Goal: Task Accomplishment & Management: Manage account settings

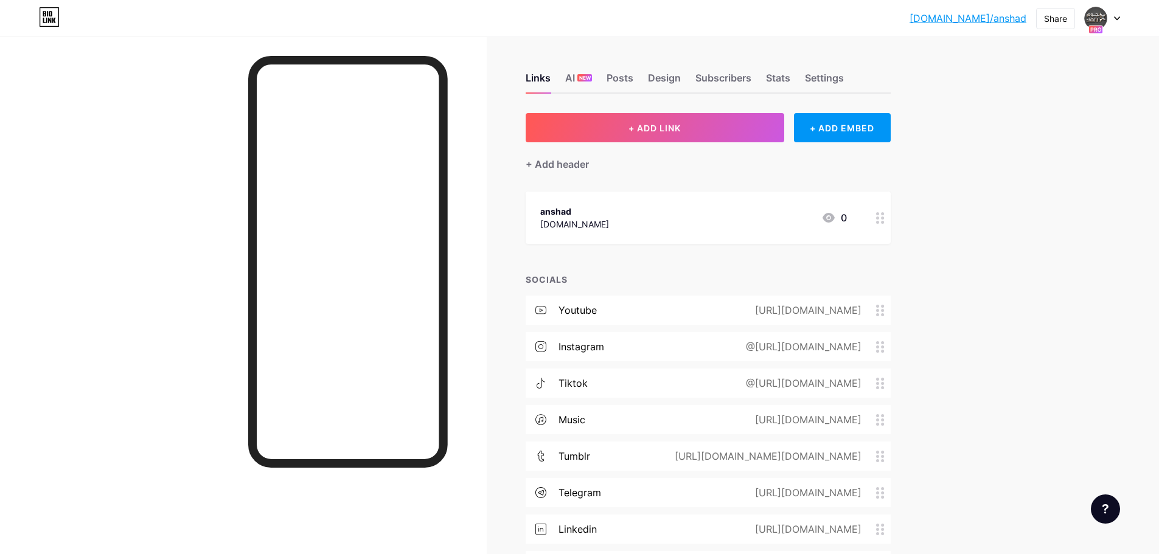
click at [1118, 17] on icon at bounding box center [1117, 18] width 6 height 4
click at [1033, 295] on div "[DOMAIN_NAME]/anshad... [DOMAIN_NAME]/anshad Share Switch accounts نجوم الانشاد…" at bounding box center [579, 320] width 1159 height 641
click at [631, 81] on div "Posts" at bounding box center [619, 82] width 27 height 22
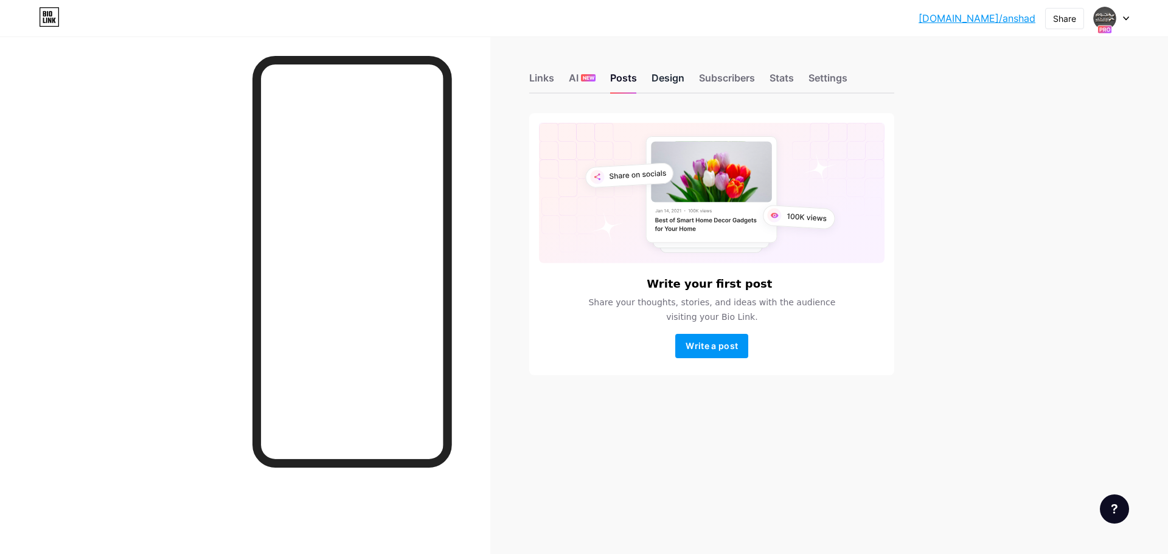
click at [665, 80] on div "Design" at bounding box center [667, 82] width 33 height 22
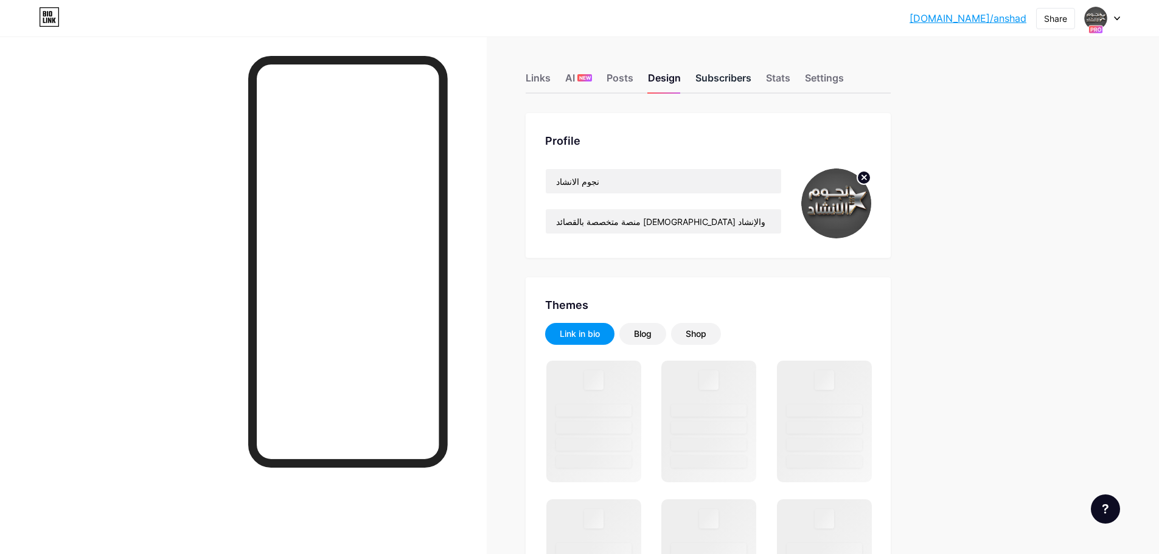
click at [741, 77] on div "Subscribers" at bounding box center [723, 82] width 56 height 22
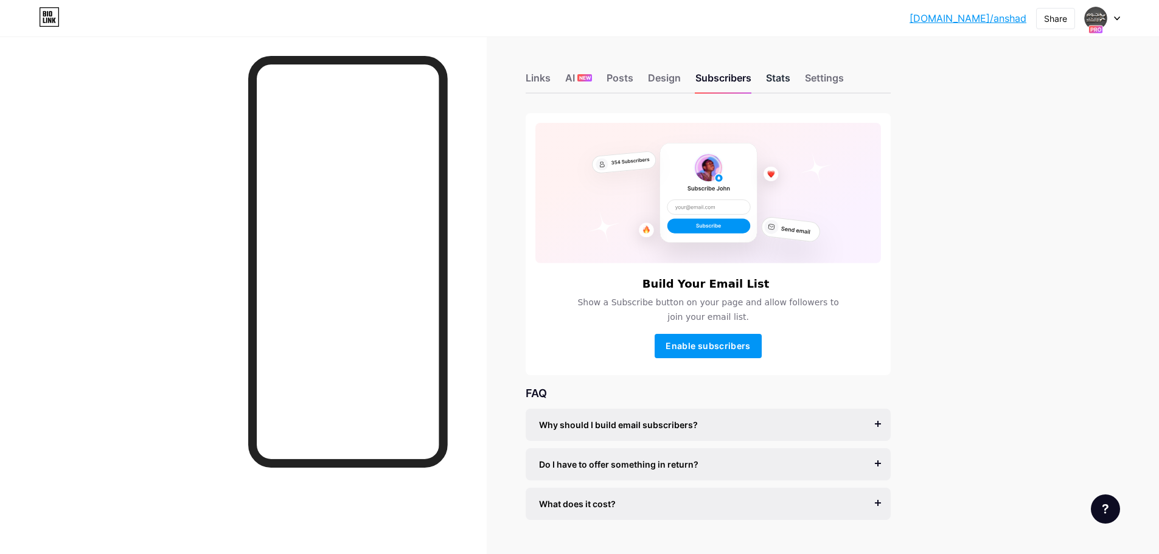
click at [786, 78] on div "Stats" at bounding box center [778, 82] width 24 height 22
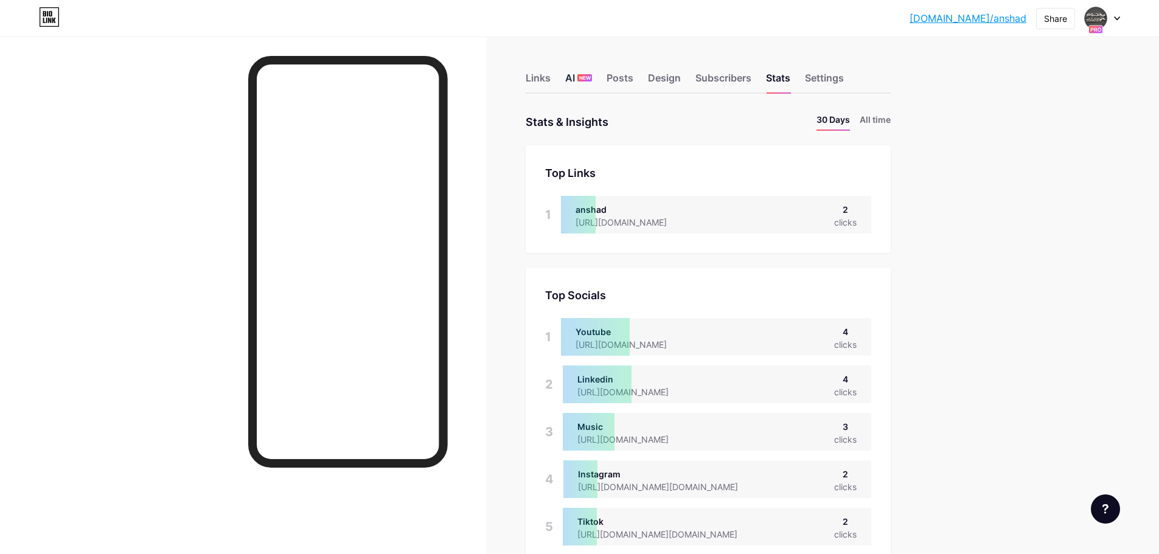
click at [588, 81] on span "NEW" at bounding box center [585, 77] width 12 height 7
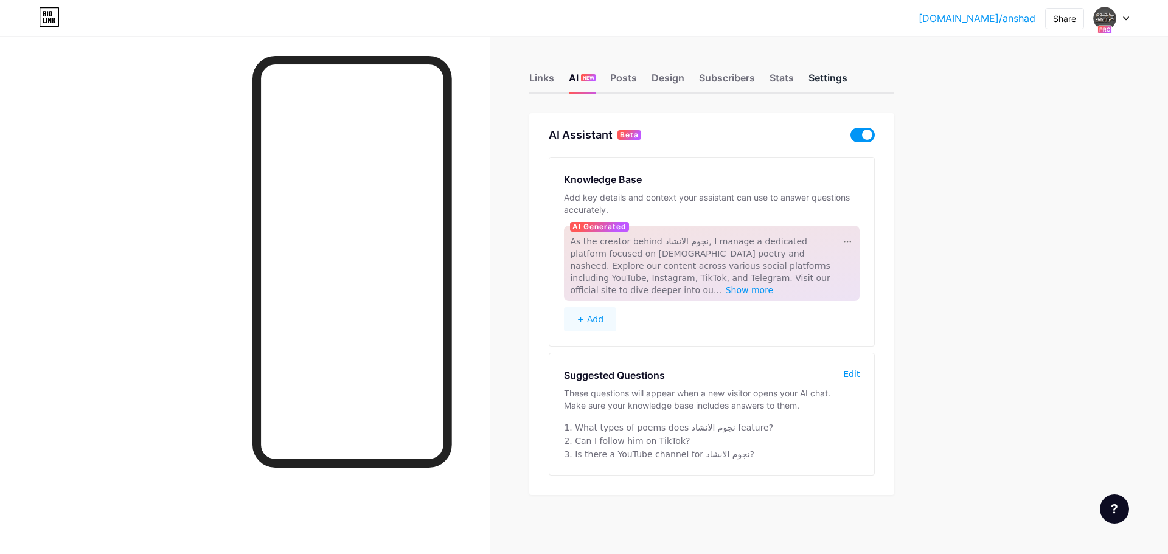
click at [816, 75] on div "Settings" at bounding box center [827, 82] width 39 height 22
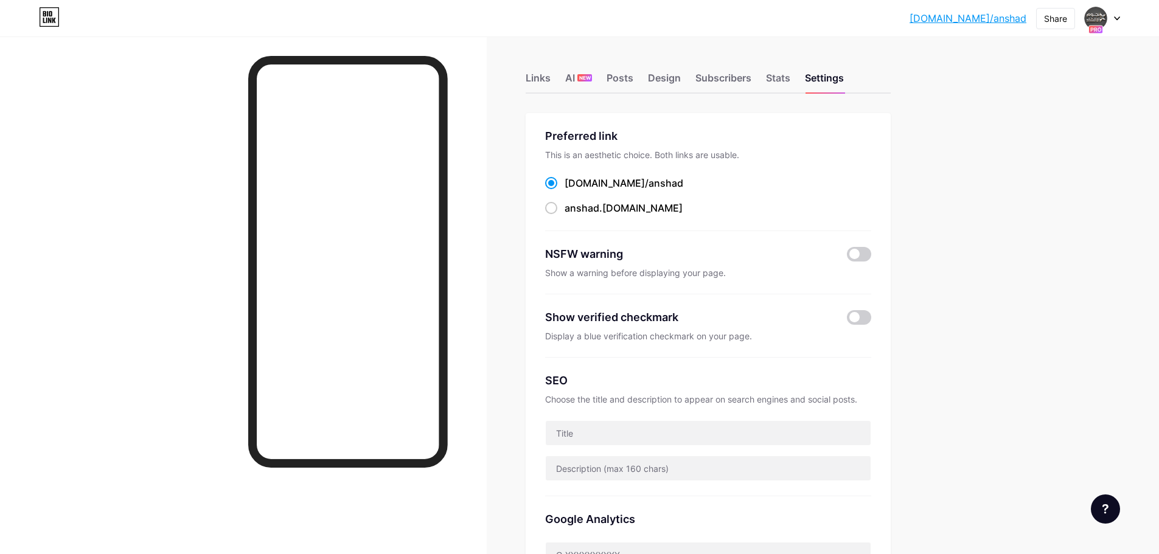
click at [797, 78] on div "Links AI NEW Posts Design Subscribers Stats Settings" at bounding box center [707, 72] width 365 height 43
click at [776, 81] on div "Stats" at bounding box center [778, 82] width 24 height 22
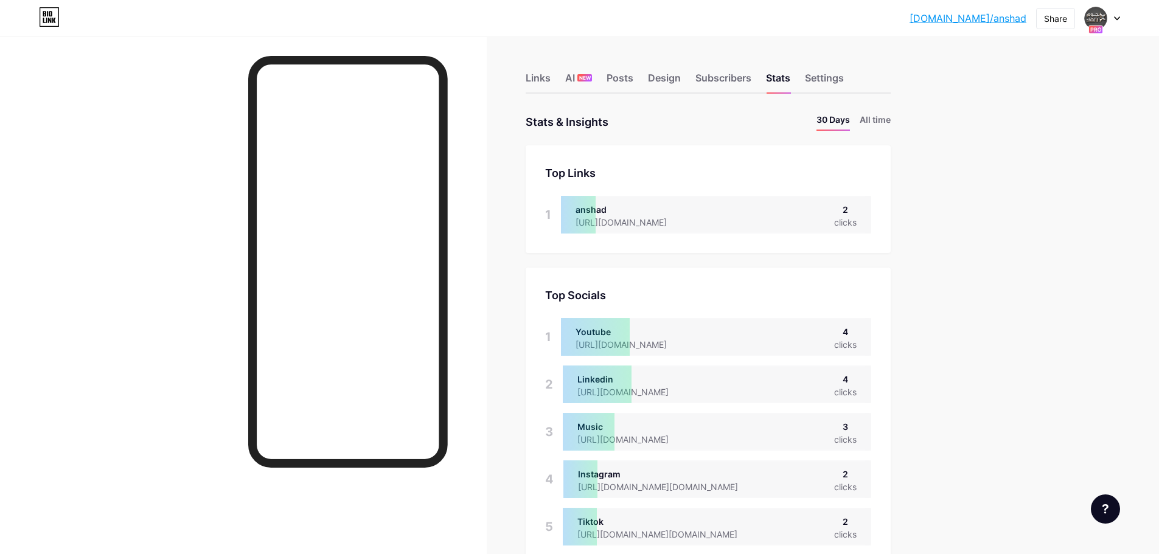
scroll to position [554, 1159]
click at [880, 118] on li "All time" at bounding box center [874, 122] width 31 height 18
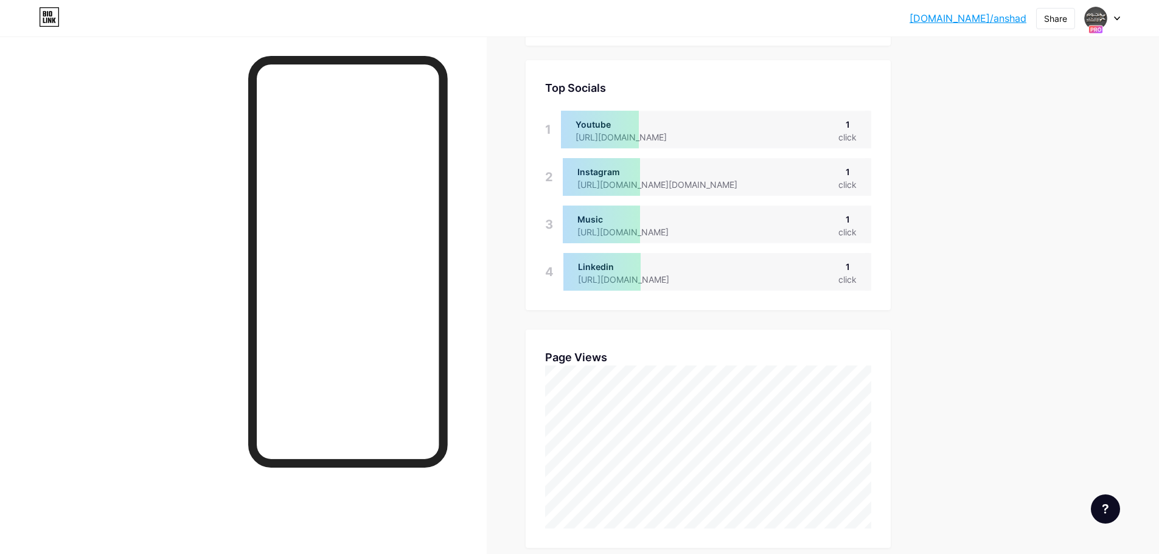
scroll to position [0, 0]
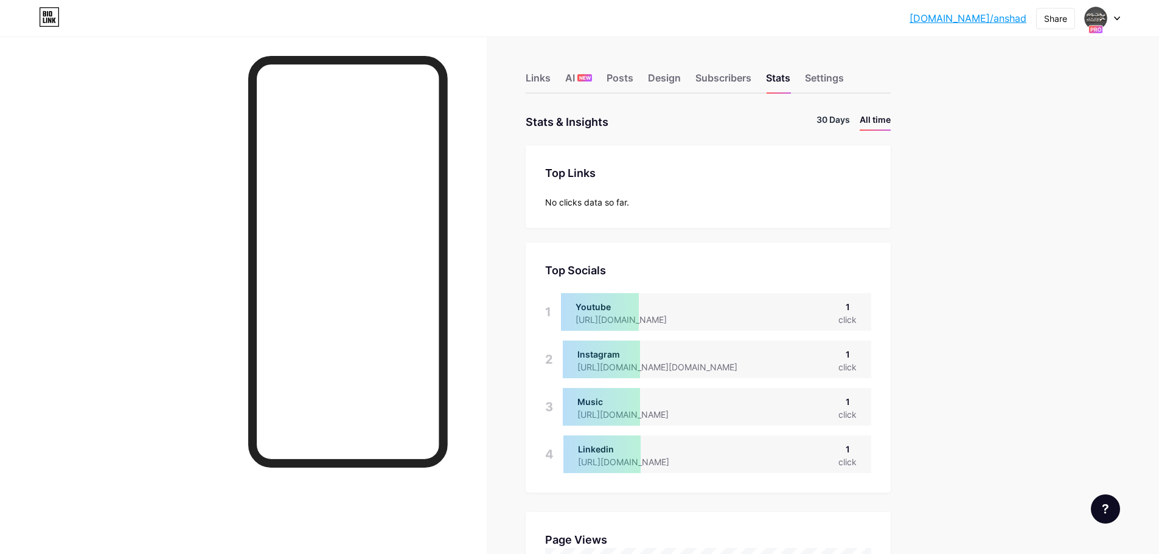
click at [844, 123] on li "30 Days" at bounding box center [832, 122] width 33 height 18
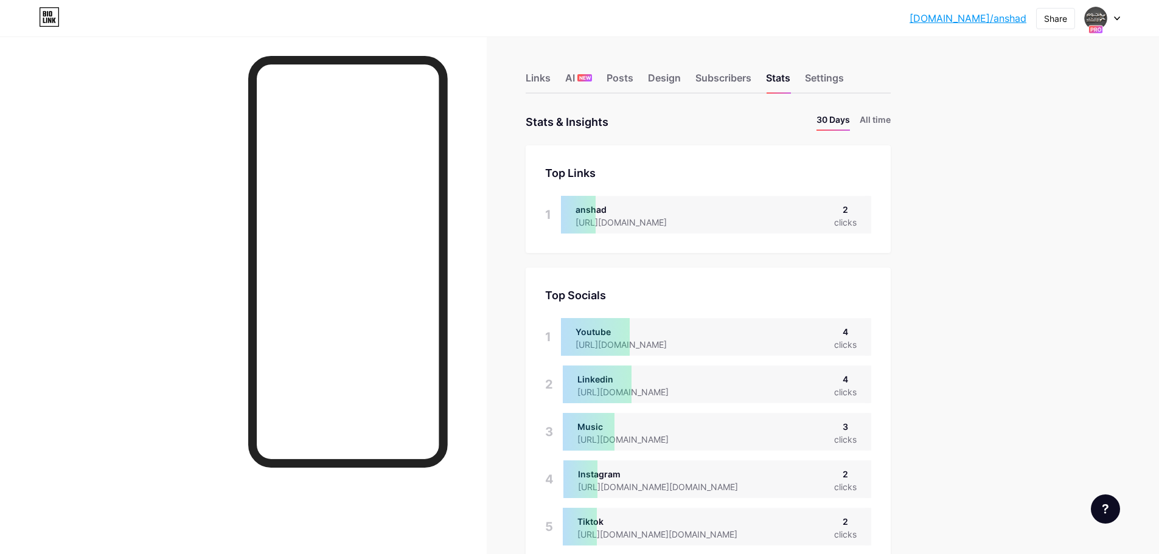
click at [1117, 19] on icon at bounding box center [1116, 18] width 5 height 3
click at [1033, 143] on link "Account settings" at bounding box center [1043, 138] width 151 height 33
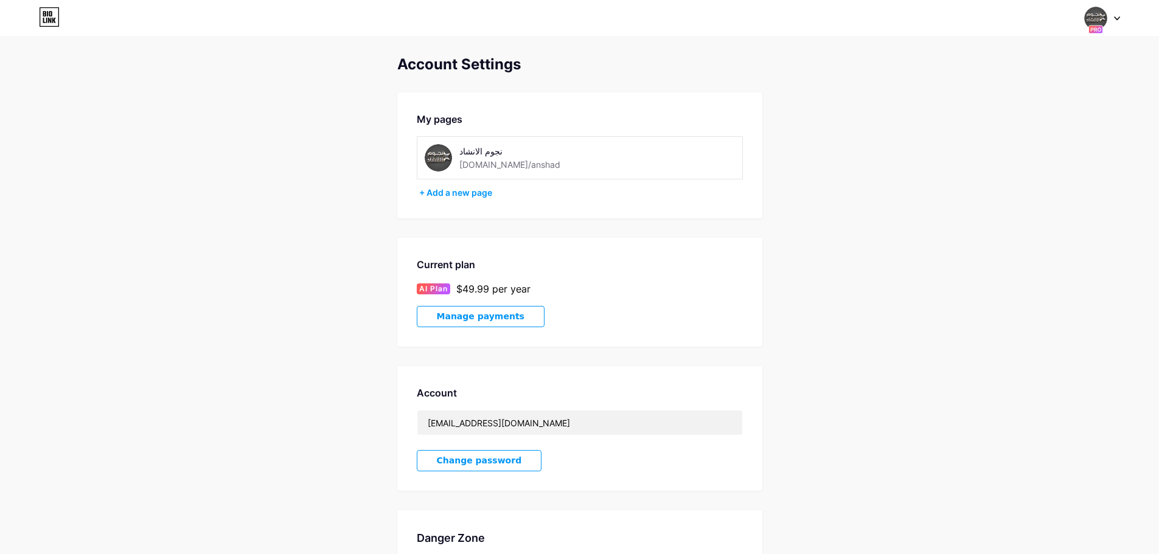
click at [481, 319] on span "Manage payments" at bounding box center [481, 316] width 88 height 10
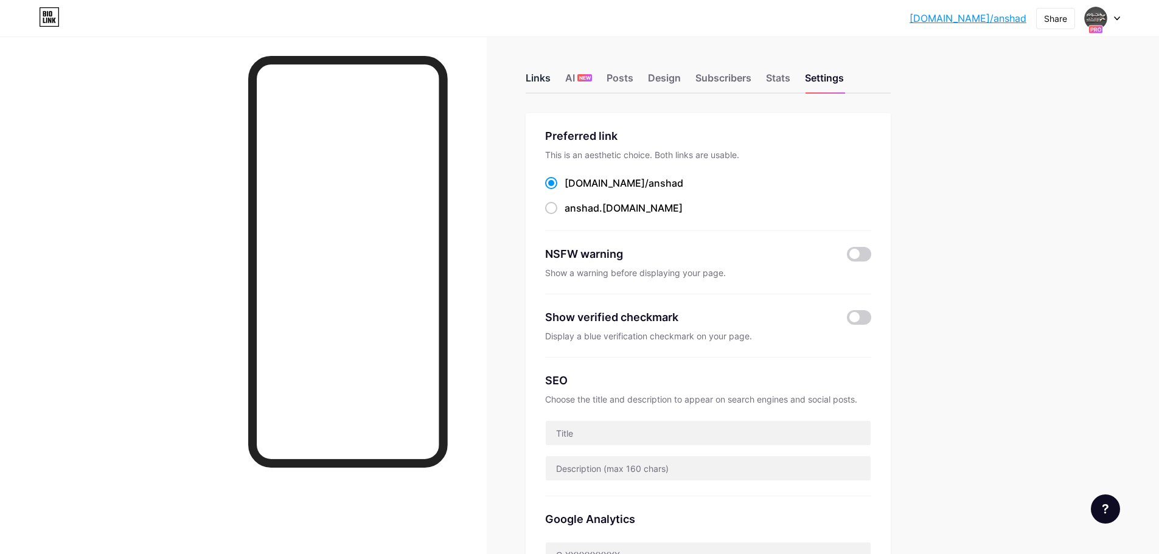
click at [541, 88] on div "Links" at bounding box center [537, 82] width 25 height 22
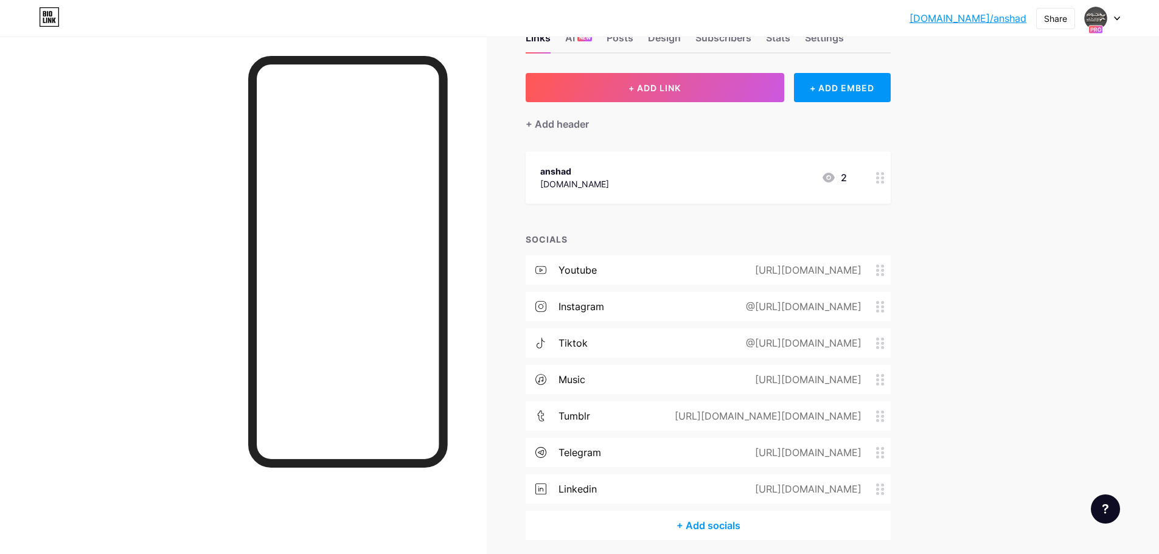
scroll to position [86, 0]
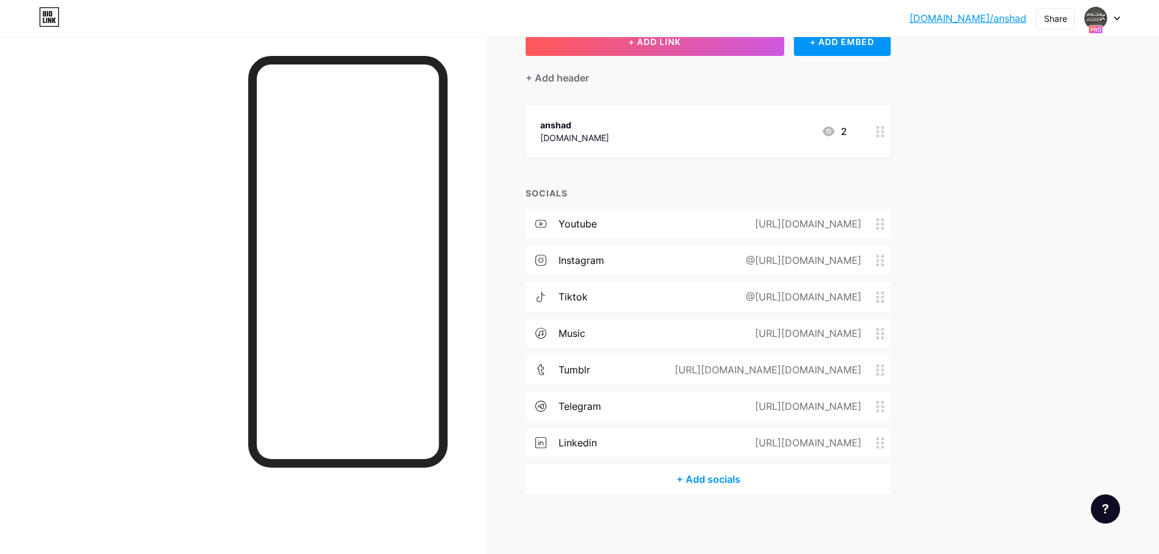
click at [883, 134] on icon at bounding box center [880, 132] width 9 height 12
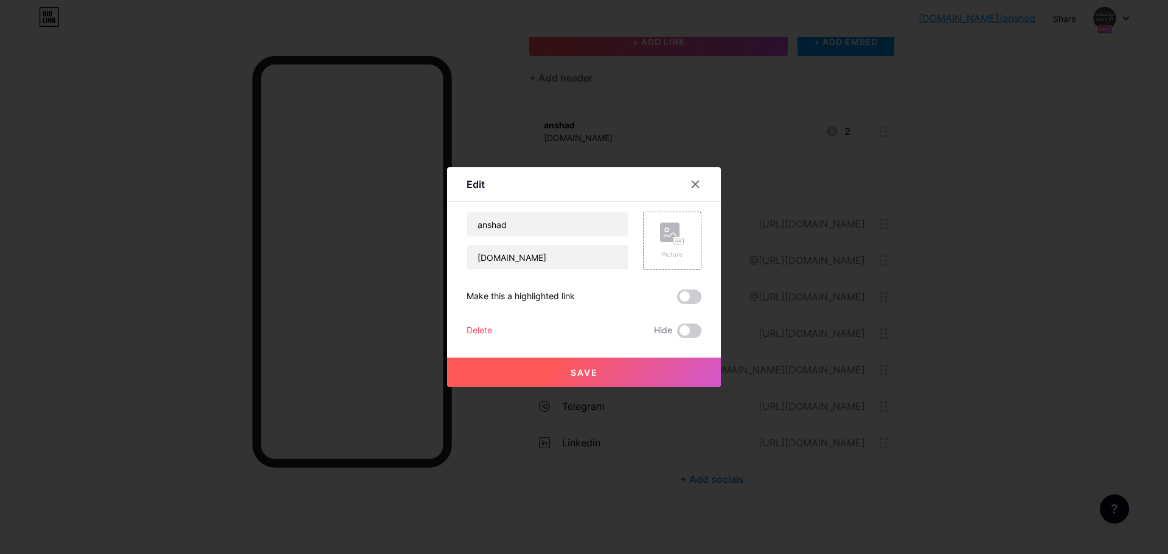
click at [482, 330] on div "Delete" at bounding box center [479, 331] width 26 height 15
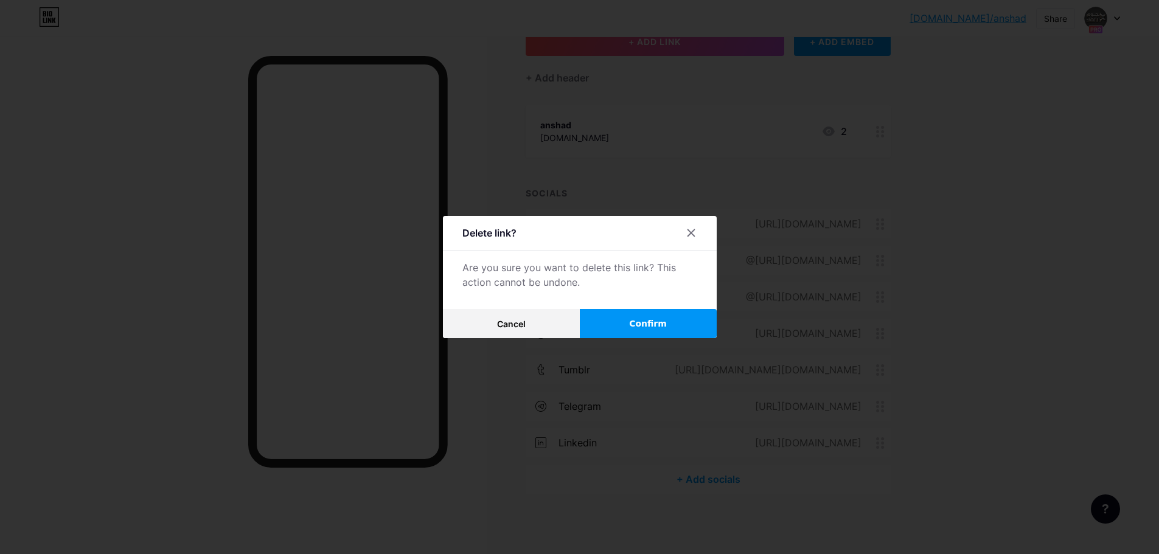
click at [663, 321] on span "Confirm" at bounding box center [648, 323] width 38 height 13
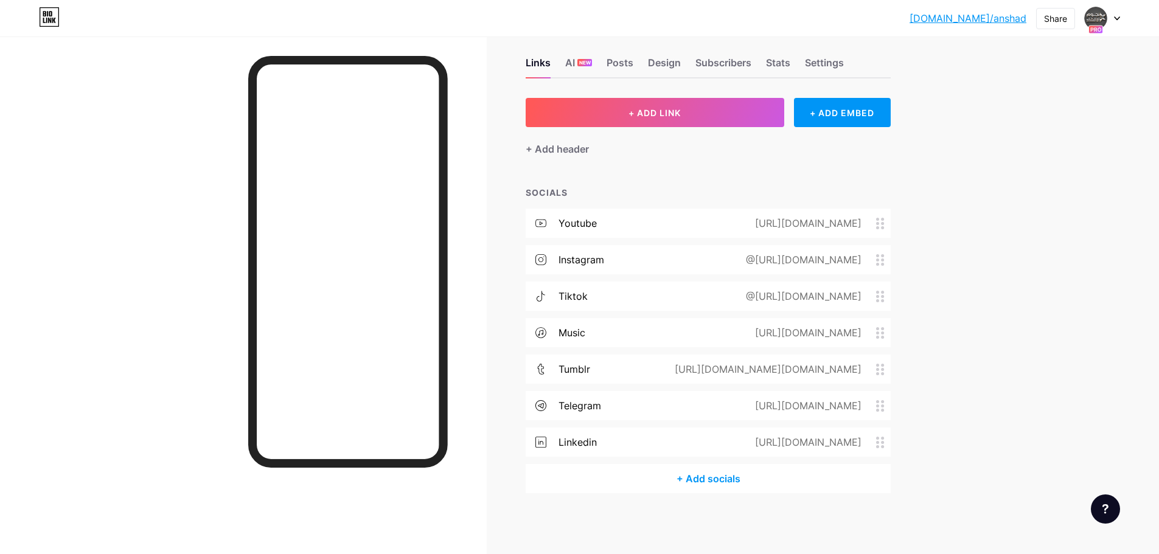
scroll to position [15, 0]
click at [778, 226] on div "[URL][DOMAIN_NAME]" at bounding box center [805, 224] width 140 height 15
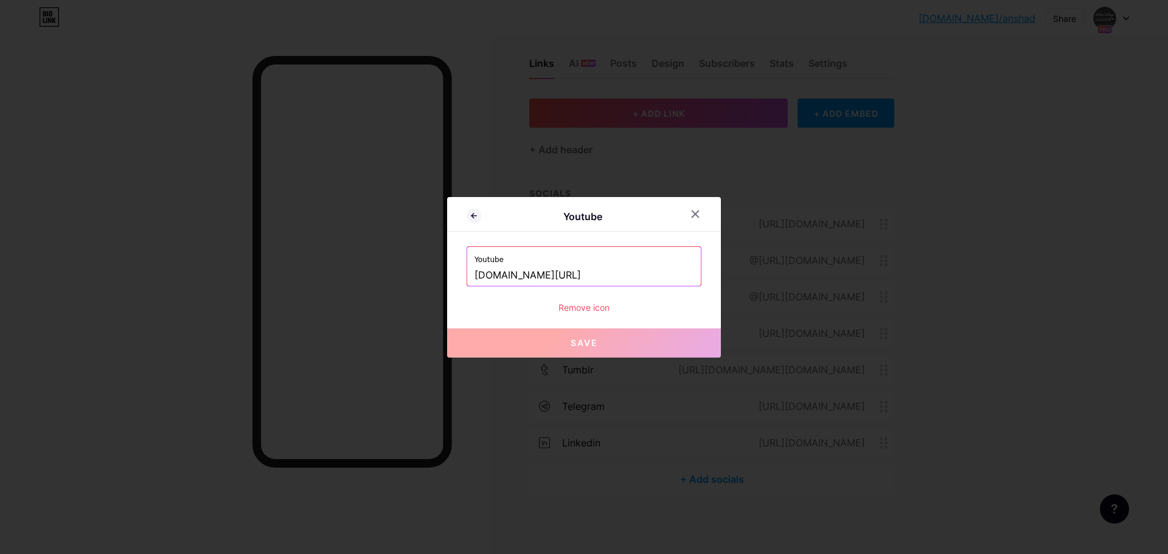
click at [618, 277] on input "[DOMAIN_NAME][URL]" at bounding box center [583, 275] width 219 height 21
click at [697, 215] on icon at bounding box center [695, 213] width 7 height 7
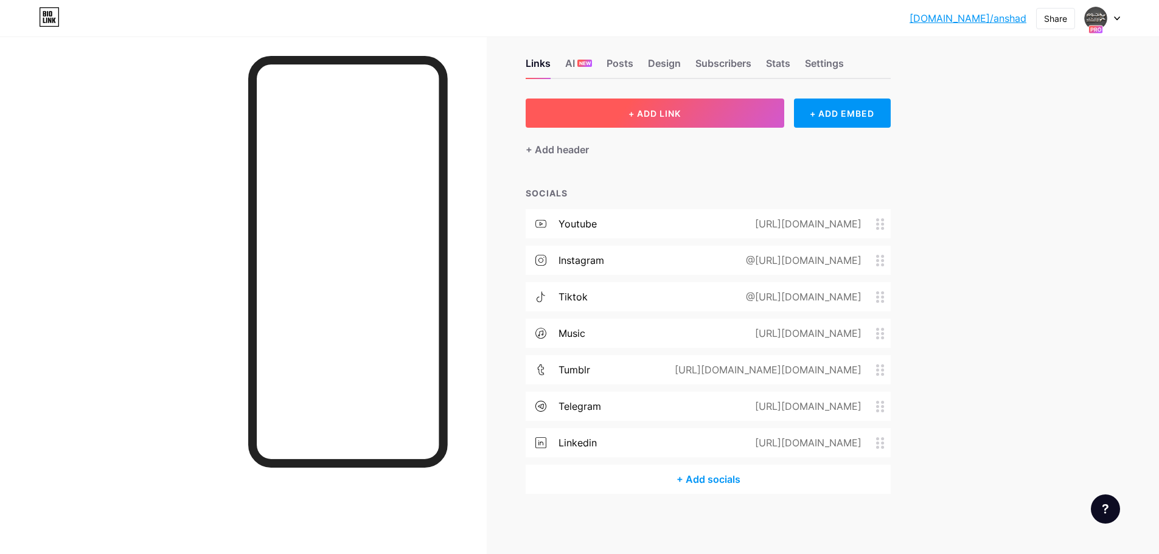
click at [673, 115] on span "+ ADD LINK" at bounding box center [654, 113] width 52 height 10
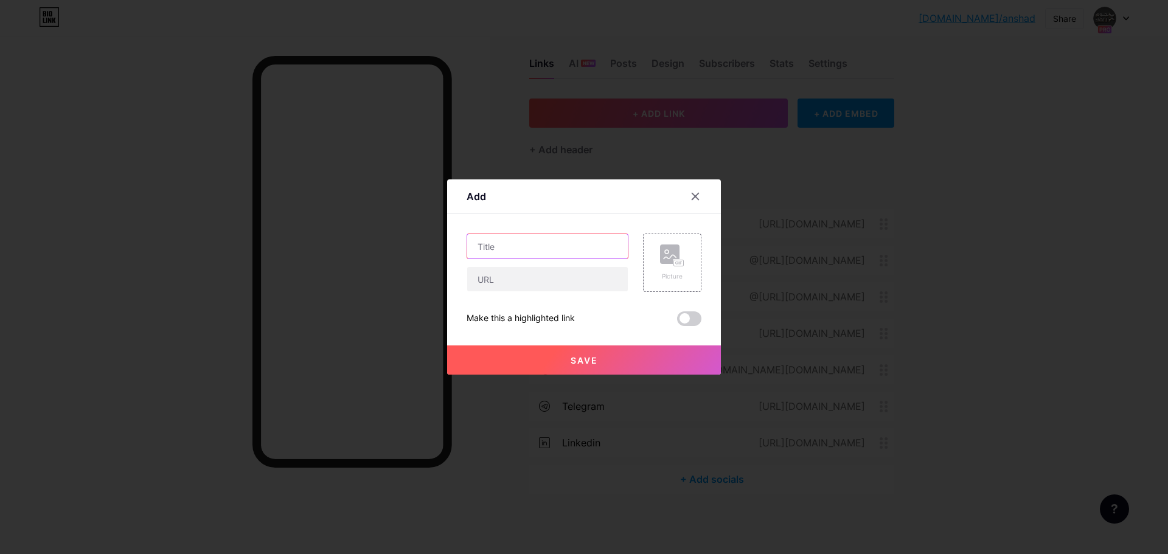
click at [501, 250] on input "text" at bounding box center [547, 246] width 161 height 24
click at [501, 285] on input "text" at bounding box center [547, 279] width 161 height 24
paste input "[DOMAIN_NAME][URL]"
type input "[DOMAIN_NAME][URL]"
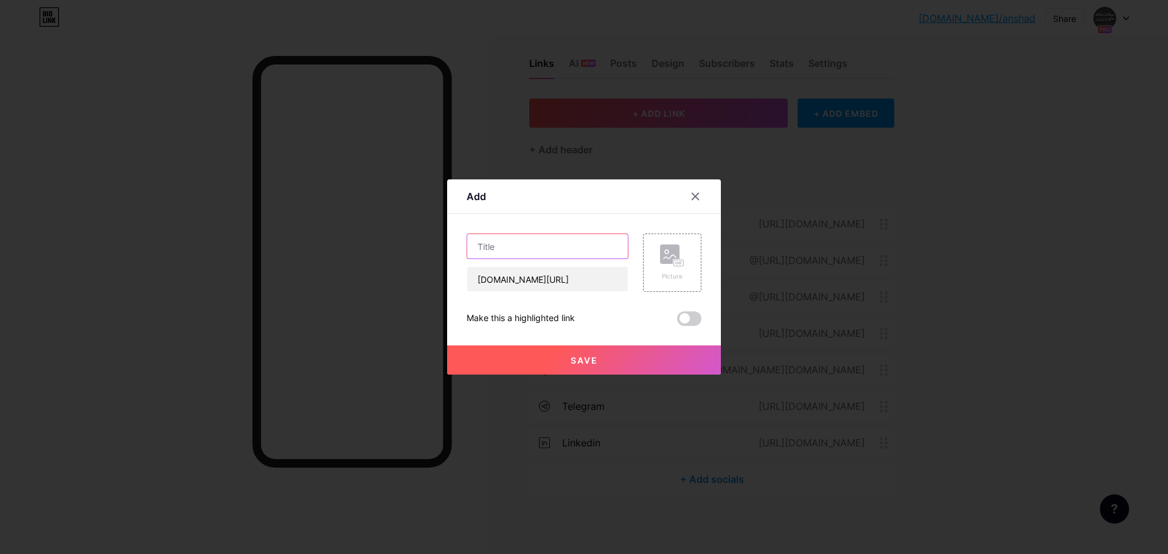
click at [544, 250] on input "text" at bounding box center [547, 246] width 161 height 24
type input "k"
type input "نجوم الانشاد"
click at [665, 255] on rect at bounding box center [669, 253] width 19 height 19
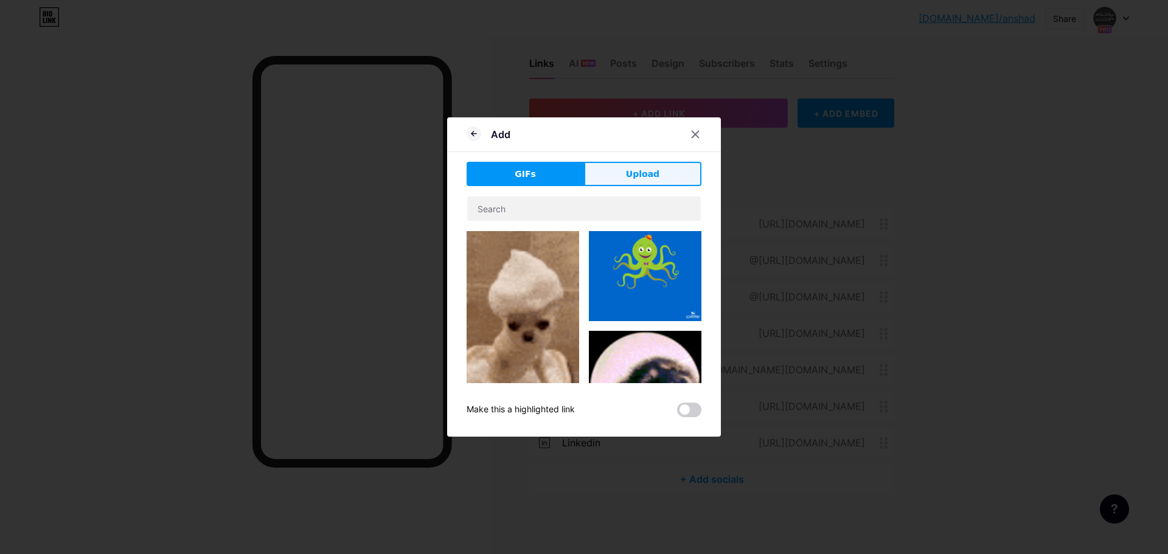
click at [631, 177] on span "Upload" at bounding box center [642, 174] width 33 height 13
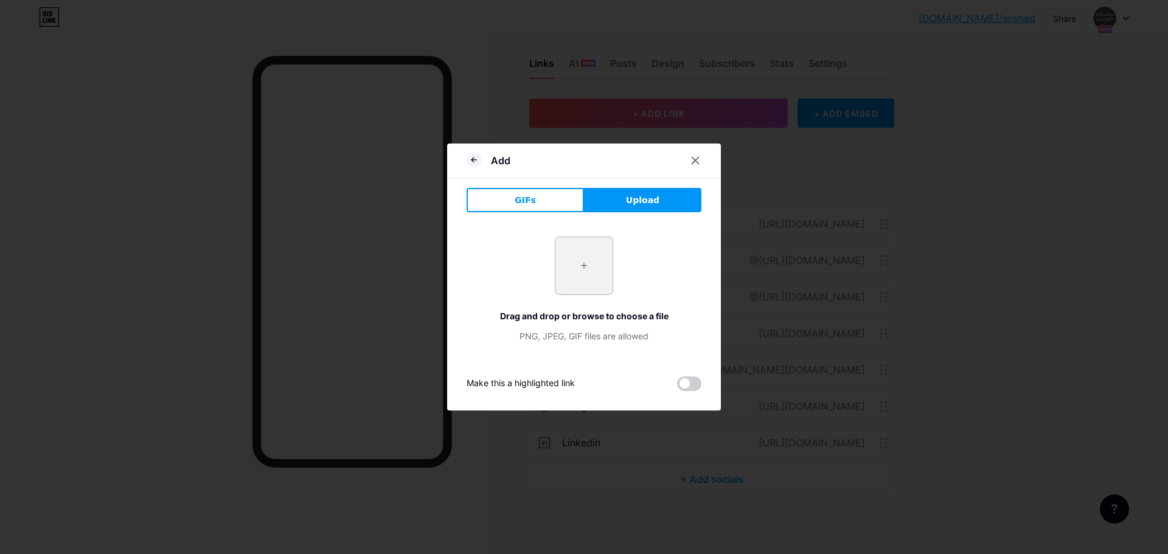
click at [600, 261] on input "file" at bounding box center [583, 265] width 57 height 57
click at [594, 261] on input "file" at bounding box center [583, 265] width 57 height 57
type input "C:\fakepath\pngegg (70).png"
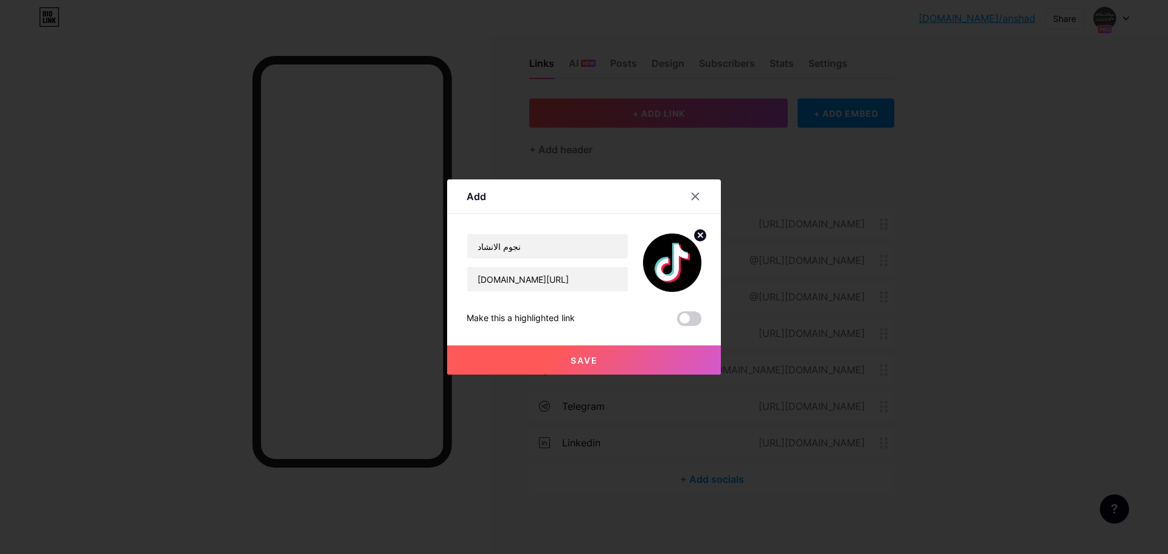
click at [697, 234] on circle at bounding box center [699, 235] width 13 height 13
click at [663, 262] on rect at bounding box center [669, 253] width 19 height 19
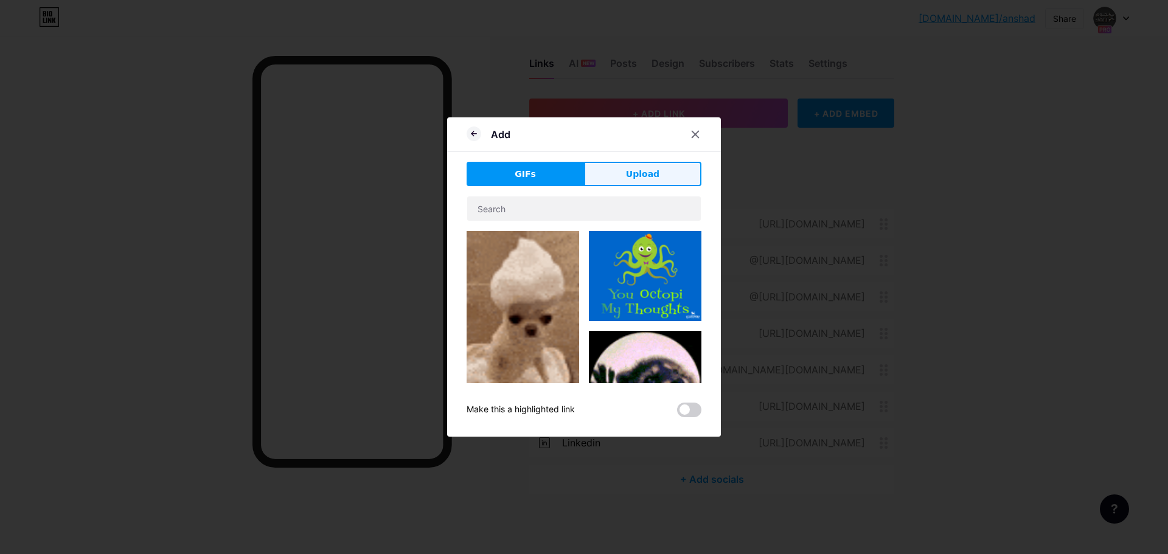
click at [618, 181] on button "Upload" at bounding box center [642, 174] width 117 height 24
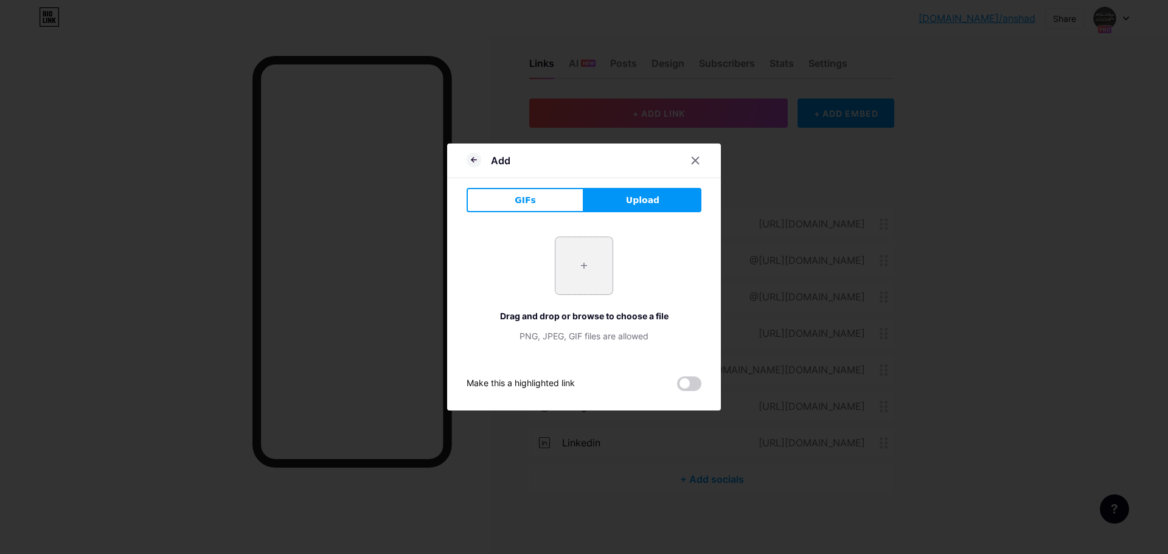
click at [600, 258] on input "file" at bounding box center [583, 265] width 57 height 57
type input "C:\fakepath\يوتيوب1.png"
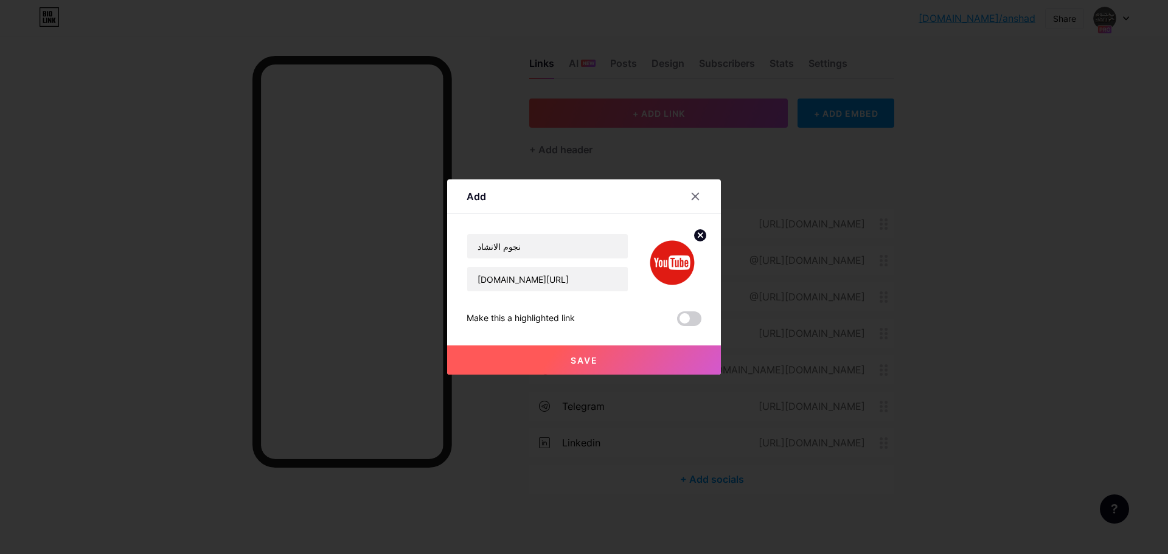
click at [583, 357] on span "Save" at bounding box center [583, 360] width 27 height 10
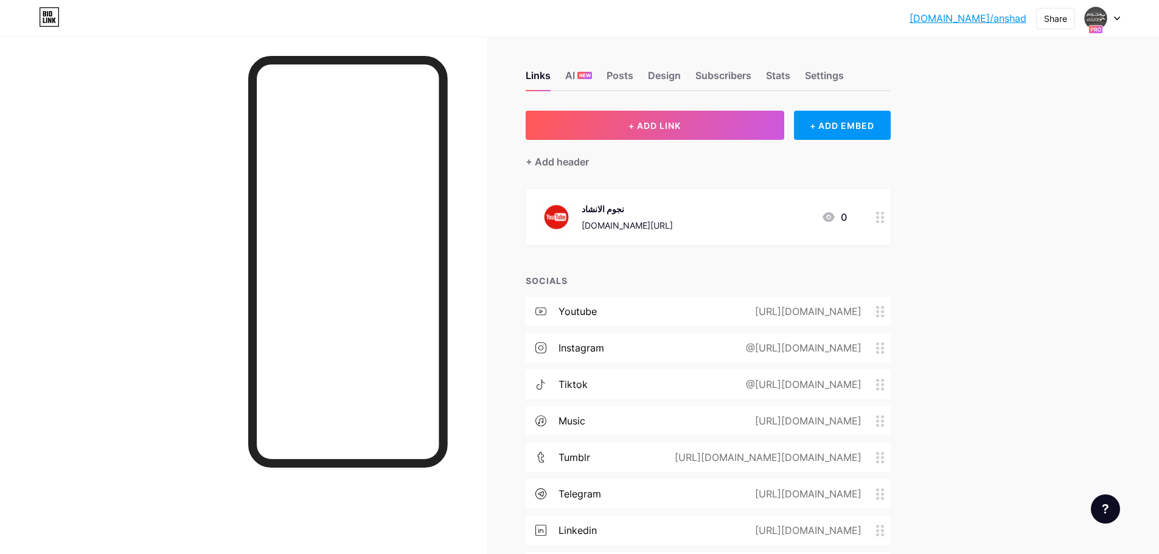
scroll to position [0, 0]
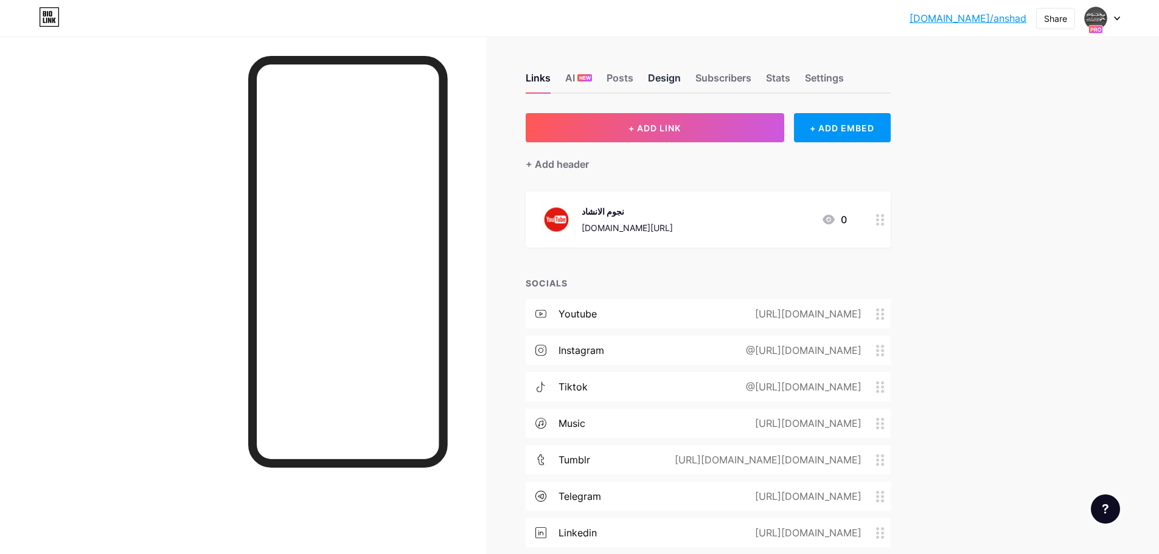
click at [666, 74] on div "Design" at bounding box center [664, 82] width 33 height 22
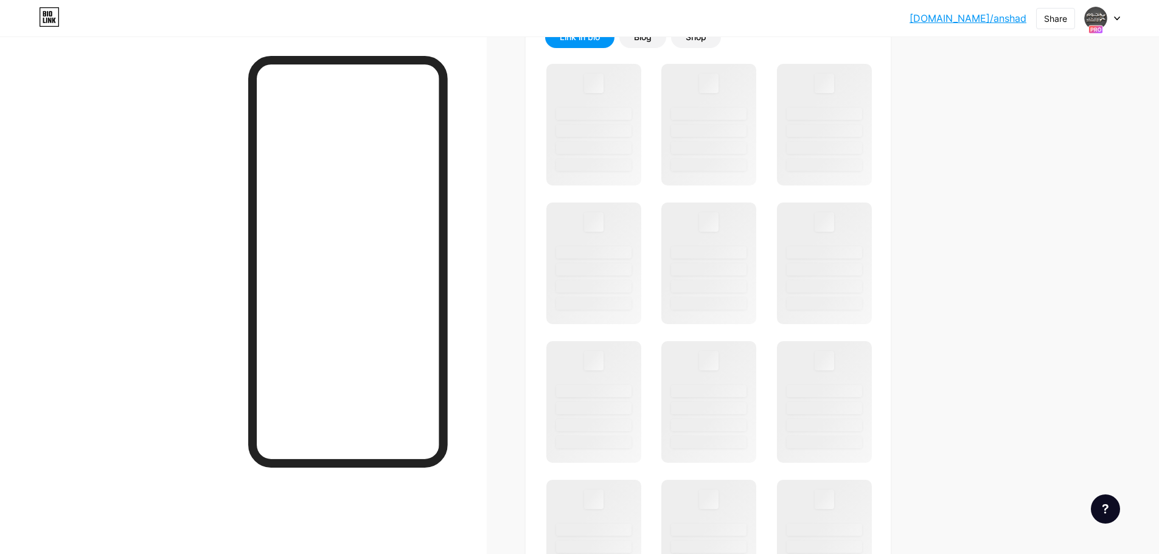
scroll to position [304, 0]
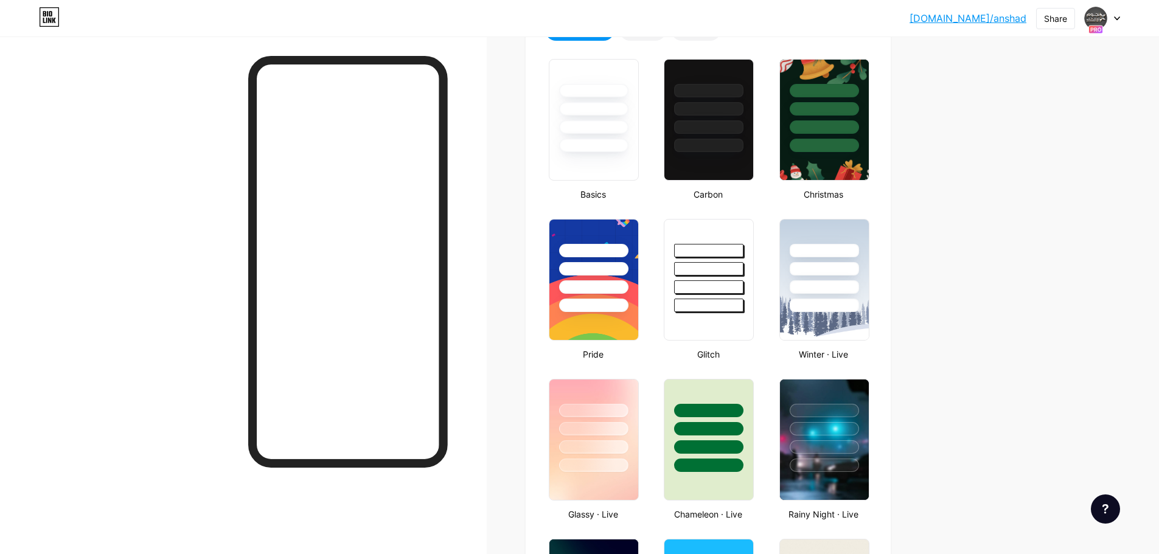
type input "#4d4d4d"
type input "#ffffff"
click at [810, 431] on div at bounding box center [823, 428] width 71 height 14
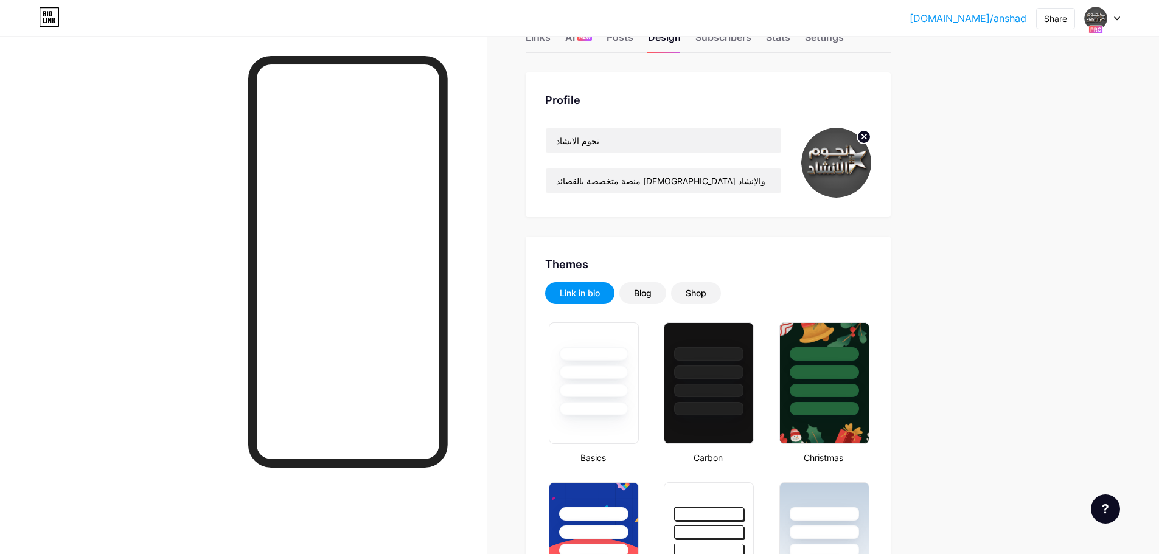
scroll to position [0, 0]
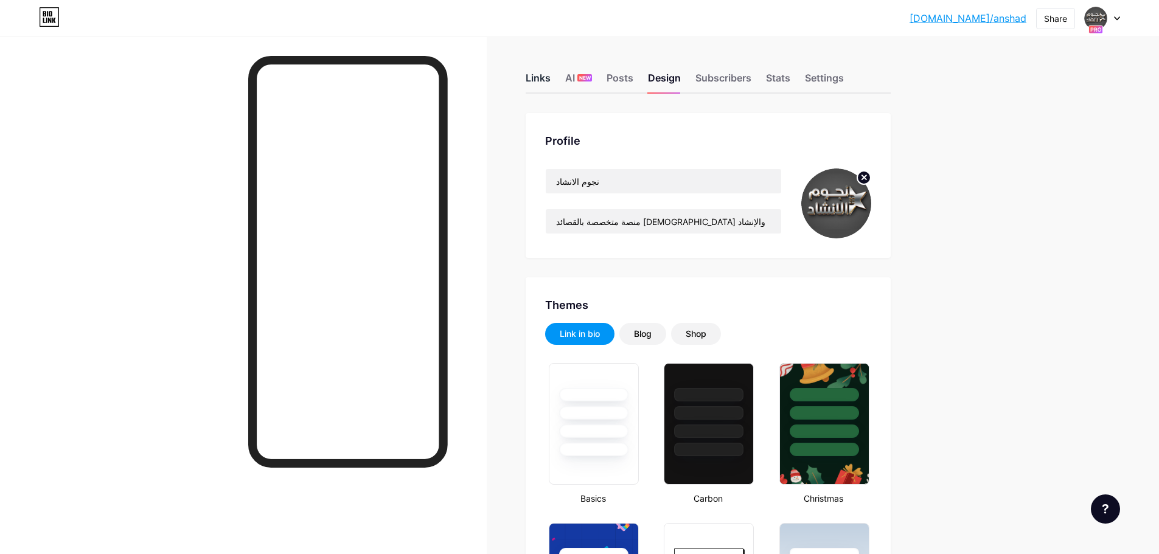
click at [546, 78] on div "Links" at bounding box center [537, 82] width 25 height 22
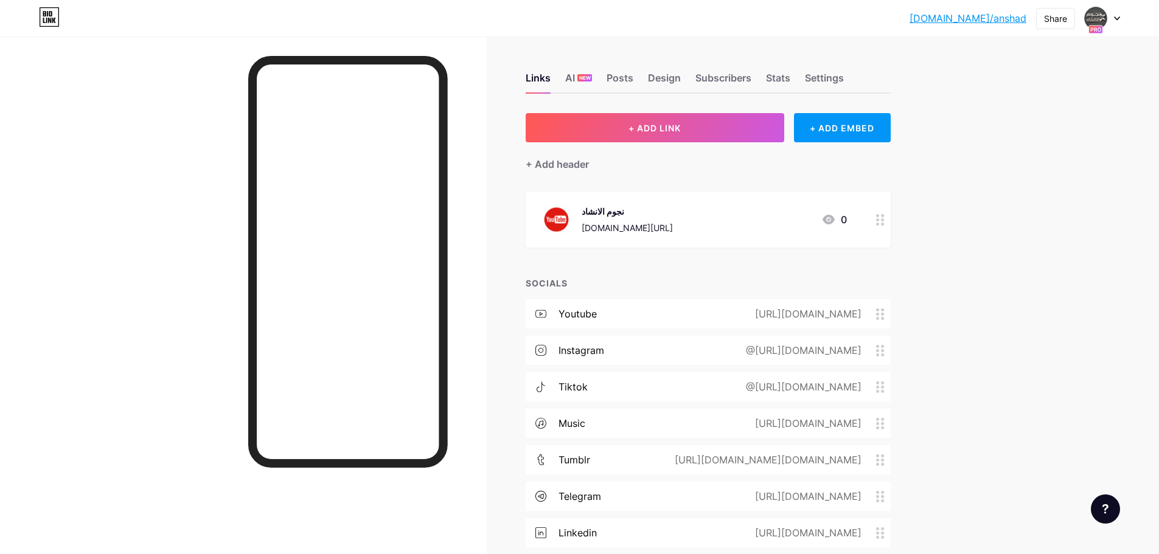
click at [831, 220] on icon at bounding box center [828, 220] width 12 height 10
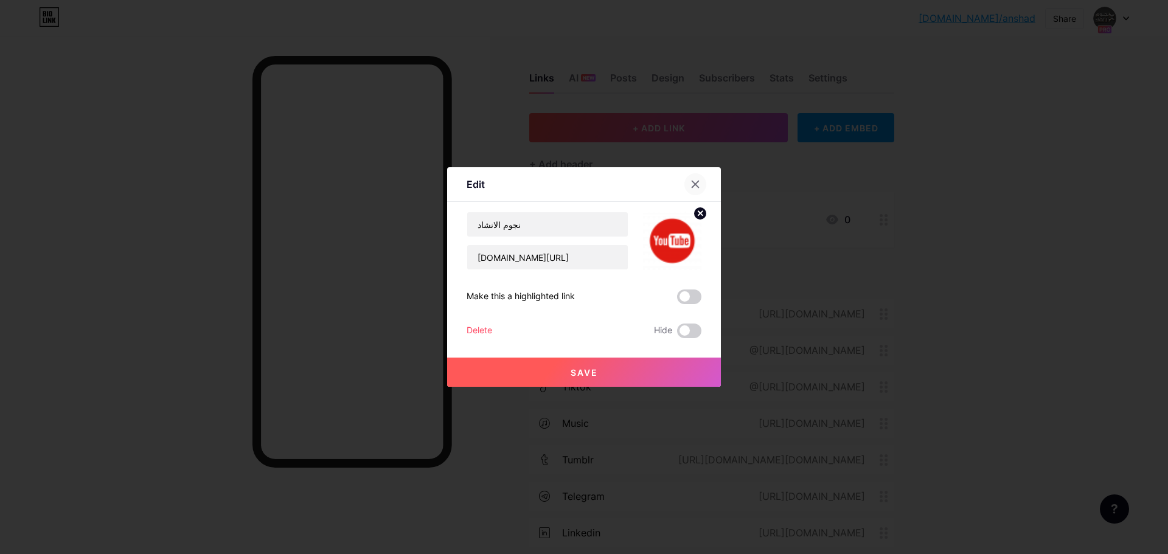
click at [695, 184] on icon at bounding box center [695, 184] width 7 height 7
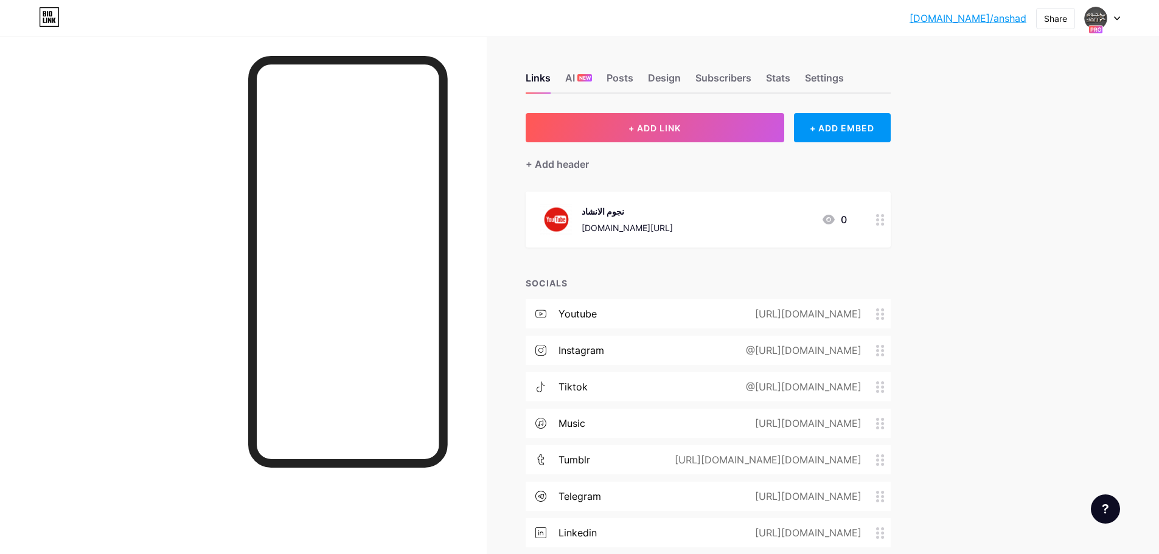
click at [606, 222] on div "[DOMAIN_NAME][URL]" at bounding box center [626, 227] width 91 height 13
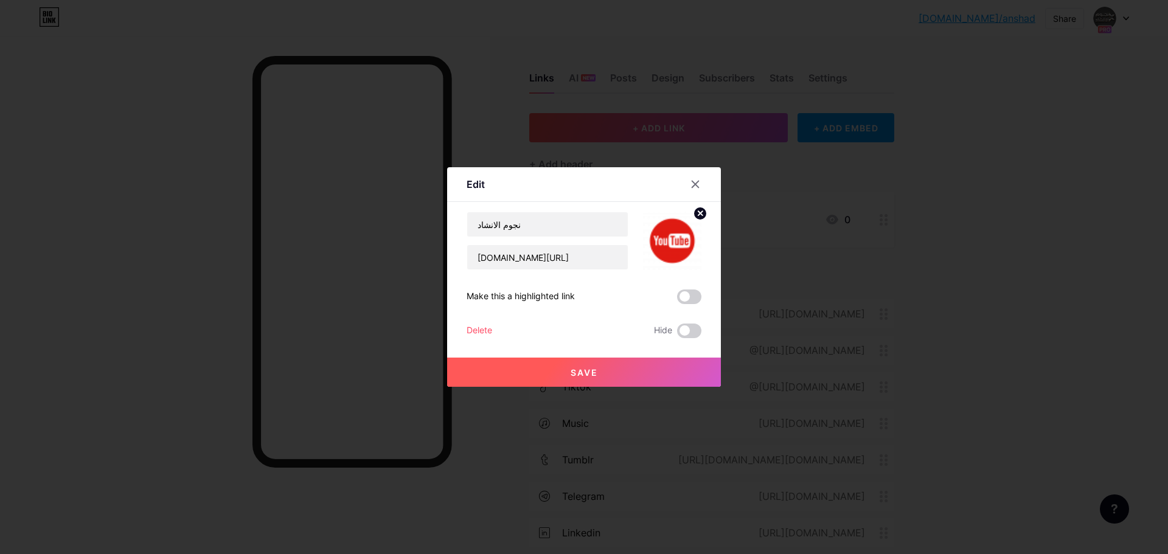
click at [668, 248] on img at bounding box center [672, 241] width 58 height 58
click at [701, 213] on g at bounding box center [700, 213] width 4 height 4
click at [667, 243] on icon at bounding box center [672, 234] width 24 height 23
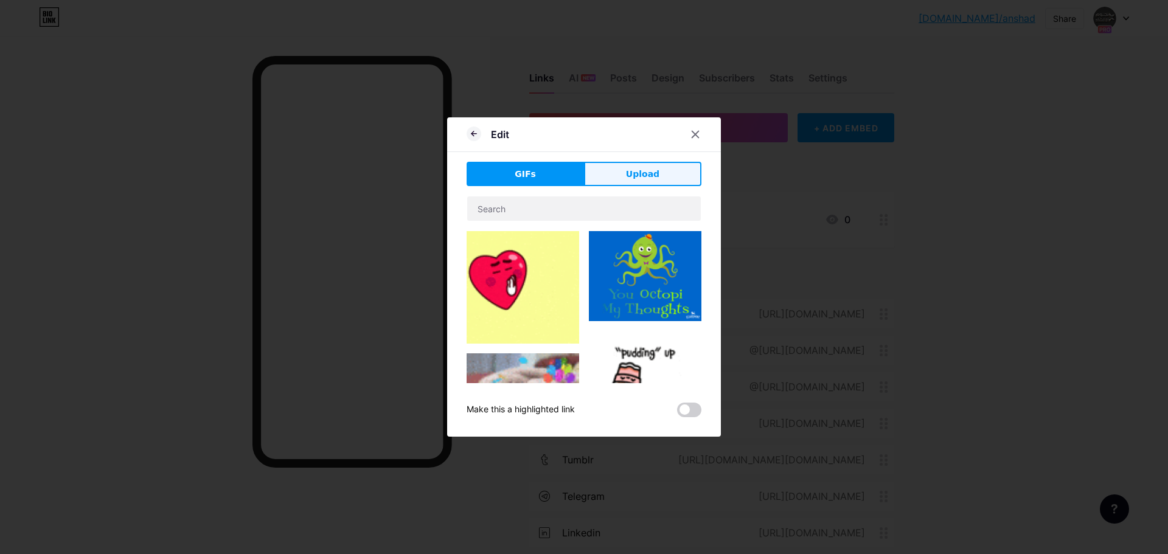
click at [630, 177] on span "Upload" at bounding box center [642, 174] width 33 height 13
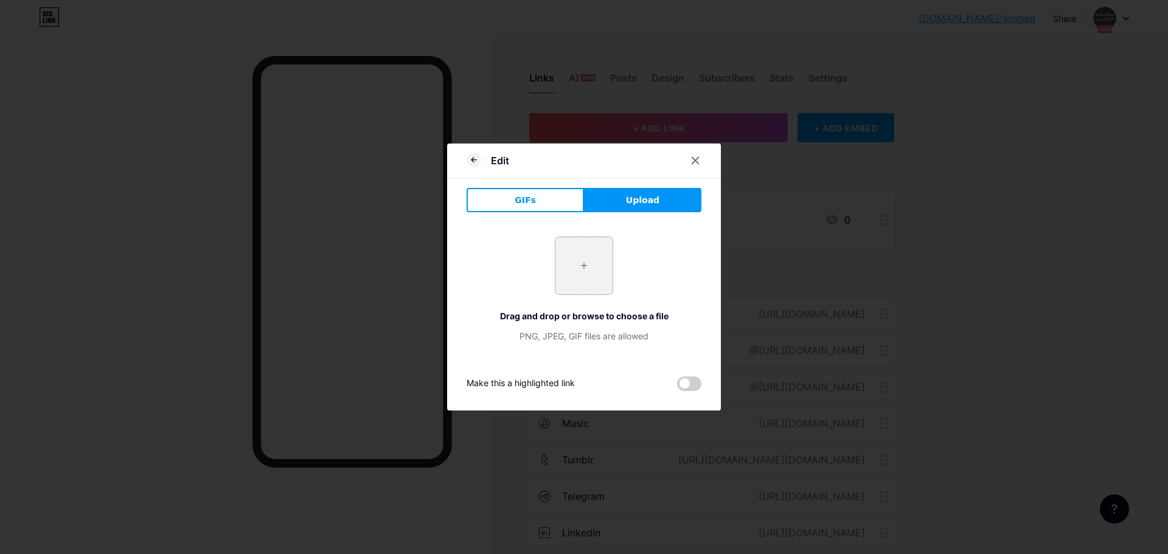
click at [586, 250] on input "file" at bounding box center [583, 265] width 57 height 57
type input "C:\fakepath\Youtube_logo.png"
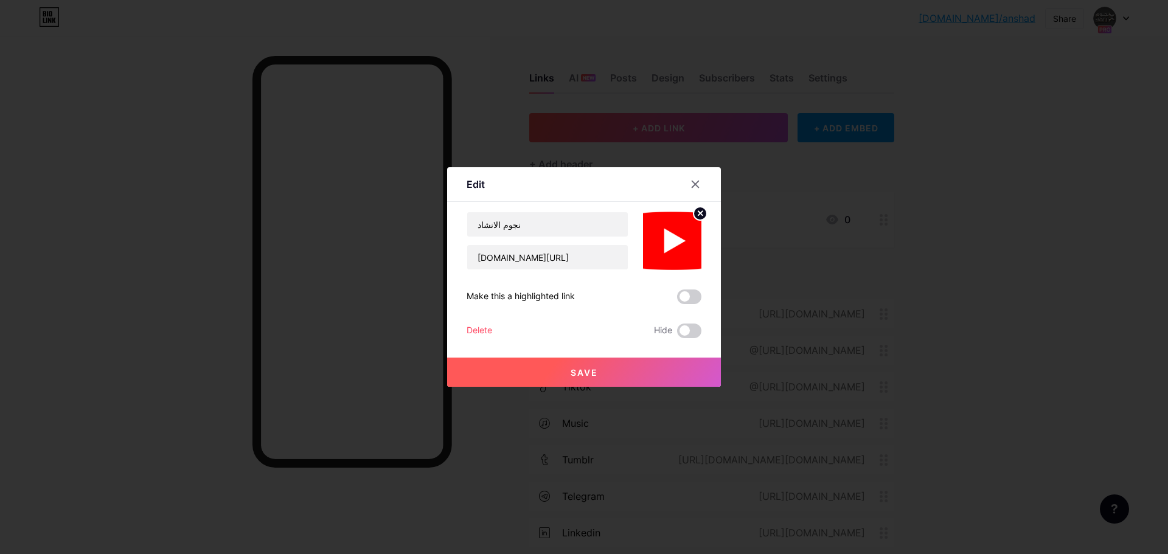
click at [584, 374] on span "Save" at bounding box center [583, 372] width 27 height 10
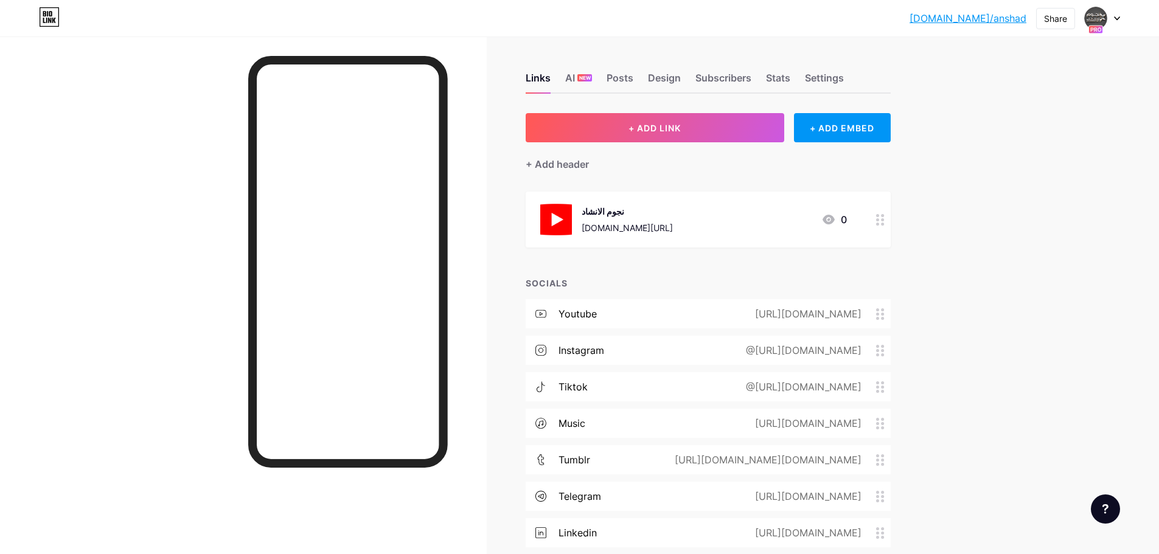
click at [563, 222] on img at bounding box center [556, 220] width 32 height 32
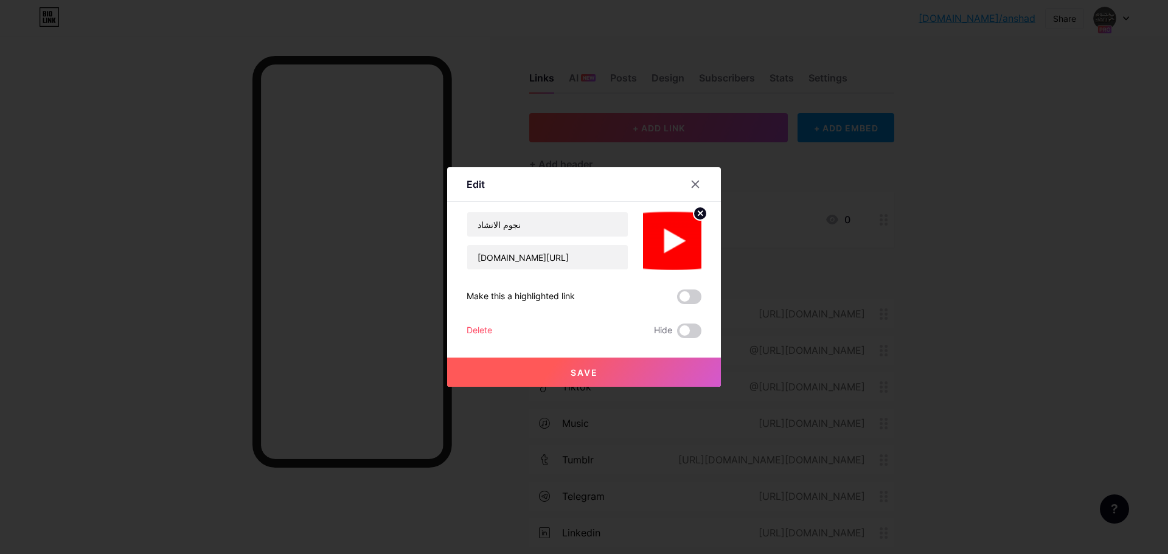
click at [701, 212] on icon at bounding box center [700, 213] width 4 height 4
click at [664, 229] on rect at bounding box center [669, 232] width 19 height 19
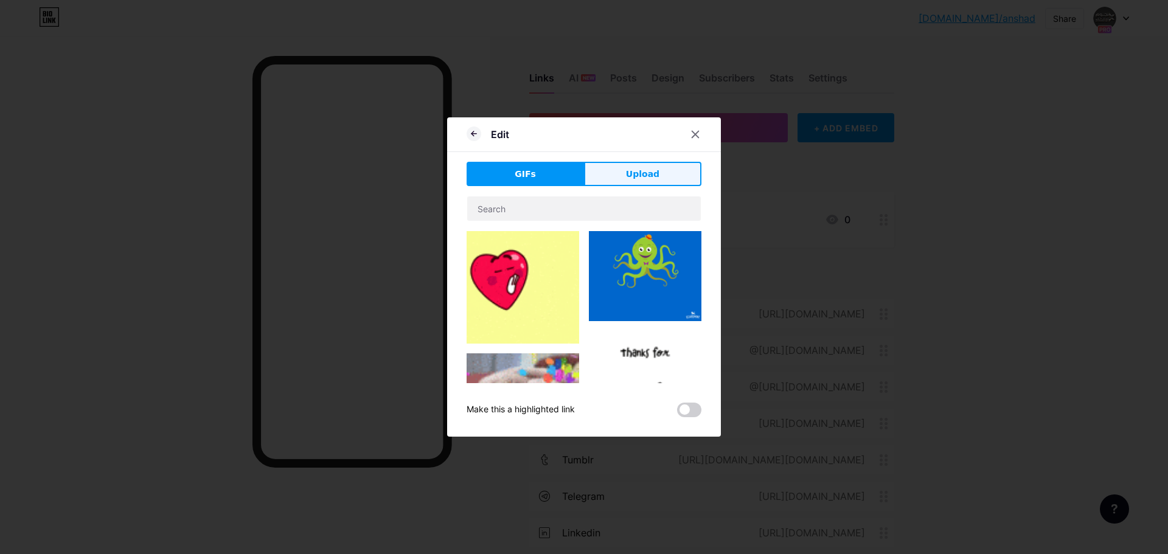
click at [635, 175] on span "Upload" at bounding box center [642, 174] width 33 height 13
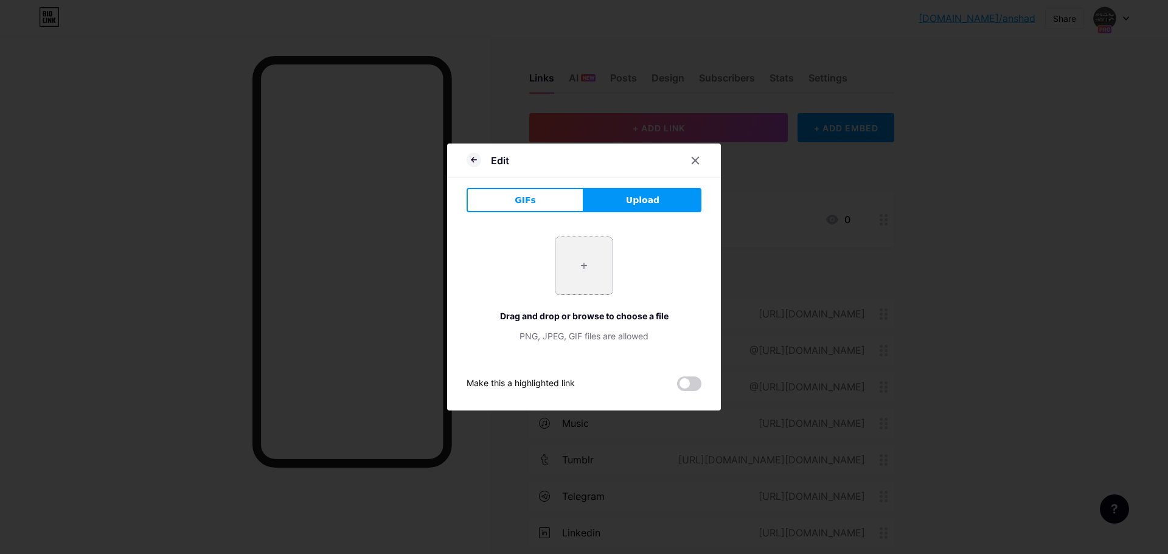
click at [582, 262] on input "file" at bounding box center [583, 265] width 57 height 57
type input "C:\fakepath\pngegg (70).png"
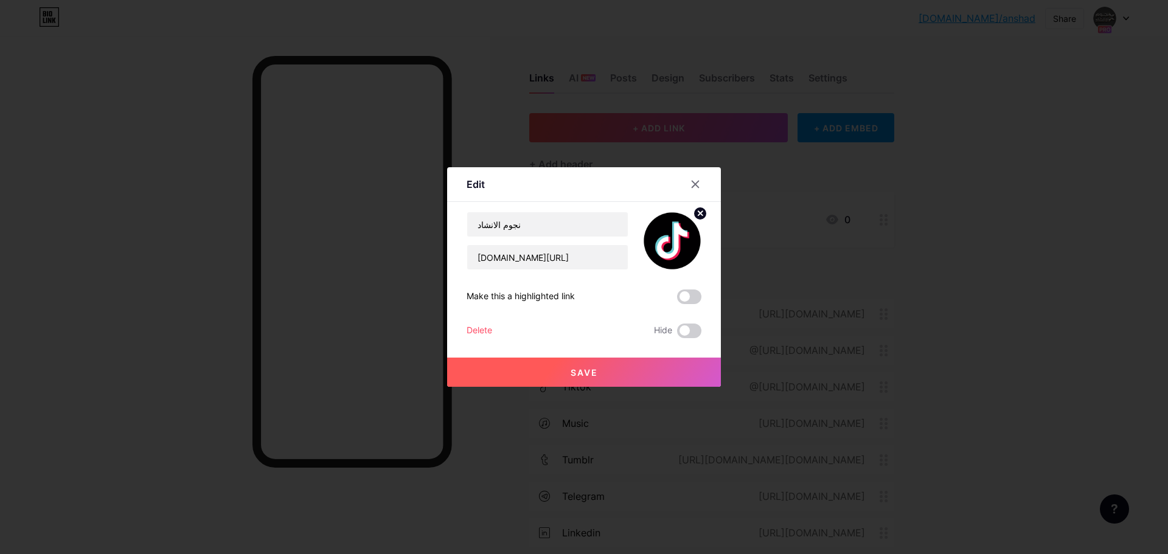
click at [587, 375] on span "Save" at bounding box center [583, 372] width 27 height 10
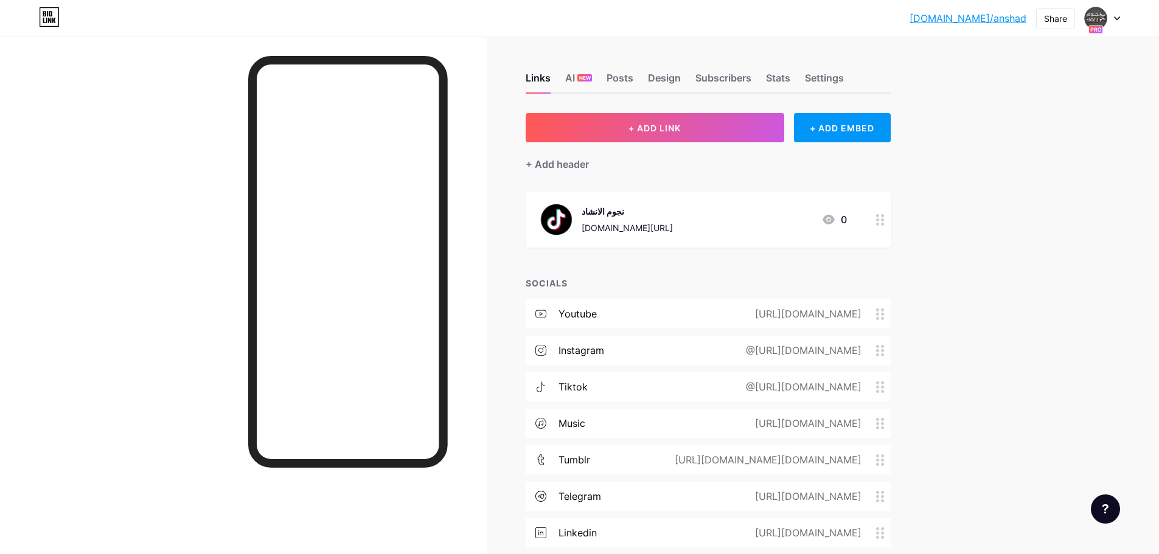
click at [673, 232] on div "[DOMAIN_NAME][URL]" at bounding box center [626, 227] width 91 height 13
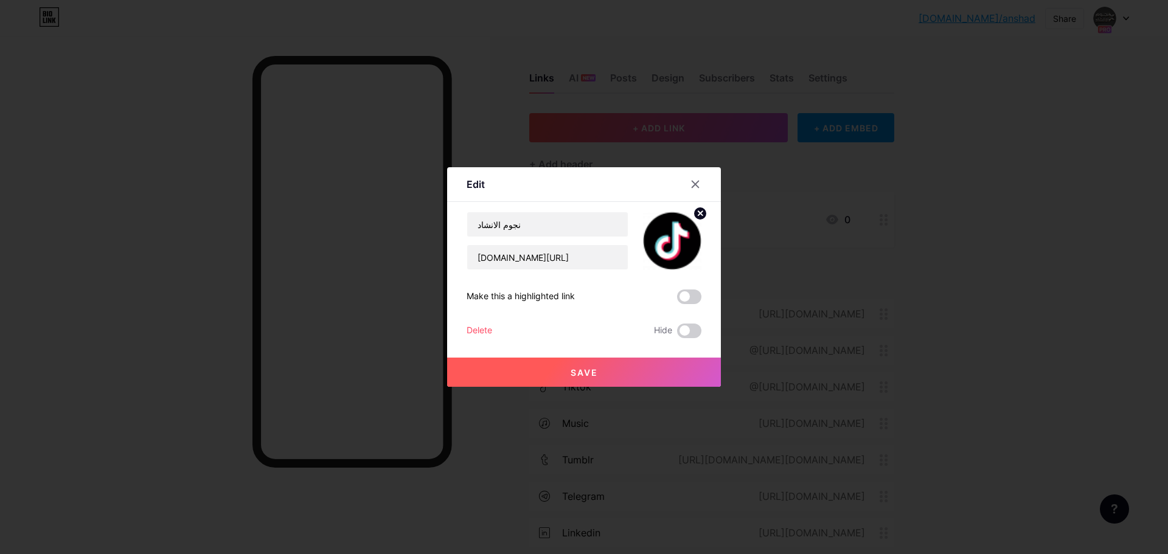
click at [690, 253] on img at bounding box center [672, 241] width 58 height 58
click at [704, 214] on circle at bounding box center [699, 213] width 13 height 13
click at [671, 235] on rect at bounding box center [669, 232] width 19 height 19
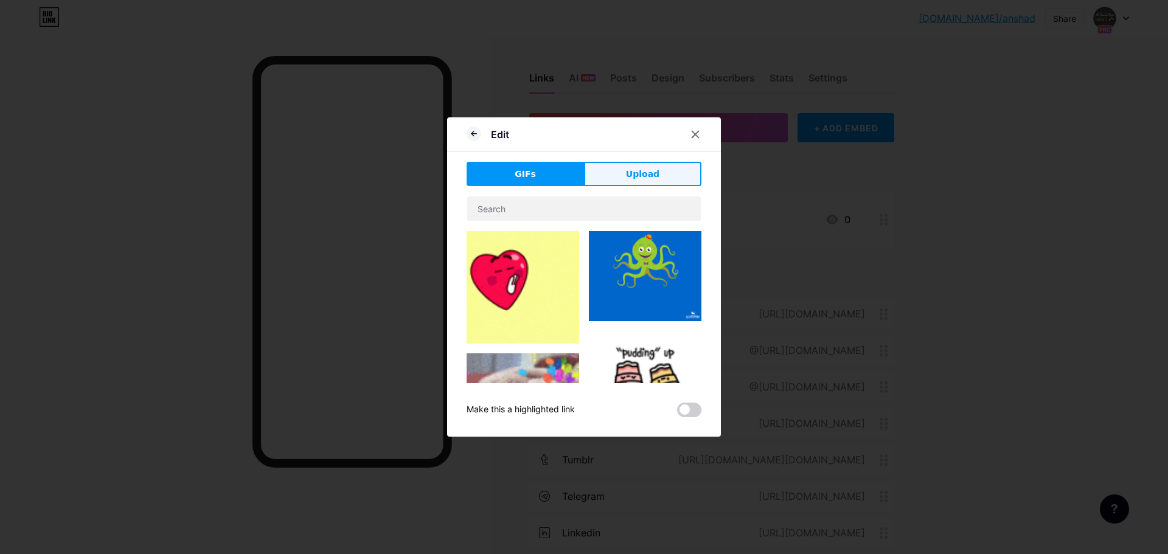
click at [633, 179] on span "Upload" at bounding box center [642, 174] width 33 height 13
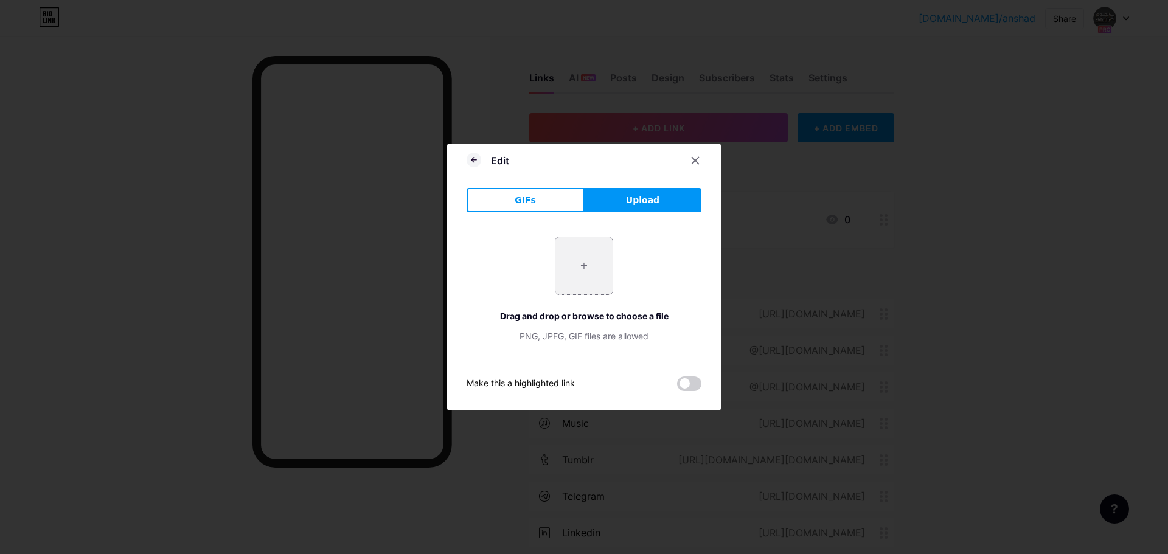
click at [578, 260] on input "file" at bounding box center [583, 265] width 57 height 57
type input "C:\fakepath\pngegg (71).png"
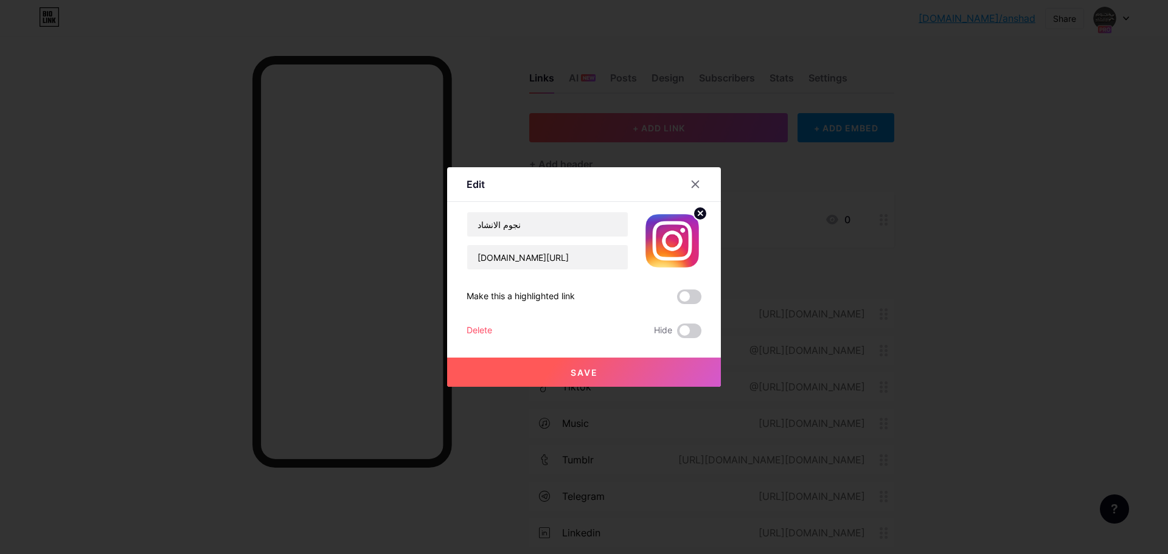
click at [567, 372] on button "Save" at bounding box center [584, 372] width 274 height 29
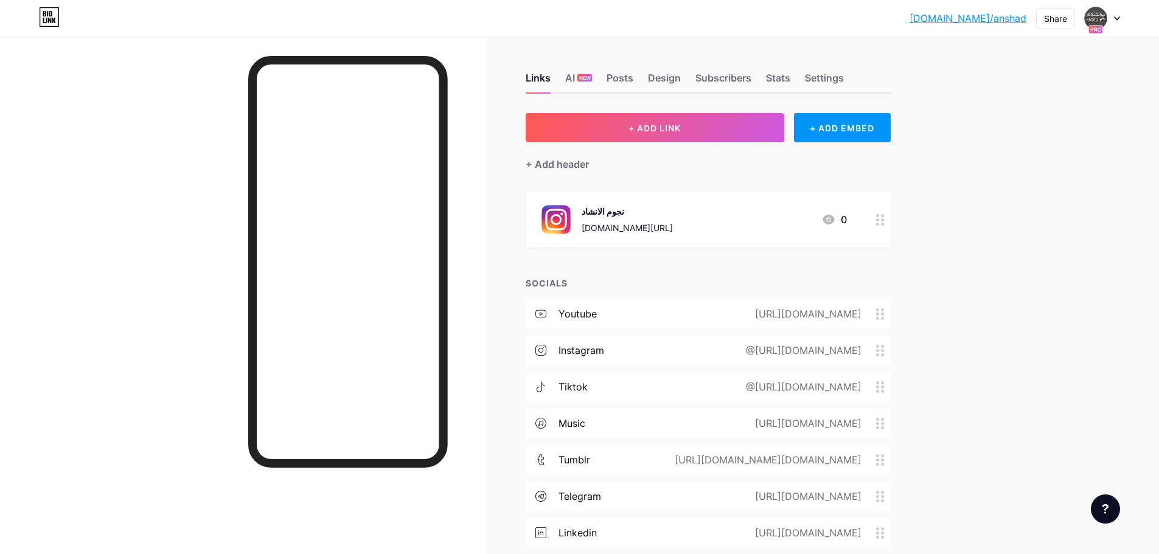
click at [650, 224] on div "[DOMAIN_NAME][URL]" at bounding box center [626, 227] width 91 height 13
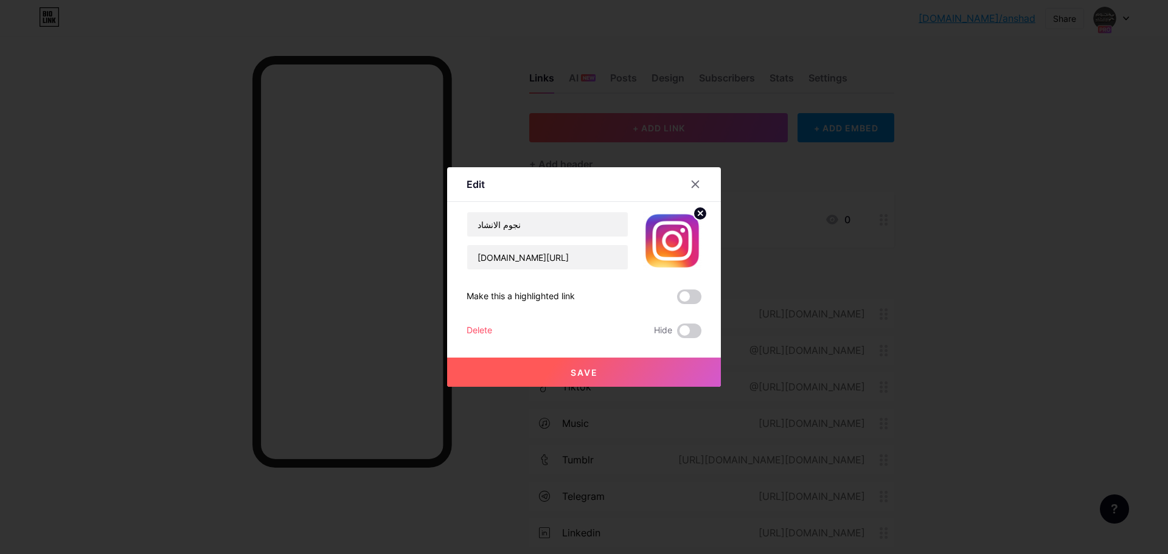
click at [698, 214] on circle at bounding box center [699, 213] width 13 height 13
click at [666, 244] on icon at bounding box center [672, 234] width 24 height 23
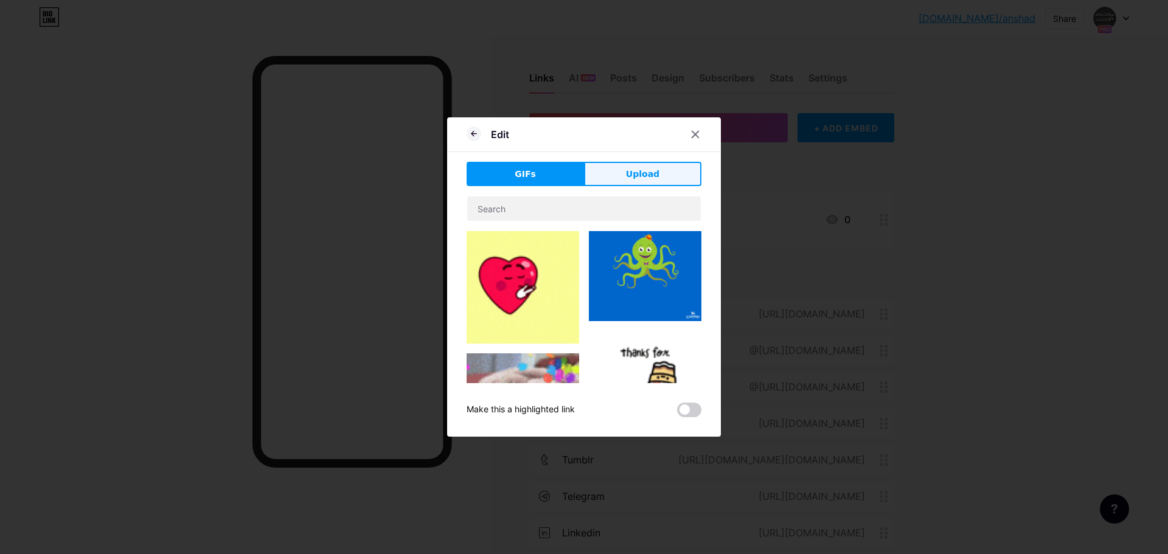
click at [676, 181] on button "Upload" at bounding box center [642, 174] width 117 height 24
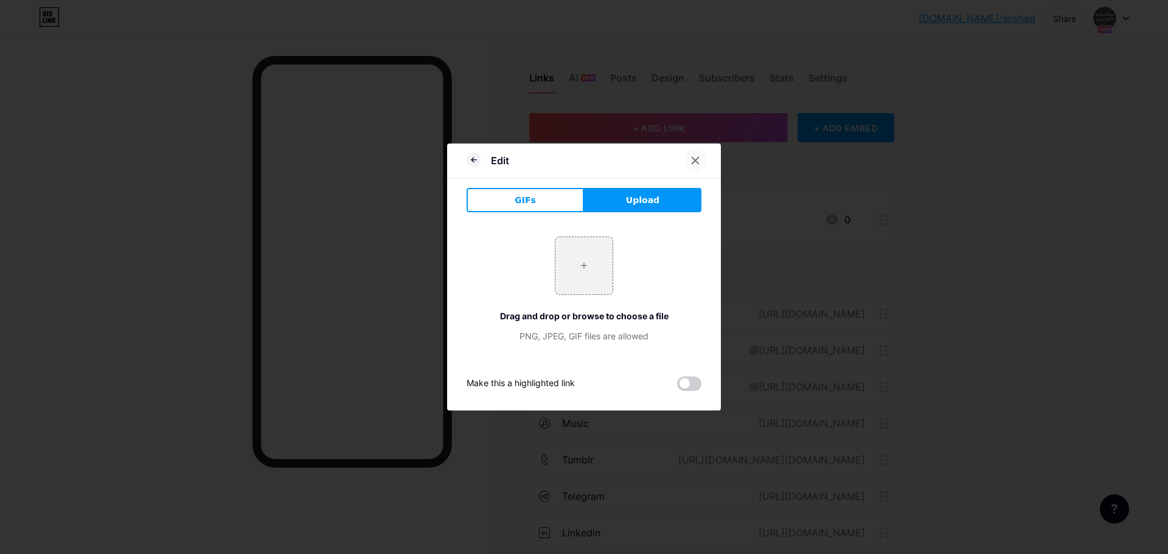
click at [702, 158] on div at bounding box center [695, 161] width 22 height 22
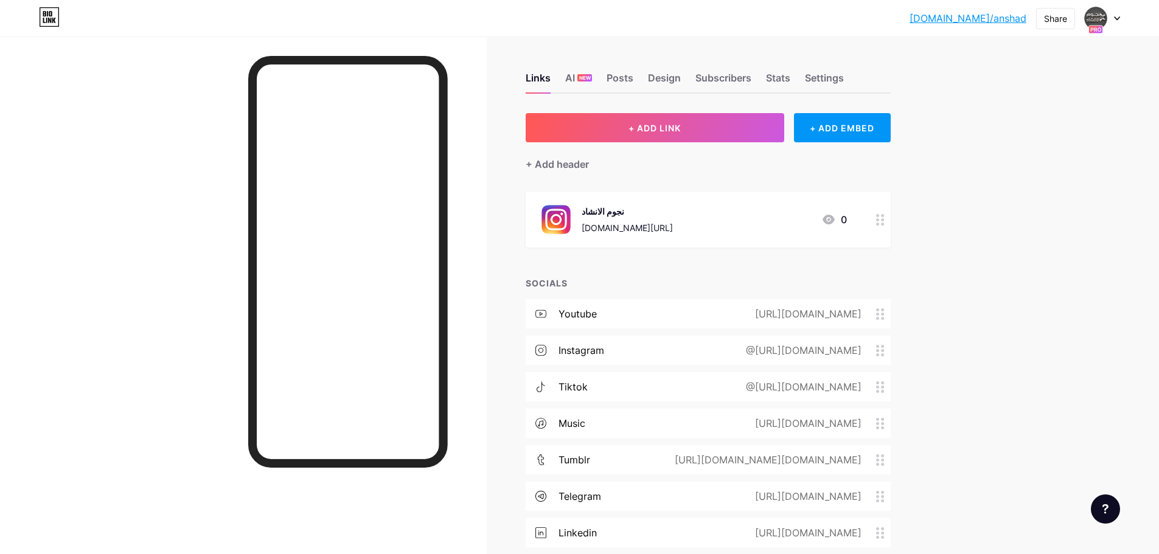
click at [556, 220] on img at bounding box center [556, 220] width 32 height 32
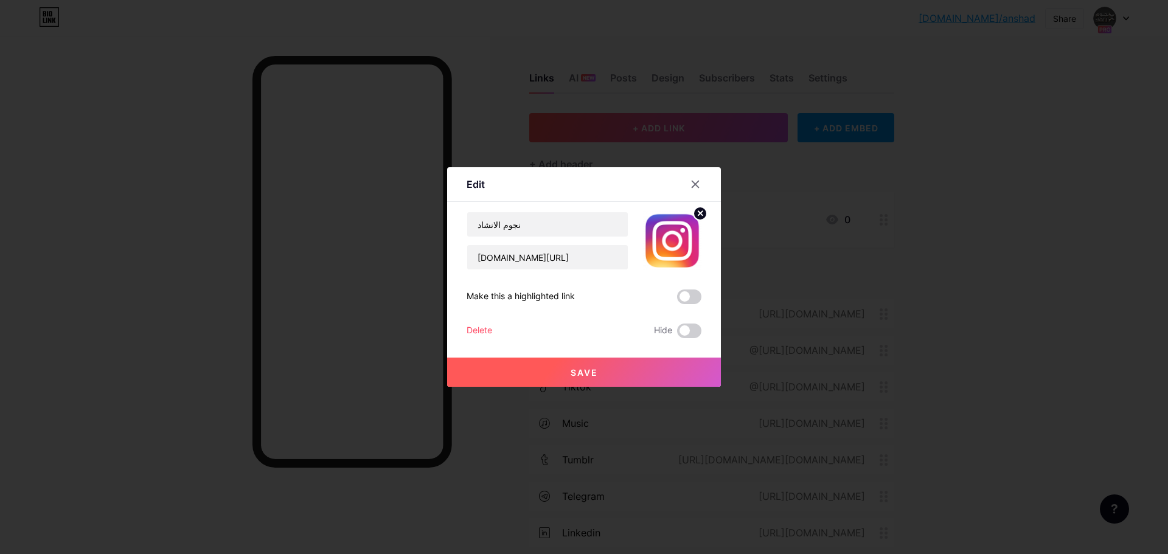
click at [699, 215] on icon at bounding box center [700, 213] width 4 height 4
click at [680, 241] on icon at bounding box center [681, 241] width 2 height 3
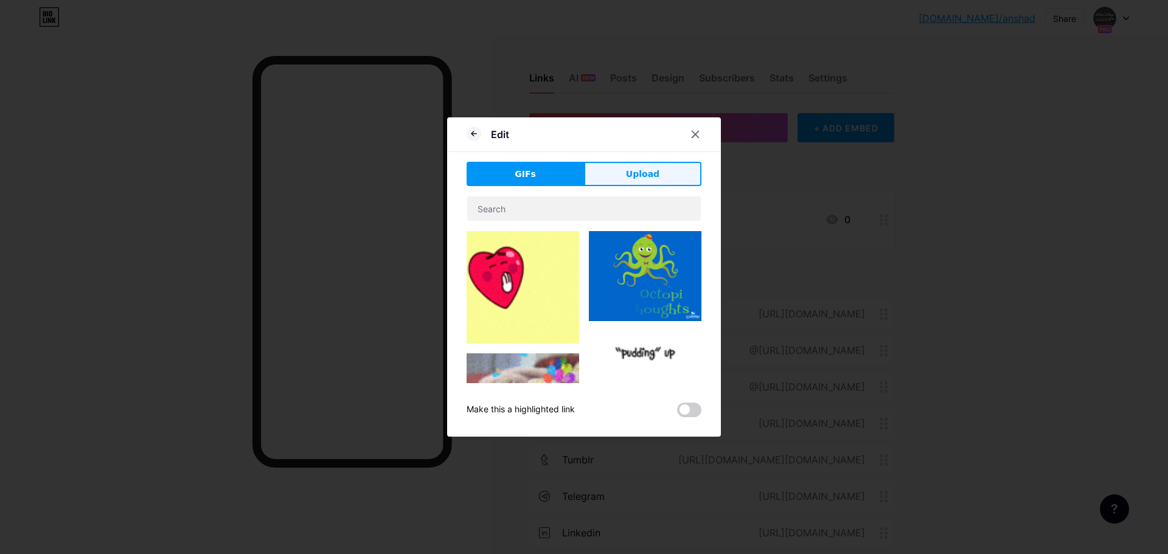
click at [619, 173] on button "Upload" at bounding box center [642, 174] width 117 height 24
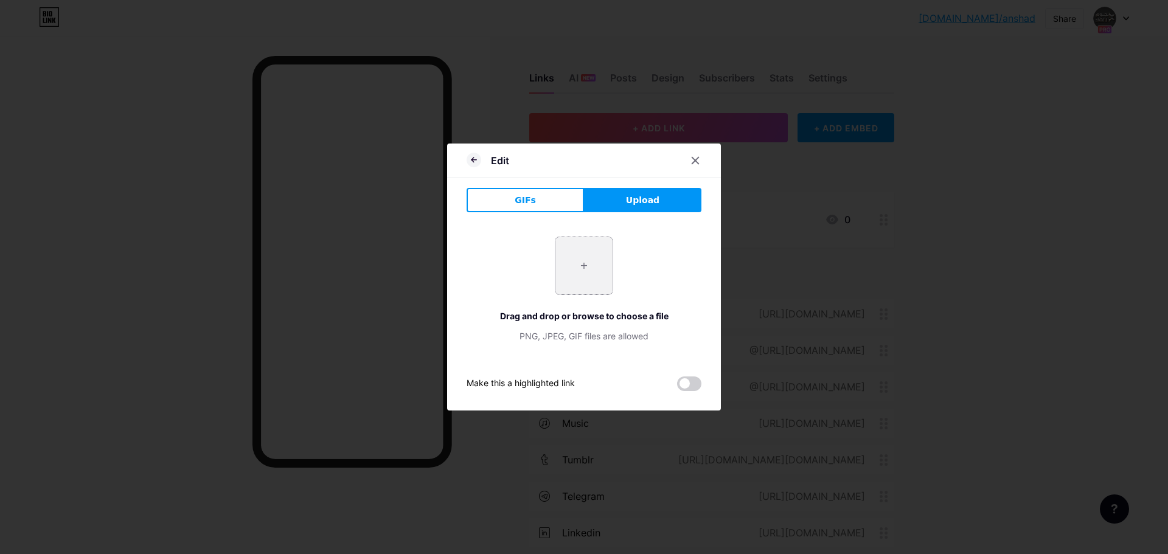
click at [581, 267] on input "file" at bounding box center [583, 265] width 57 height 57
type input "C:\fakepath\34344.jpg"
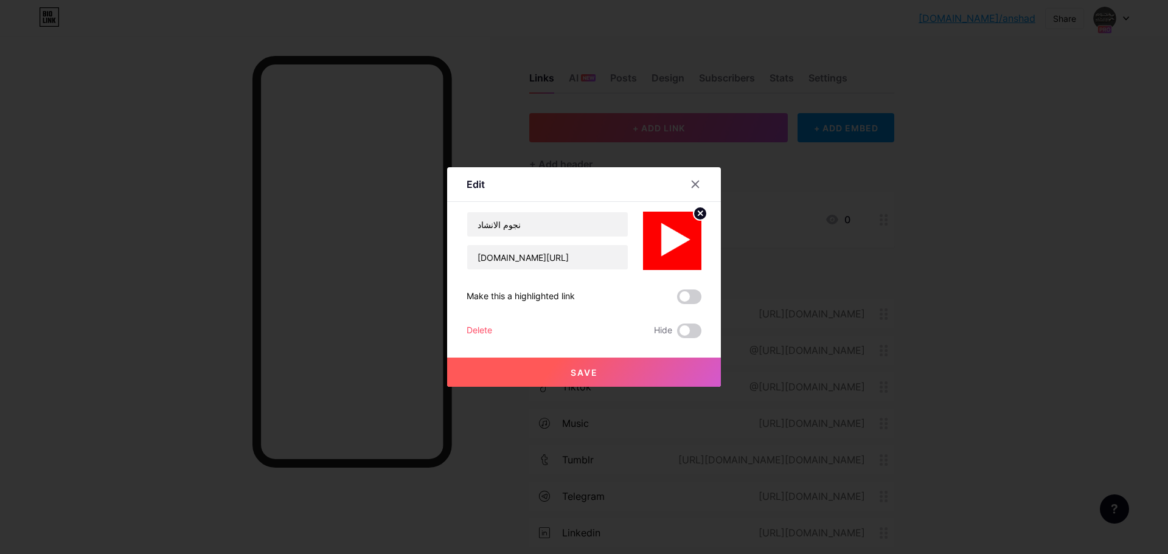
click at [579, 370] on span "Save" at bounding box center [583, 372] width 27 height 10
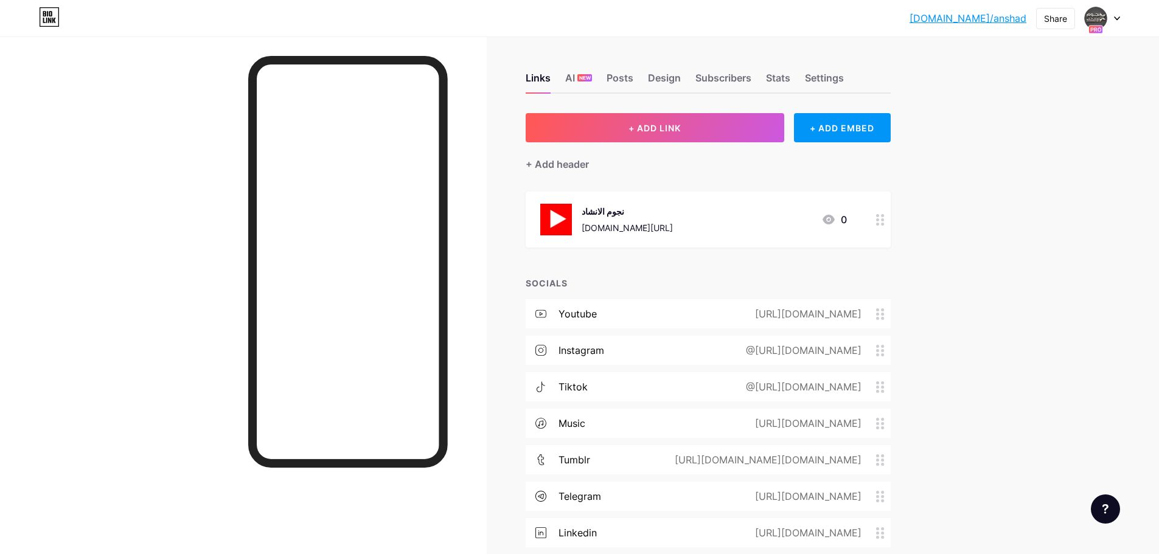
click at [884, 220] on circle at bounding box center [882, 219] width 3 height 3
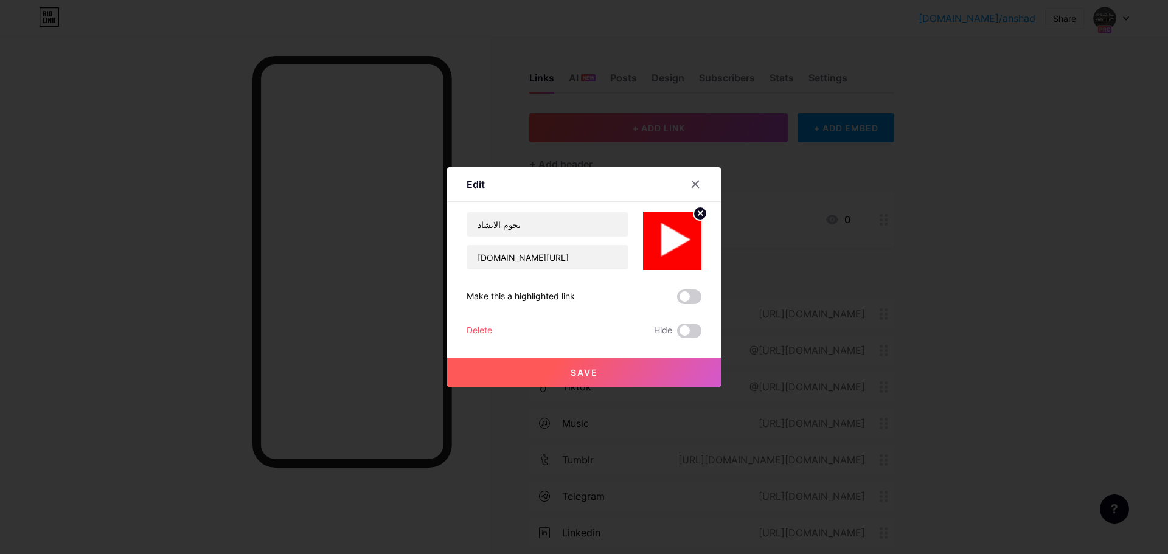
click at [698, 216] on circle at bounding box center [699, 213] width 13 height 13
click at [675, 243] on rect at bounding box center [679, 241] width 10 height 6
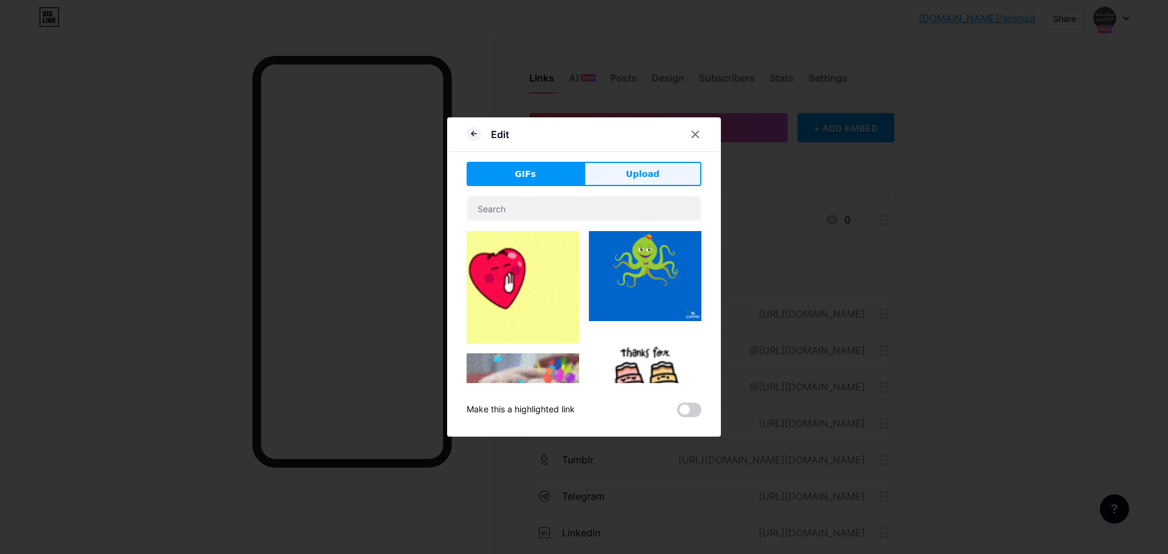
click at [632, 175] on span "Upload" at bounding box center [642, 174] width 33 height 13
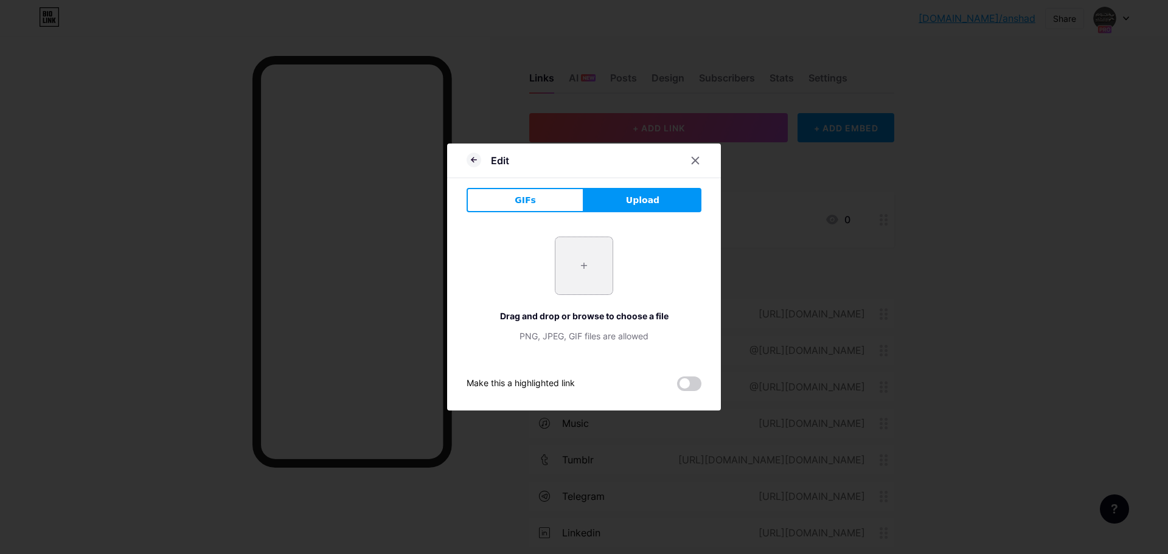
click at [577, 244] on input "file" at bounding box center [583, 265] width 57 height 57
type input "C:\fakepath\يوتيوب1.png"
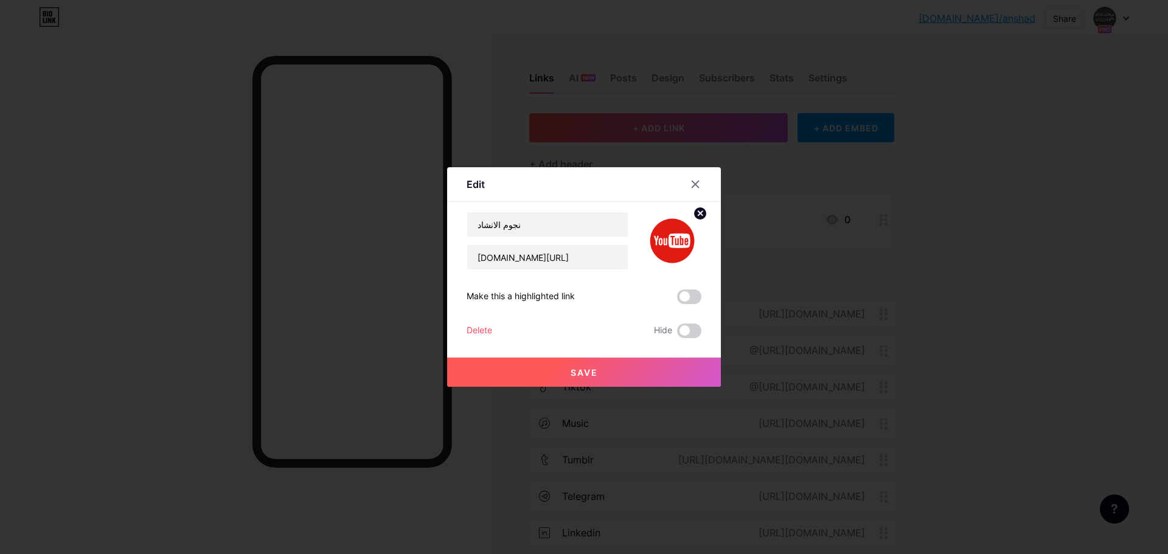
click at [583, 373] on span "Save" at bounding box center [583, 372] width 27 height 10
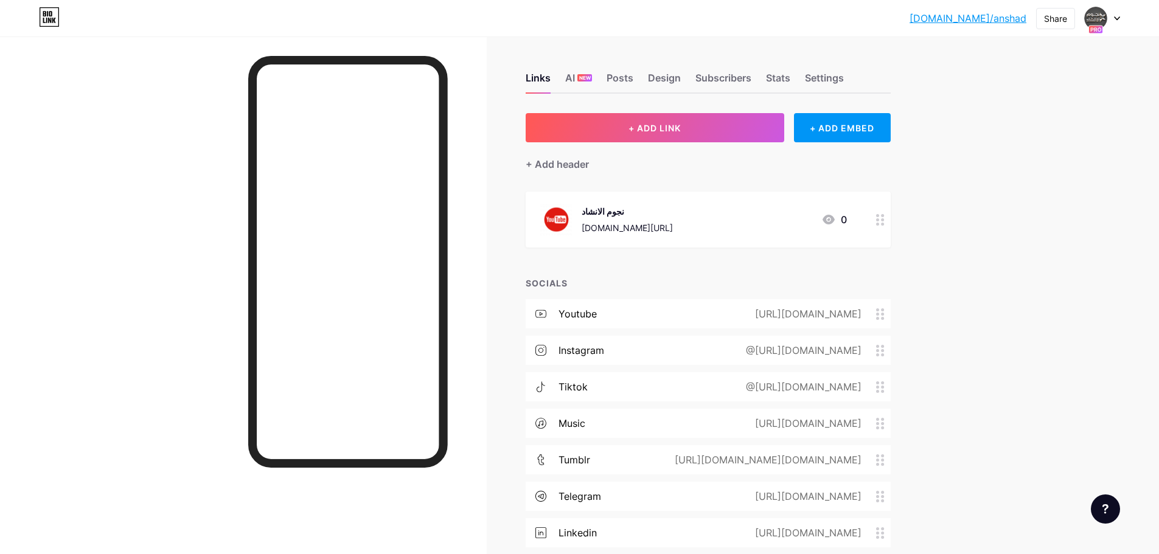
click at [878, 217] on div at bounding box center [880, 220] width 21 height 56
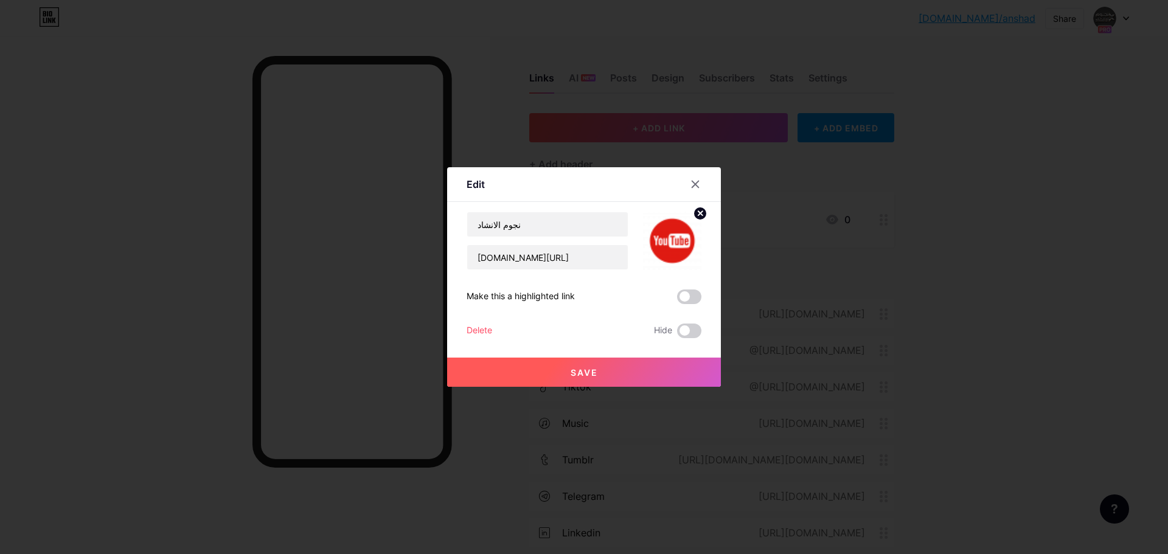
click at [699, 213] on icon at bounding box center [700, 213] width 4 height 4
click at [696, 182] on icon at bounding box center [695, 184] width 10 height 10
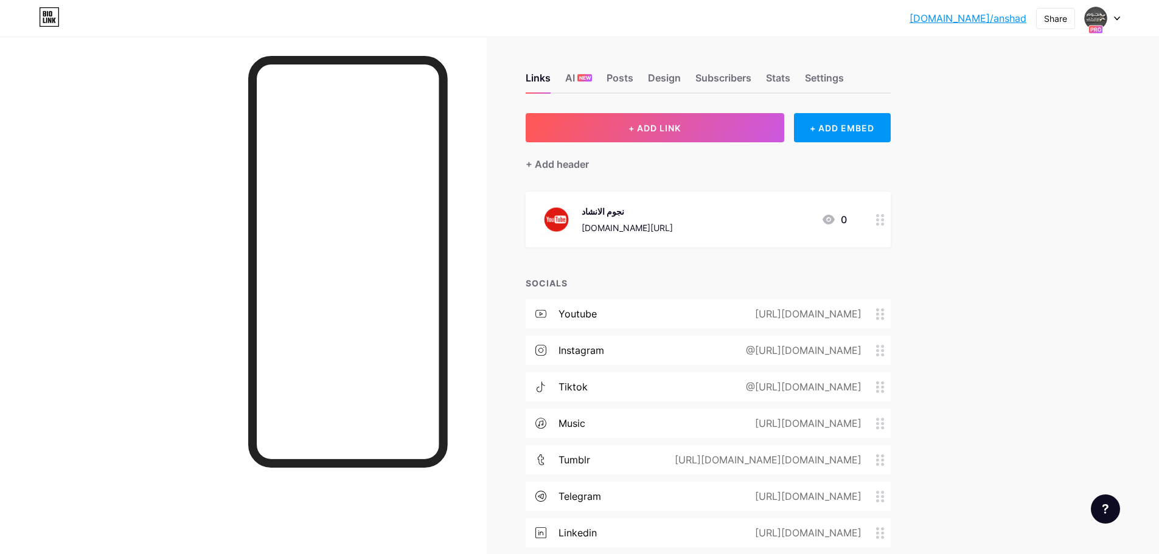
click at [883, 220] on icon at bounding box center [880, 220] width 9 height 12
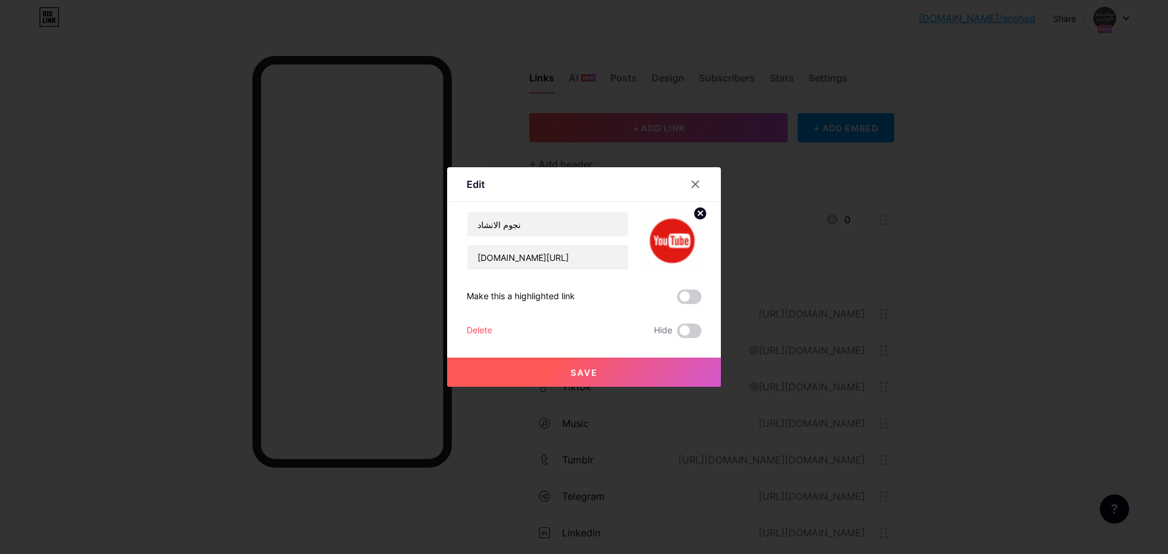
click at [665, 242] on img at bounding box center [672, 241] width 58 height 58
click at [695, 217] on circle at bounding box center [699, 213] width 13 height 13
click at [670, 238] on rect at bounding box center [669, 232] width 19 height 19
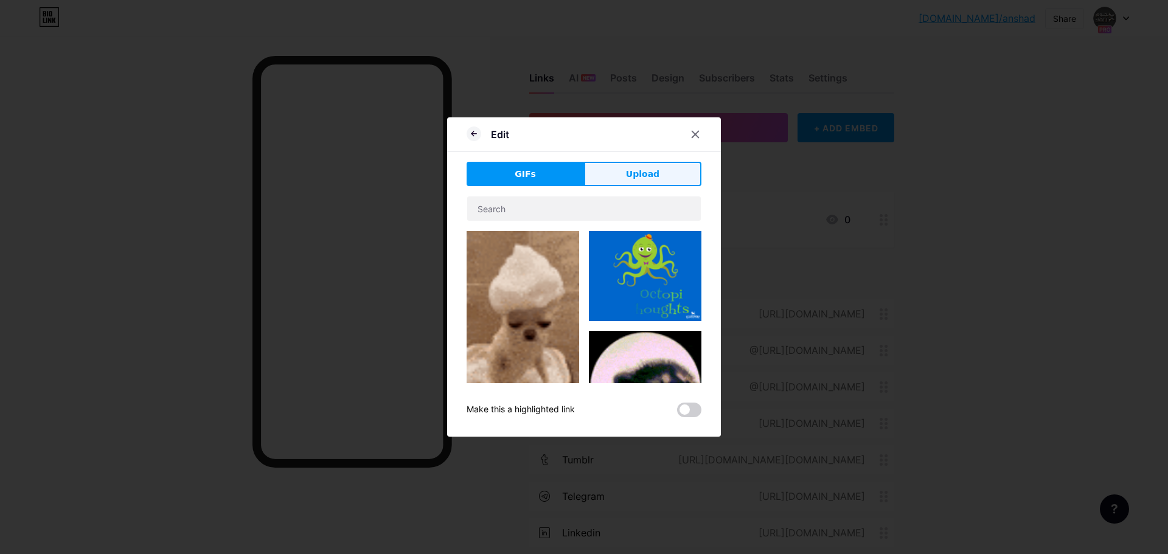
click at [640, 170] on span "Upload" at bounding box center [642, 174] width 33 height 13
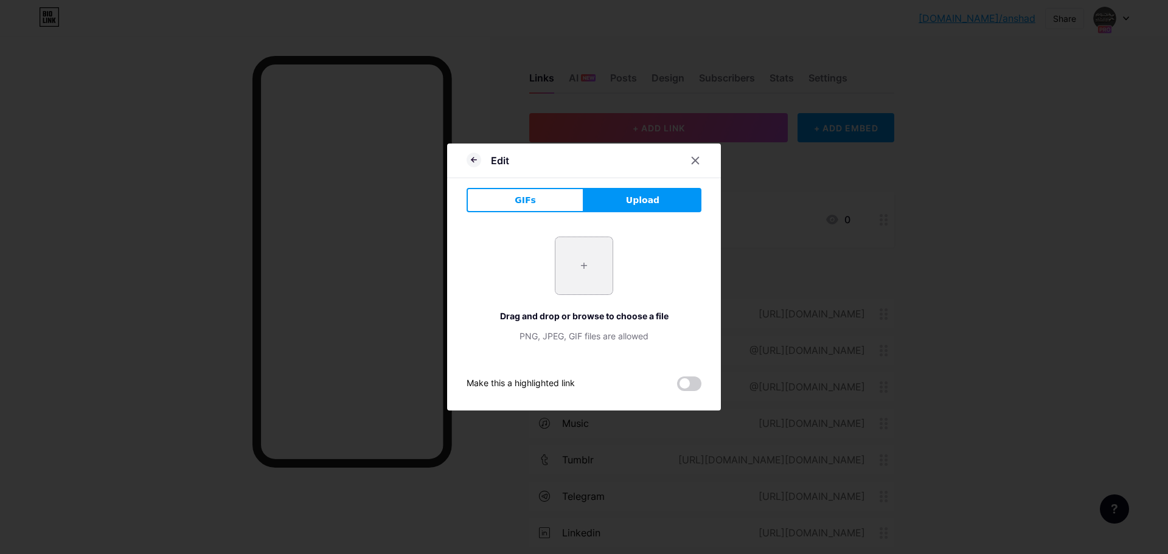
click at [592, 260] on input "file" at bounding box center [583, 265] width 57 height 57
type input "C:\fakepath\يوتيوب 1.jpg"
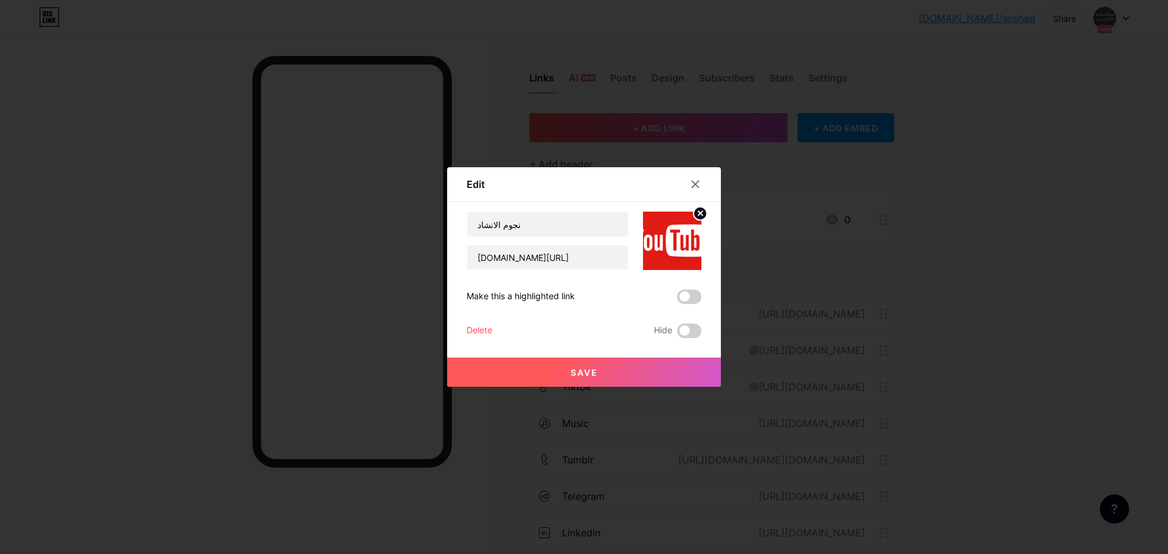
click at [582, 367] on span "Save" at bounding box center [583, 372] width 27 height 10
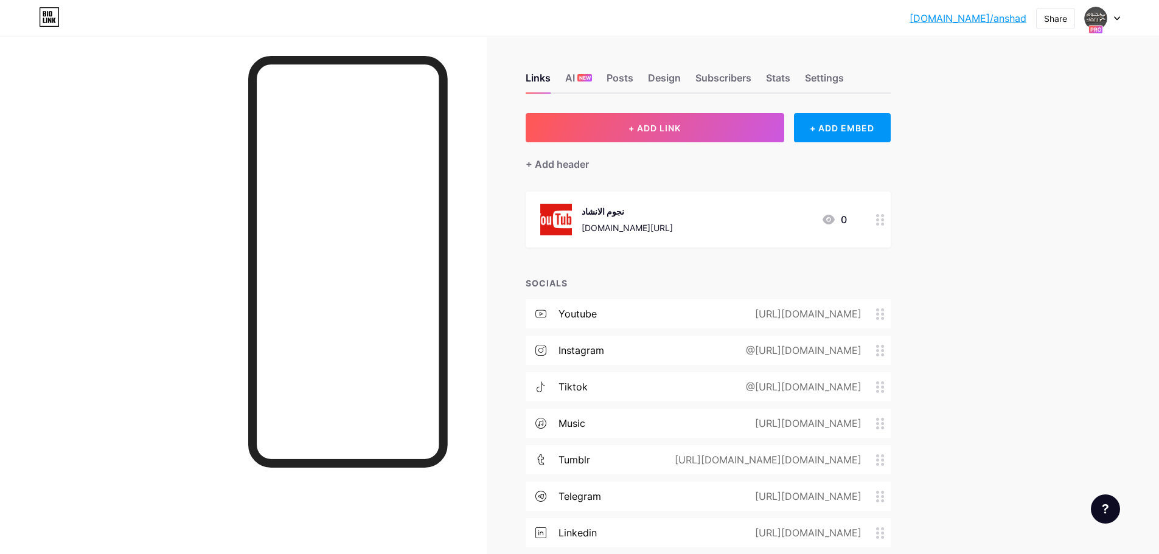
click at [884, 224] on icon at bounding box center [880, 220] width 9 height 12
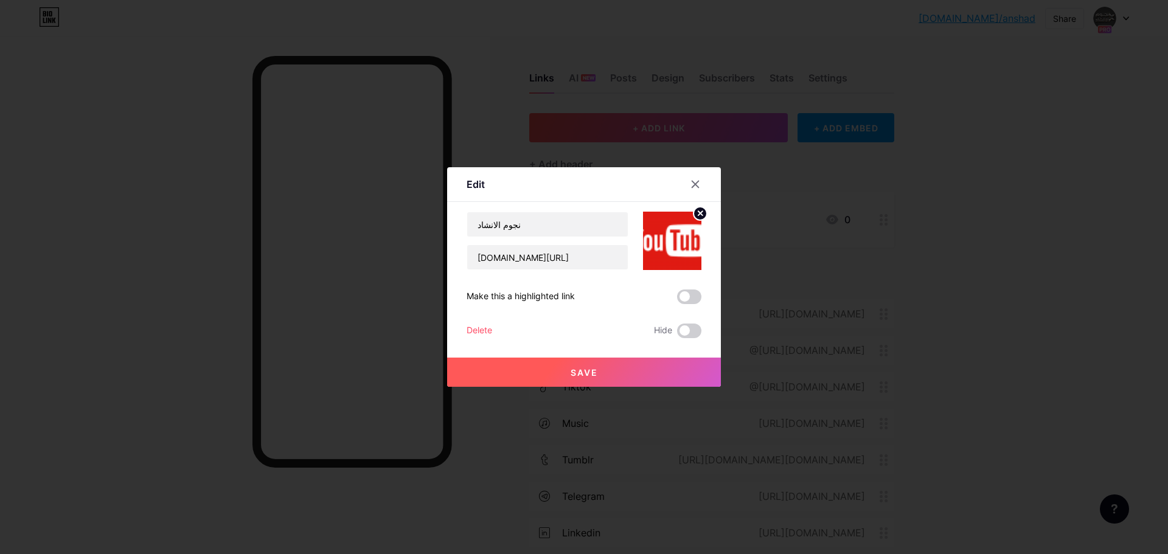
click at [701, 217] on circle at bounding box center [699, 213] width 13 height 13
click at [681, 237] on icon at bounding box center [672, 234] width 24 height 23
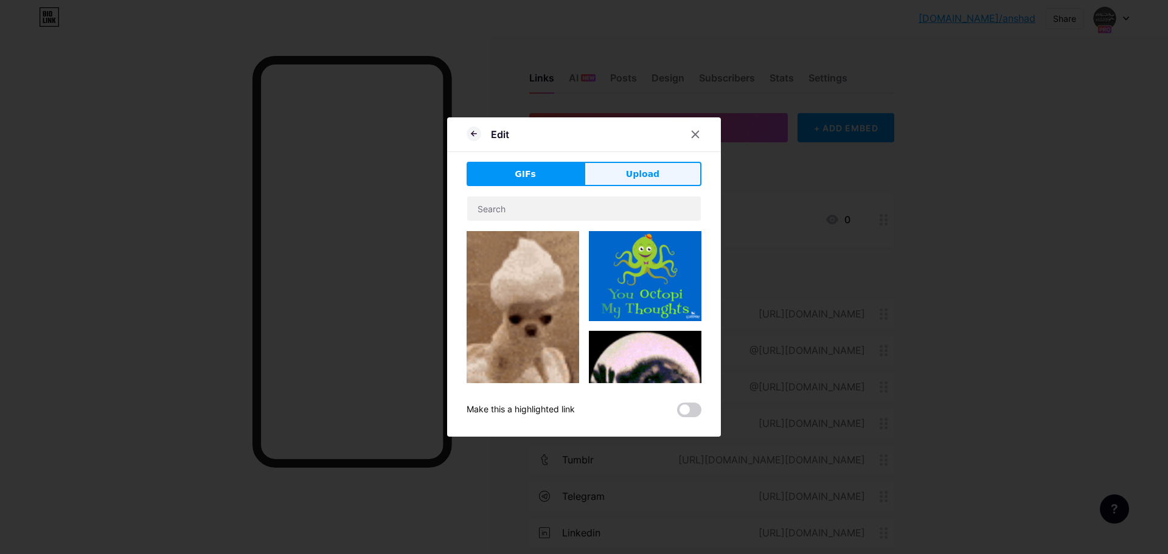
click at [629, 176] on span "Upload" at bounding box center [642, 174] width 33 height 13
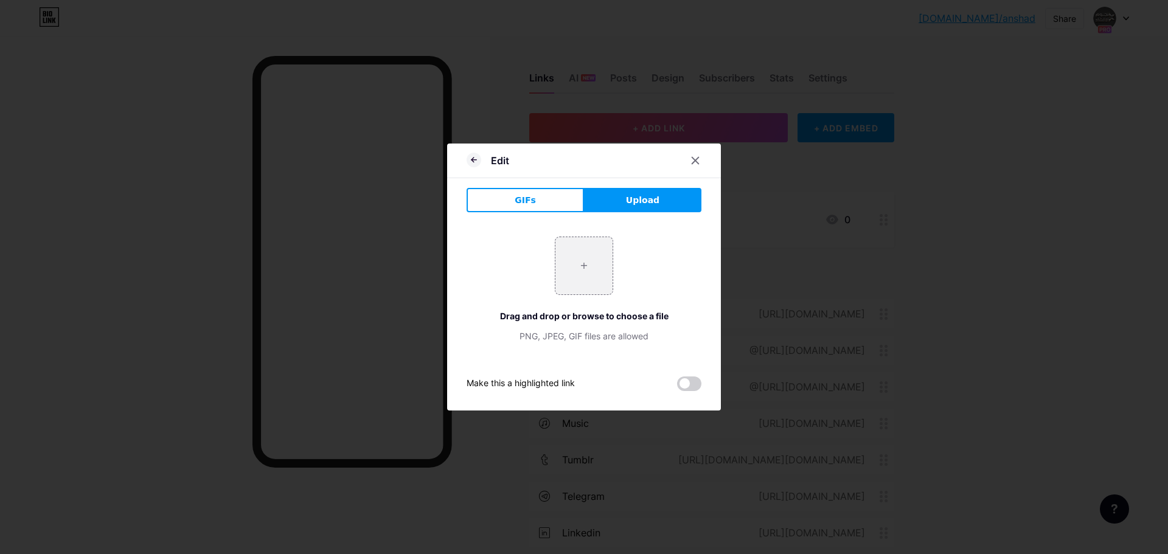
click at [576, 301] on div "+ Drag and drop or browse to choose a file PNG, JPEG, GIF files are allowed" at bounding box center [583, 290] width 235 height 106
click at [588, 269] on input "file" at bounding box center [583, 265] width 57 height 57
type input "C:\fakepath\pngegg (73).png"
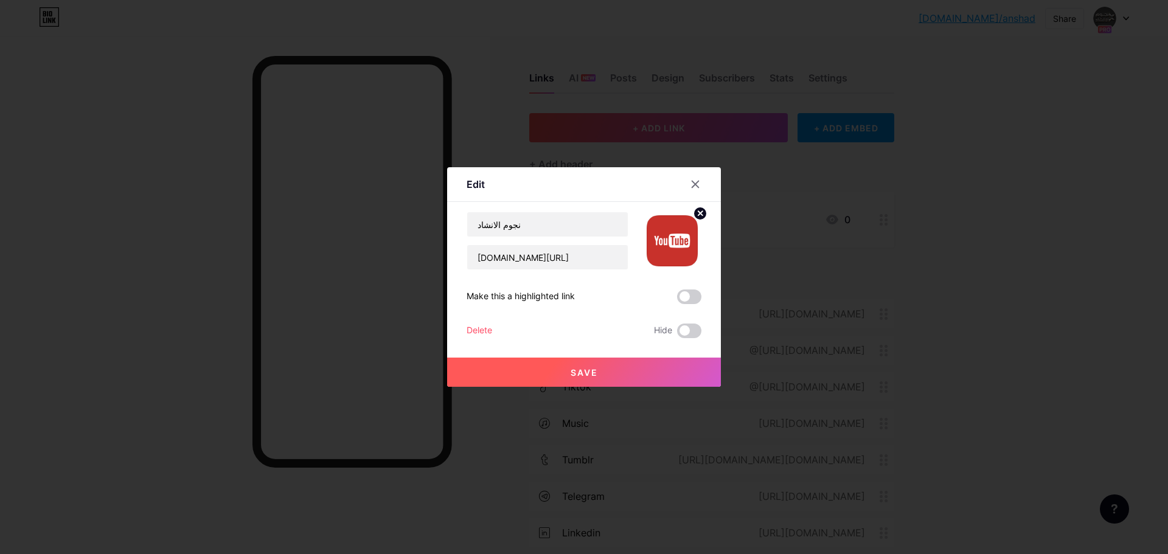
click at [588, 372] on span "Save" at bounding box center [583, 372] width 27 height 10
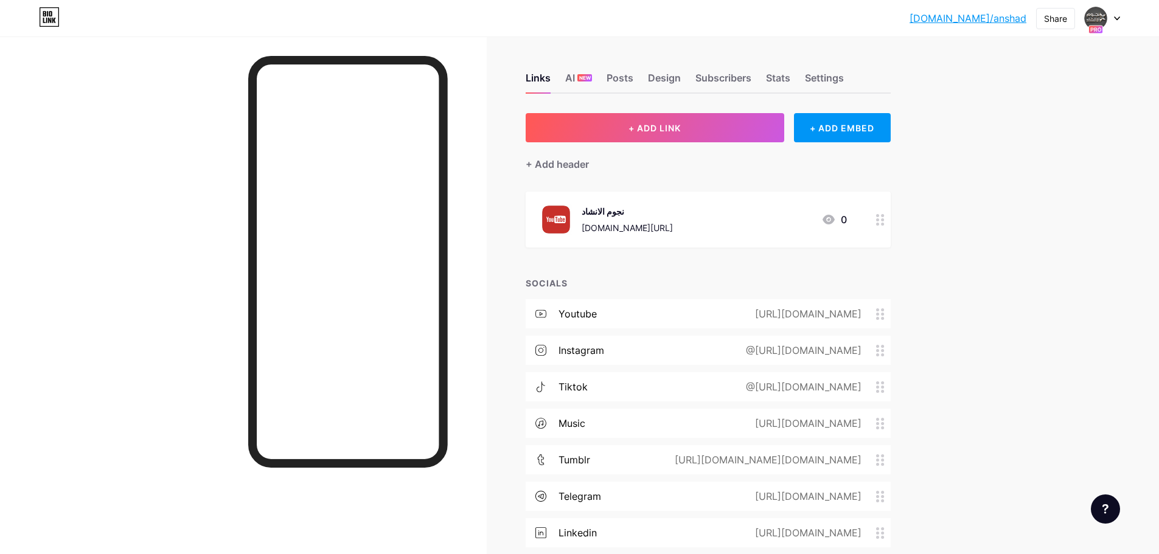
click at [884, 225] on div at bounding box center [880, 220] width 21 height 56
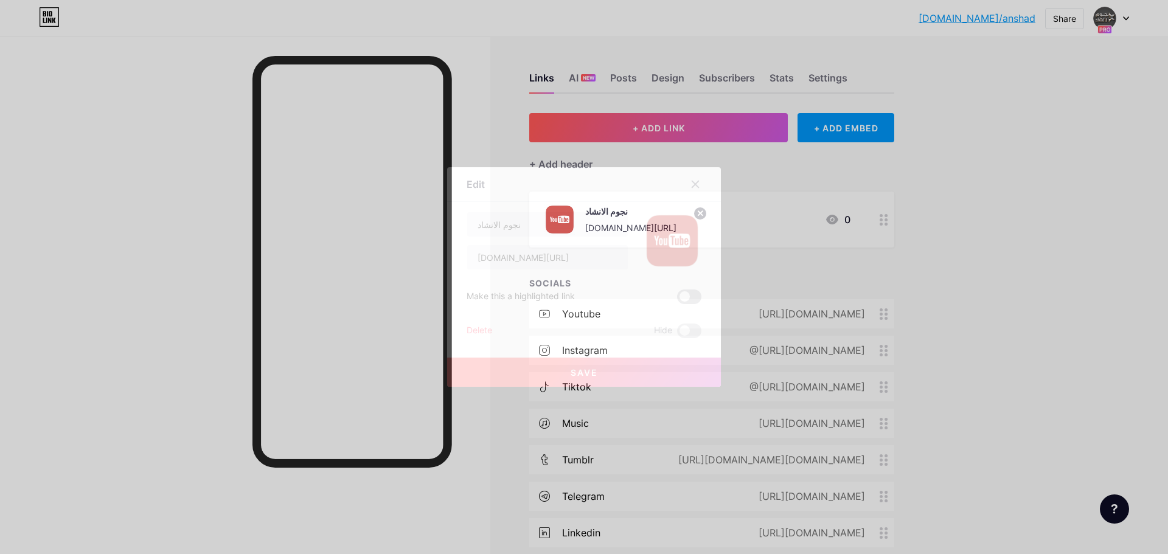
click at [688, 300] on span at bounding box center [689, 296] width 24 height 15
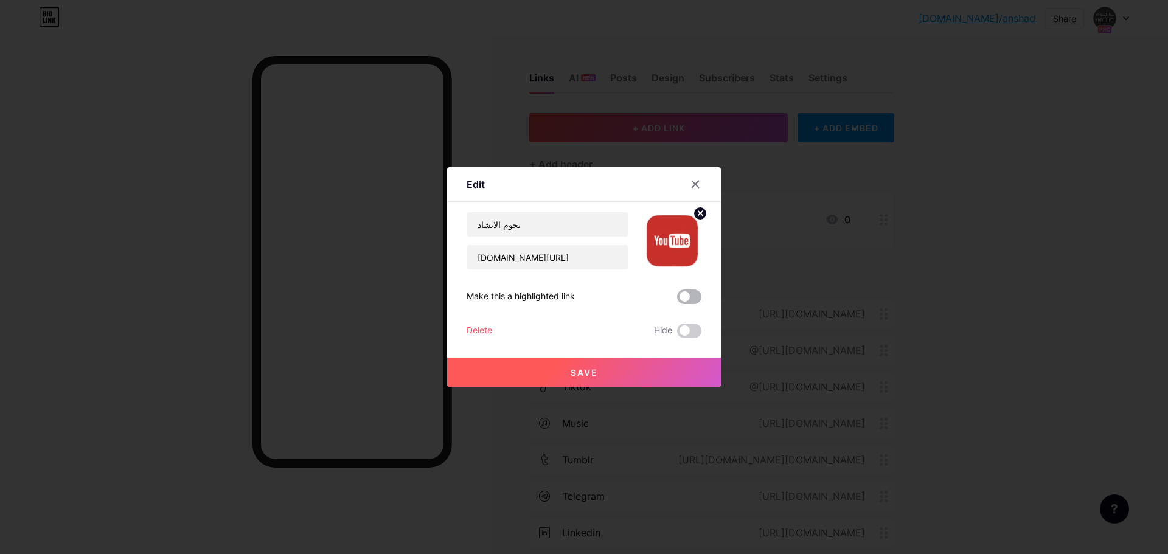
click at [677, 300] on input "checkbox" at bounding box center [677, 300] width 0 height 0
click at [688, 300] on span at bounding box center [689, 296] width 24 height 15
click at [677, 300] on input "checkbox" at bounding box center [677, 300] width 0 height 0
click at [700, 209] on circle at bounding box center [699, 213] width 13 height 13
click at [675, 230] on rect at bounding box center [669, 232] width 19 height 19
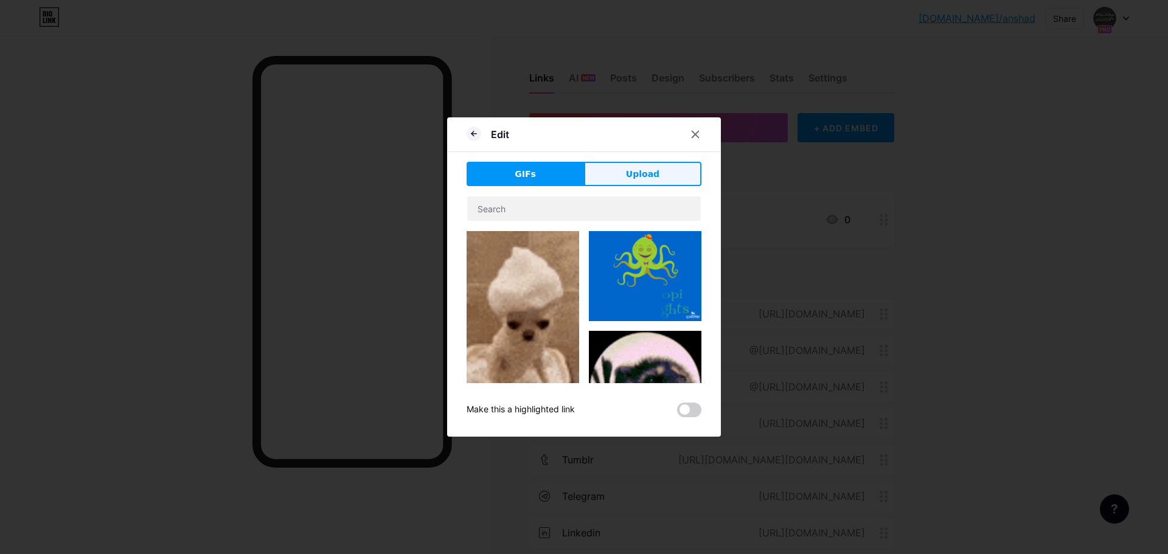
click at [670, 177] on button "Upload" at bounding box center [642, 174] width 117 height 24
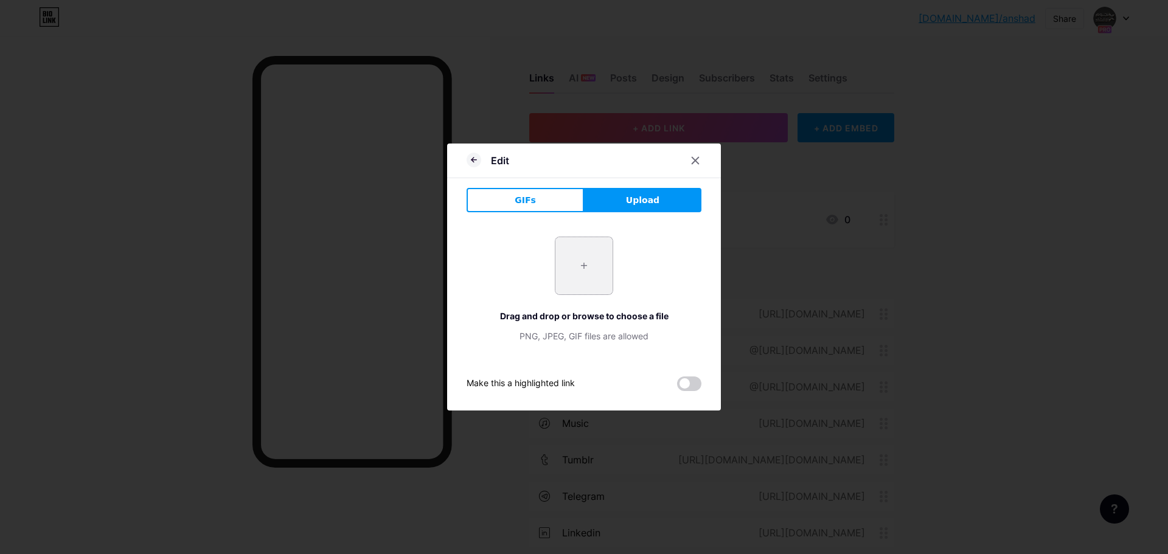
click at [599, 254] on input "file" at bounding box center [583, 265] width 57 height 57
type input "C:\fakepath\Youtube_logo.png"
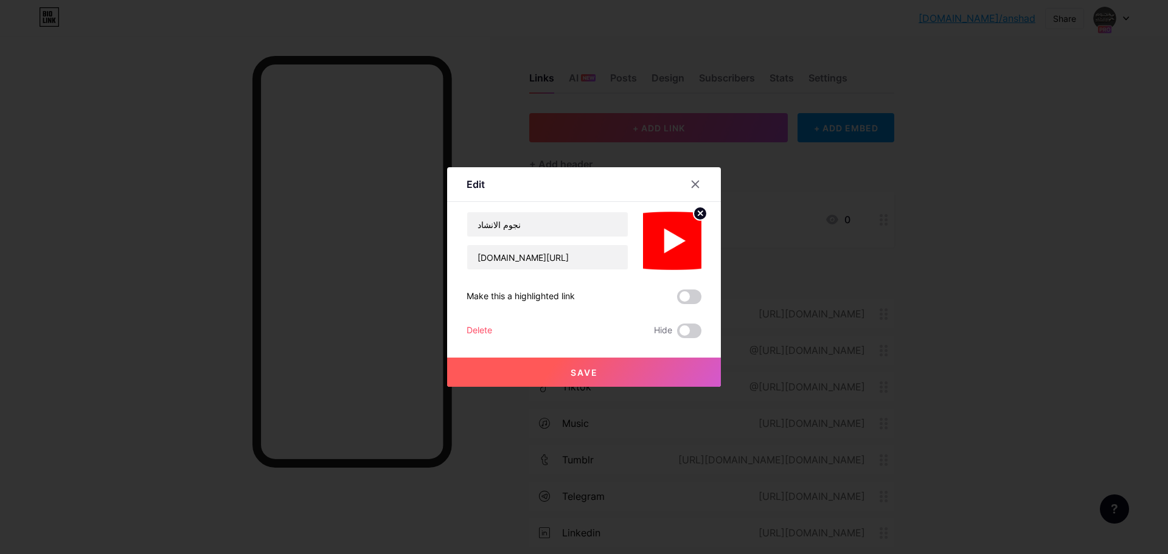
click at [587, 375] on span "Save" at bounding box center [583, 372] width 27 height 10
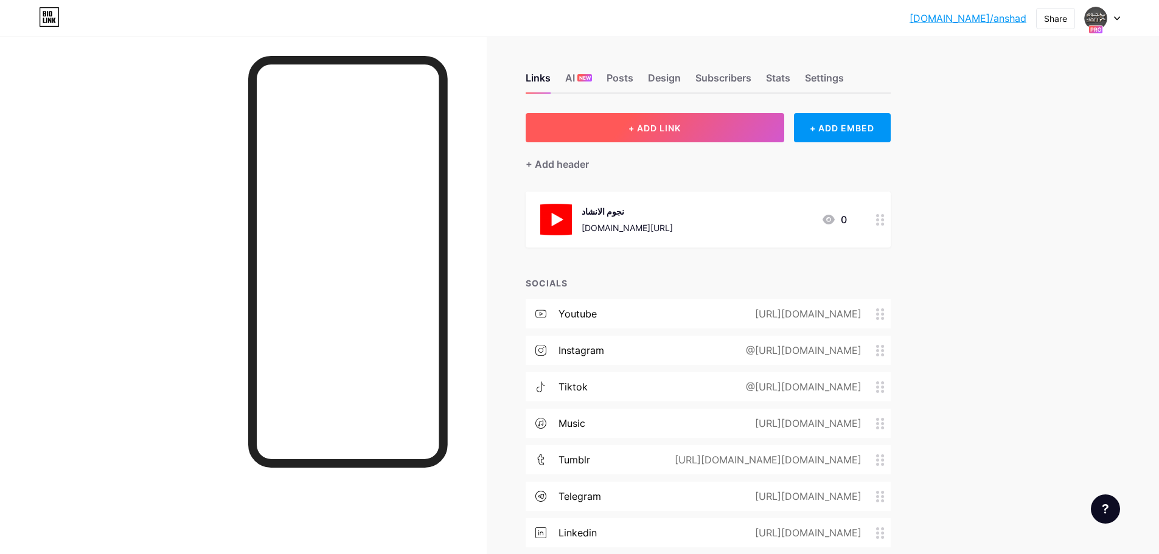
click at [691, 126] on button "+ ADD LINK" at bounding box center [654, 127] width 258 height 29
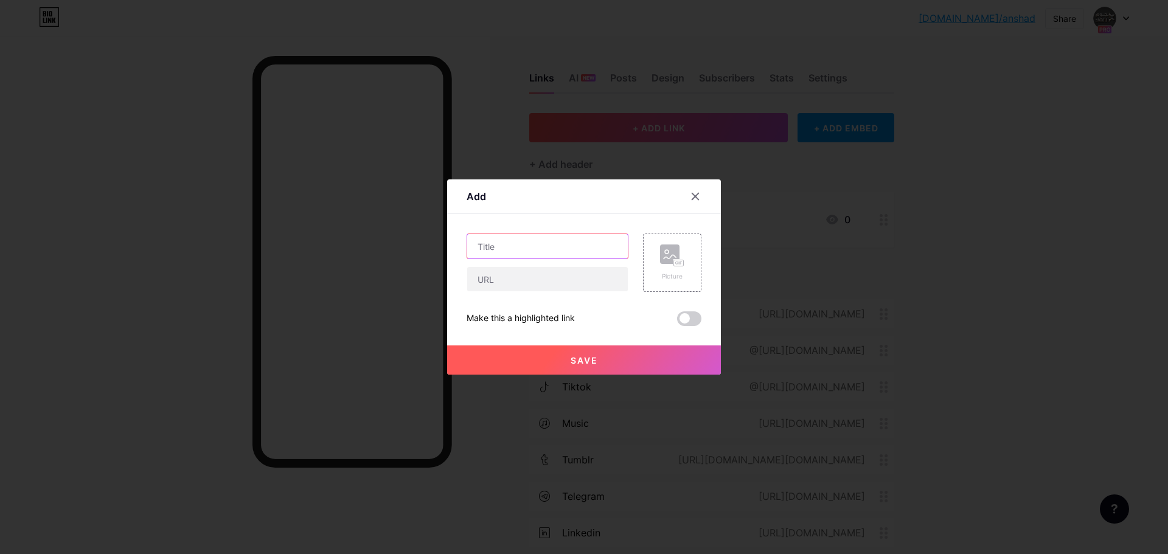
click at [563, 254] on input "text" at bounding box center [547, 246] width 161 height 24
click at [693, 194] on icon at bounding box center [695, 196] width 7 height 7
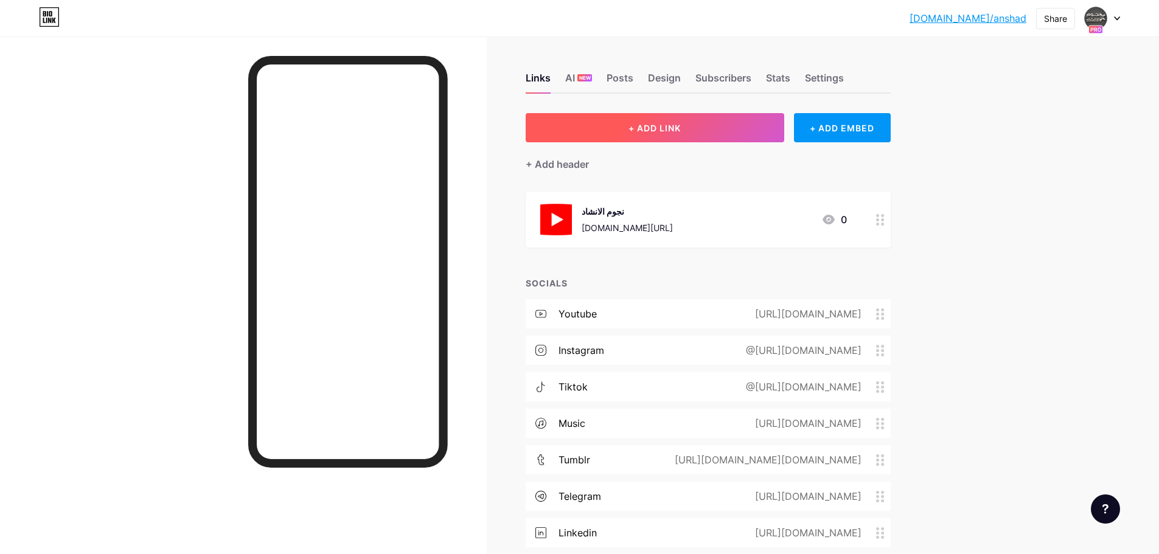
click at [684, 136] on button "+ ADD LINK" at bounding box center [654, 127] width 258 height 29
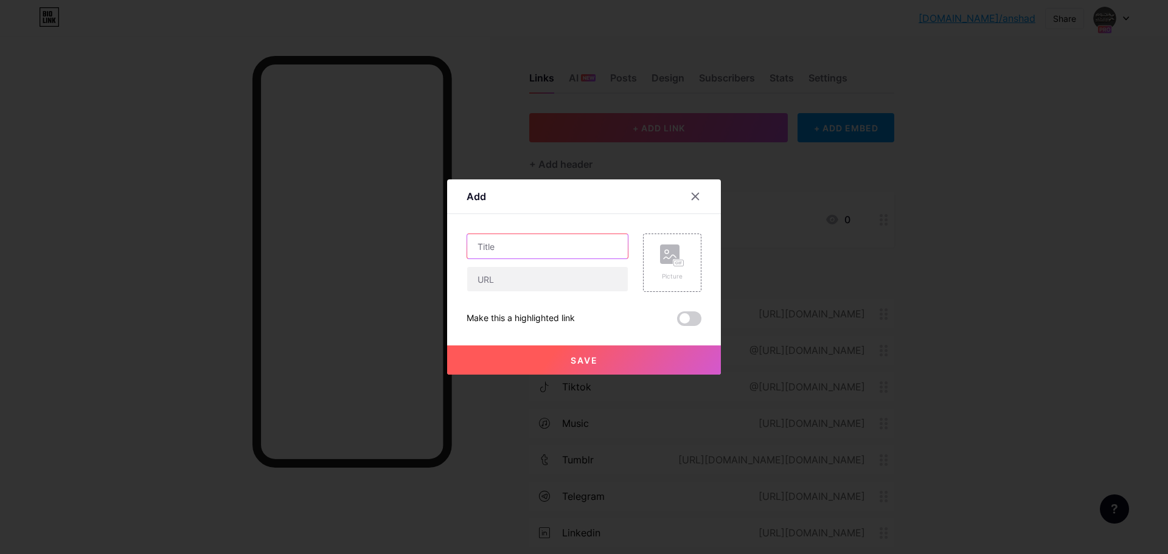
click at [557, 249] on input "text" at bounding box center [547, 246] width 161 height 24
type input "اوتاد ميد"
click at [702, 192] on div at bounding box center [695, 196] width 22 height 22
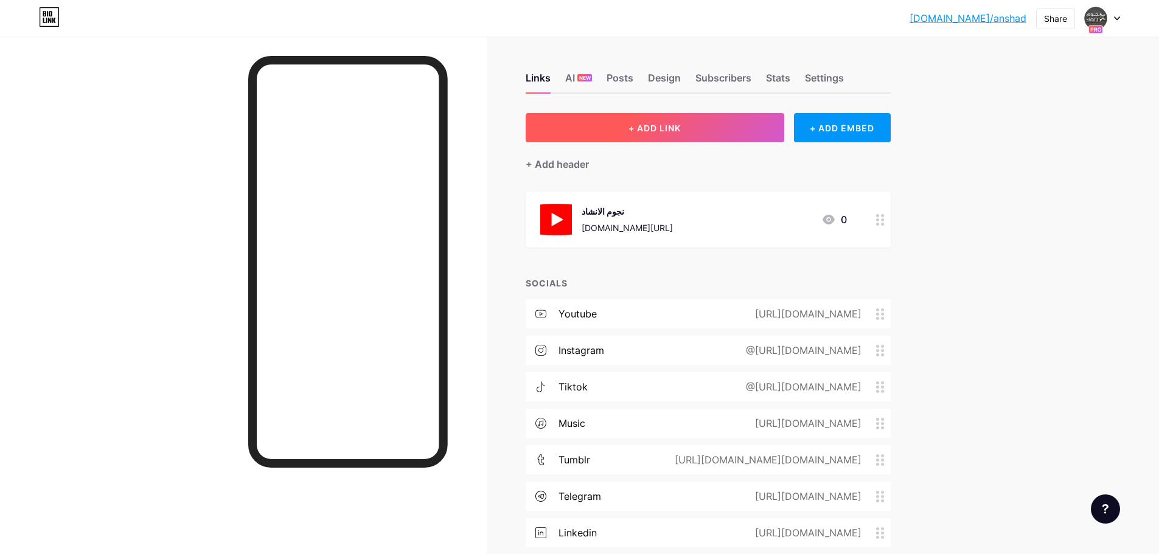
click at [722, 128] on button "+ ADD LINK" at bounding box center [654, 127] width 258 height 29
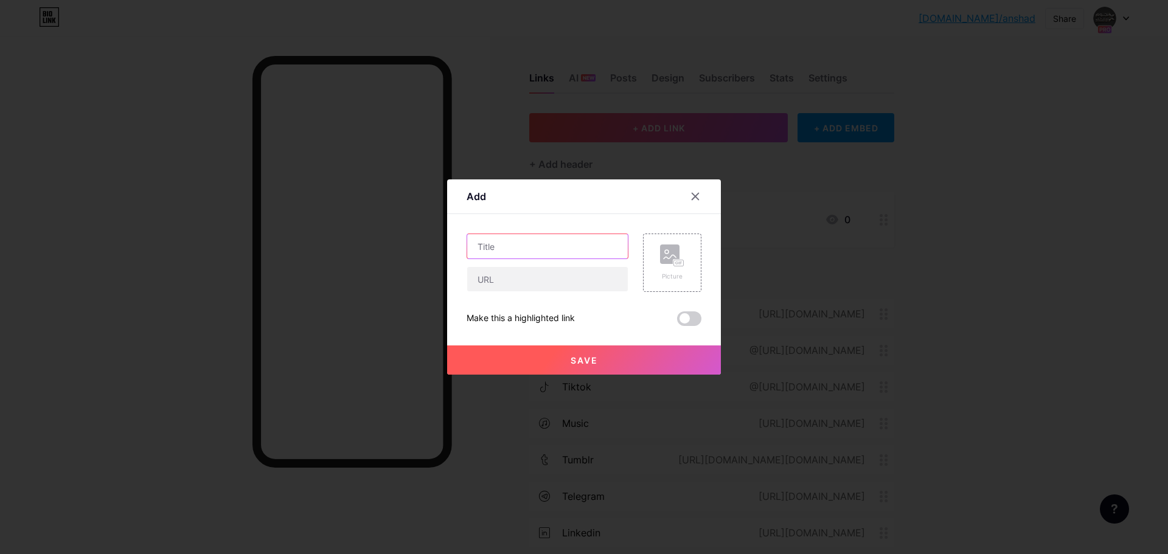
click at [498, 252] on input "text" at bounding box center [547, 246] width 161 height 24
click at [700, 195] on div at bounding box center [695, 196] width 22 height 22
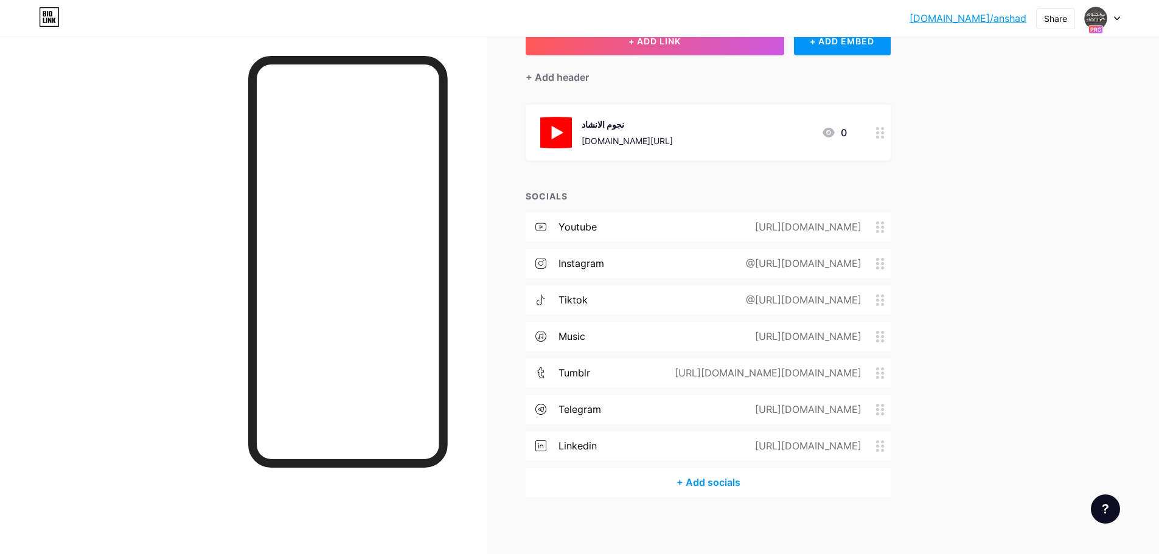
scroll to position [90, 0]
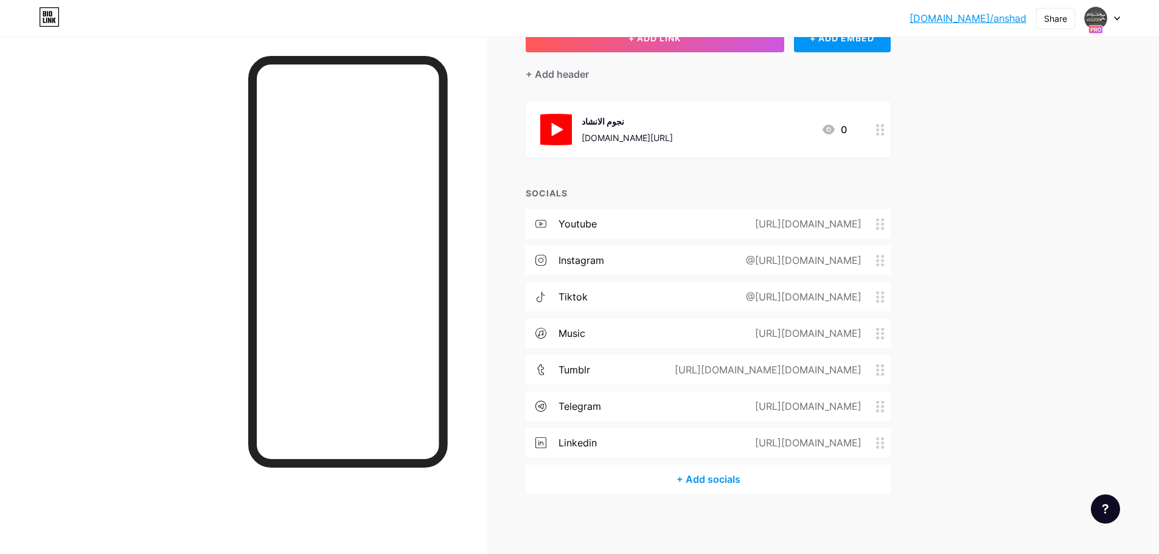
click at [726, 258] on div "@[URL][DOMAIN_NAME]" at bounding box center [801, 260] width 150 height 15
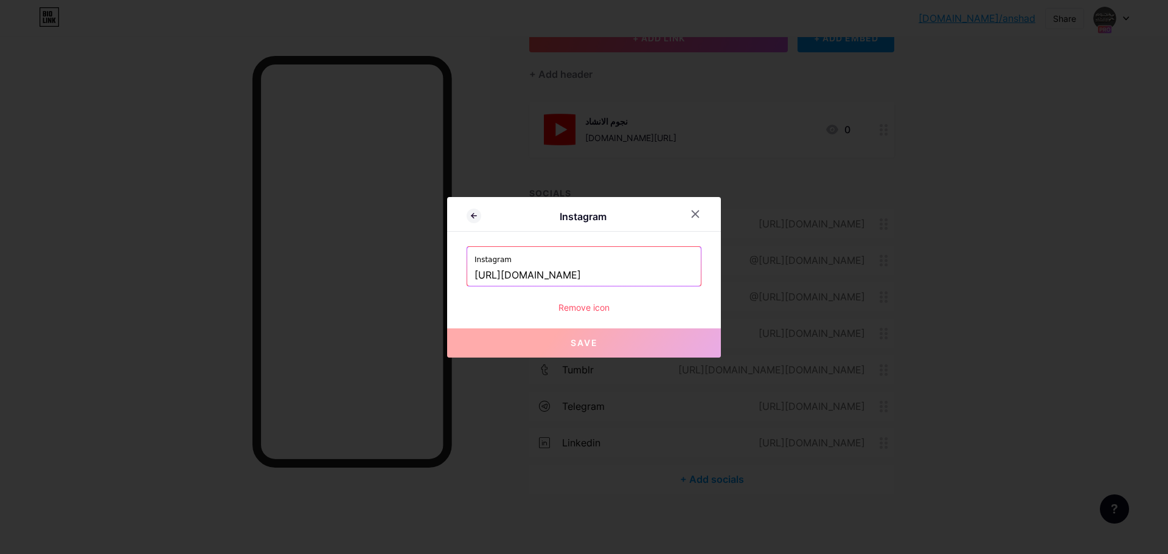
click at [584, 274] on input "[URL][DOMAIN_NAME]" at bounding box center [583, 275] width 219 height 21
click at [699, 214] on icon at bounding box center [695, 214] width 10 height 10
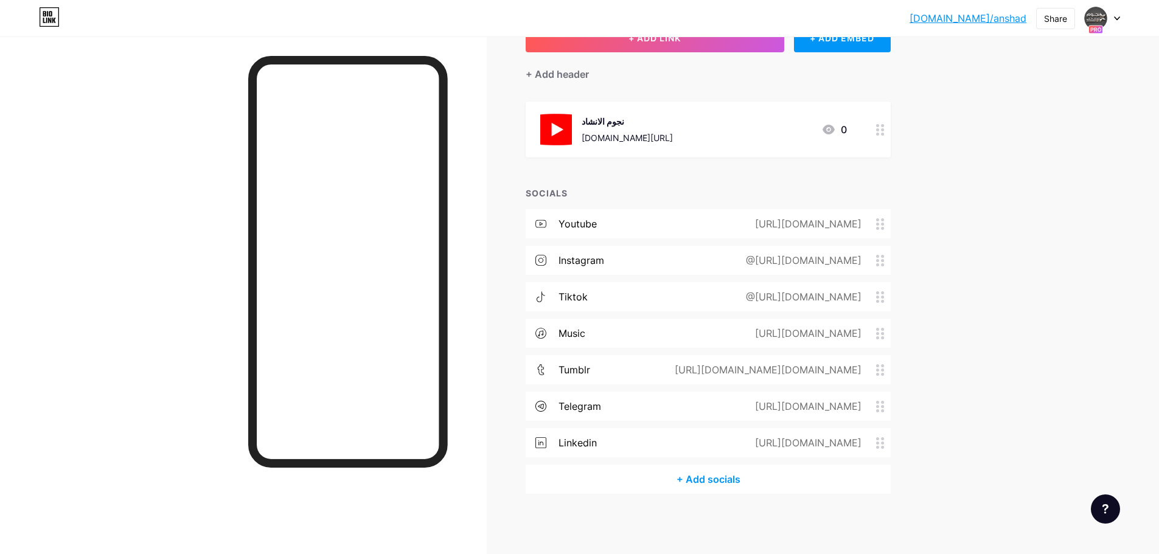
click at [726, 298] on div "@[URL][DOMAIN_NAME]" at bounding box center [801, 296] width 150 height 15
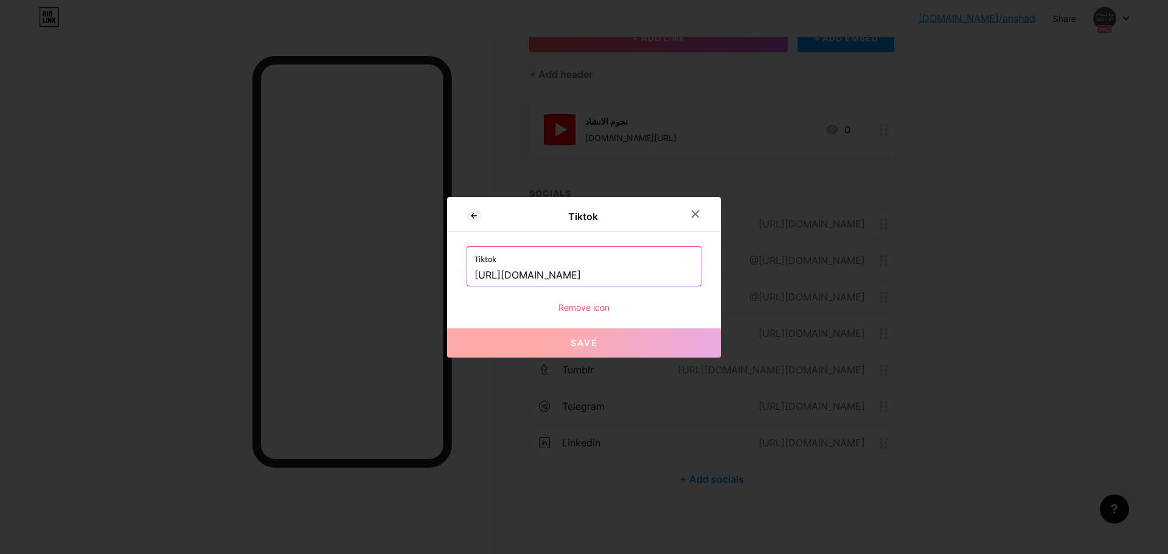
click at [629, 283] on input "[URL][DOMAIN_NAME]" at bounding box center [583, 275] width 219 height 21
click at [691, 217] on div at bounding box center [695, 214] width 22 height 22
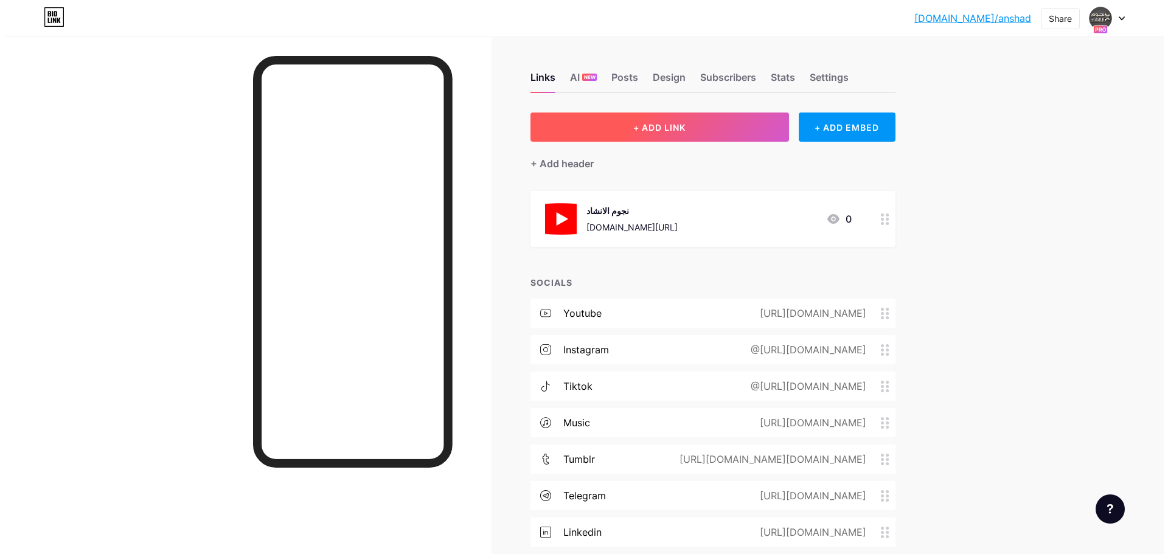
scroll to position [0, 0]
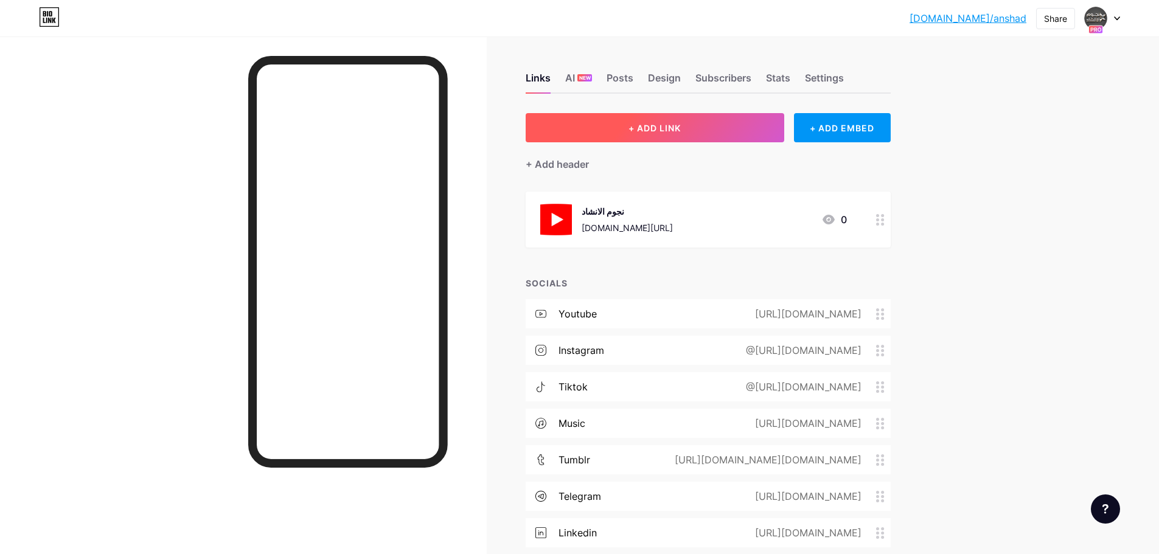
click at [656, 130] on span "+ ADD LINK" at bounding box center [654, 128] width 52 height 10
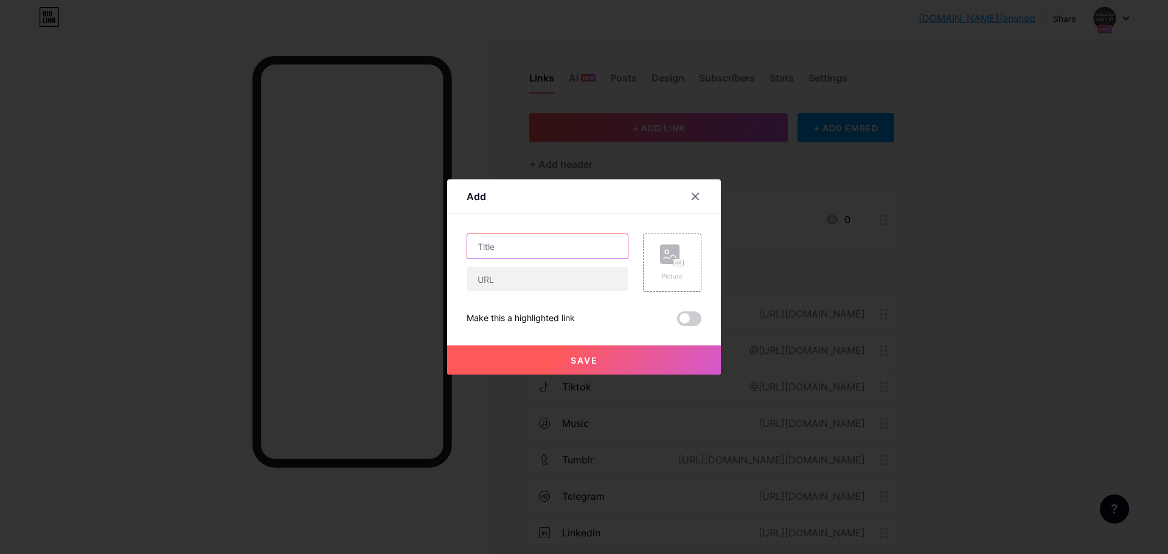
click at [527, 254] on input "text" at bounding box center [547, 246] width 161 height 24
click at [530, 283] on input "text" at bounding box center [547, 279] width 161 height 24
click at [699, 197] on icon at bounding box center [695, 197] width 10 height 10
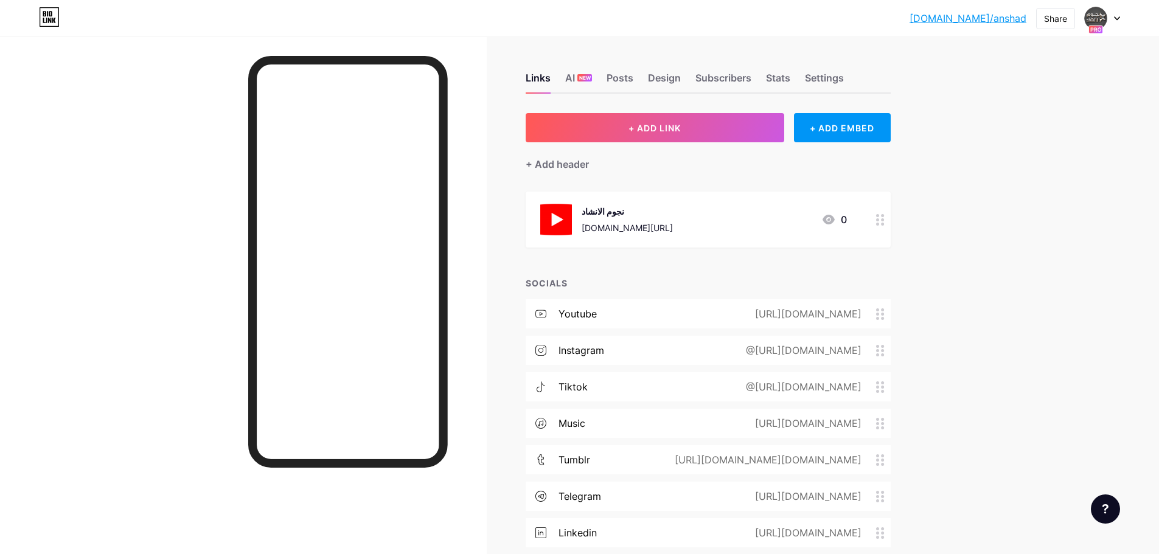
click at [726, 387] on div "@[URL][DOMAIN_NAME]" at bounding box center [801, 386] width 150 height 15
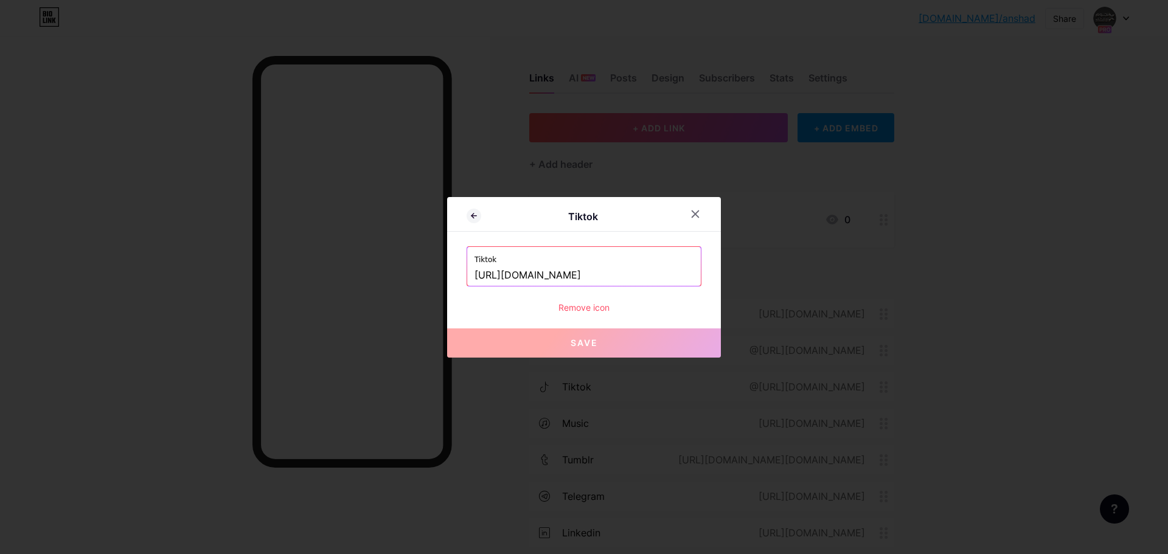
click at [570, 277] on input "[URL][DOMAIN_NAME]" at bounding box center [583, 275] width 219 height 21
click at [694, 213] on icon at bounding box center [695, 214] width 10 height 10
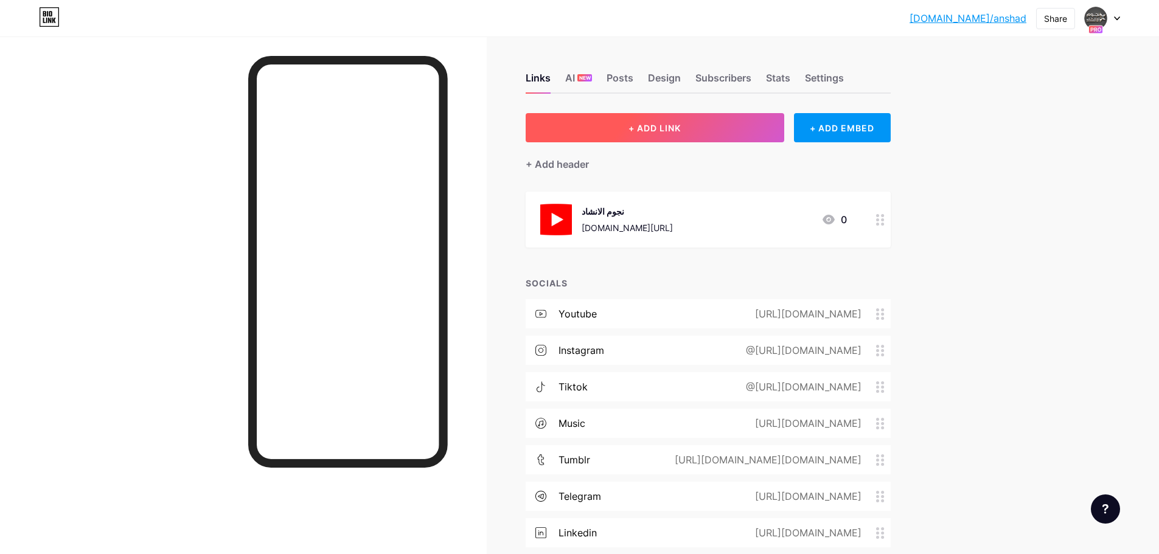
click at [657, 122] on button "+ ADD LINK" at bounding box center [654, 127] width 258 height 29
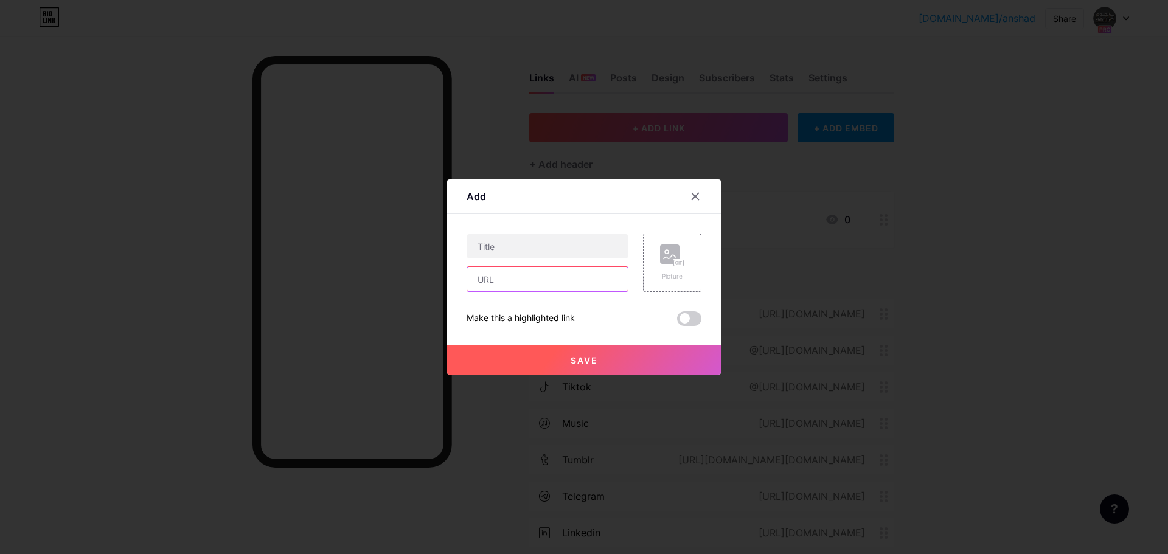
click at [525, 282] on input "text" at bounding box center [547, 279] width 161 height 24
paste input "[URL][DOMAIN_NAME]"
click at [491, 283] on input "[URL][DOMAIN_NAME]" at bounding box center [547, 279] width 161 height 24
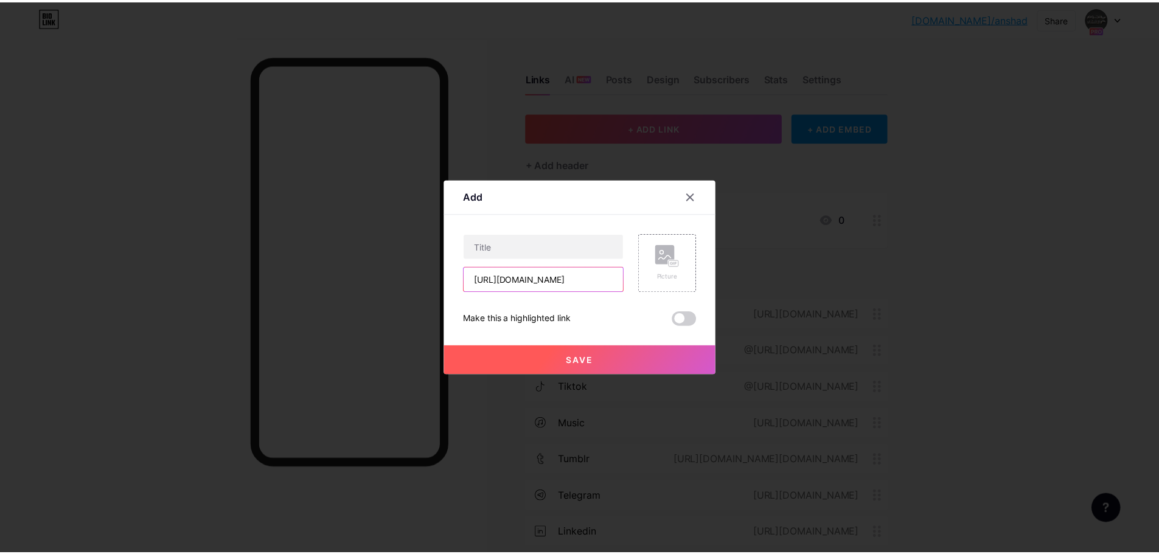
scroll to position [0, 0]
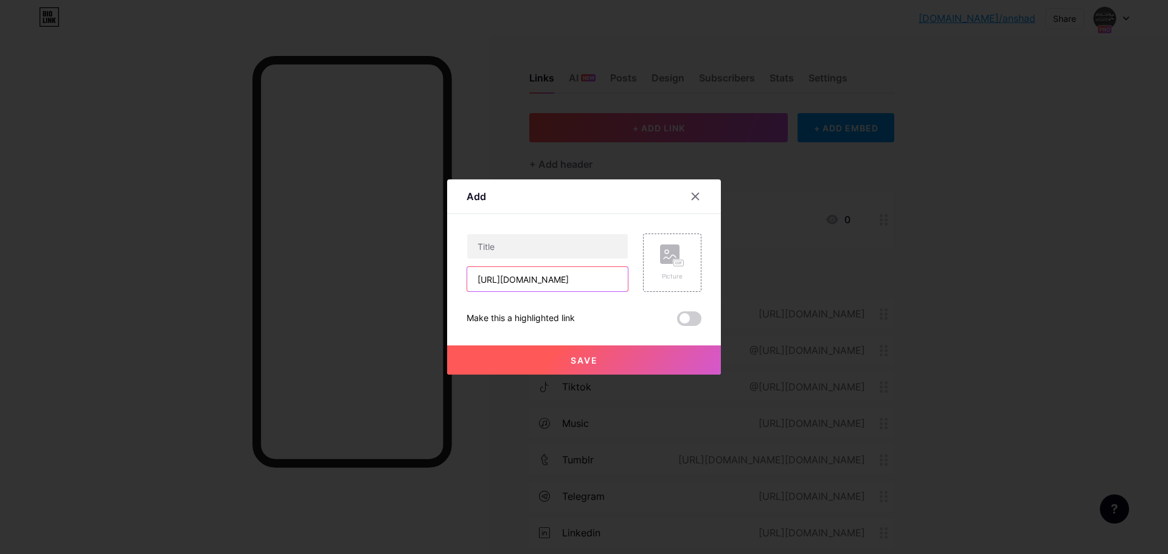
drag, startPoint x: 498, startPoint y: 282, endPoint x: 364, endPoint y: 283, distance: 134.4
click at [364, 283] on div "Add Content YouTube Play YouTube video without leaving your page. ADD Vimeo Pla…" at bounding box center [584, 277] width 1168 height 554
click at [475, 289] on input "[URL][DOMAIN_NAME]" at bounding box center [547, 279] width 161 height 24
drag, startPoint x: 473, startPoint y: 282, endPoint x: 507, endPoint y: 282, distance: 34.7
click at [507, 282] on input "[URL][DOMAIN_NAME]" at bounding box center [547, 279] width 161 height 24
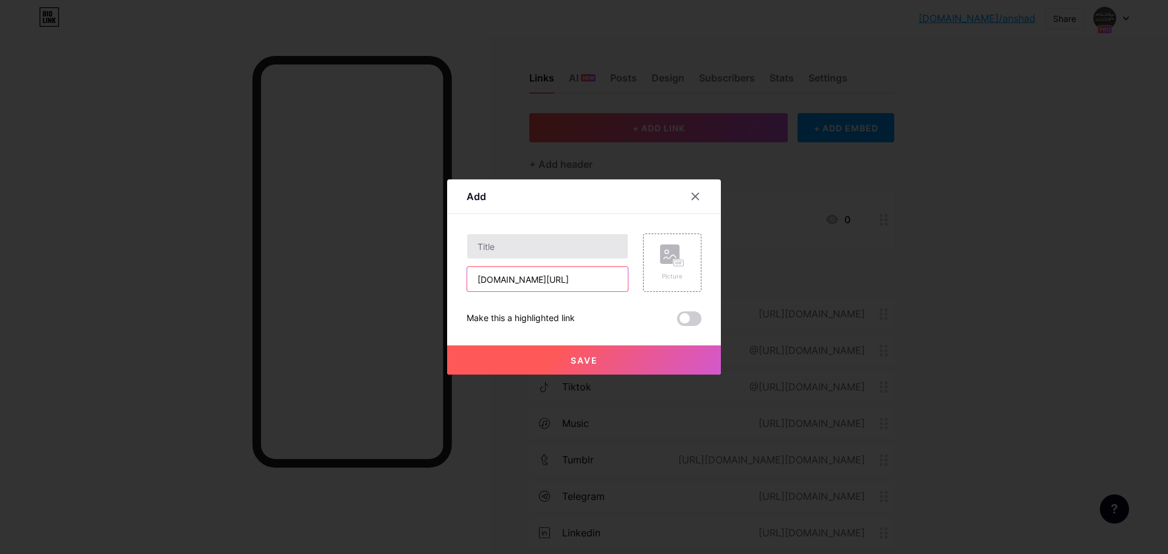
type input "[DOMAIN_NAME][URL]"
click at [515, 254] on input "text" at bounding box center [547, 246] width 161 height 24
type input "نجوم الانشاد"
click at [558, 355] on button "Save" at bounding box center [584, 359] width 274 height 29
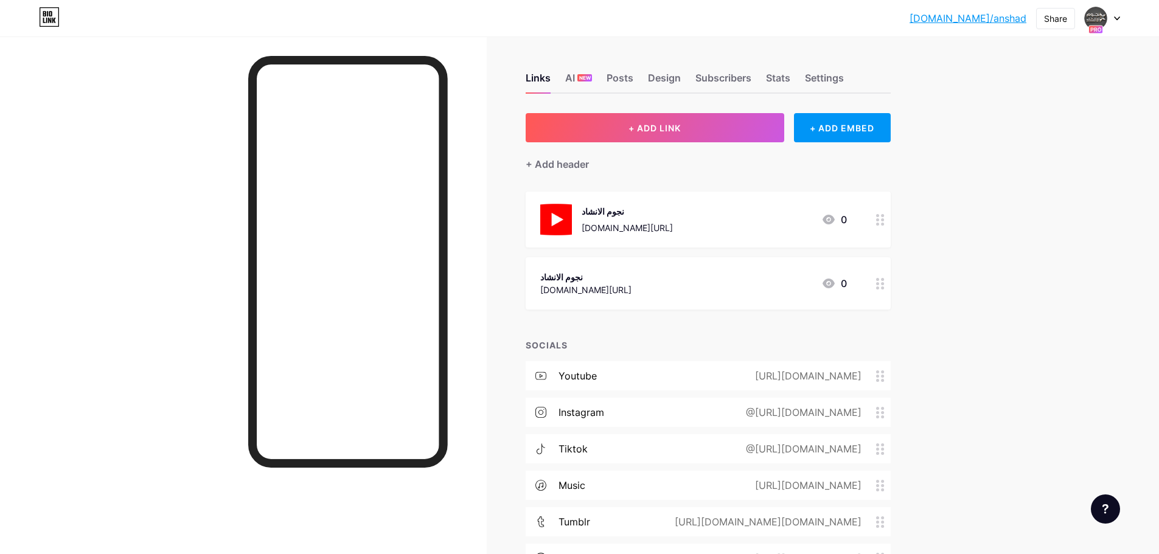
click at [878, 281] on div at bounding box center [880, 283] width 21 height 52
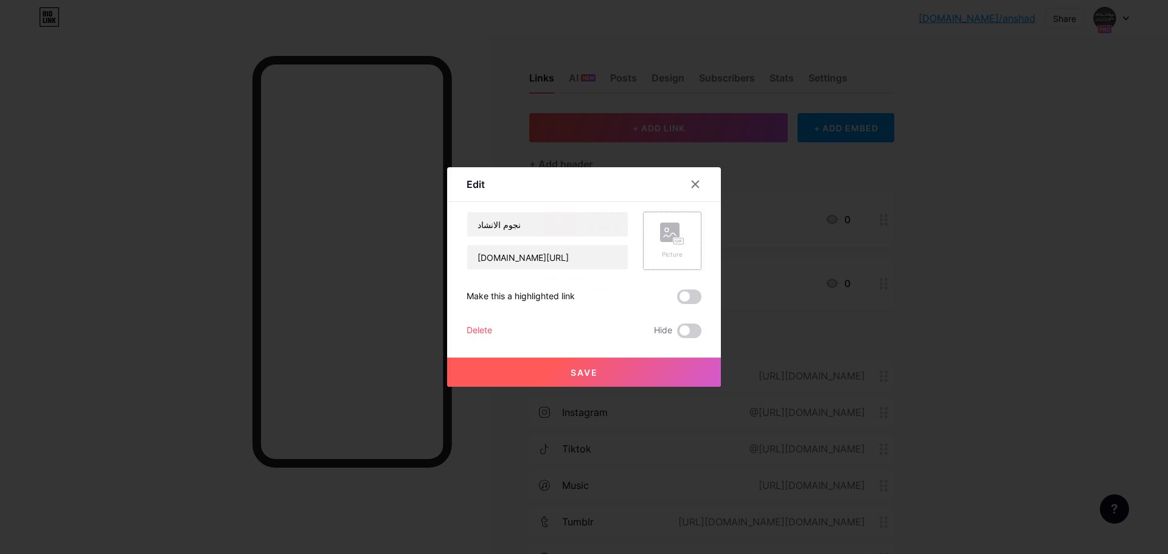
click at [670, 237] on rect at bounding box center [669, 232] width 19 height 19
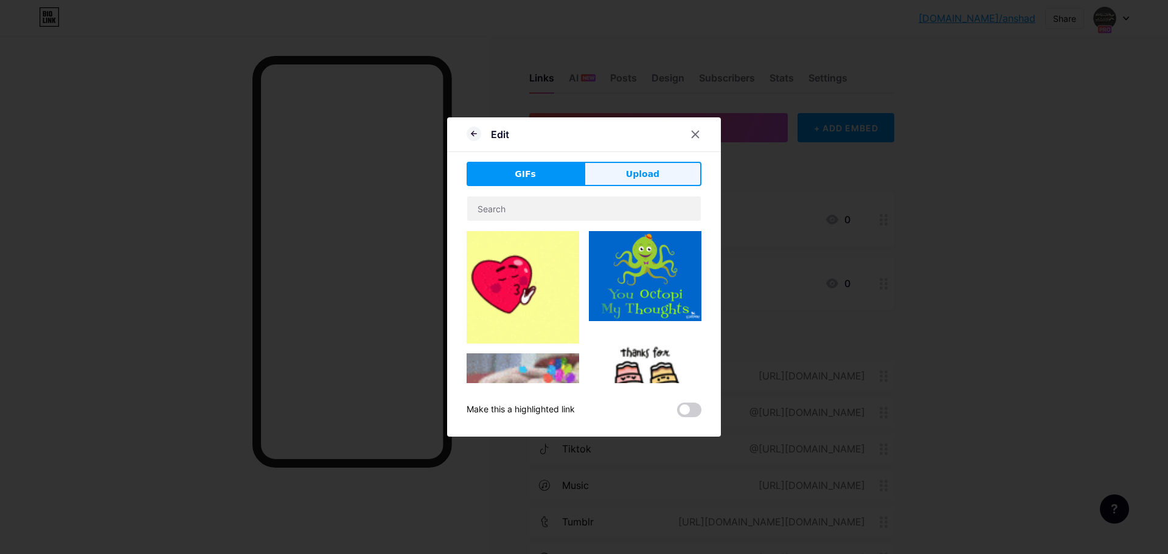
click at [646, 179] on span "Upload" at bounding box center [642, 174] width 33 height 13
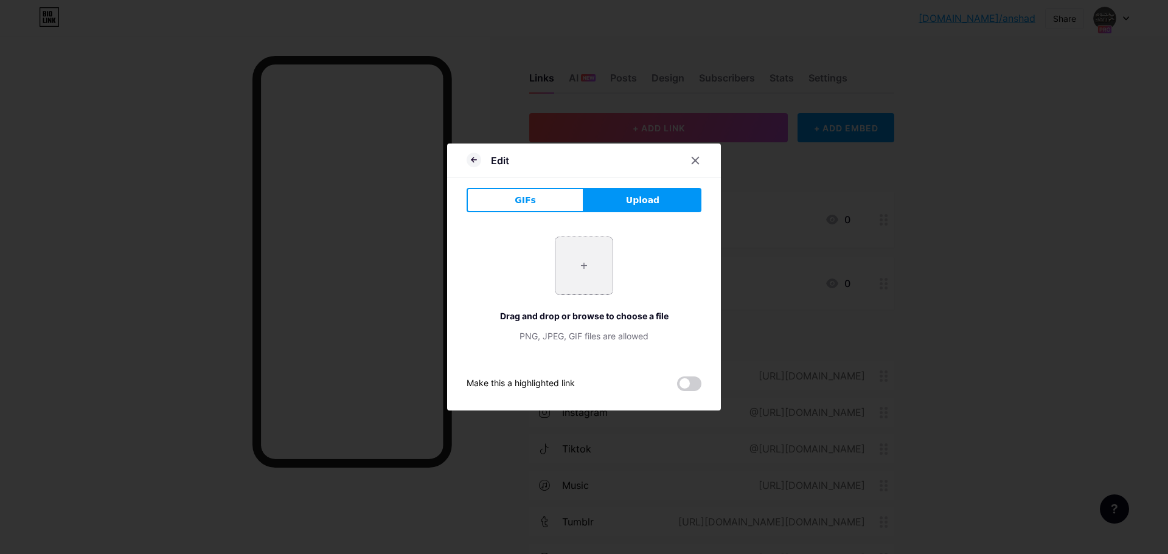
click at [611, 255] on input "file" at bounding box center [583, 265] width 57 height 57
type input "C:\fakepath\pngegg (70).png"
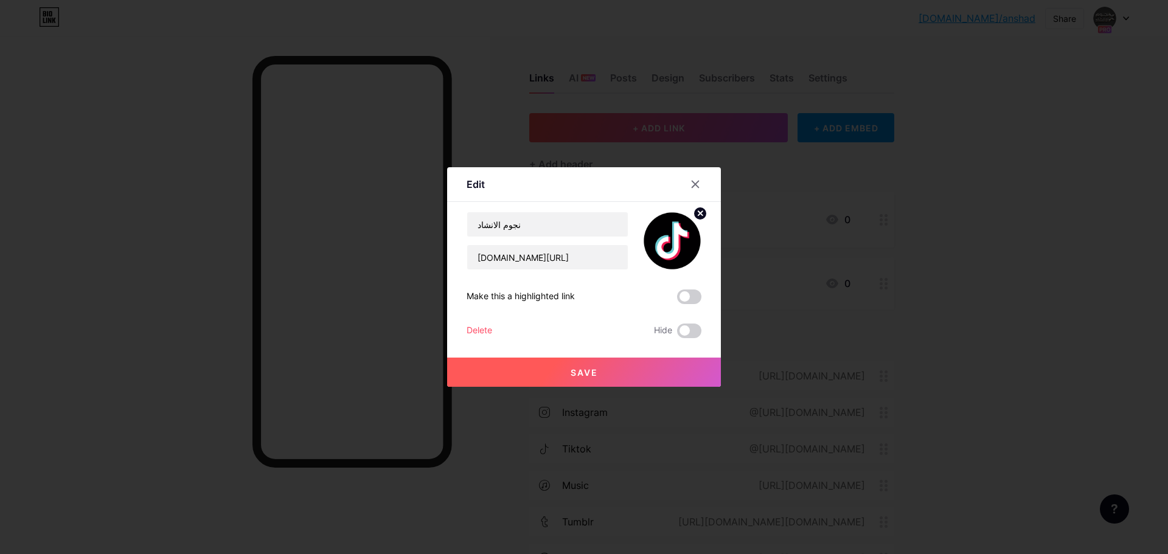
click at [577, 377] on span "Save" at bounding box center [583, 372] width 27 height 10
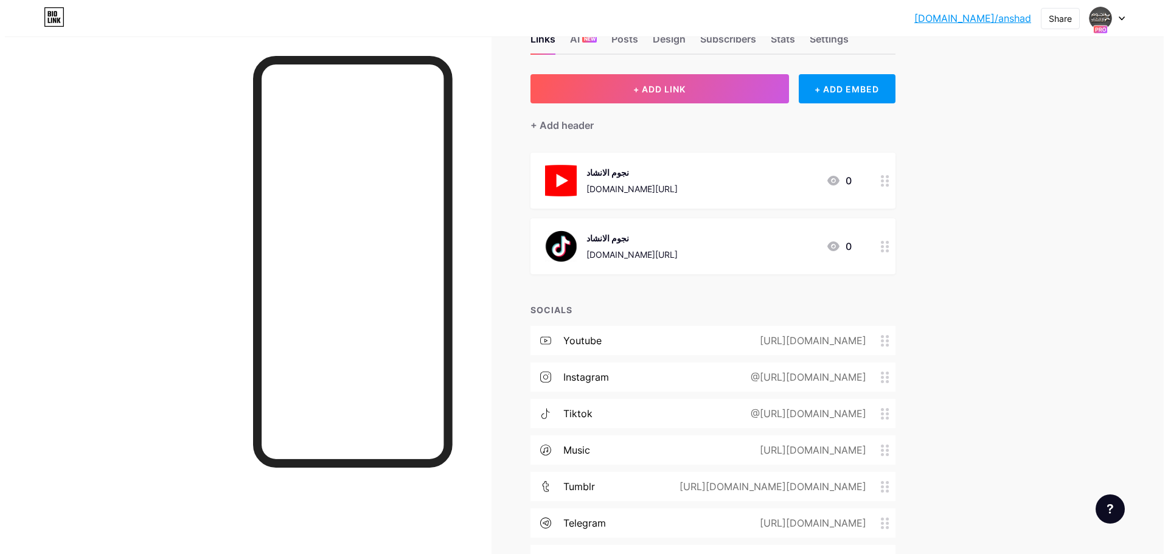
scroll to position [61, 0]
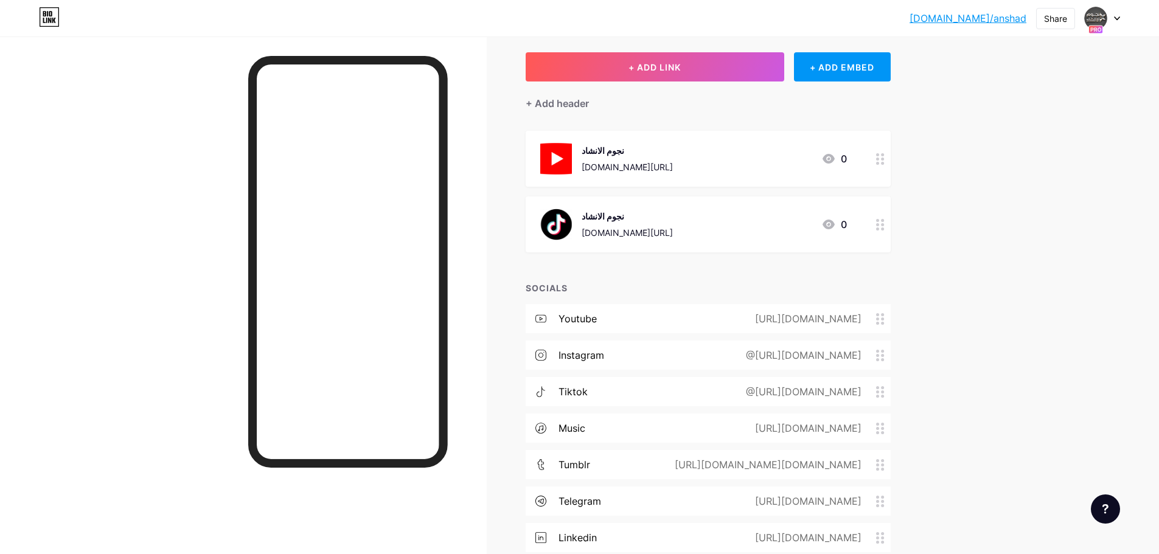
click at [879, 323] on circle at bounding box center [877, 323] width 3 height 3
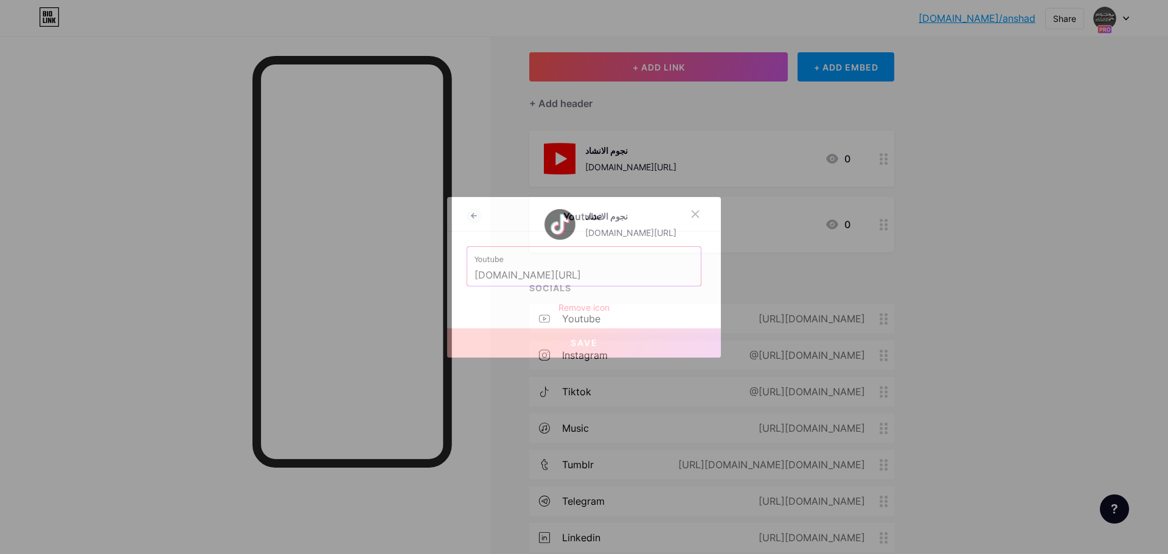
click at [590, 308] on div "Remove icon" at bounding box center [583, 307] width 235 height 13
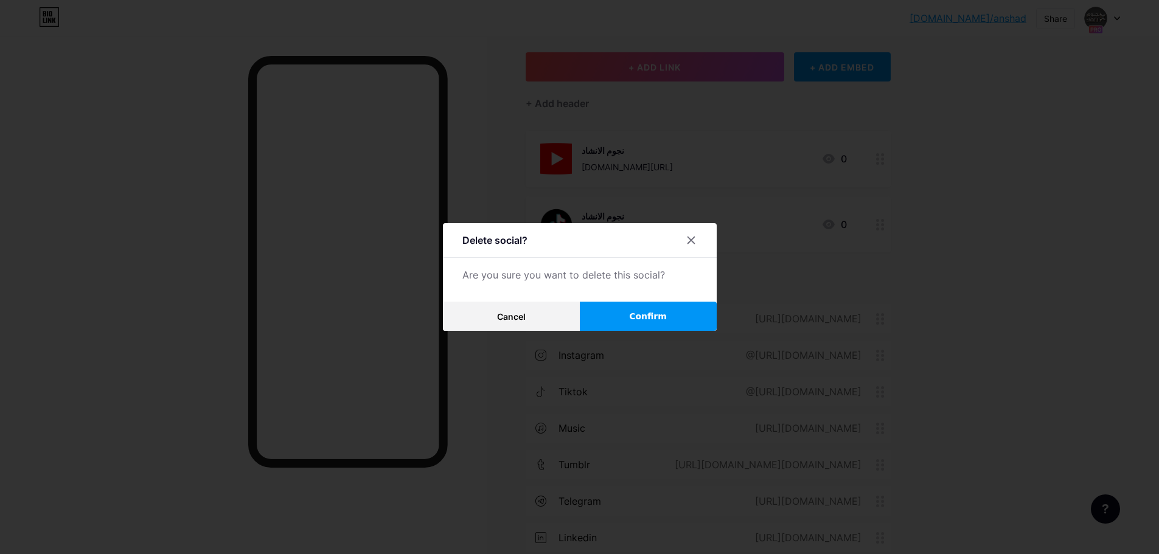
click at [641, 312] on span "Confirm" at bounding box center [648, 316] width 38 height 13
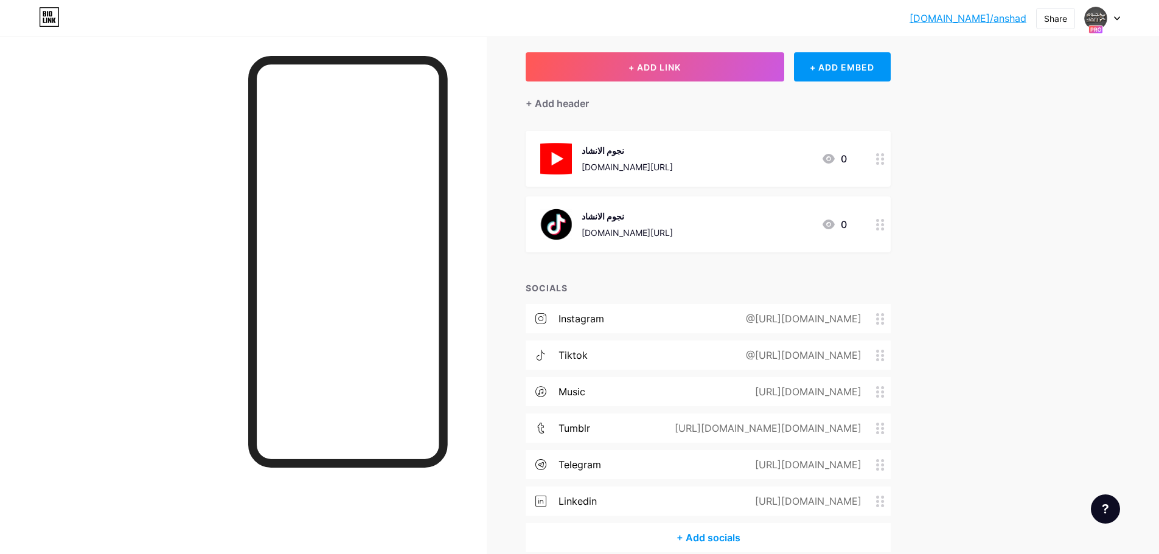
click at [879, 319] on circle at bounding box center [877, 318] width 3 height 3
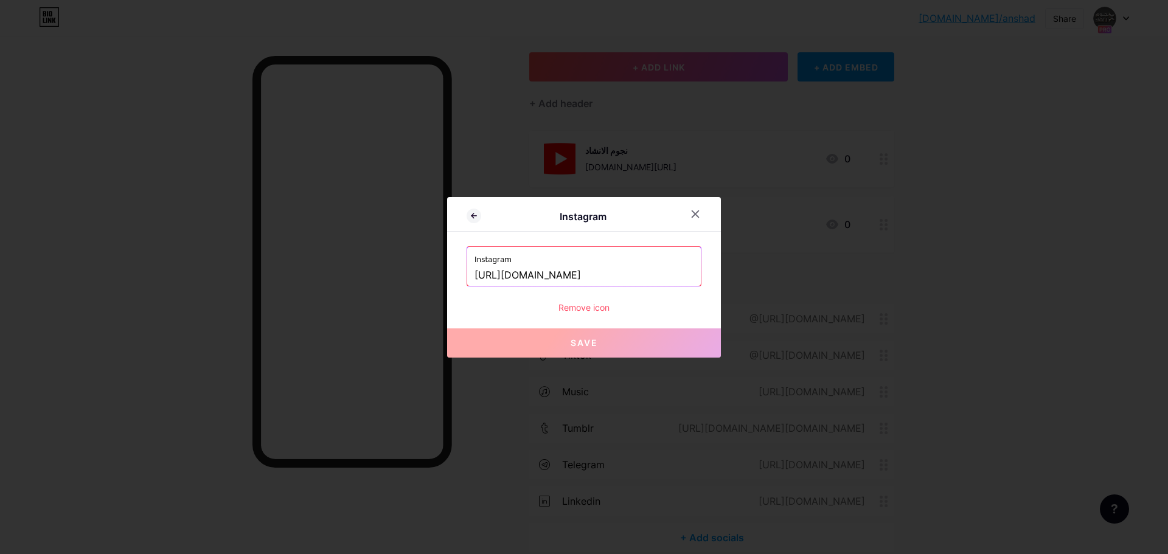
click at [691, 213] on icon at bounding box center [695, 214] width 10 height 10
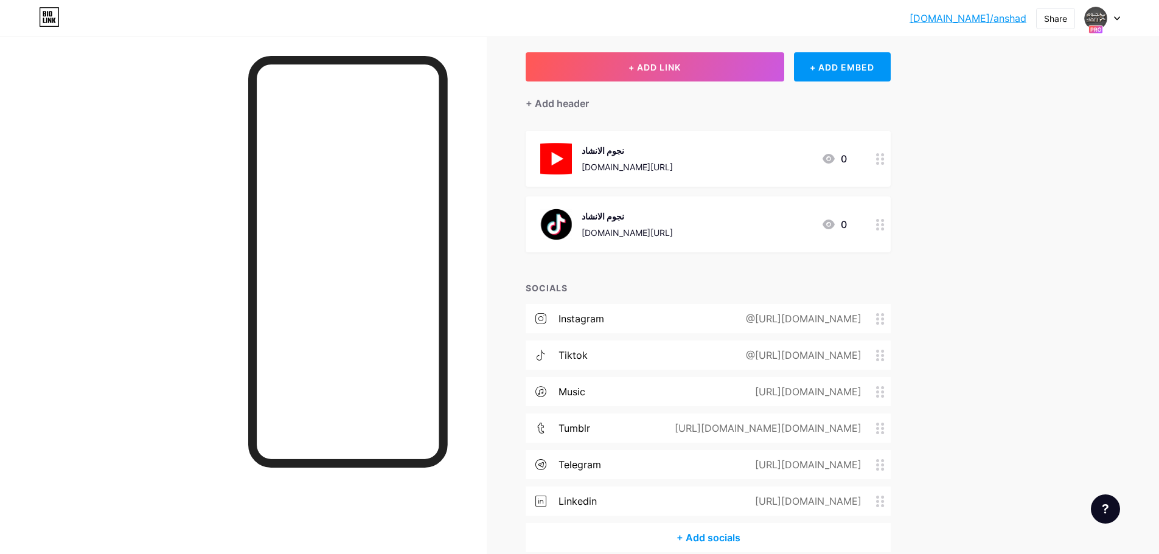
click at [726, 317] on div "@[URL][DOMAIN_NAME]" at bounding box center [801, 318] width 150 height 15
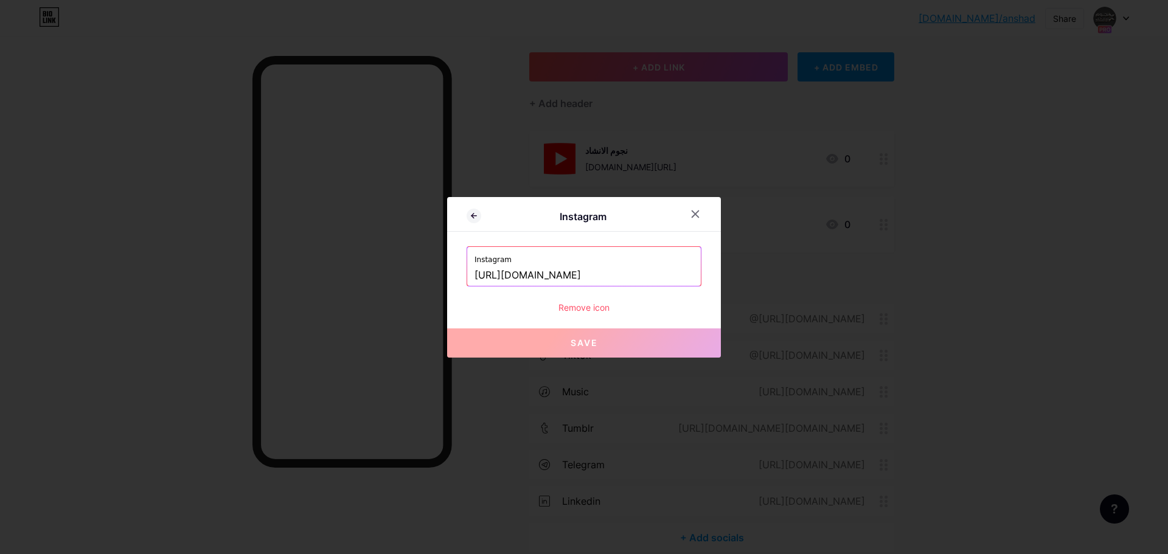
click at [623, 274] on input "[URL][DOMAIN_NAME]" at bounding box center [583, 275] width 219 height 21
click at [696, 214] on icon at bounding box center [695, 213] width 7 height 7
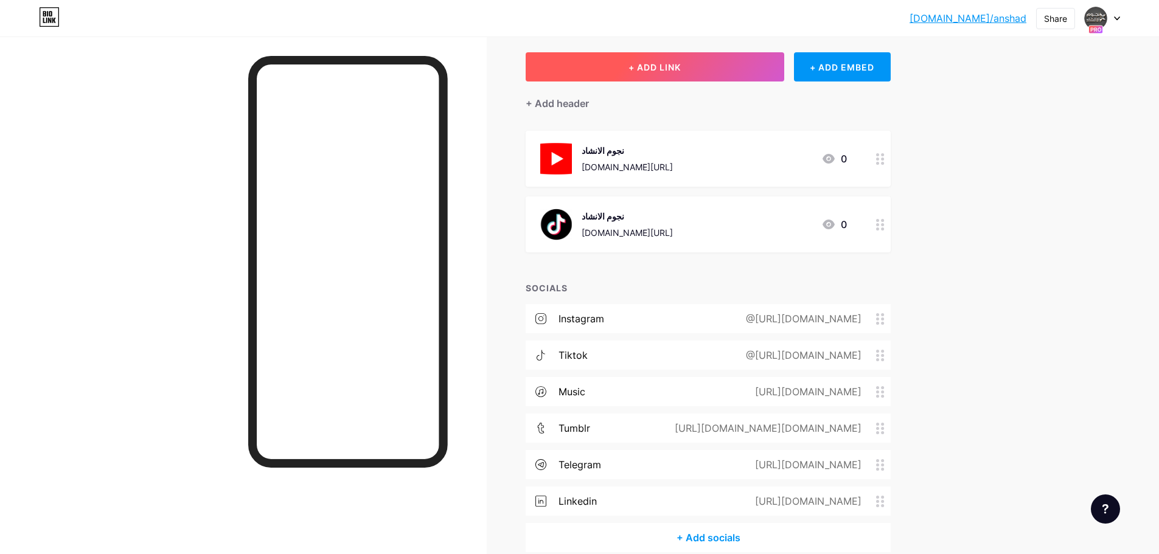
click at [665, 68] on span "+ ADD LINK" at bounding box center [654, 67] width 52 height 10
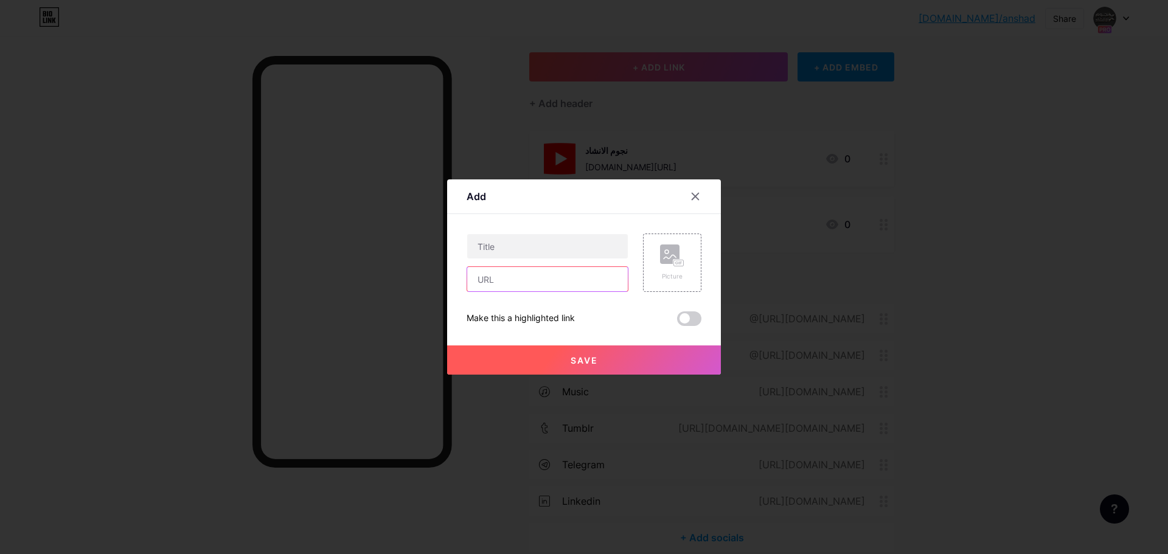
click at [506, 285] on input "text" at bounding box center [547, 279] width 161 height 24
paste input "[URL][DOMAIN_NAME]"
click at [481, 281] on input "[URL][DOMAIN_NAME]" at bounding box center [547, 279] width 161 height 24
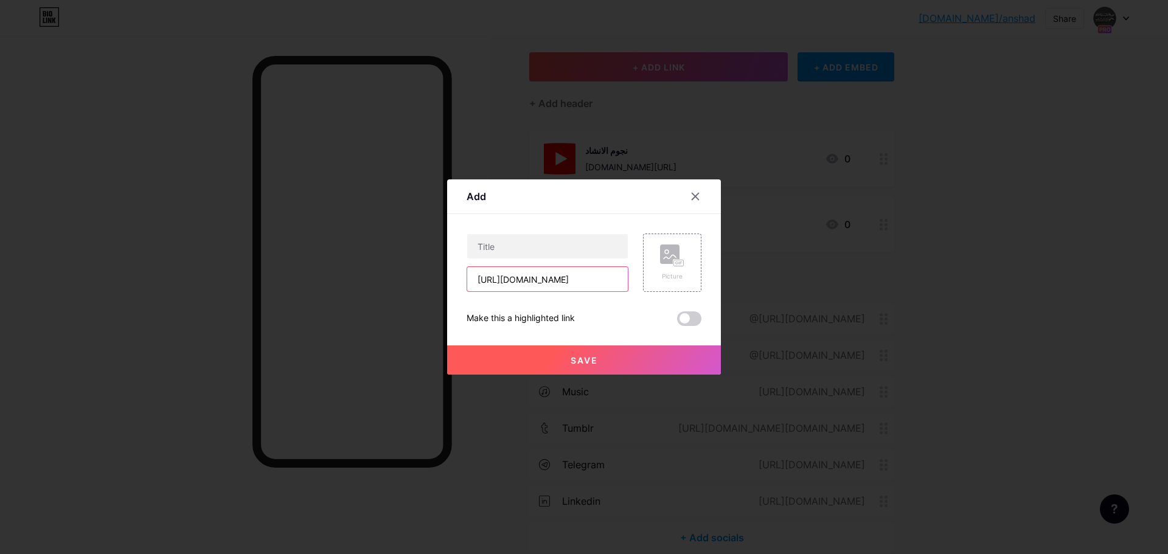
drag, startPoint x: 482, startPoint y: 280, endPoint x: 379, endPoint y: 291, distance: 104.0
click at [379, 291] on div "Add Content YouTube Play YouTube video without leaving your page. ADD Vimeo Pla…" at bounding box center [584, 277] width 1168 height 554
click at [487, 283] on input "[URL][DOMAIN_NAME]" at bounding box center [547, 279] width 161 height 24
drag, startPoint x: 506, startPoint y: 280, endPoint x: 408, endPoint y: 277, distance: 98.0
click at [408, 277] on div "Add Content YouTube Play YouTube video without leaving your page. ADD Vimeo Pla…" at bounding box center [584, 277] width 1168 height 554
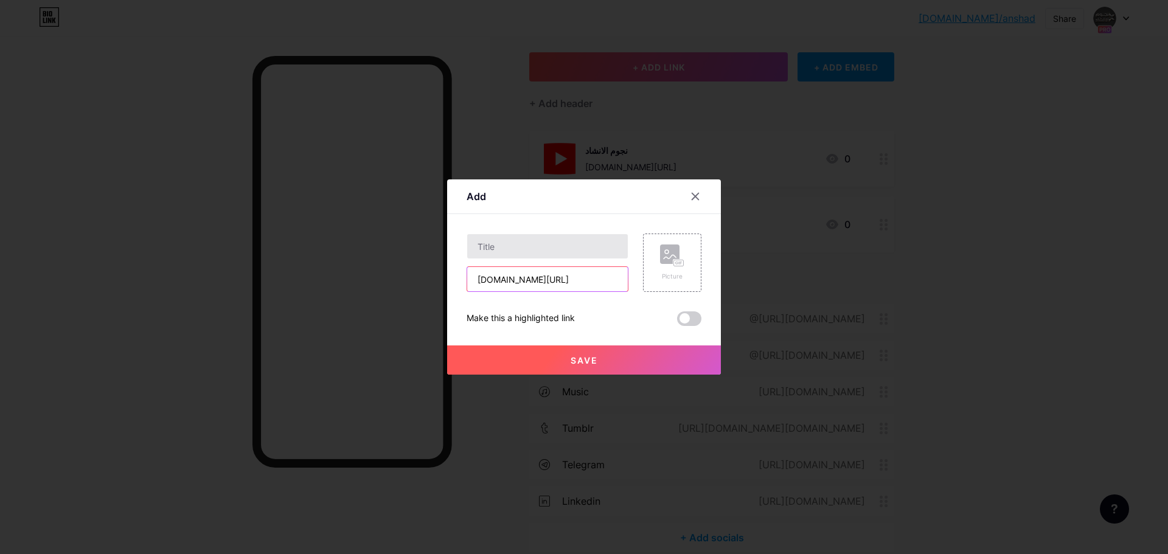
type input "[DOMAIN_NAME][URL]"
click at [525, 251] on input "text" at bounding box center [547, 246] width 161 height 24
type input "نجوم الانشاد"
click at [662, 271] on div "Picture" at bounding box center [672, 262] width 24 height 36
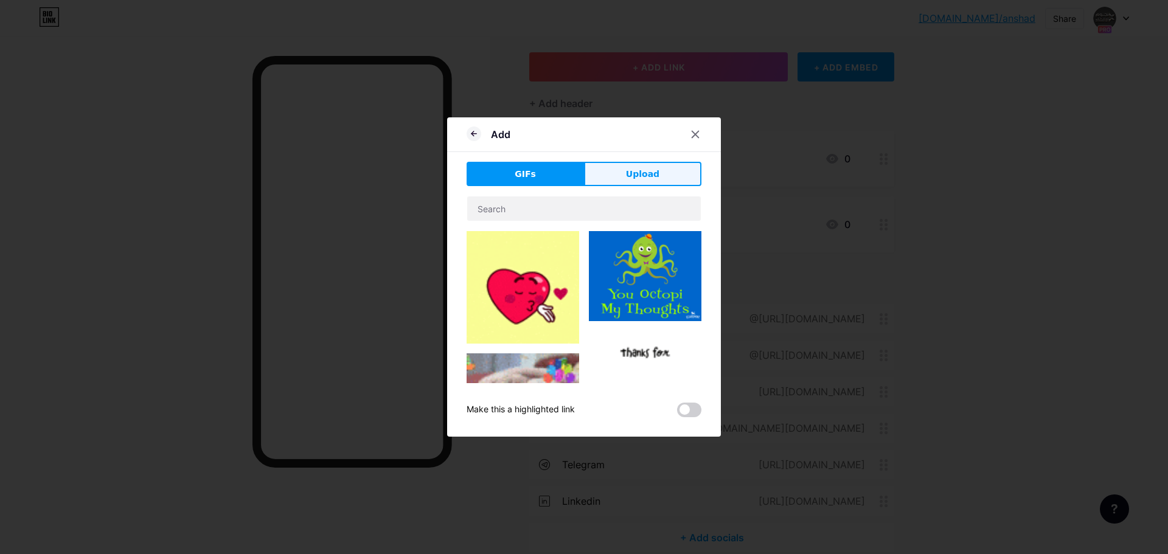
click at [630, 173] on span "Upload" at bounding box center [642, 174] width 33 height 13
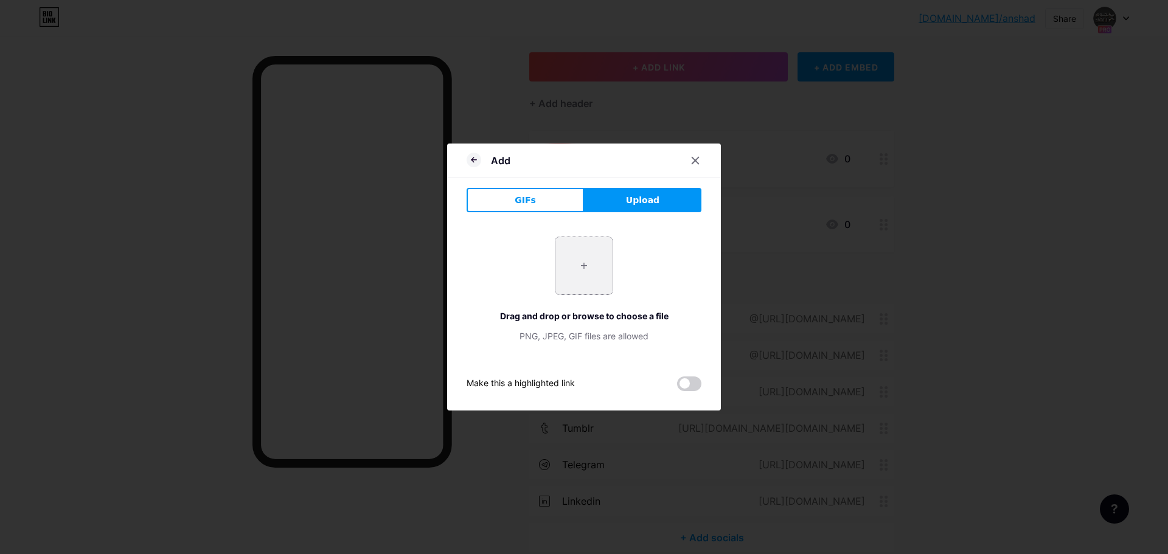
click at [595, 251] on input "file" at bounding box center [583, 265] width 57 height 57
type input "C:\fakepath\pngegg (71).png"
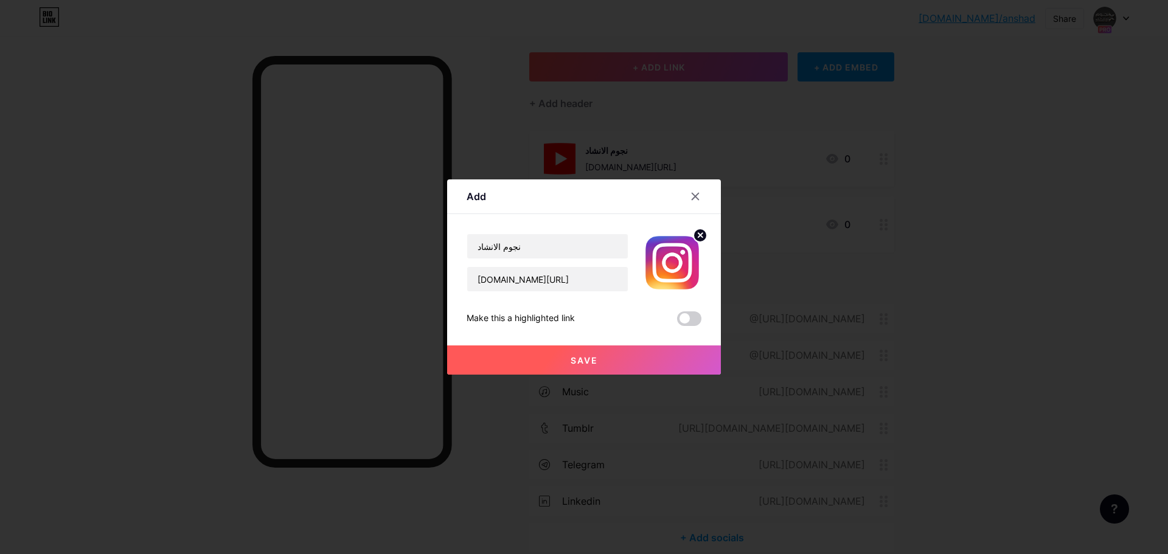
click at [586, 365] on span "Save" at bounding box center [583, 360] width 27 height 10
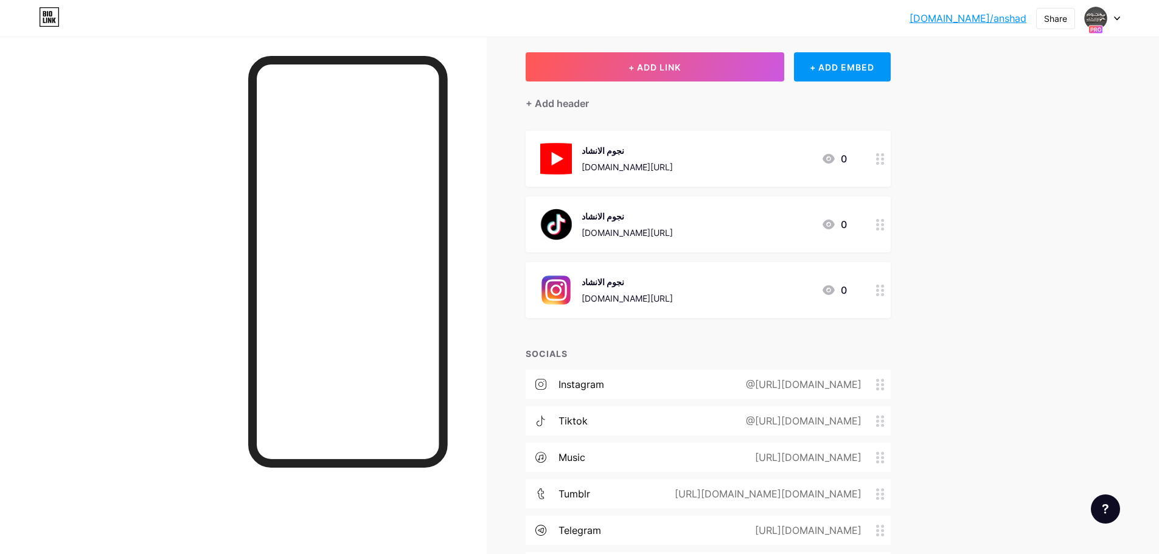
click at [879, 385] on circle at bounding box center [877, 384] width 3 height 3
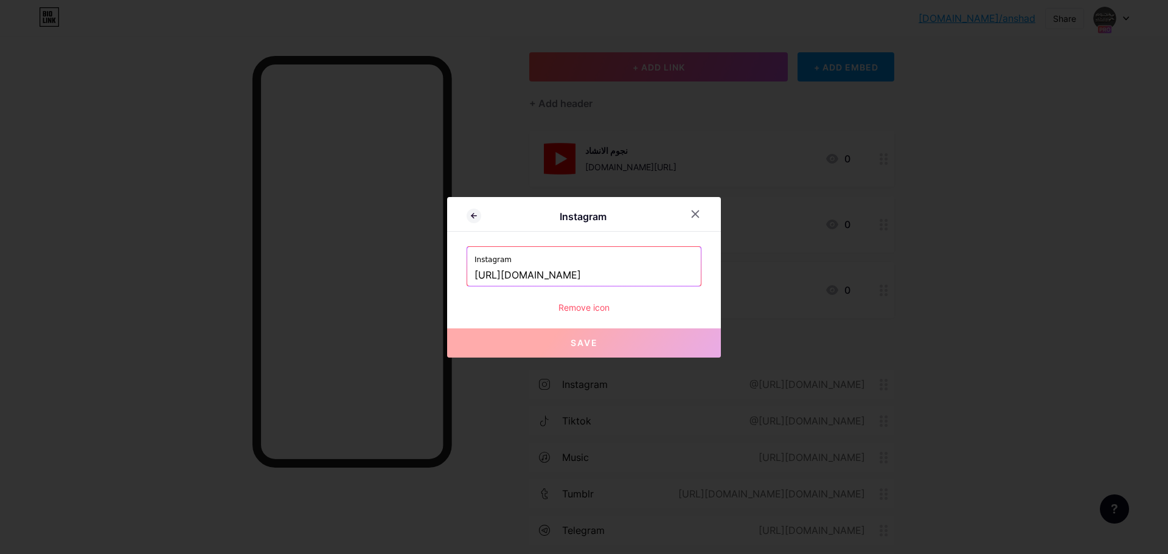
click at [589, 310] on div "Remove icon" at bounding box center [583, 307] width 235 height 13
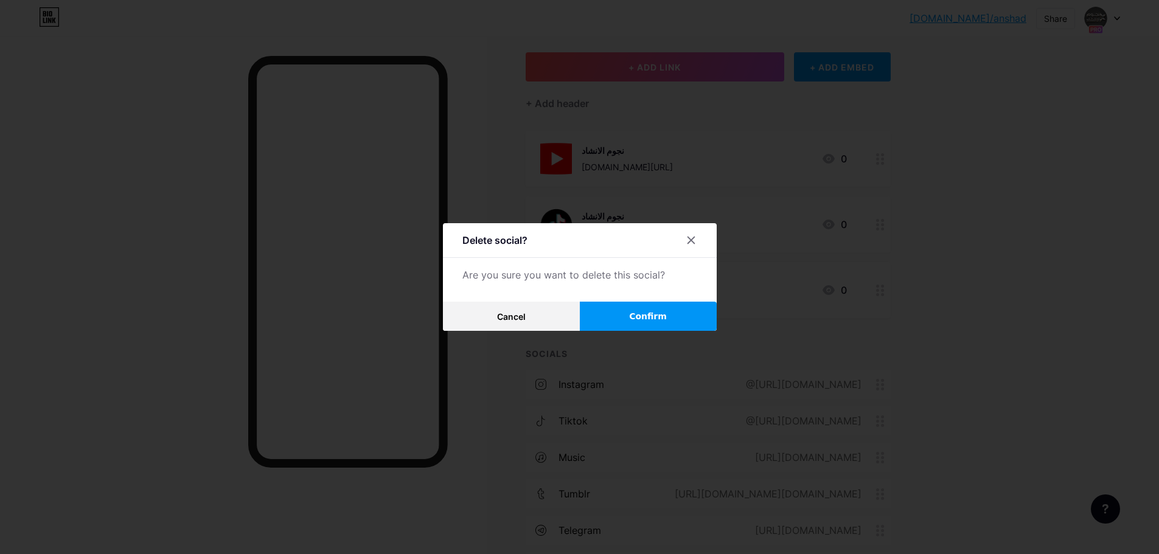
click at [629, 316] on button "Confirm" at bounding box center [648, 316] width 137 height 29
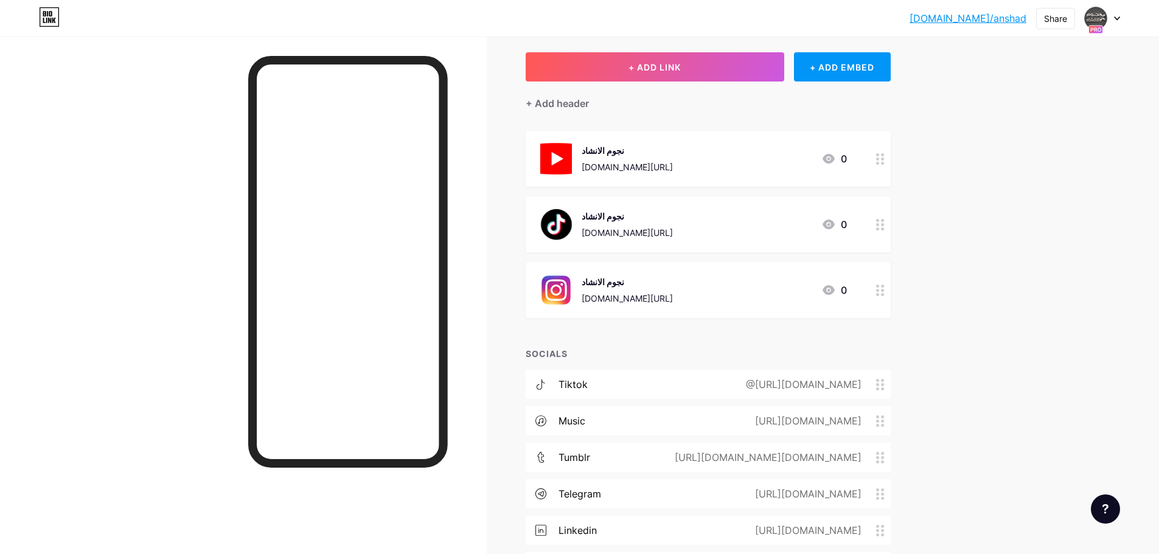
click at [879, 389] on circle at bounding box center [877, 388] width 3 height 3
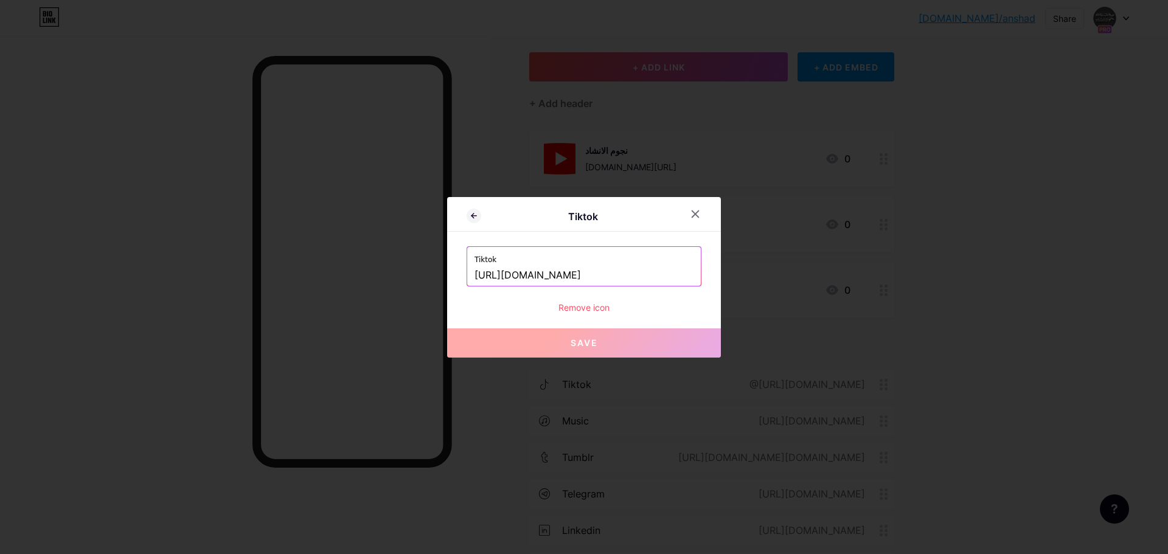
click at [588, 308] on div "Remove icon" at bounding box center [583, 307] width 235 height 13
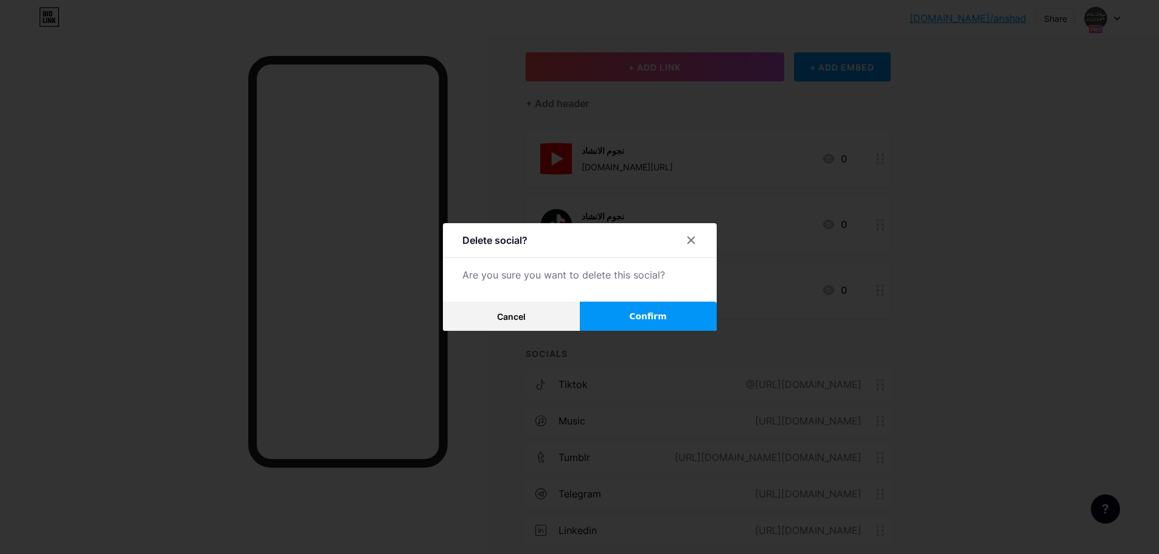
click at [651, 315] on span "Confirm" at bounding box center [648, 316] width 38 height 13
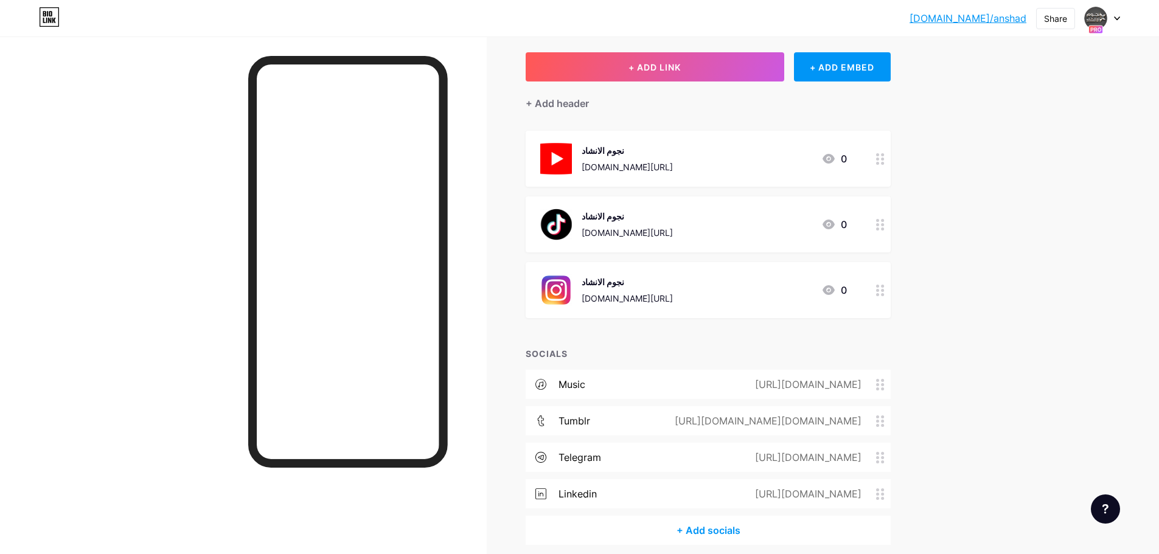
click at [735, 381] on div "[URL][DOMAIN_NAME]" at bounding box center [805, 384] width 140 height 15
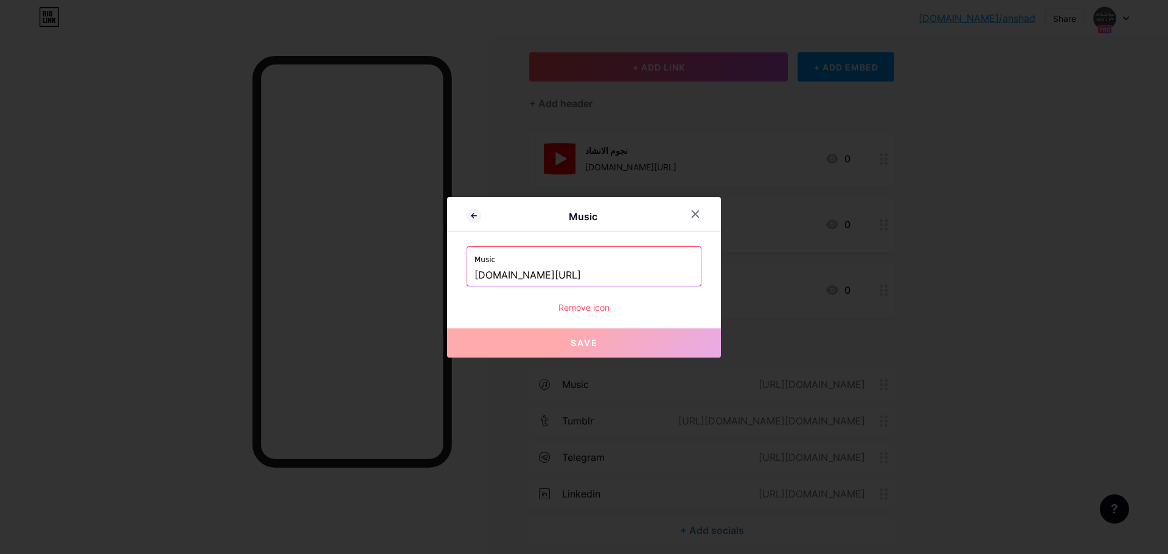
click at [603, 277] on input "[DOMAIN_NAME][URL]" at bounding box center [583, 275] width 219 height 21
click at [698, 217] on icon at bounding box center [695, 213] width 7 height 7
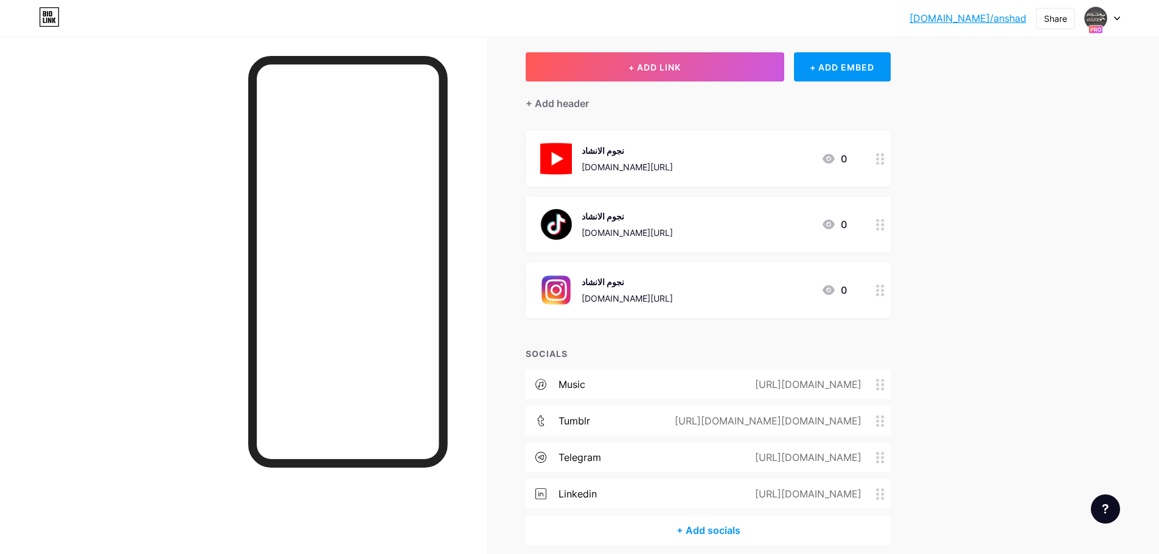
click at [883, 387] on icon at bounding box center [880, 385] width 9 height 12
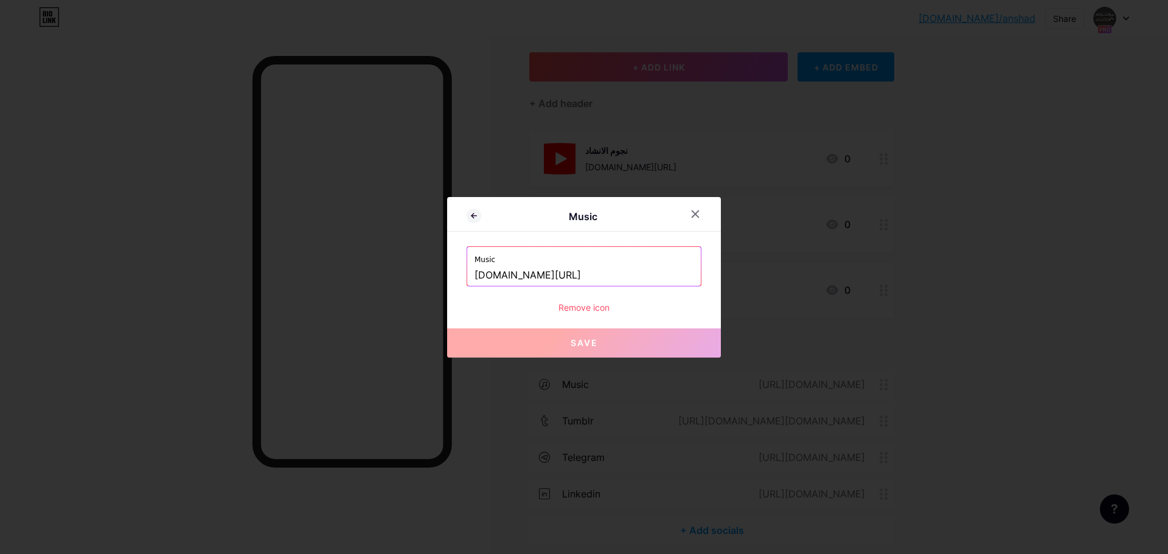
click at [591, 309] on div "Remove icon" at bounding box center [583, 307] width 235 height 13
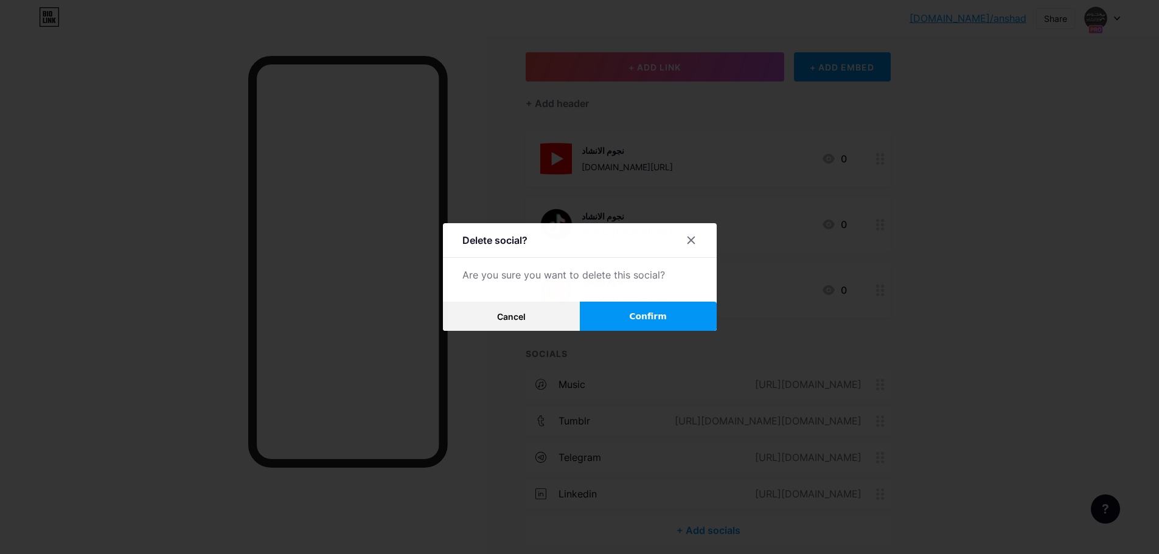
click at [629, 314] on button "Confirm" at bounding box center [648, 316] width 137 height 29
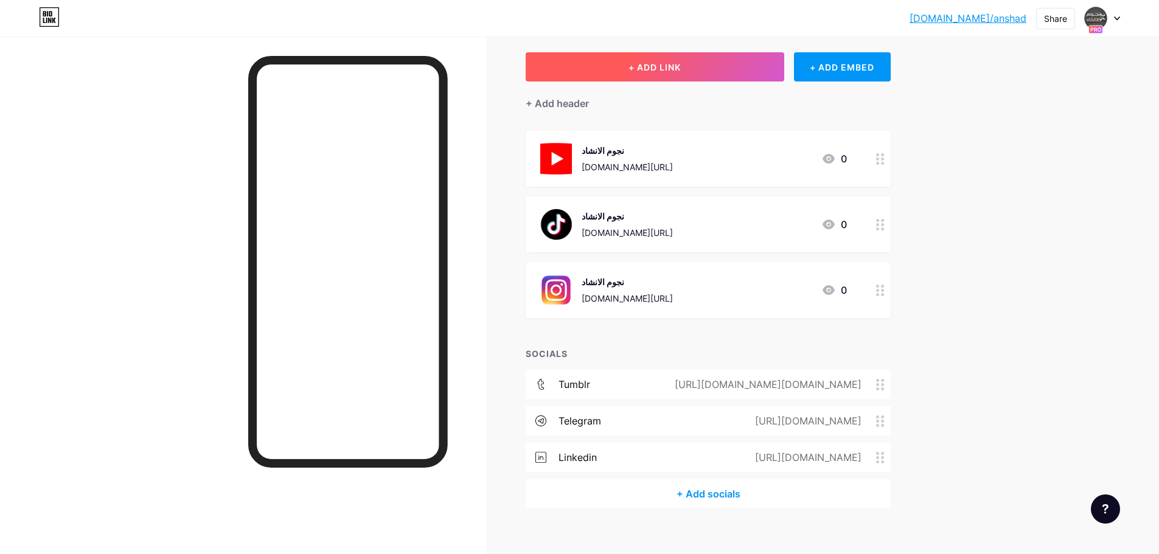
click at [639, 75] on button "+ ADD LINK" at bounding box center [654, 66] width 258 height 29
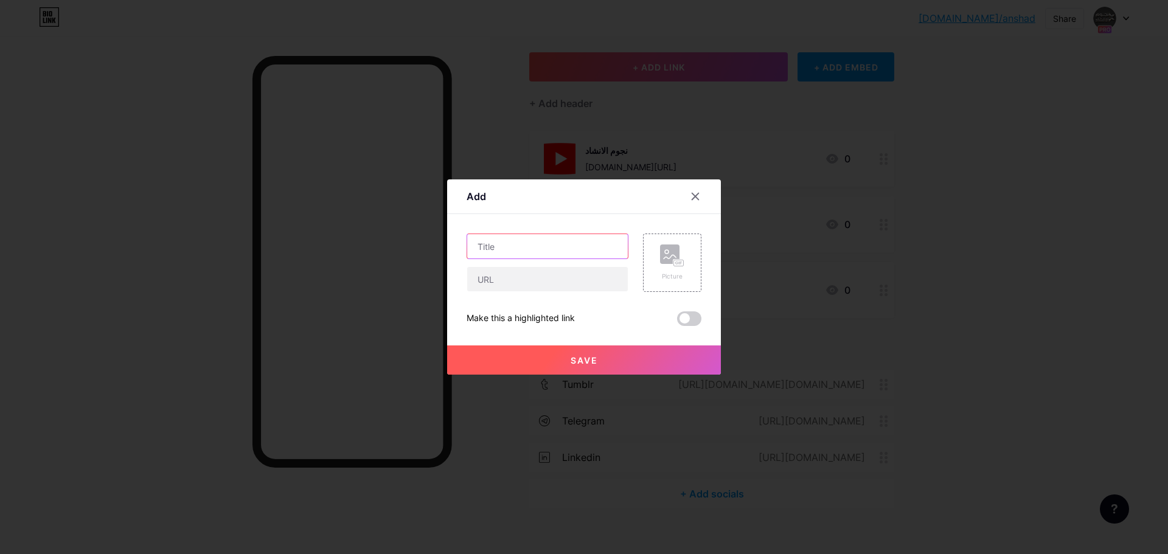
click at [528, 248] on input "text" at bounding box center [547, 246] width 161 height 24
paste input "اوتاد ميديا"
type input "اوتاد ميديا"
click at [537, 280] on input "text" at bounding box center [547, 279] width 161 height 24
click at [522, 279] on input "text" at bounding box center [547, 279] width 161 height 24
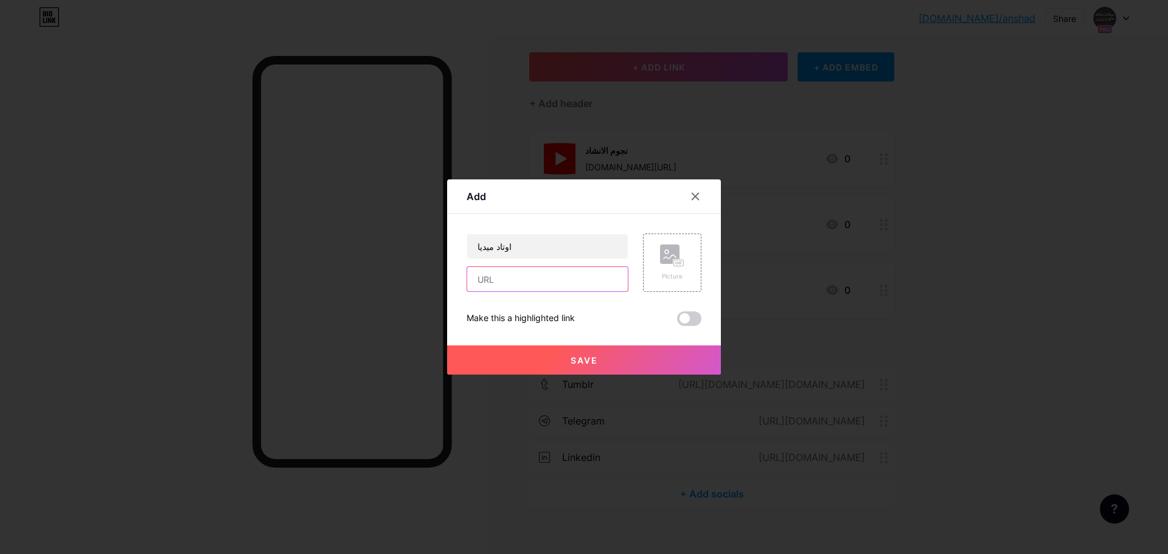
paste input "[URL][DOMAIN_NAME]"
type input "[URL][DOMAIN_NAME]"
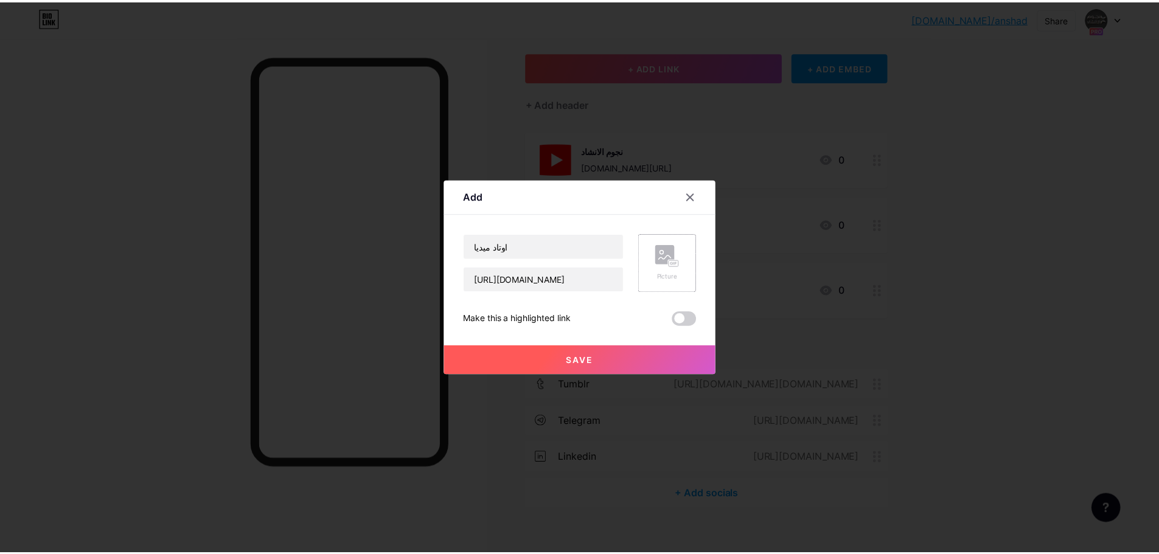
scroll to position [0, 0]
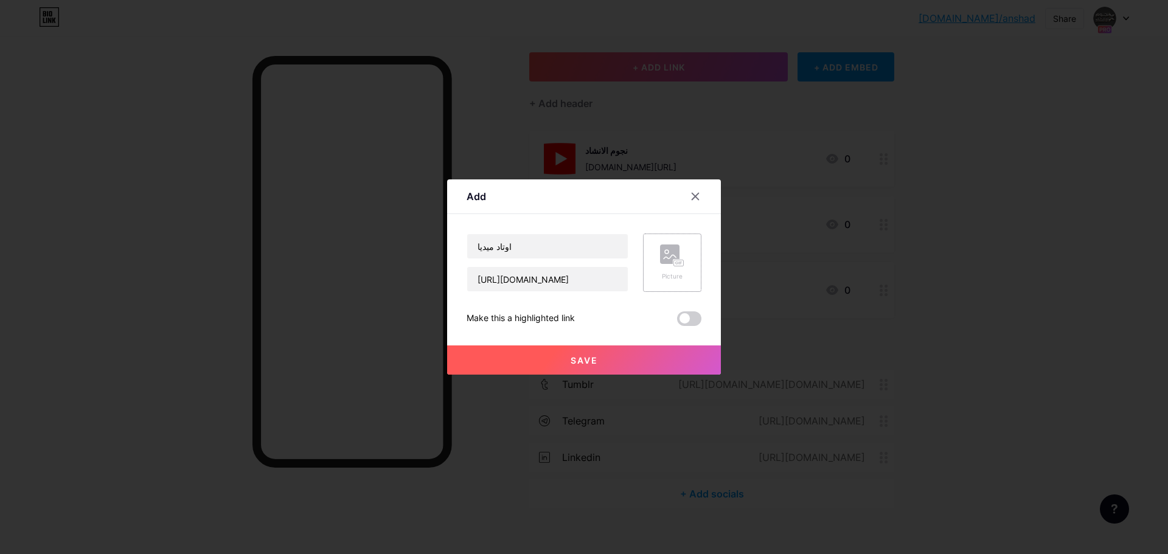
click at [676, 275] on div "Picture" at bounding box center [672, 276] width 24 height 9
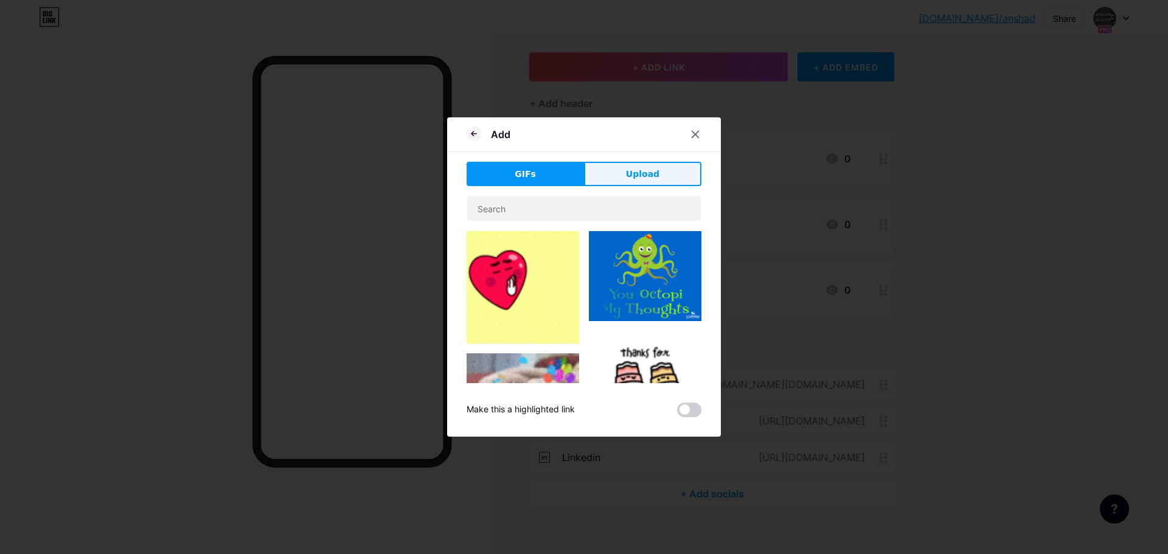
click at [612, 173] on button "Upload" at bounding box center [642, 174] width 117 height 24
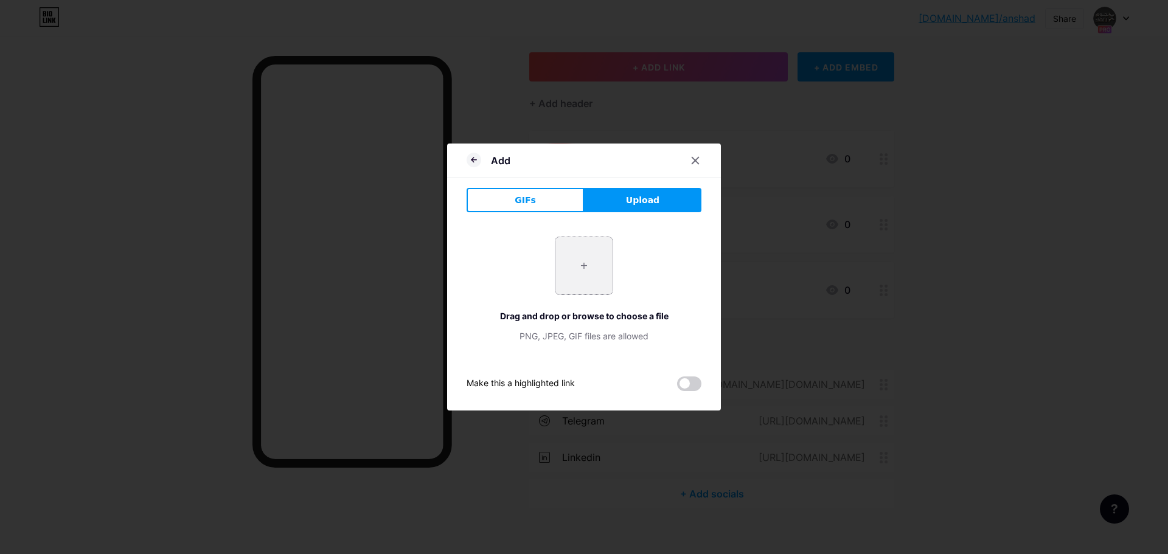
click at [611, 268] on input "file" at bounding box center [583, 265] width 57 height 57
type input "C:\fakepath\Youtube_logo.png"
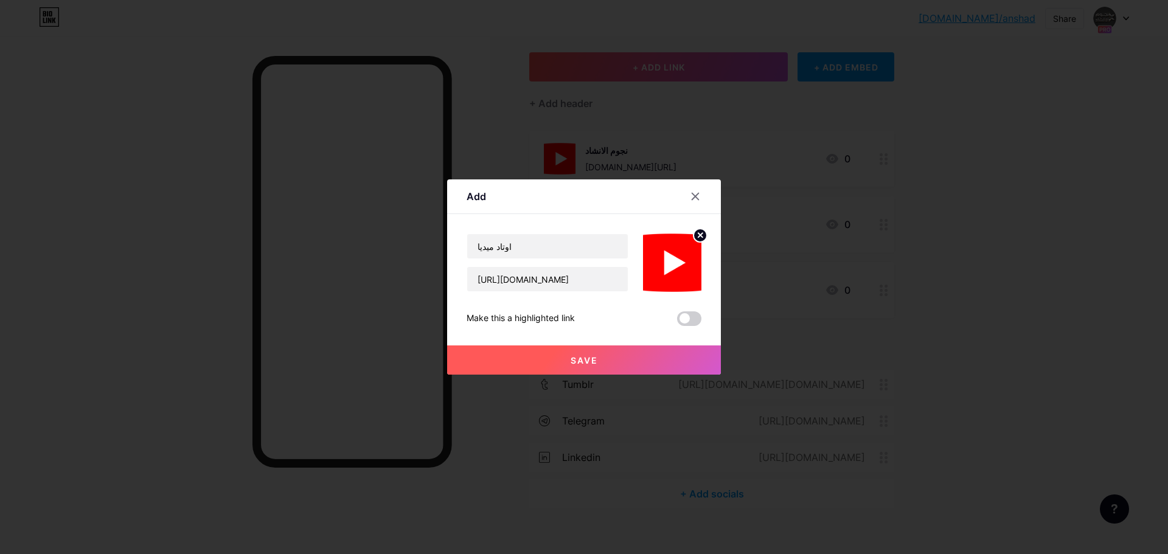
click at [593, 361] on span "Save" at bounding box center [583, 360] width 27 height 10
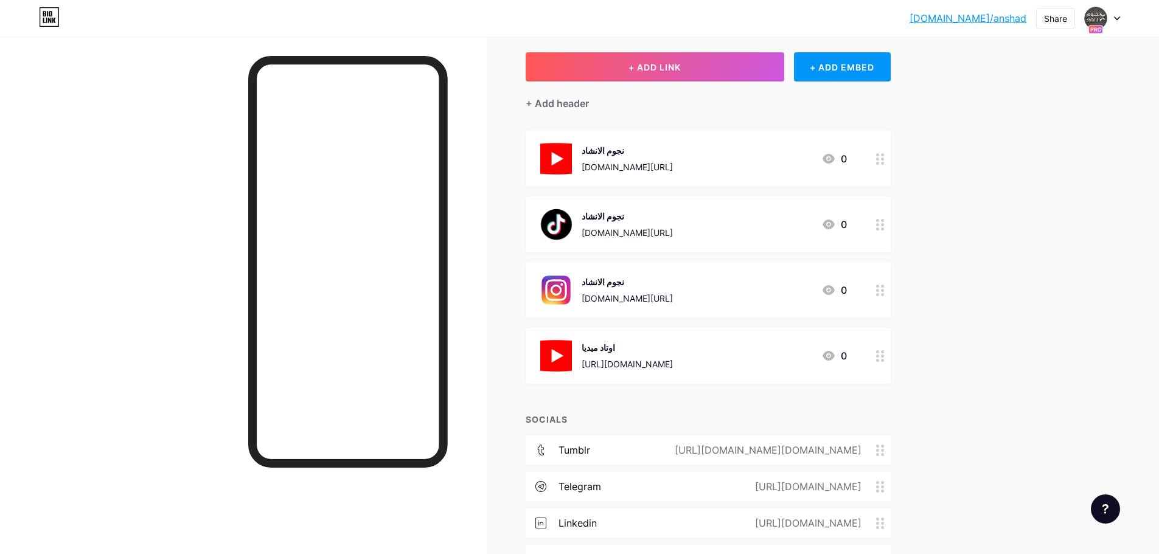
scroll to position [141, 0]
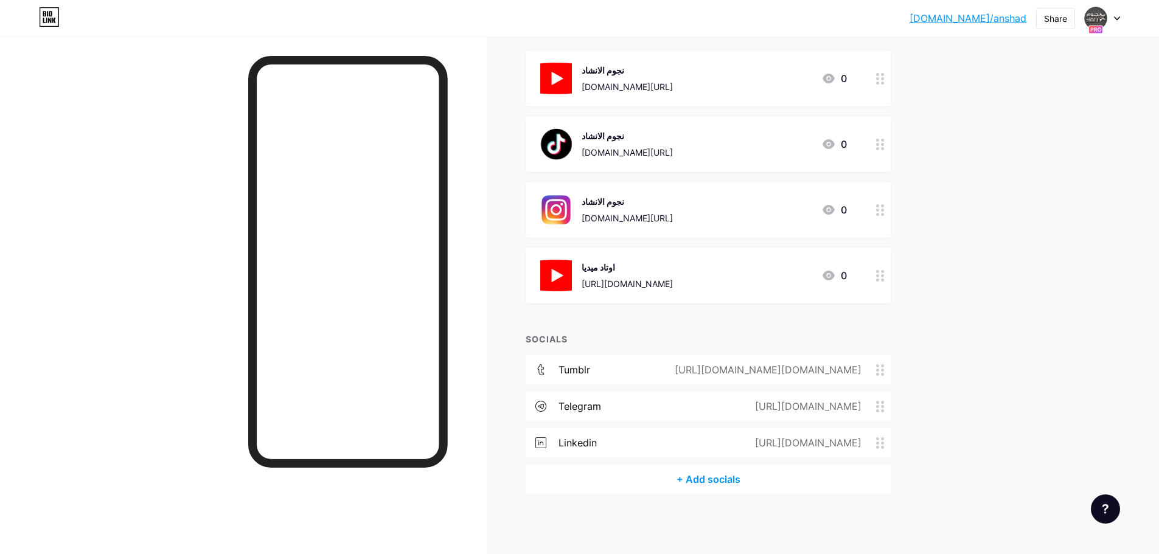
click at [721, 370] on div "[URL][DOMAIN_NAME][DOMAIN_NAME]" at bounding box center [765, 369] width 221 height 15
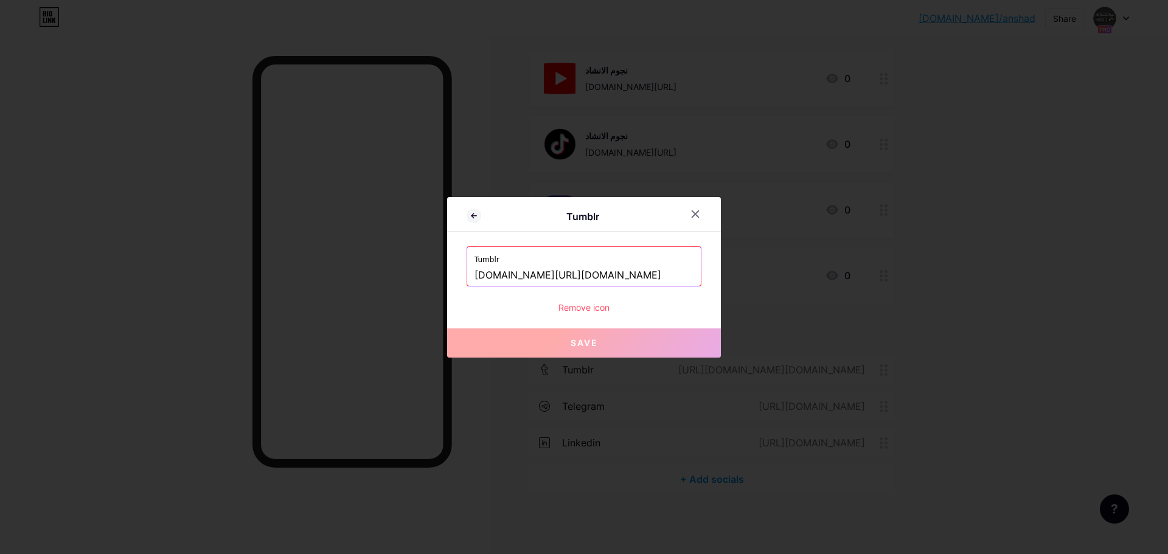
click at [619, 277] on input "[DOMAIN_NAME][URL][DOMAIN_NAME]" at bounding box center [583, 275] width 219 height 21
click at [695, 217] on icon at bounding box center [695, 214] width 10 height 10
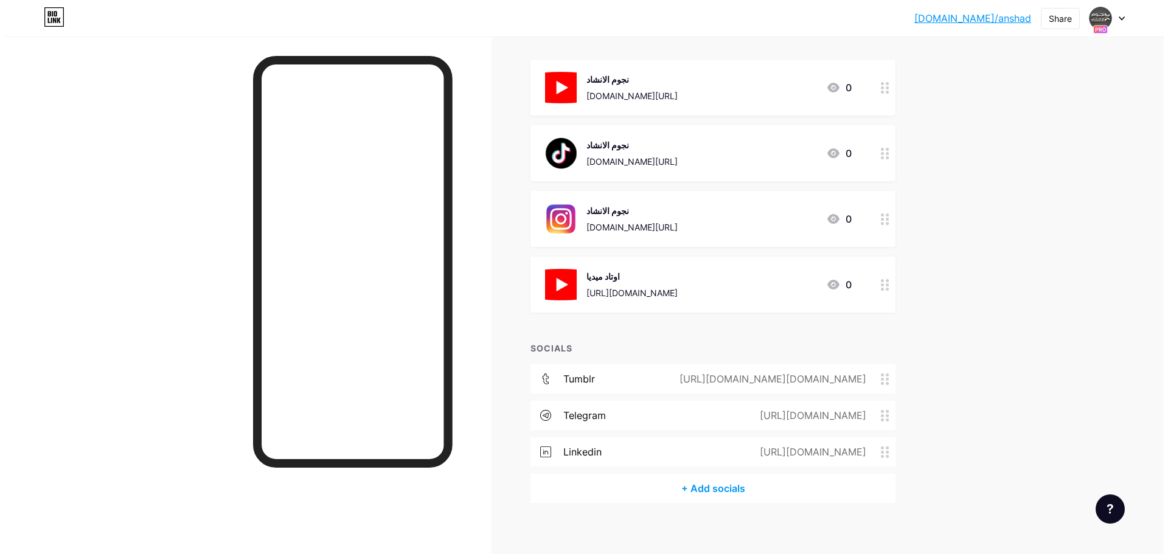
scroll to position [0, 0]
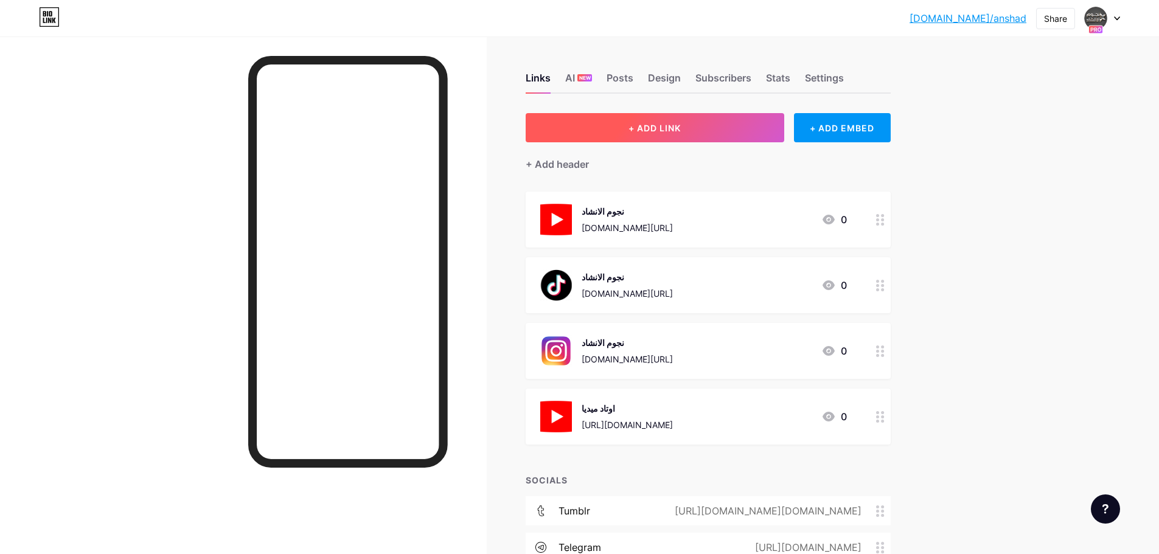
click at [650, 128] on span "+ ADD LINK" at bounding box center [654, 128] width 52 height 10
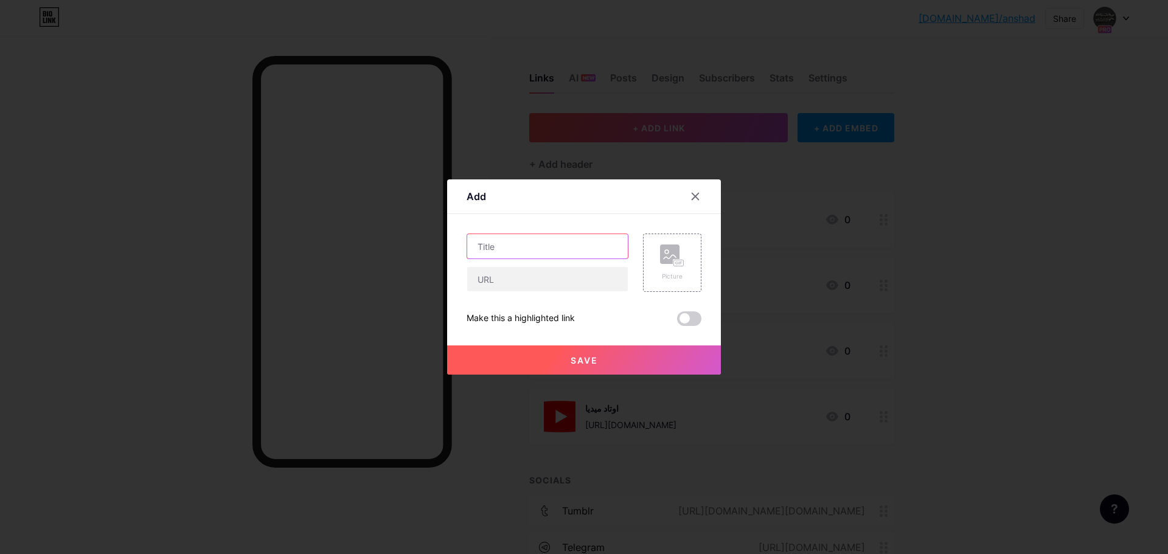
click at [528, 251] on input "text" at bounding box center [547, 246] width 161 height 24
click at [512, 283] on input "text" at bounding box center [547, 279] width 161 height 24
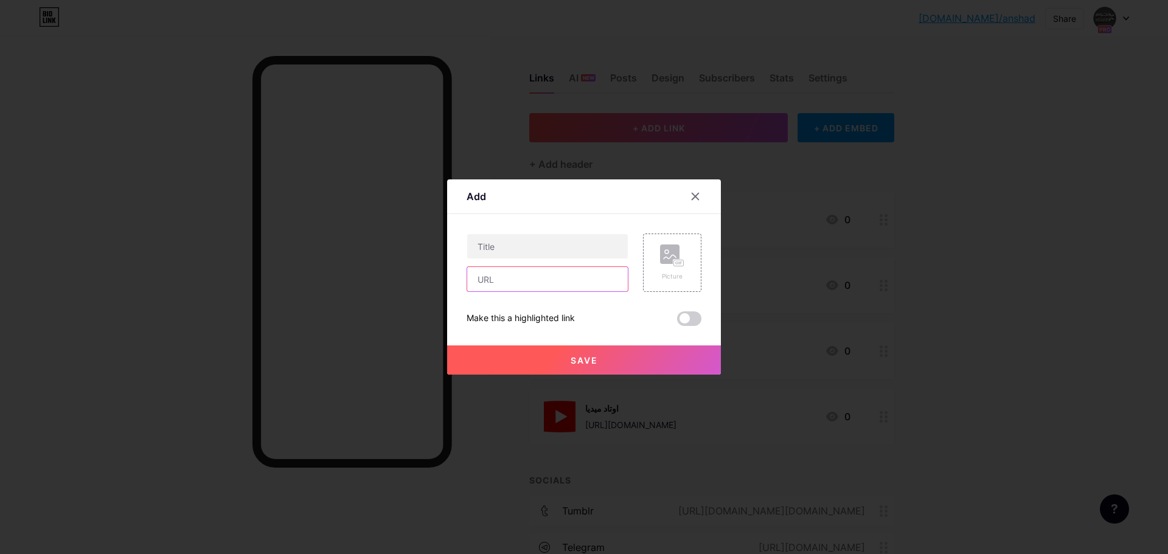
paste input "[DOMAIN_NAME][URL][DOMAIN_NAME]"
type input "[DOMAIN_NAME][URL][DOMAIN_NAME]"
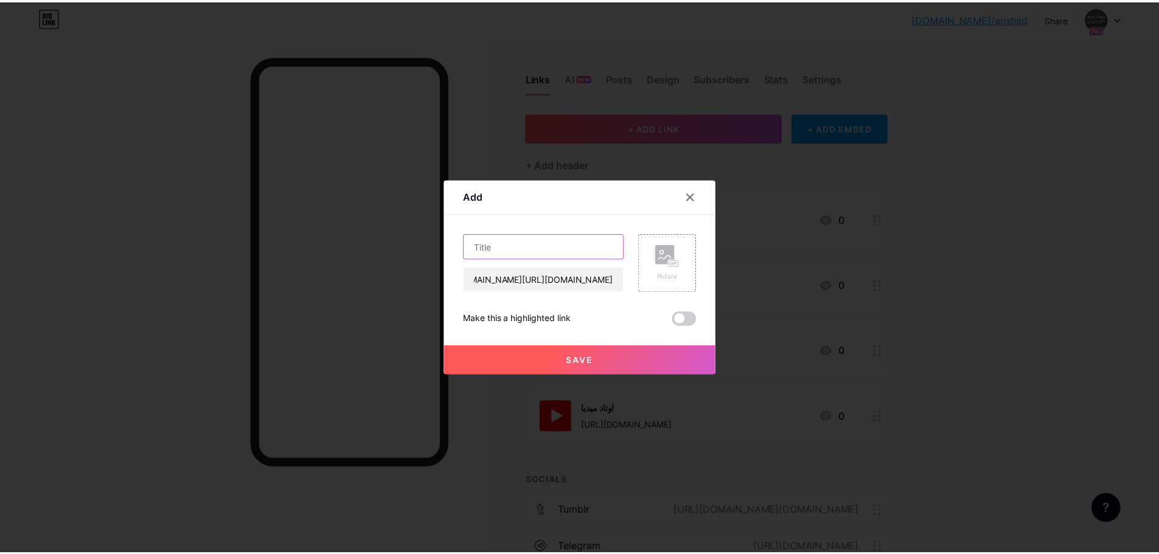
scroll to position [0, 0]
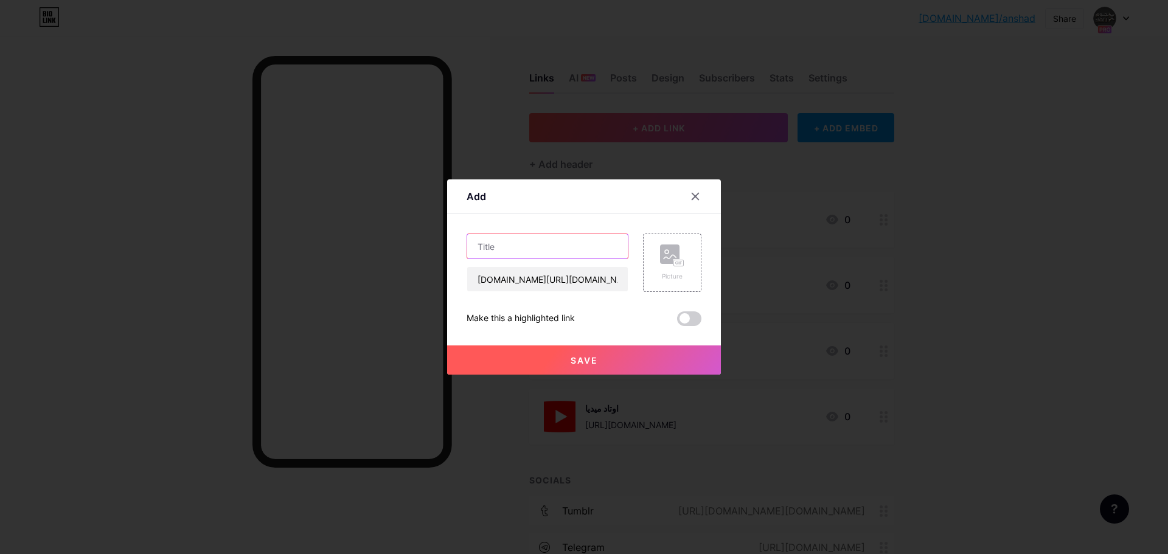
click at [528, 248] on input "text" at bounding box center [547, 246] width 161 height 24
type input "اوتاد ميديا"
click at [657, 275] on div "Picture" at bounding box center [672, 263] width 58 height 58
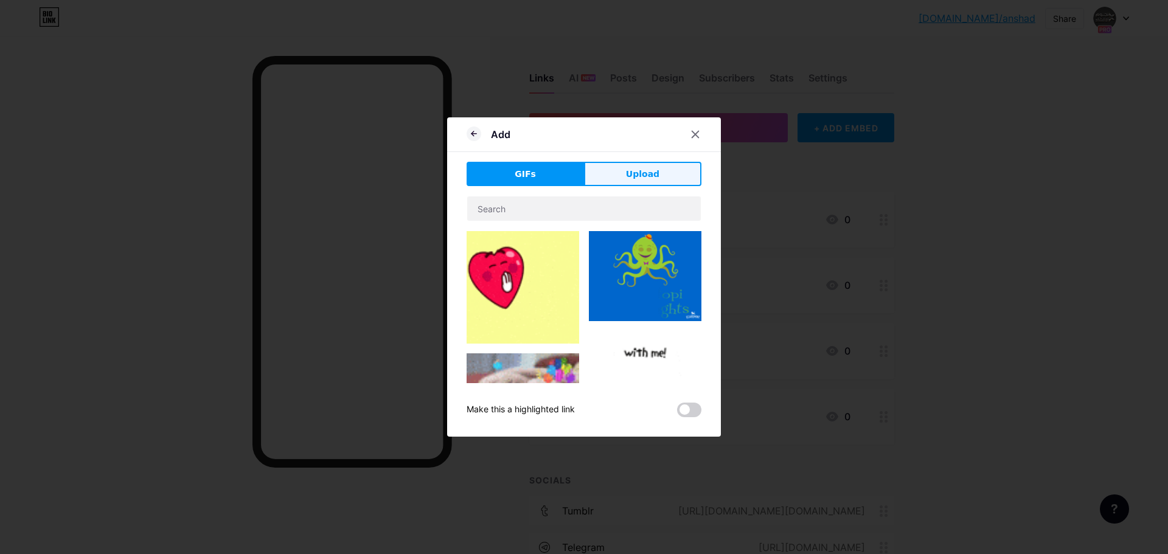
click at [639, 173] on span "Upload" at bounding box center [642, 174] width 33 height 13
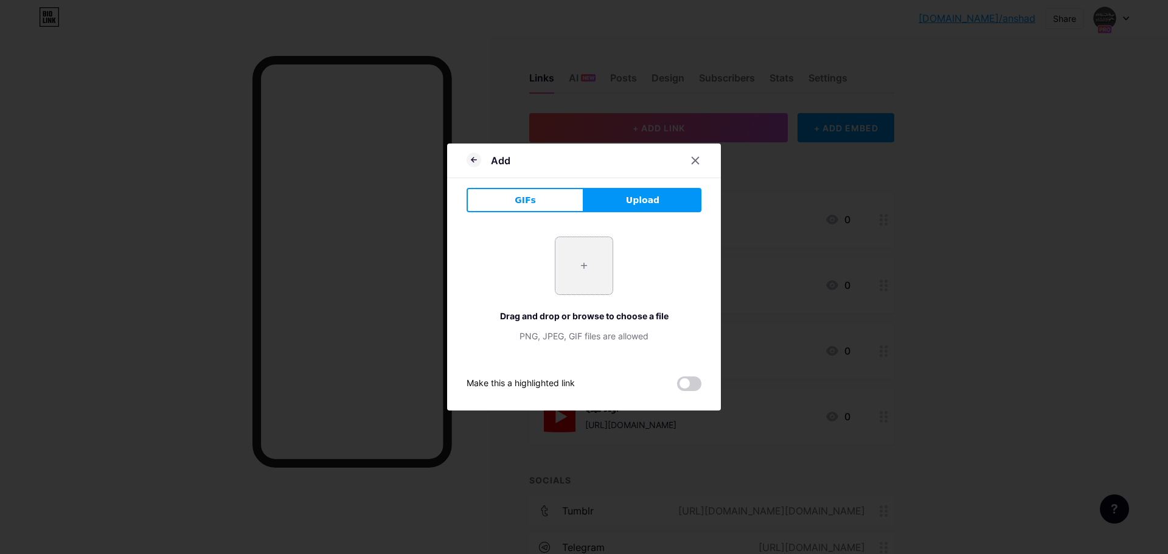
click at [596, 279] on input "file" at bounding box center [583, 265] width 57 height 57
type input "C:\fakepath\pngegg (70).png"
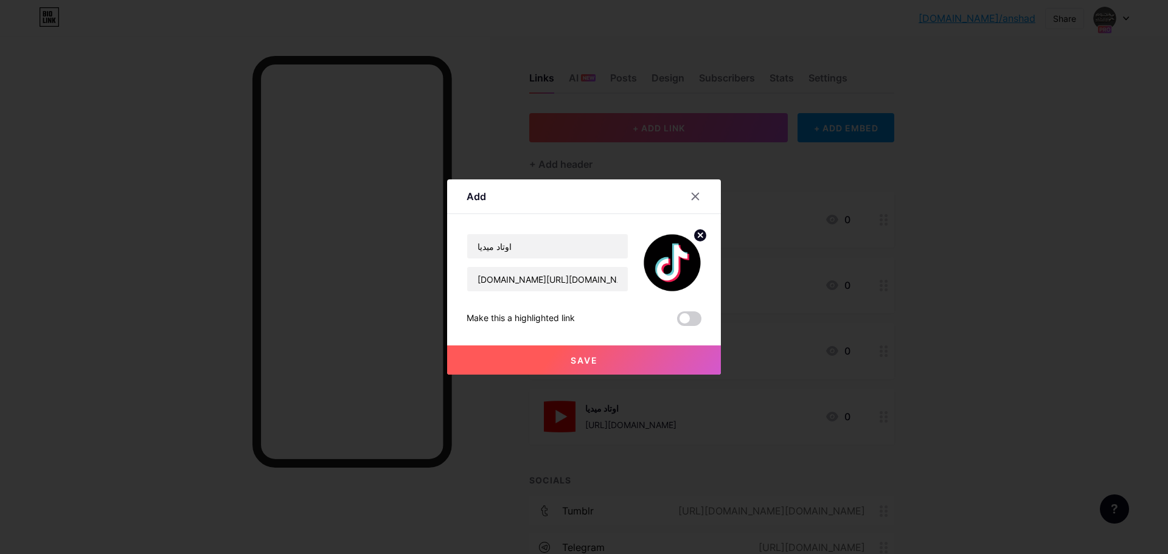
click at [595, 360] on span "Save" at bounding box center [583, 360] width 27 height 10
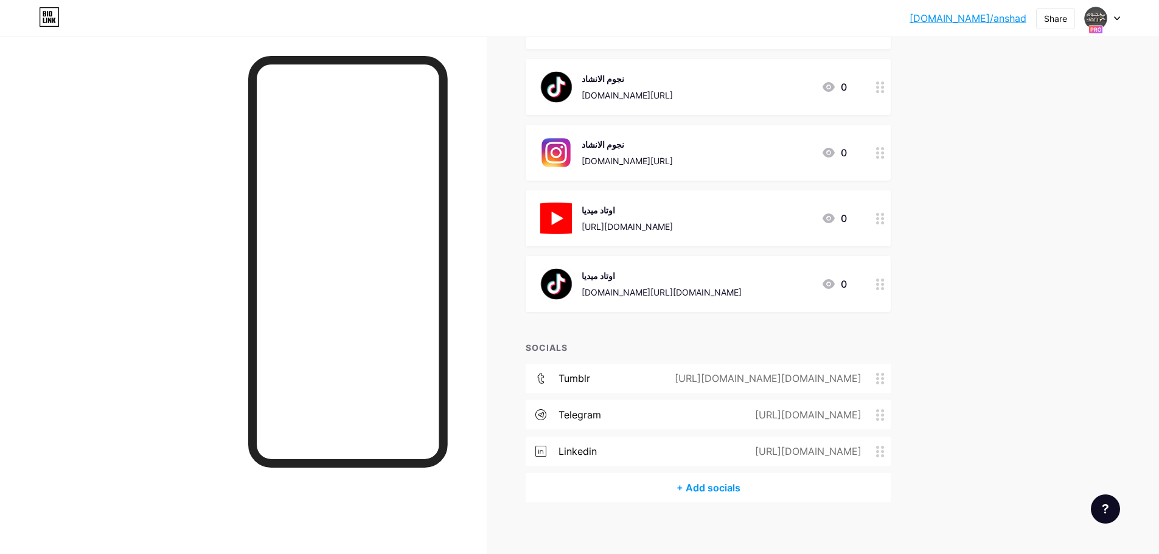
scroll to position [207, 0]
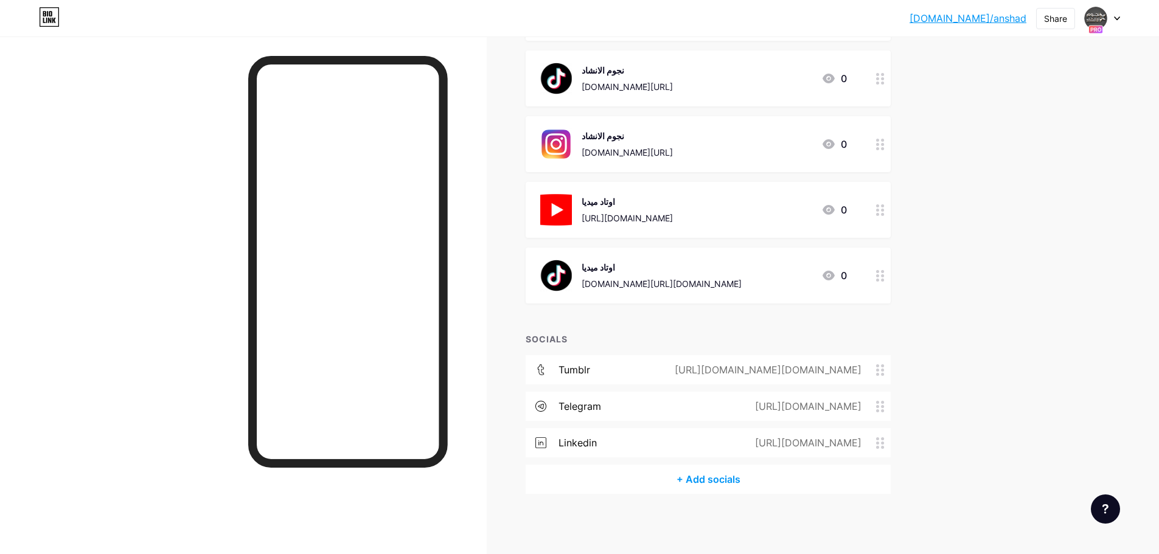
drag, startPoint x: 783, startPoint y: 371, endPoint x: 946, endPoint y: 389, distance: 164.5
click at [958, 391] on div "[DOMAIN_NAME]/anshad... [DOMAIN_NAME]/anshad Share Switch accounts نجوم الانشاد…" at bounding box center [579, 173] width 1159 height 761
click at [884, 369] on circle at bounding box center [882, 370] width 3 height 3
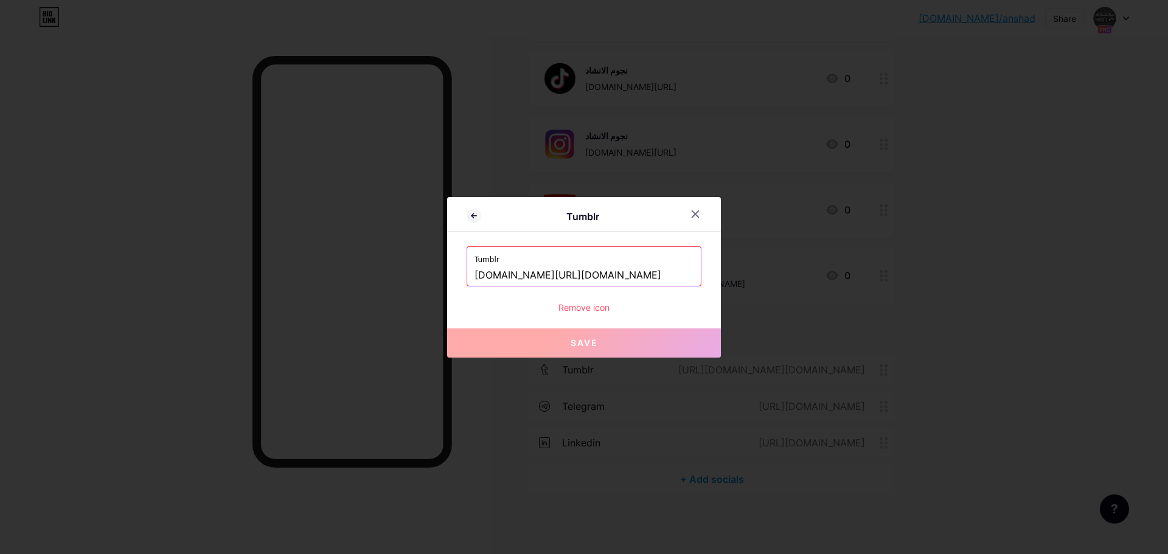
click at [594, 309] on div "Remove icon" at bounding box center [583, 307] width 235 height 13
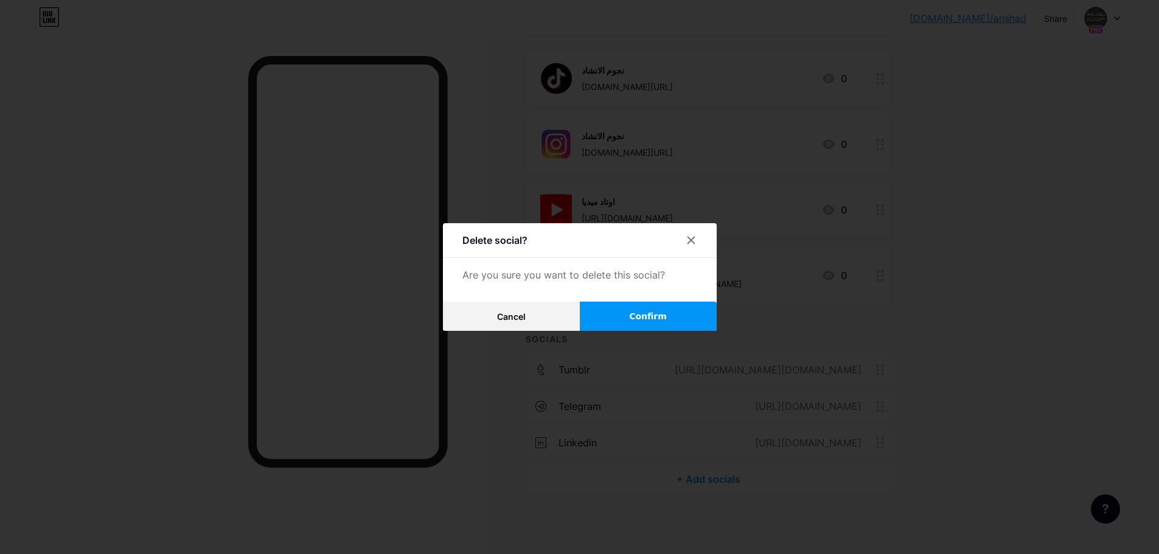
click at [648, 317] on span "Confirm" at bounding box center [648, 316] width 38 height 13
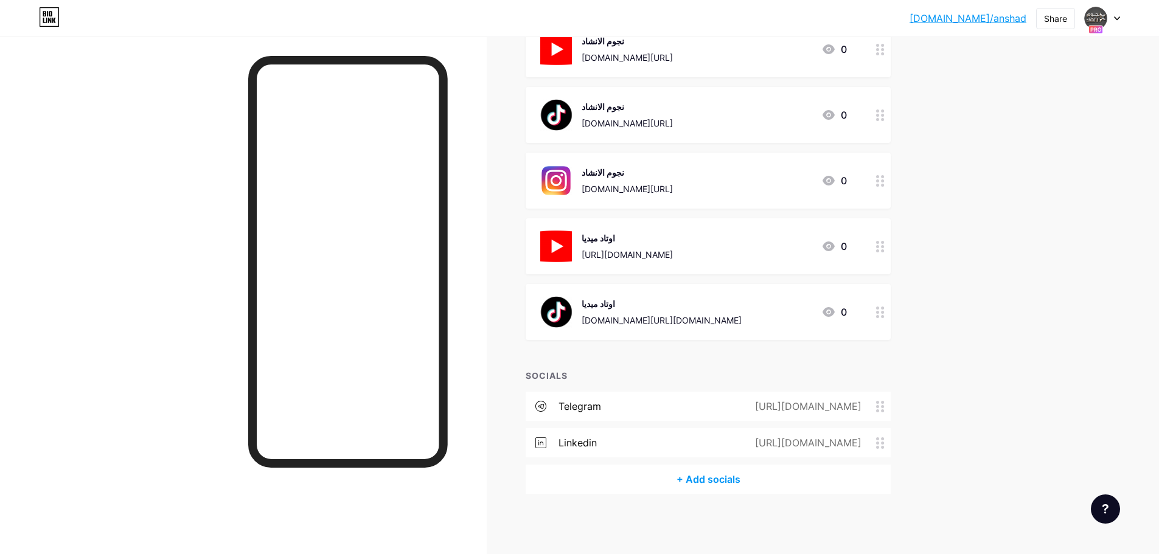
click at [784, 402] on div "[URL][DOMAIN_NAME]" at bounding box center [805, 406] width 140 height 15
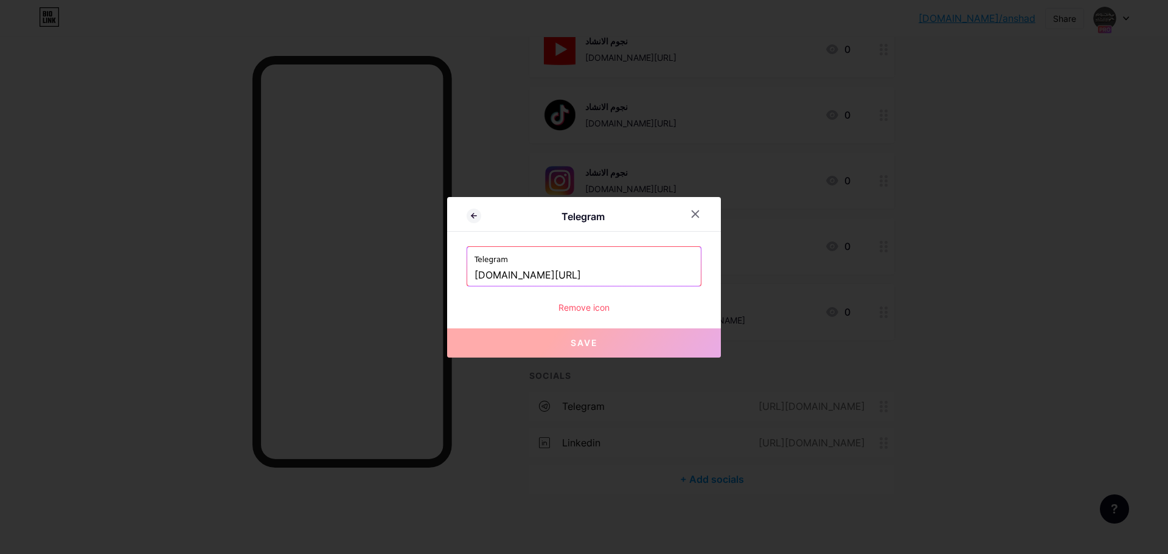
click at [693, 213] on icon at bounding box center [695, 214] width 10 height 10
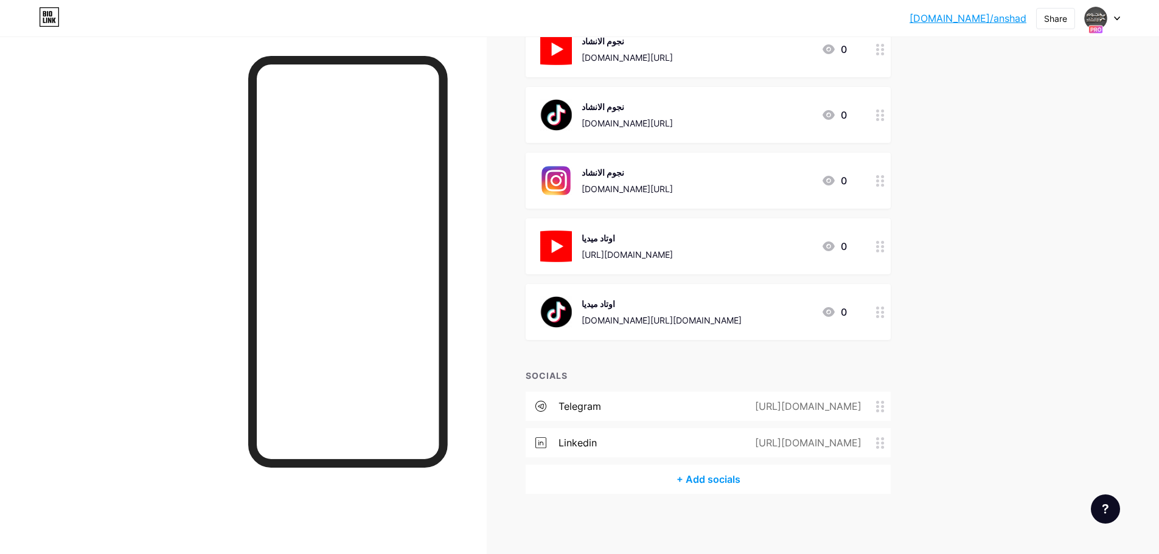
click at [809, 439] on div "[URL][DOMAIN_NAME]" at bounding box center [805, 442] width 140 height 15
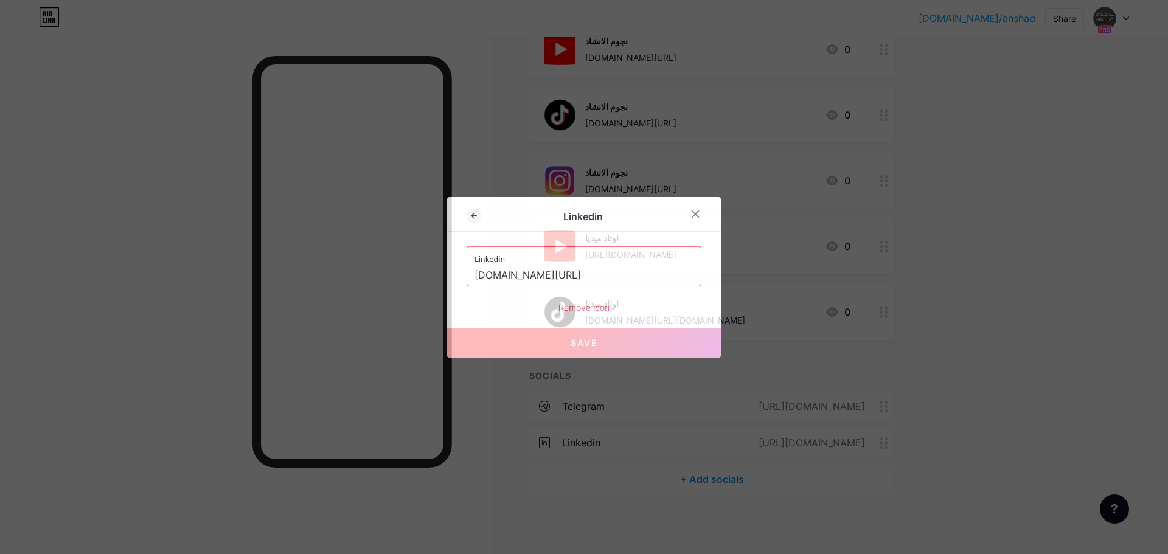
click at [614, 263] on label "Linkedin" at bounding box center [583, 256] width 219 height 18
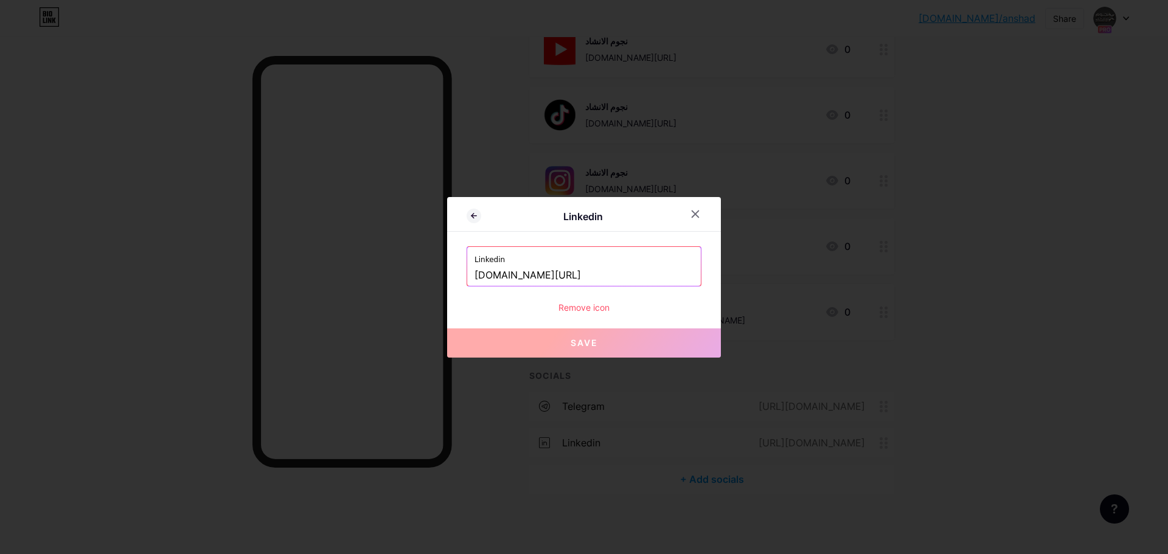
click at [600, 274] on input "[DOMAIN_NAME][URL]" at bounding box center [583, 275] width 219 height 21
click at [696, 217] on icon at bounding box center [695, 214] width 10 height 10
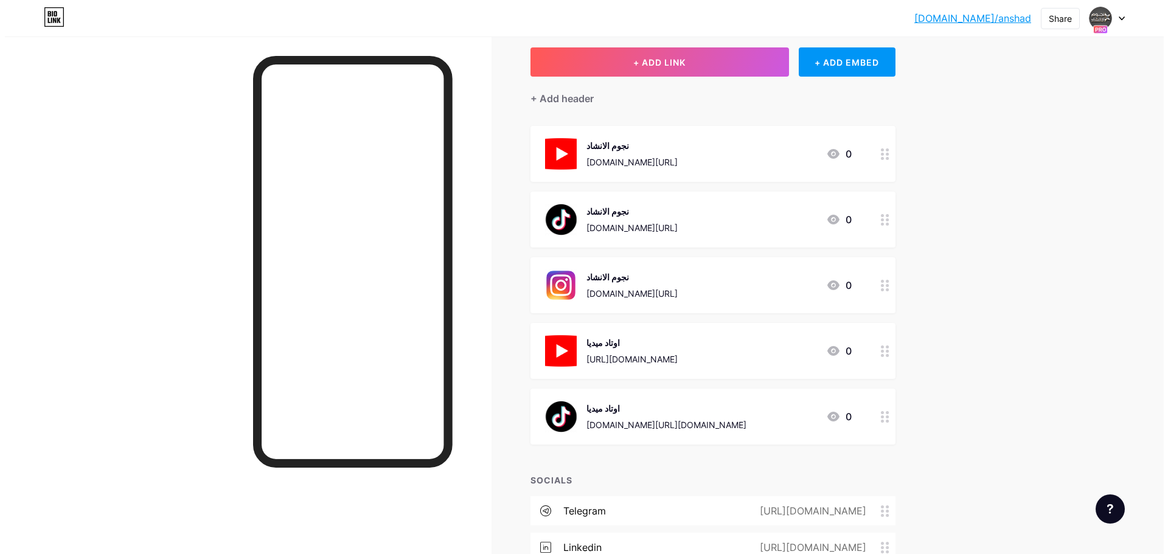
scroll to position [0, 0]
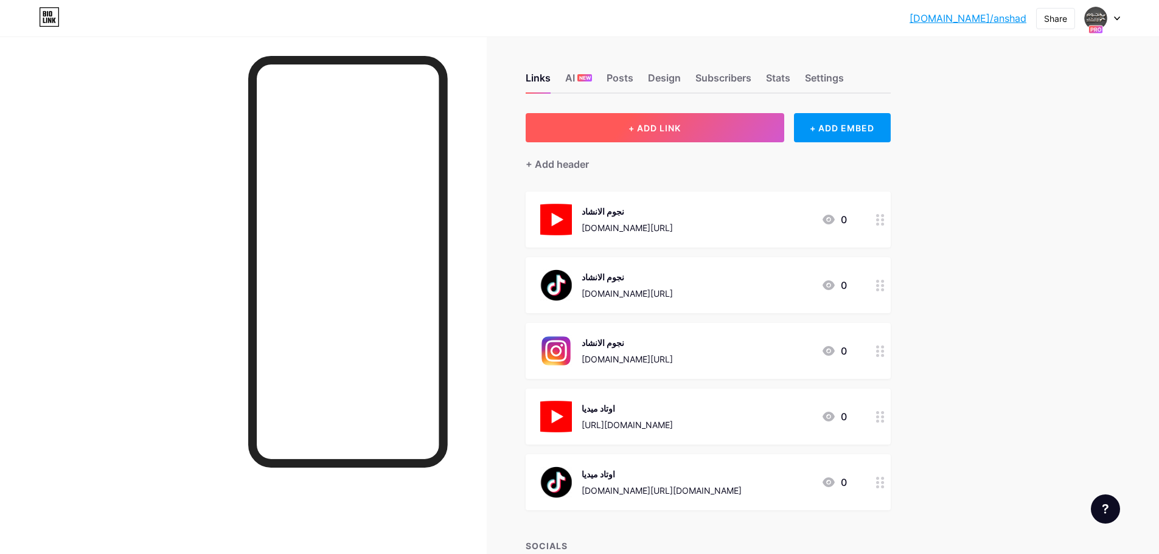
click at [643, 136] on button "+ ADD LINK" at bounding box center [654, 127] width 258 height 29
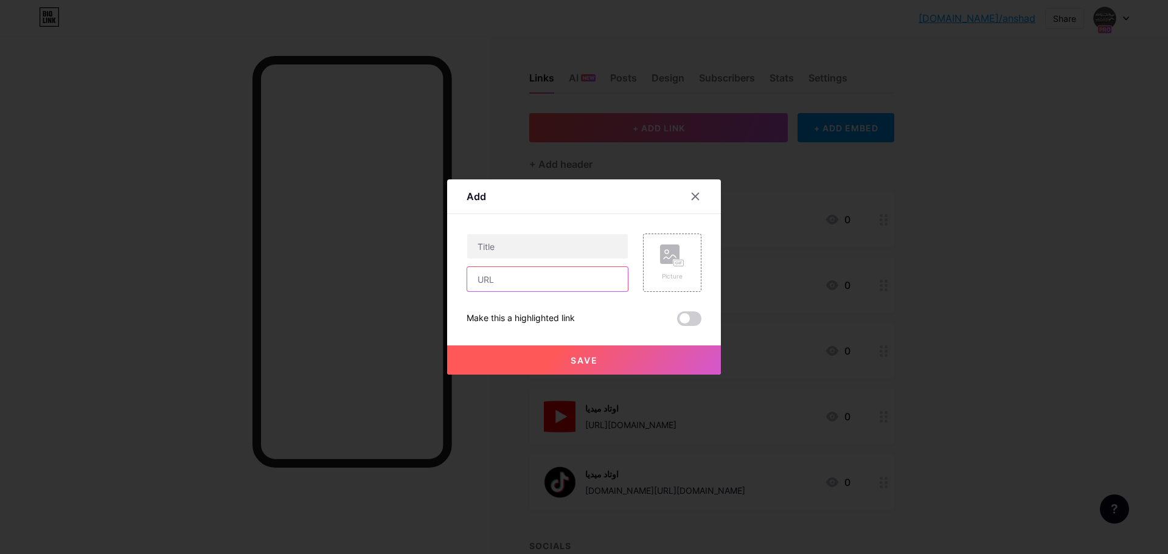
click at [535, 282] on input "text" at bounding box center [547, 279] width 161 height 24
paste input "[DOMAIN_NAME][URL]"
drag, startPoint x: 495, startPoint y: 282, endPoint x: 340, endPoint y: 286, distance: 155.2
click at [340, 286] on div "Add Content YouTube Play YouTube video without leaving your page. ADD Vimeo Pla…" at bounding box center [584, 277] width 1168 height 554
type input "[DOMAIN_NAME][URL]"
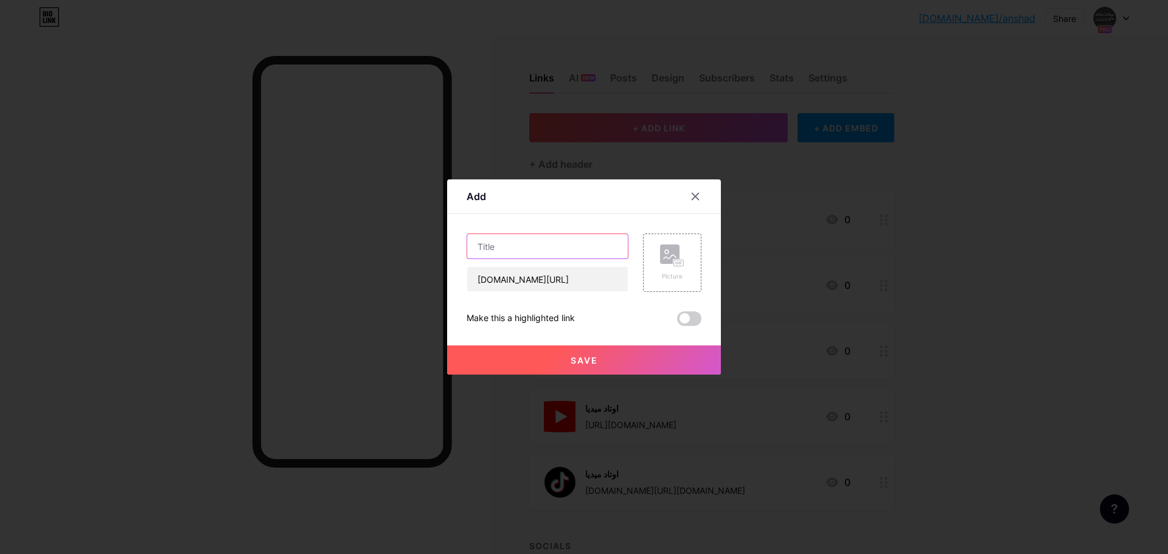
click at [511, 240] on input "text" at bounding box center [547, 246] width 161 height 24
click at [512, 252] on input "text" at bounding box center [547, 246] width 161 height 24
paste input "اوتاد ميديا"
type input "اوتاد ميديا"
click at [676, 277] on div "Picture" at bounding box center [672, 276] width 24 height 9
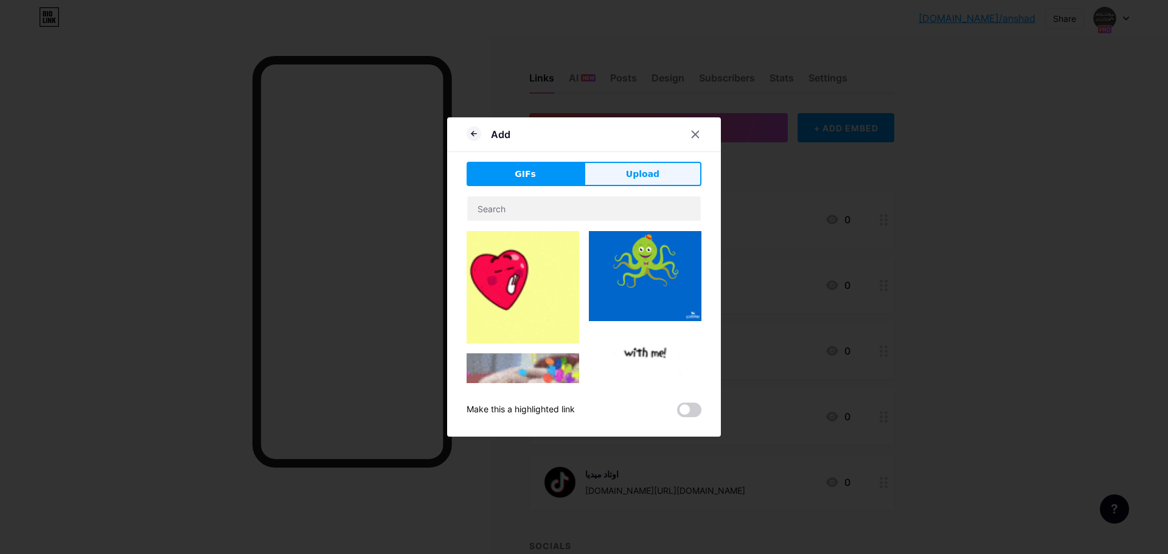
click at [651, 179] on span "Upload" at bounding box center [642, 174] width 33 height 13
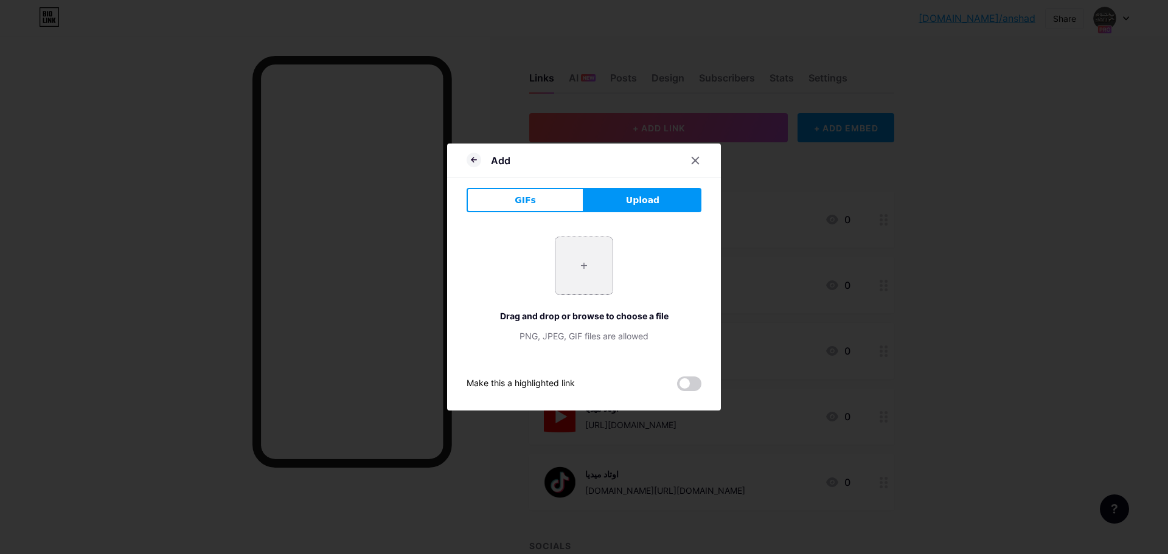
click at [592, 277] on input "file" at bounding box center [583, 265] width 57 height 57
type input "C:\fakepath\pngegg (71).png"
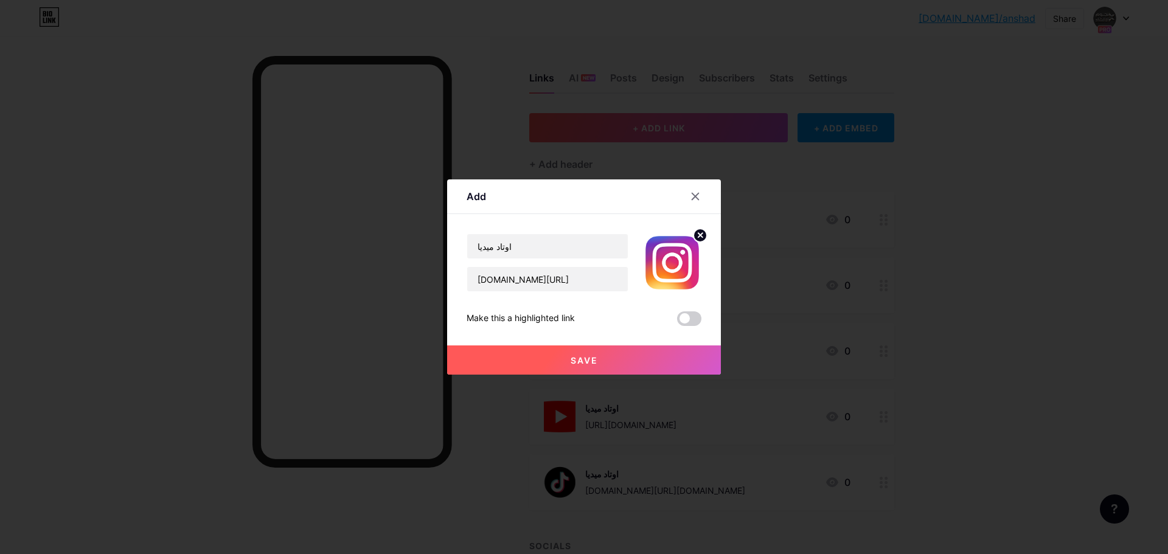
click at [572, 367] on button "Save" at bounding box center [584, 359] width 274 height 29
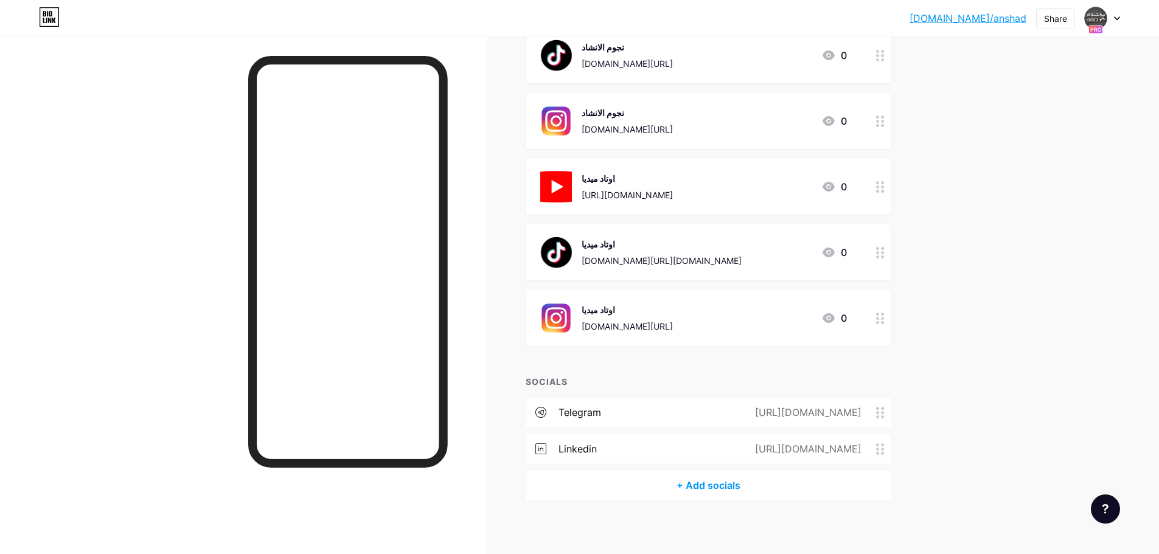
scroll to position [236, 0]
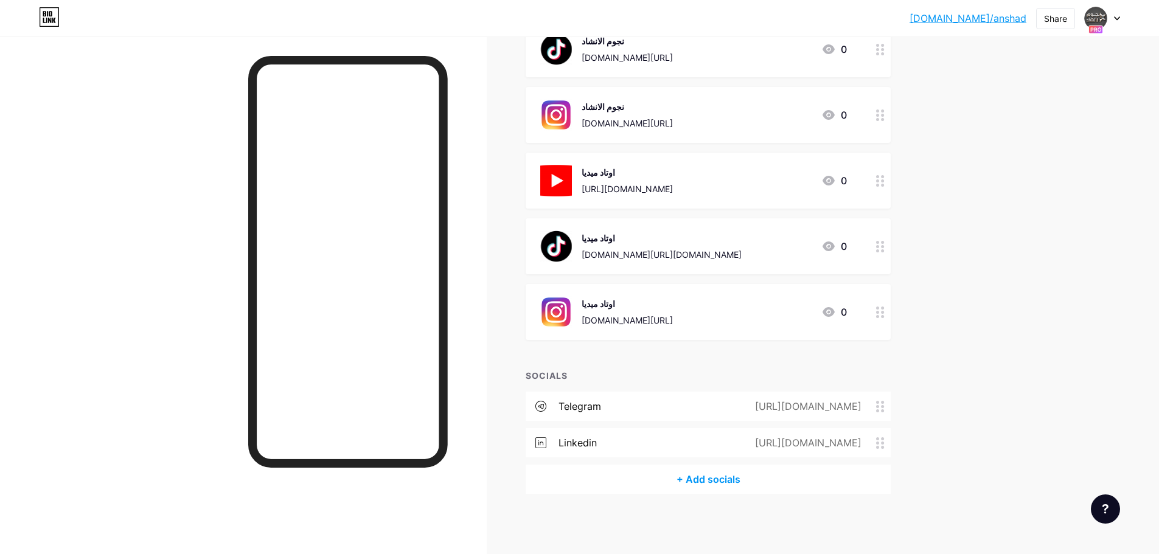
click at [879, 442] on circle at bounding box center [877, 443] width 3 height 3
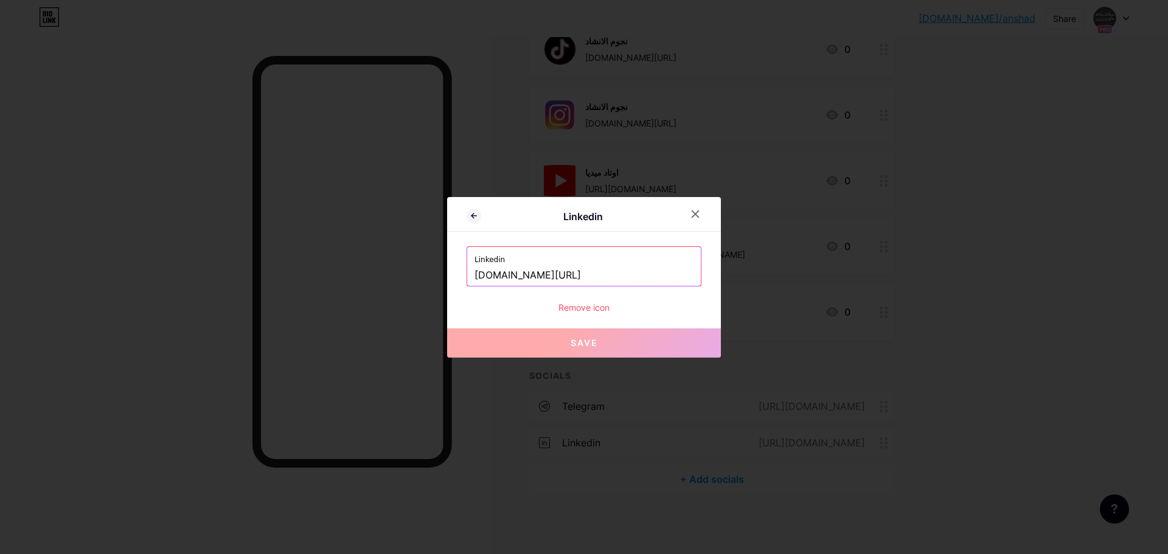
click at [572, 308] on div "Remove icon" at bounding box center [583, 307] width 235 height 13
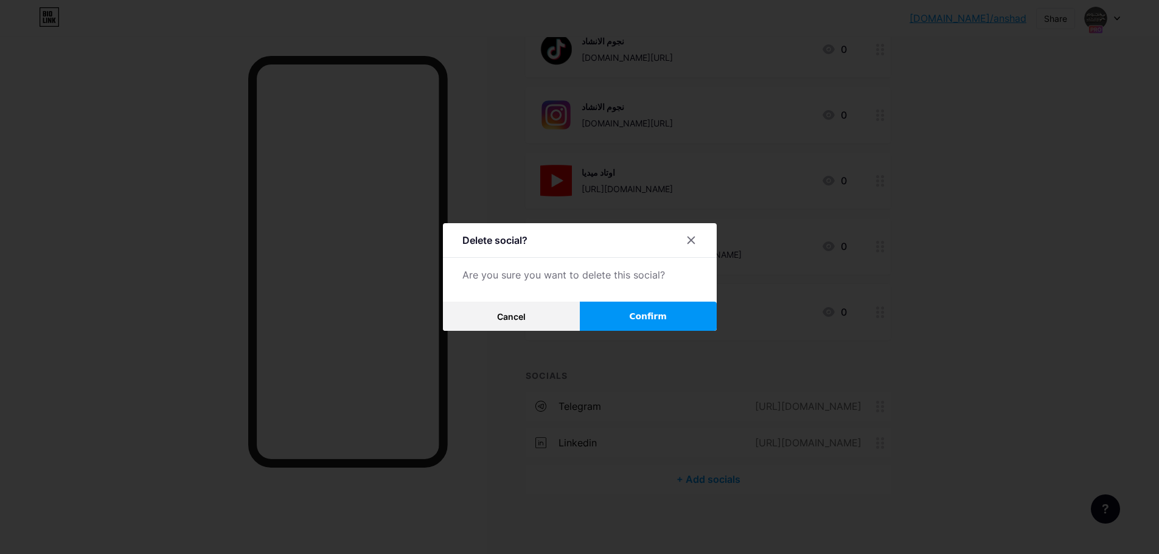
click at [647, 326] on button "Confirm" at bounding box center [648, 316] width 137 height 29
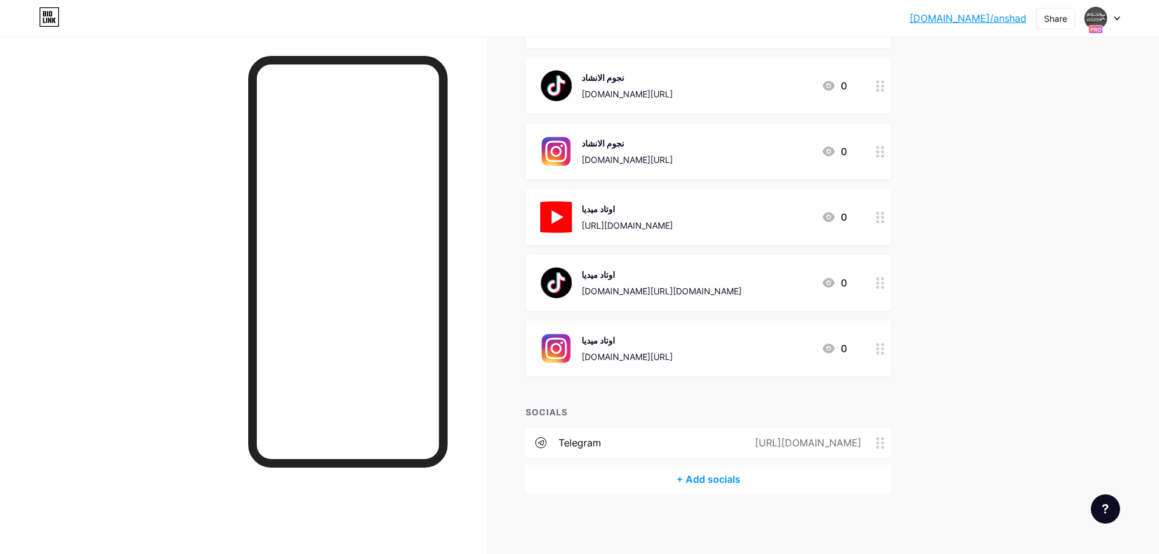
click at [836, 436] on div "[URL][DOMAIN_NAME]" at bounding box center [805, 442] width 140 height 15
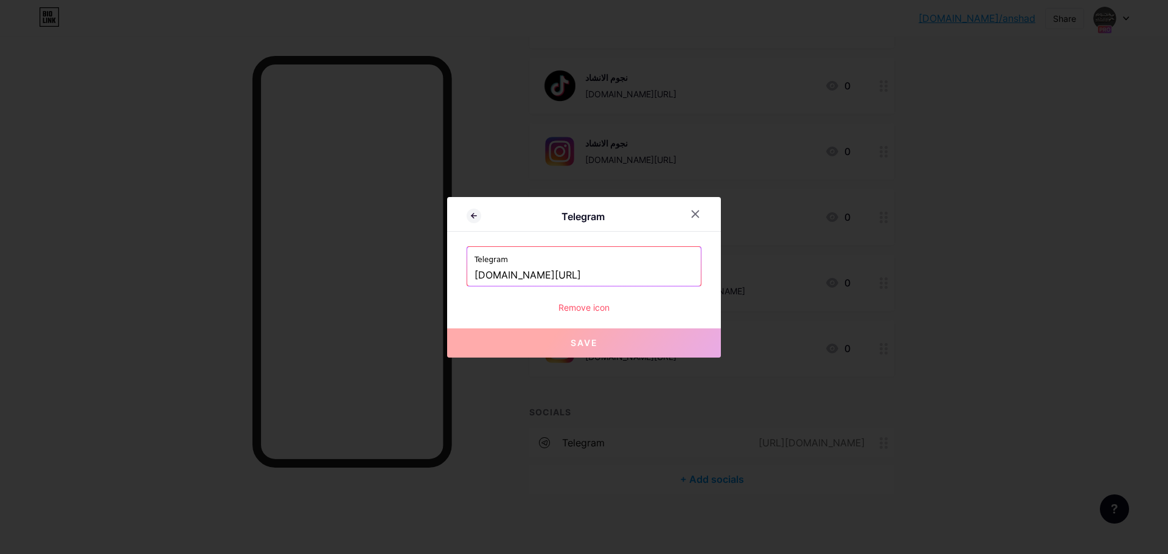
drag, startPoint x: 578, startPoint y: 278, endPoint x: 391, endPoint y: 268, distance: 187.6
click at [392, 268] on div "Telegram Telegram [DOMAIN_NAME][URL] Remove icon Save" at bounding box center [584, 277] width 1168 height 554
click at [698, 215] on icon at bounding box center [695, 214] width 10 height 10
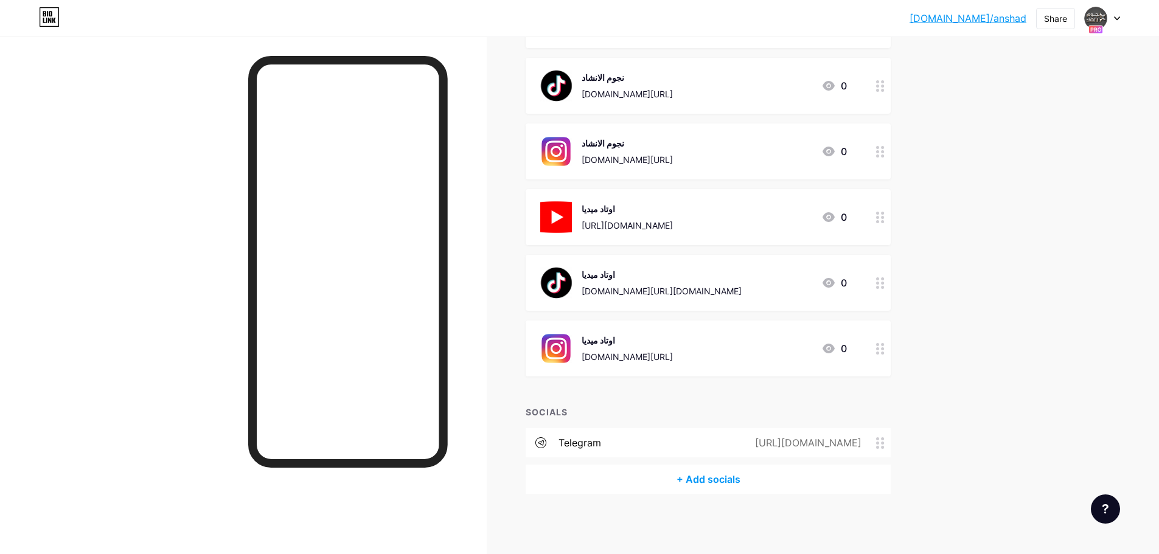
click at [890, 440] on span at bounding box center [883, 443] width 15 height 12
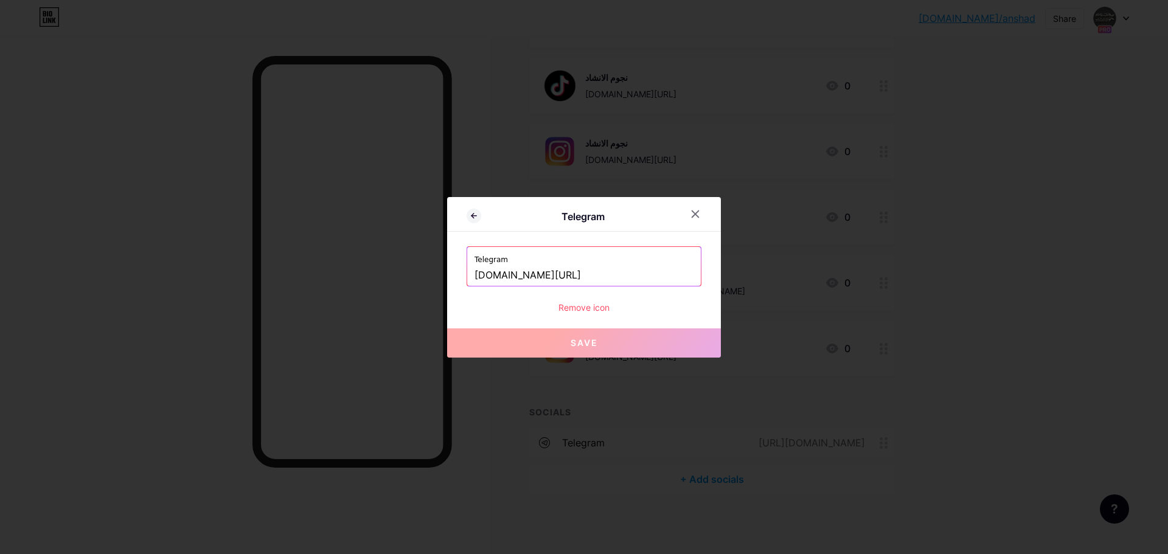
click at [574, 310] on div "Remove icon" at bounding box center [583, 307] width 235 height 13
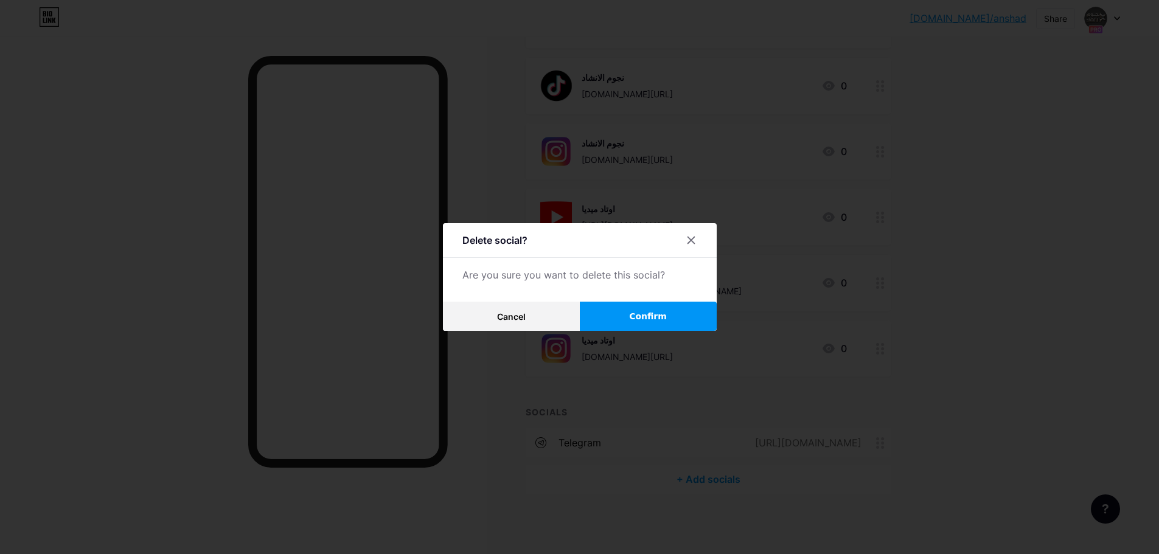
click at [625, 315] on button "Confirm" at bounding box center [648, 316] width 137 height 29
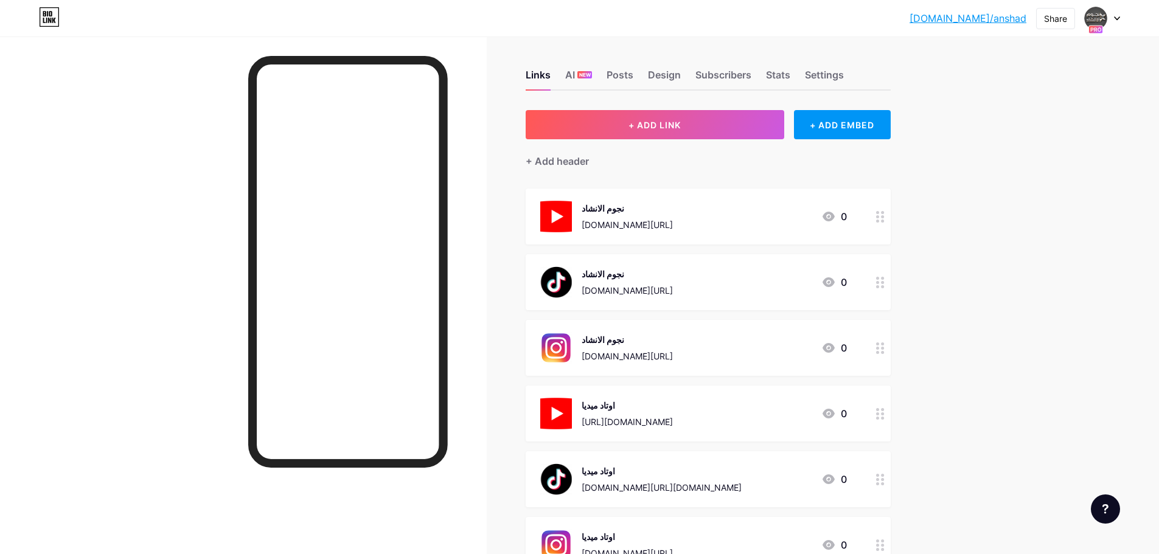
scroll to position [0, 0]
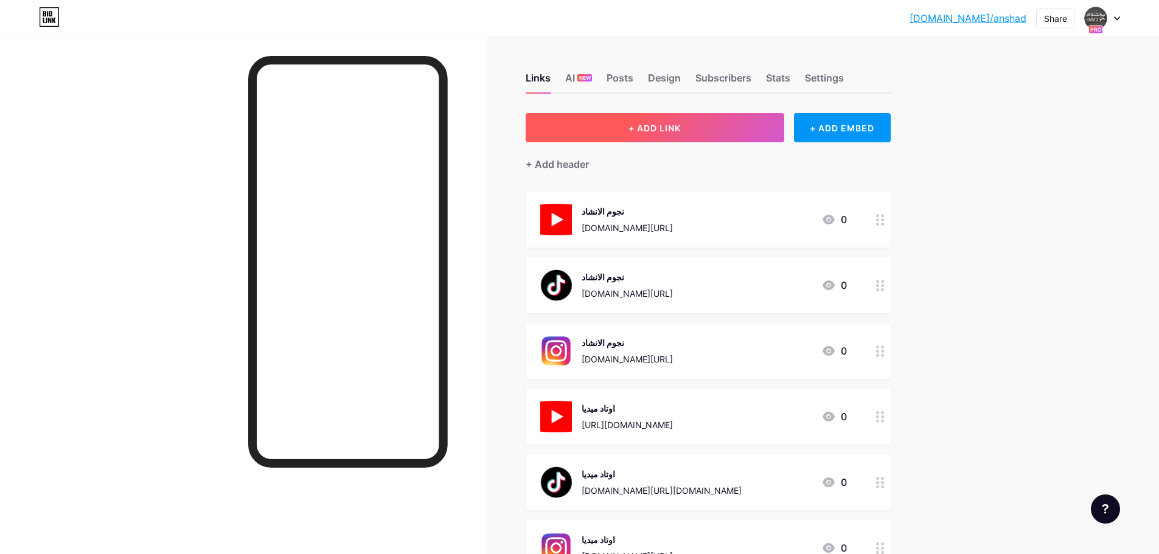
click at [668, 128] on span "+ ADD LINK" at bounding box center [654, 128] width 52 height 10
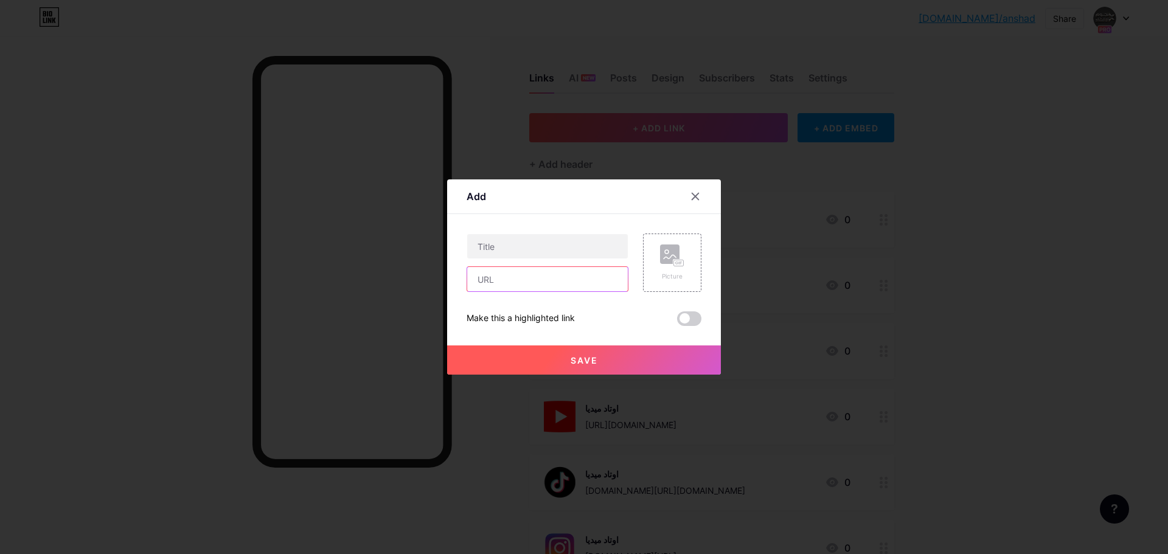
click at [530, 277] on input "text" at bounding box center [547, 279] width 161 height 24
paste input "[DOMAIN_NAME][URL]"
type input "[DOMAIN_NAME][URL]"
click at [538, 247] on input "text" at bounding box center [547, 246] width 161 height 24
click at [530, 248] on input "text" at bounding box center [547, 246] width 161 height 24
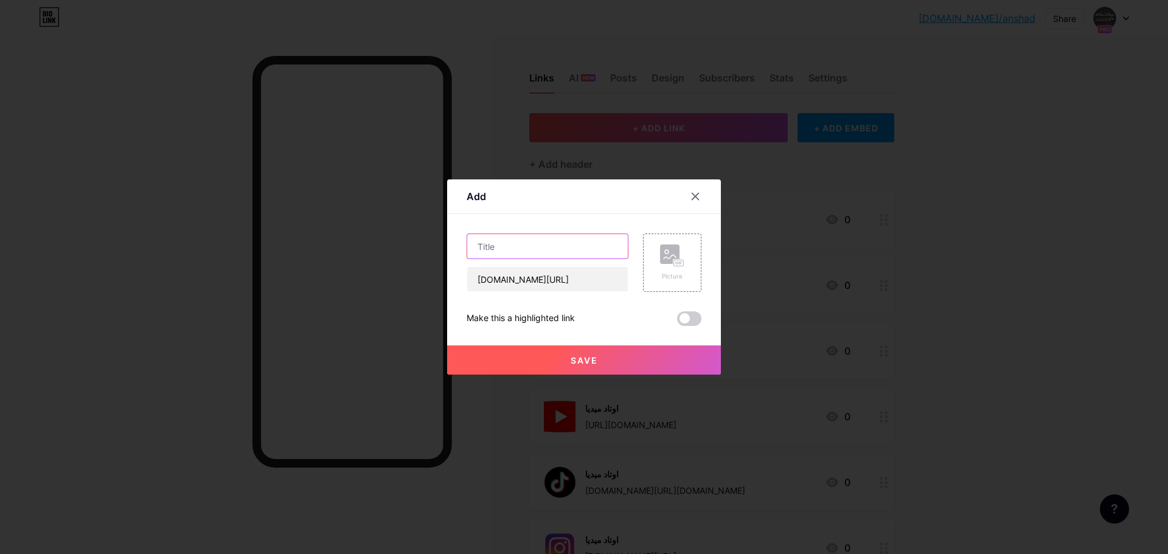
paste input "اوتاد ميديا"
type input "اوتاد ميديا"
click at [656, 263] on div "Picture" at bounding box center [672, 263] width 58 height 58
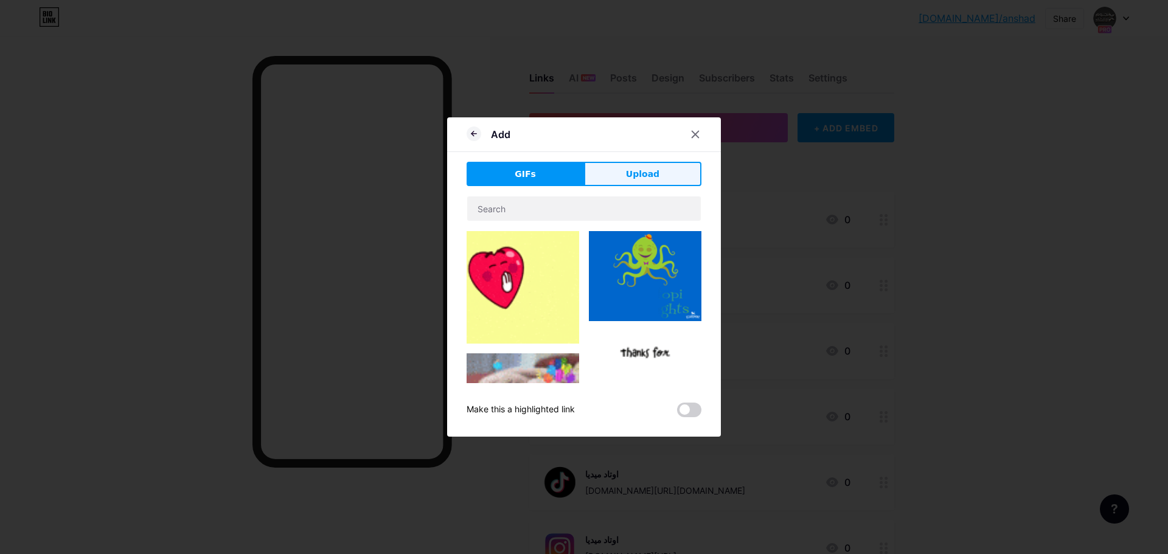
click at [621, 172] on button "Upload" at bounding box center [642, 174] width 117 height 24
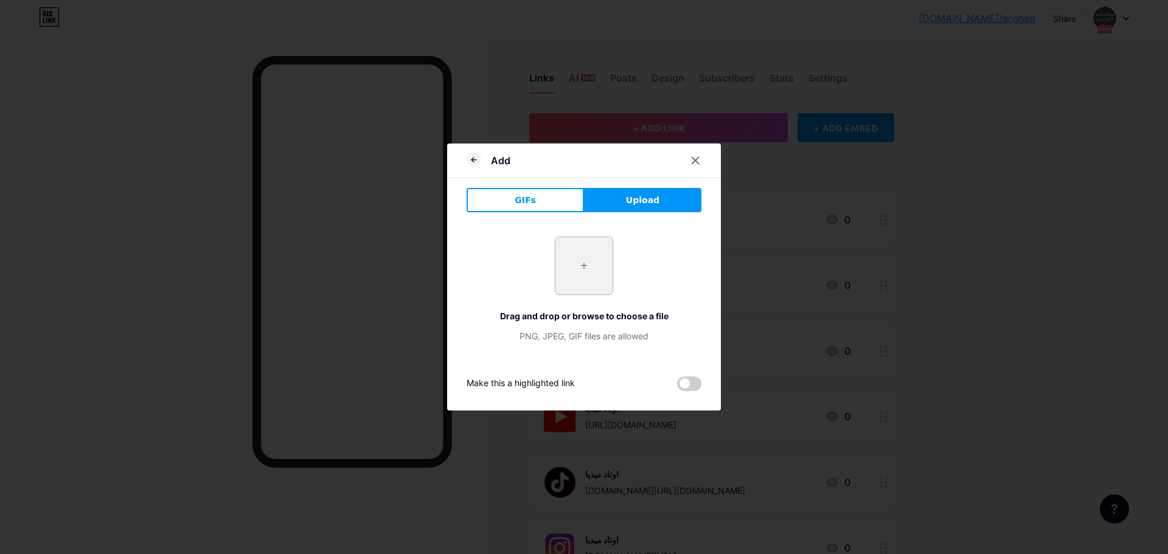
click at [587, 271] on input "file" at bounding box center [583, 265] width 57 height 57
type input "C:\fakepath\pngegg (72).png"
click at [596, 265] on input "file" at bounding box center [583, 265] width 57 height 57
click at [697, 164] on icon at bounding box center [695, 161] width 10 height 10
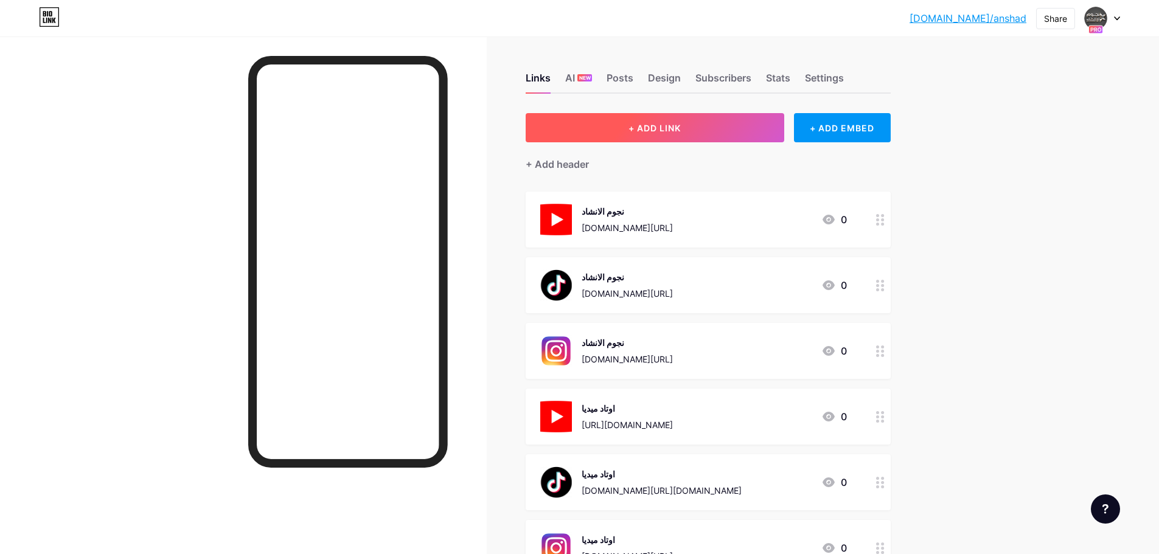
click at [681, 127] on span "+ ADD LINK" at bounding box center [654, 128] width 52 height 10
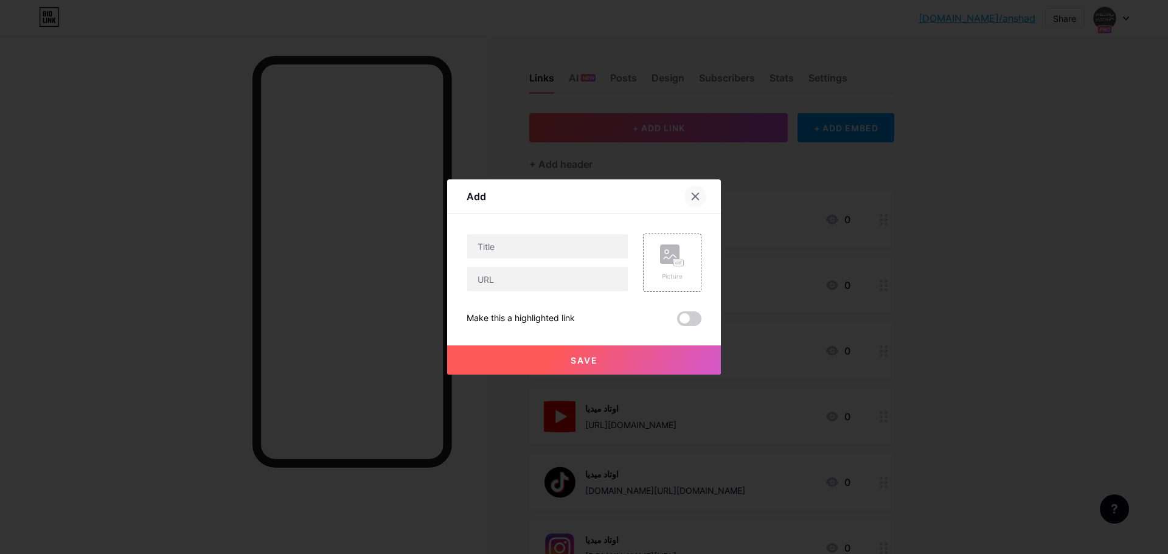
click at [698, 197] on icon at bounding box center [695, 197] width 10 height 10
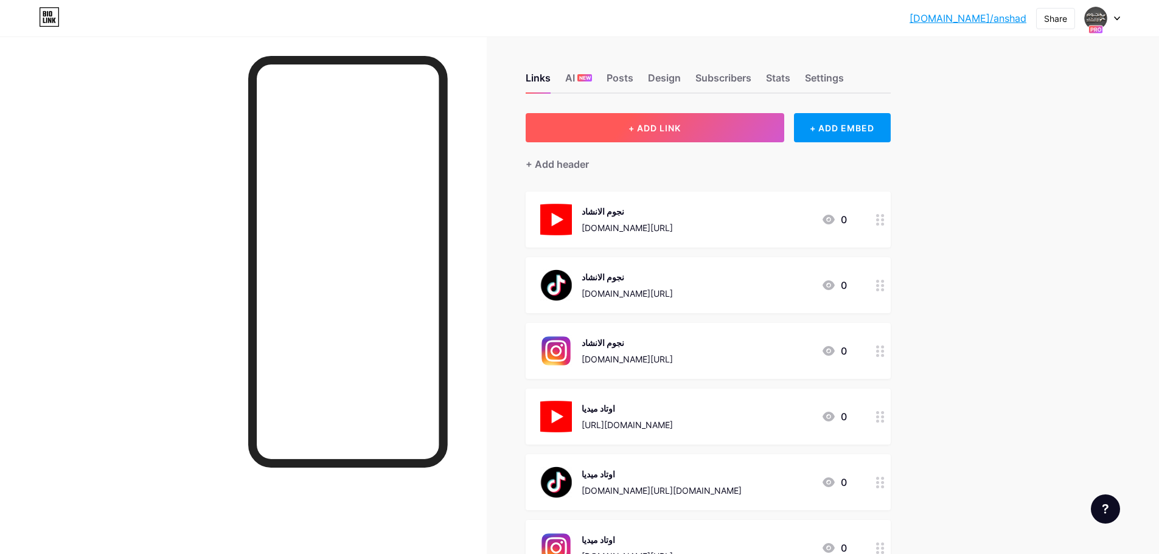
click at [597, 125] on button "+ ADD LINK" at bounding box center [654, 127] width 258 height 29
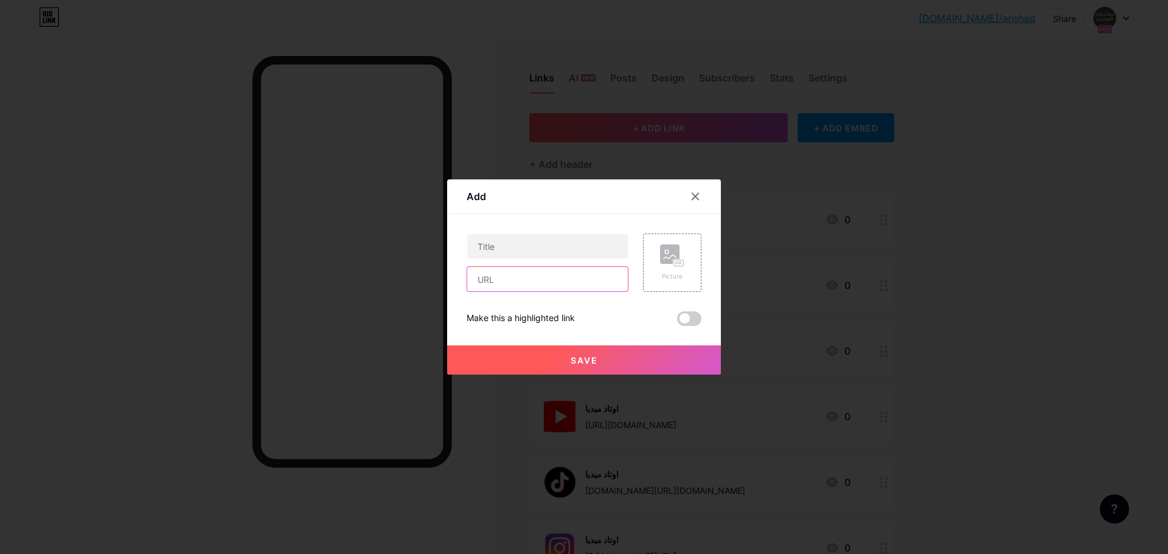
click at [512, 280] on input "text" at bounding box center [547, 279] width 161 height 24
paste input "اوتاد ميديا"
type input "اوتاد ميديا"
drag, startPoint x: 517, startPoint y: 277, endPoint x: 374, endPoint y: 279, distance: 142.9
click at [374, 279] on div "Add Content YouTube Play YouTube video without leaving your page. ADD Vimeo Pla…" at bounding box center [584, 277] width 1168 height 554
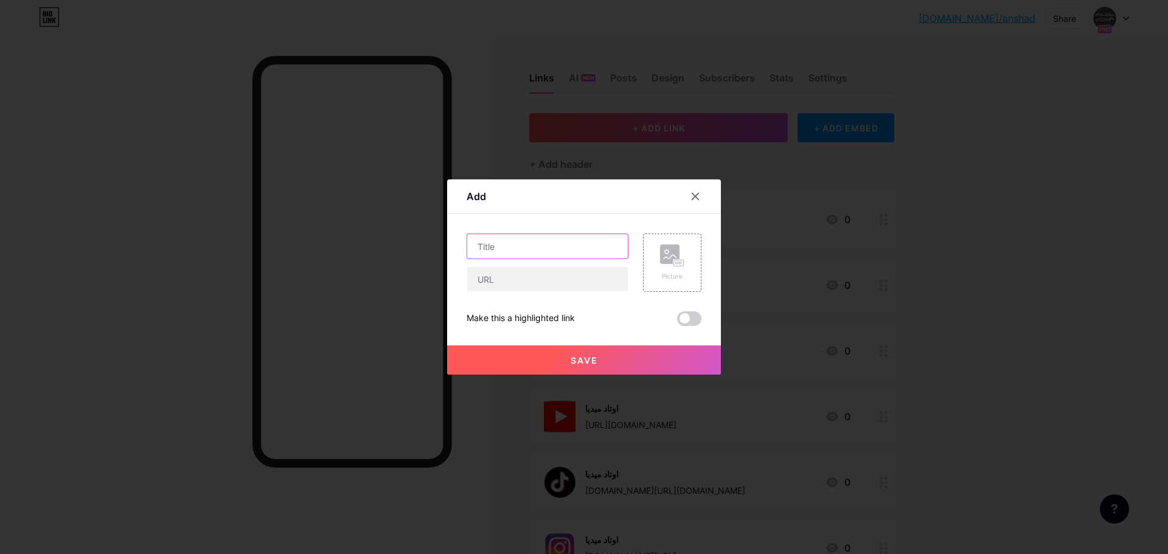
click at [519, 251] on input "text" at bounding box center [547, 246] width 161 height 24
paste input "اوتاد ميديا"
type input "اوتاد ميديا"
click at [544, 275] on input "text" at bounding box center [547, 279] width 161 height 24
paste input "[URL][DOMAIN_NAME]"
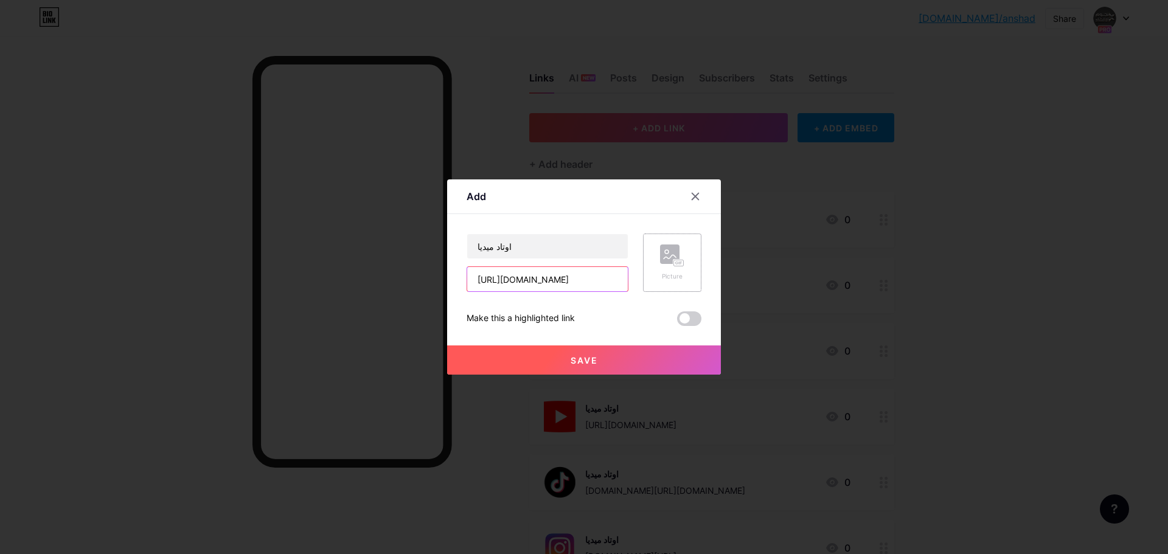
type input "[URL][DOMAIN_NAME]"
click at [677, 262] on rect at bounding box center [679, 263] width 10 height 6
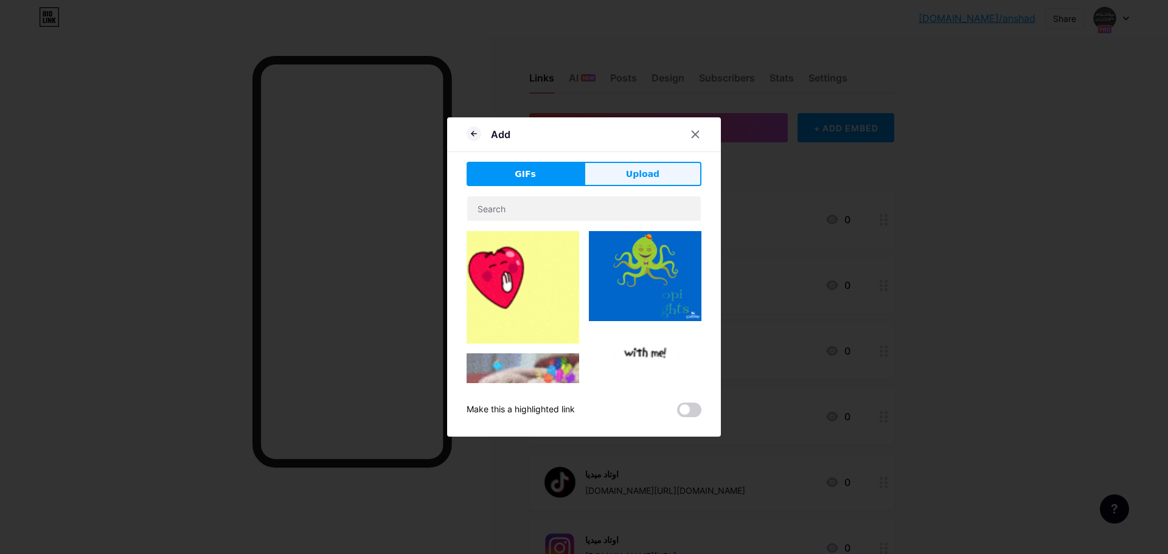
click at [659, 170] on button "Upload" at bounding box center [642, 174] width 117 height 24
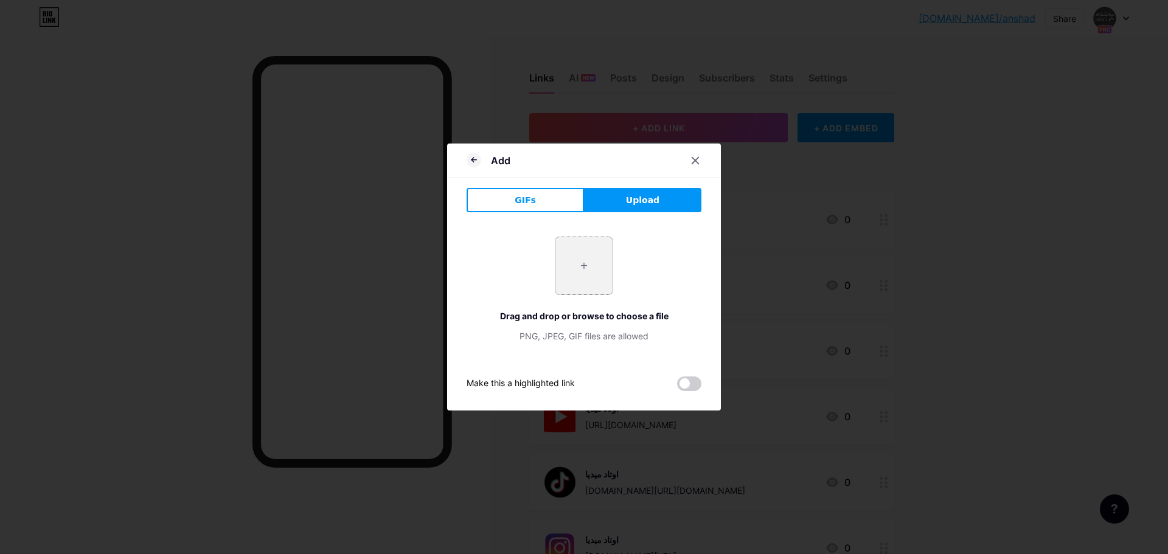
click at [589, 254] on input "file" at bounding box center [583, 265] width 57 height 57
type input "C:\fakepath\pngegg (70).png"
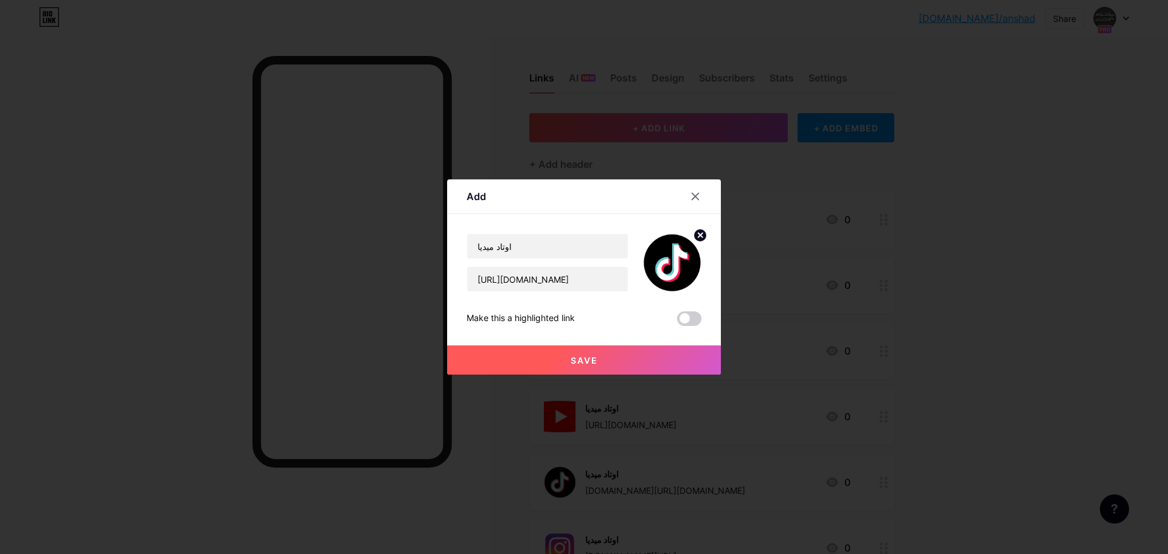
click at [699, 234] on icon at bounding box center [700, 235] width 4 height 4
click at [664, 271] on div "Picture" at bounding box center [672, 262] width 24 height 36
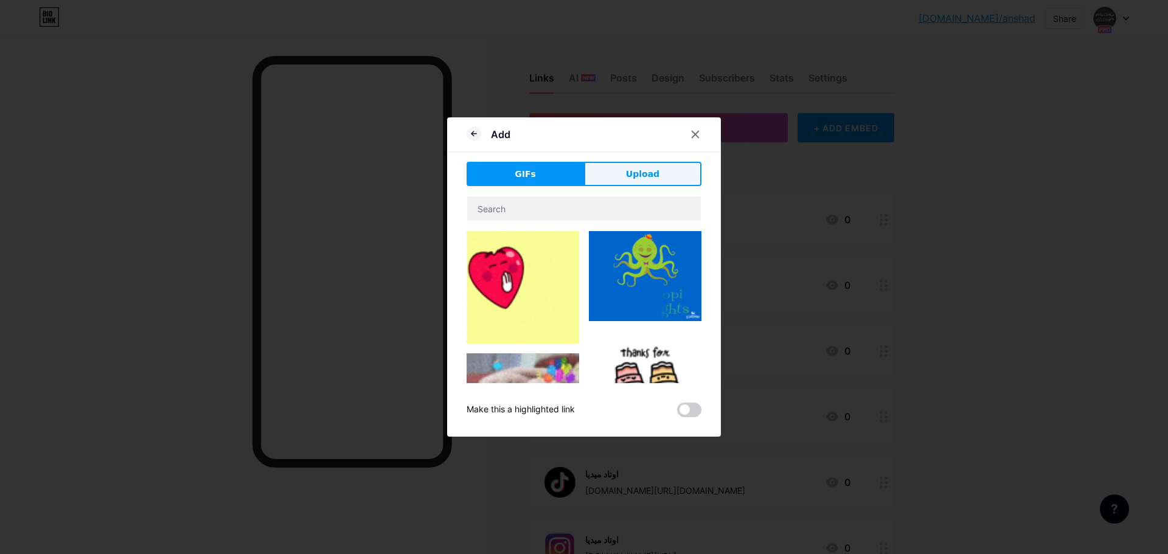
click at [625, 173] on button "Upload" at bounding box center [642, 174] width 117 height 24
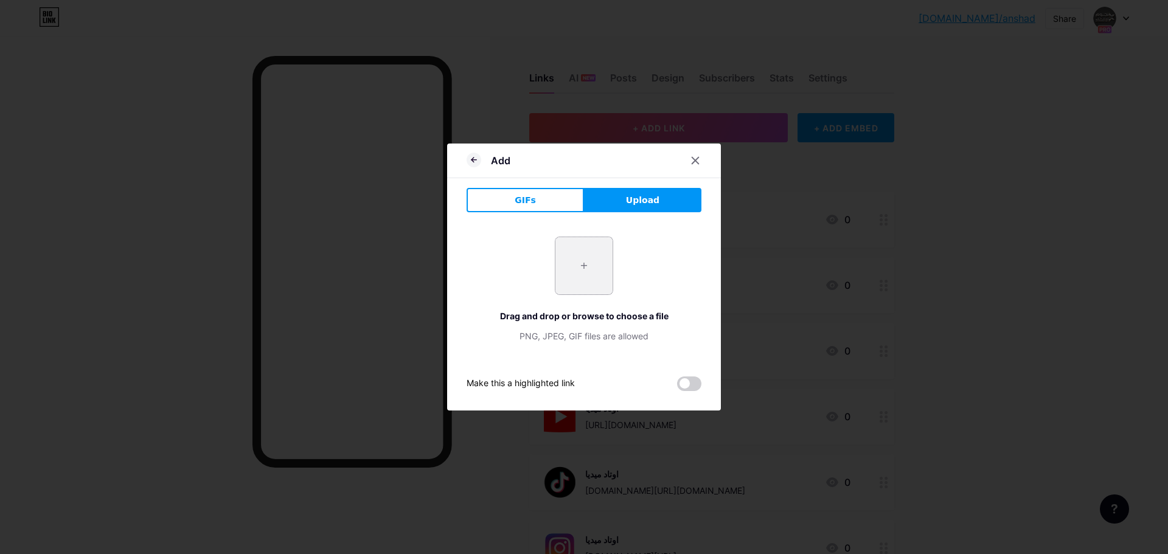
click at [599, 266] on input "file" at bounding box center [583, 265] width 57 height 57
type input "C:\fakepath\pngegg (72).png"
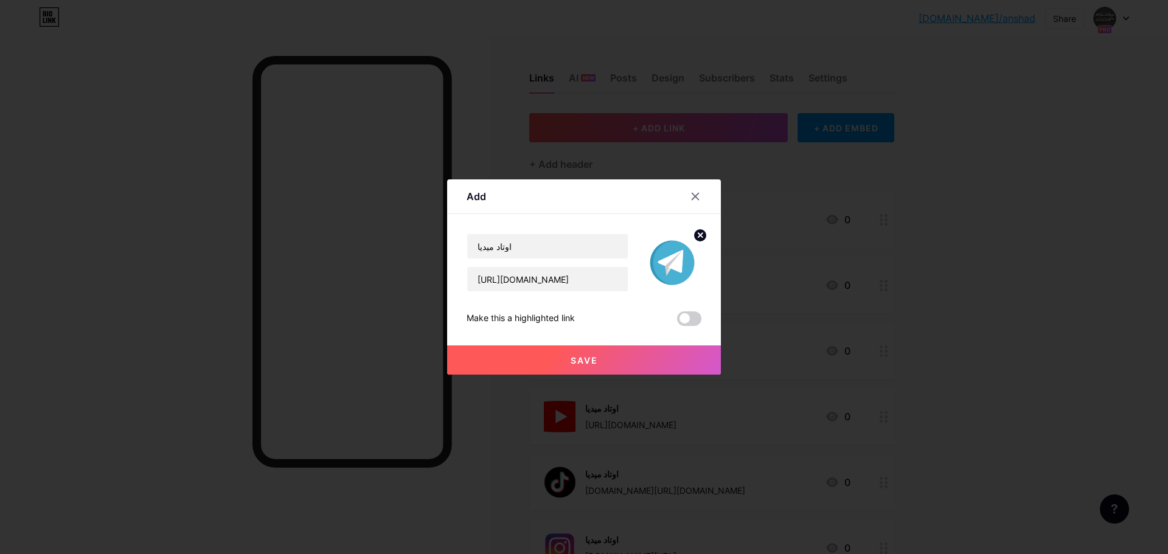
click at [582, 361] on span "Save" at bounding box center [583, 360] width 27 height 10
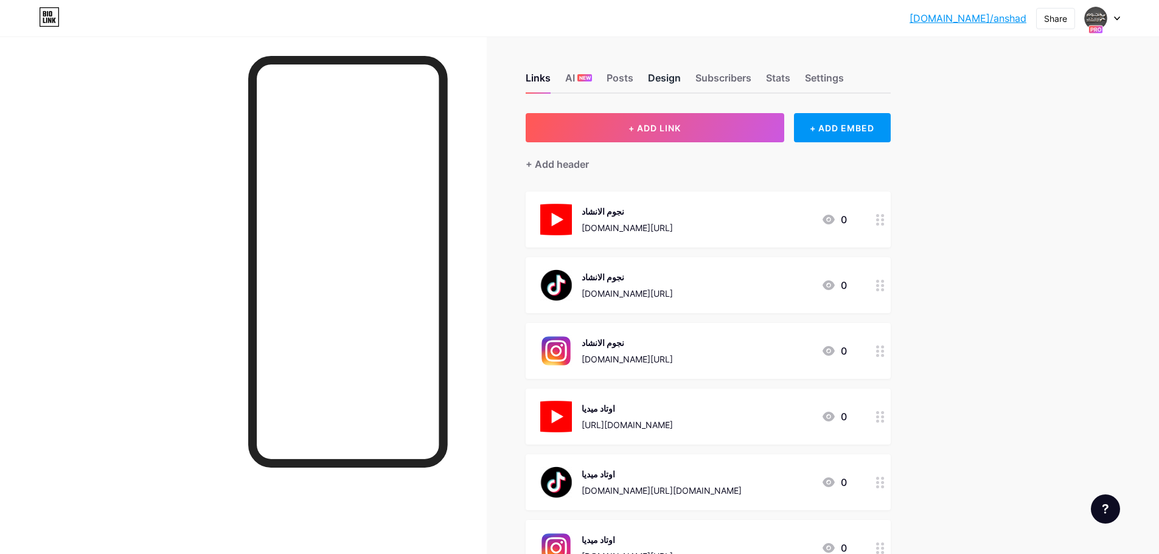
click at [664, 85] on div "Design" at bounding box center [664, 82] width 33 height 22
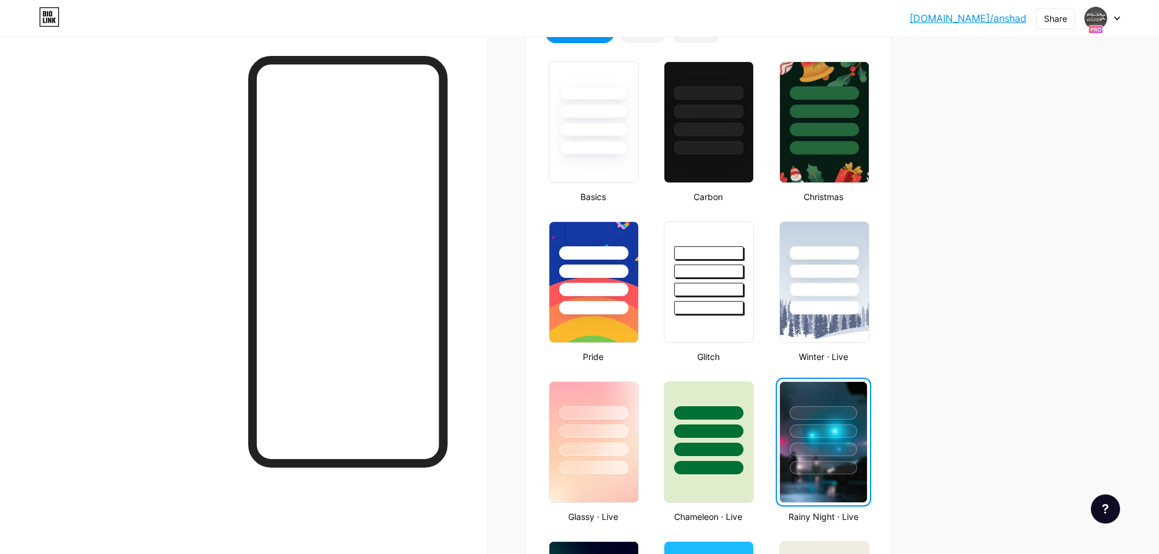
scroll to position [122, 0]
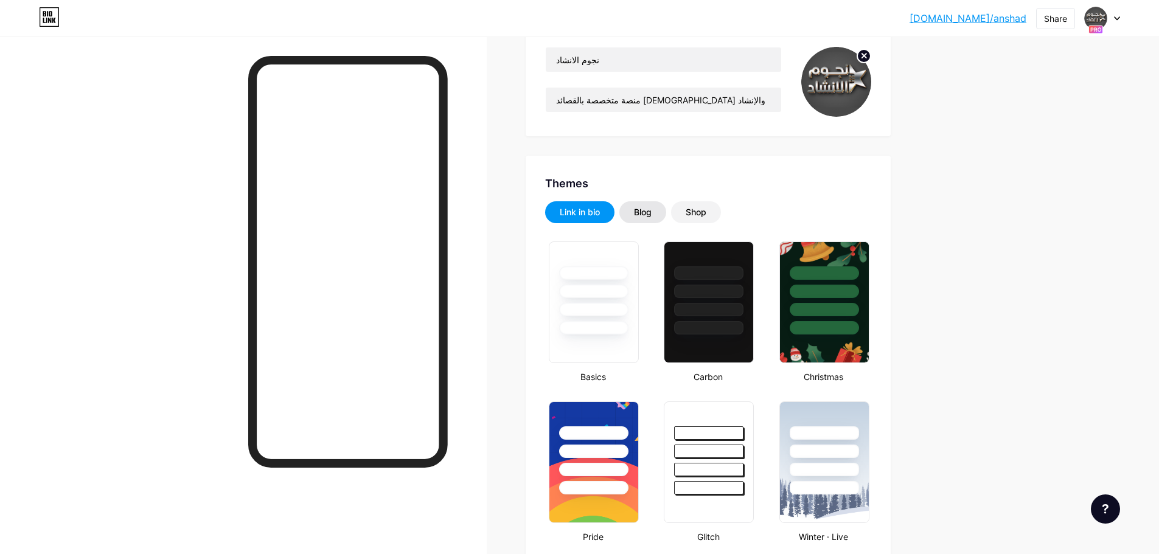
click at [651, 211] on div "Blog" at bounding box center [643, 212] width 18 height 12
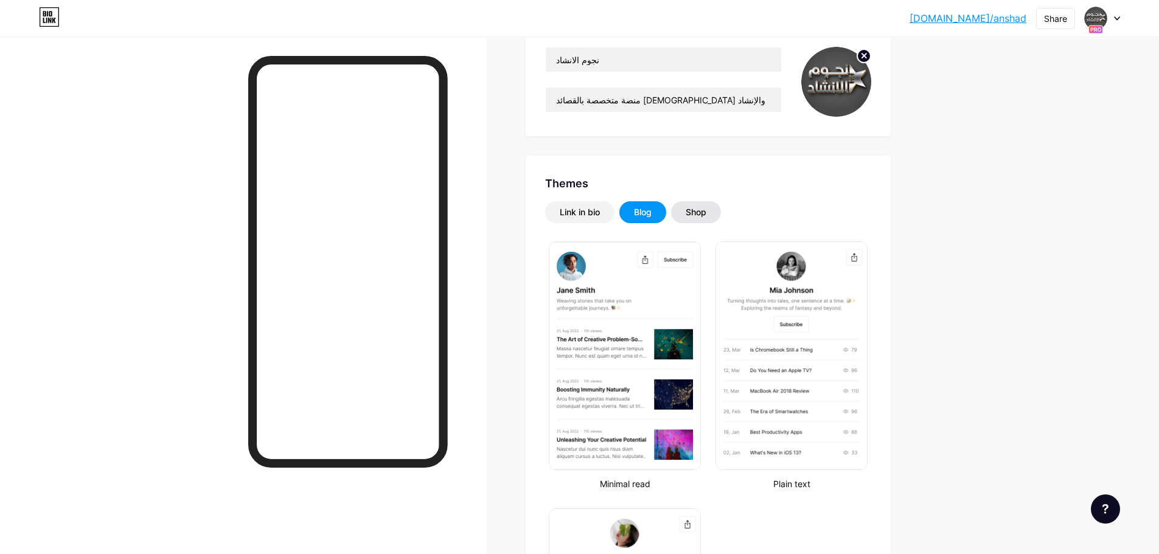
click at [702, 212] on div "Shop" at bounding box center [695, 212] width 21 height 12
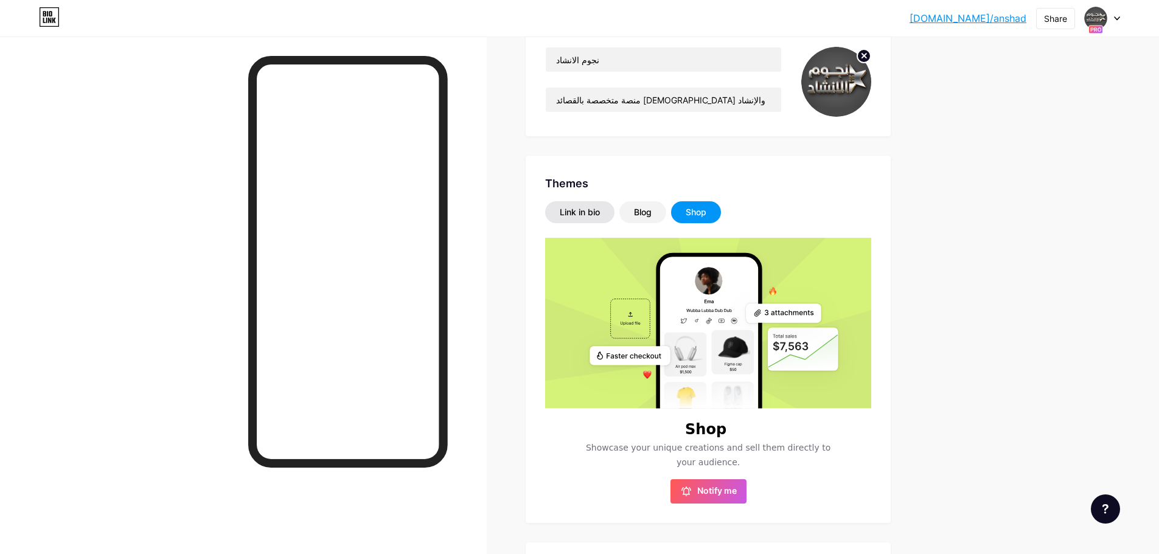
click at [600, 212] on div "Link in bio" at bounding box center [580, 212] width 40 height 12
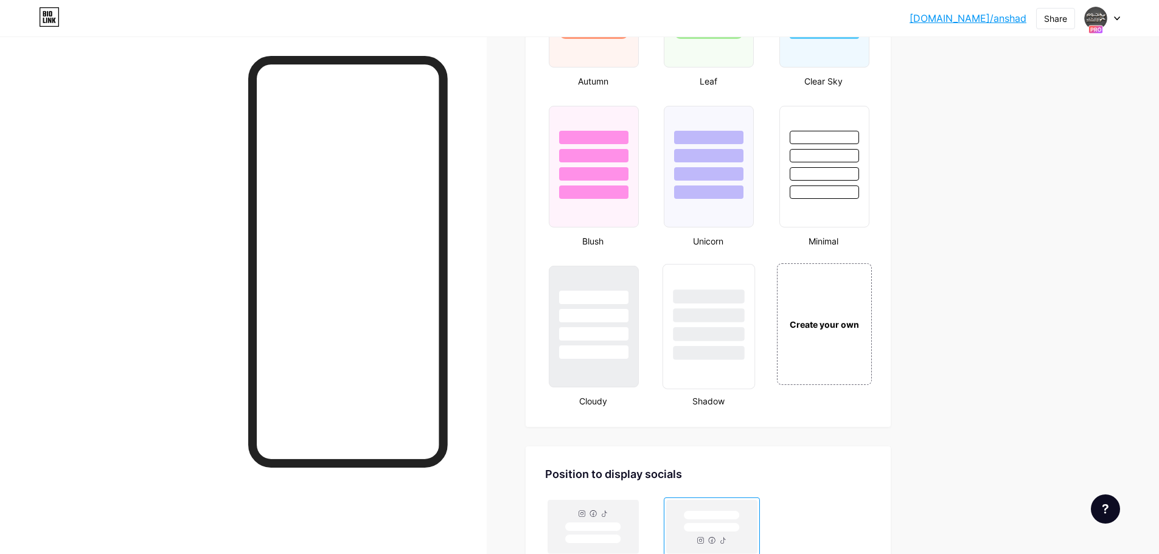
scroll to position [1338, 0]
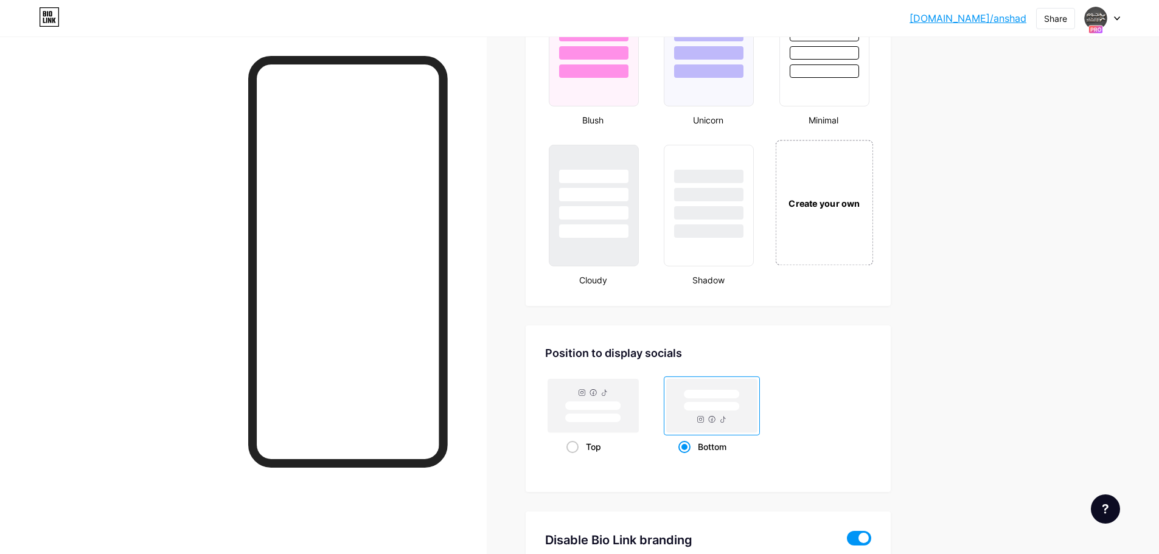
click at [814, 180] on div "Create your own" at bounding box center [824, 202] width 98 height 125
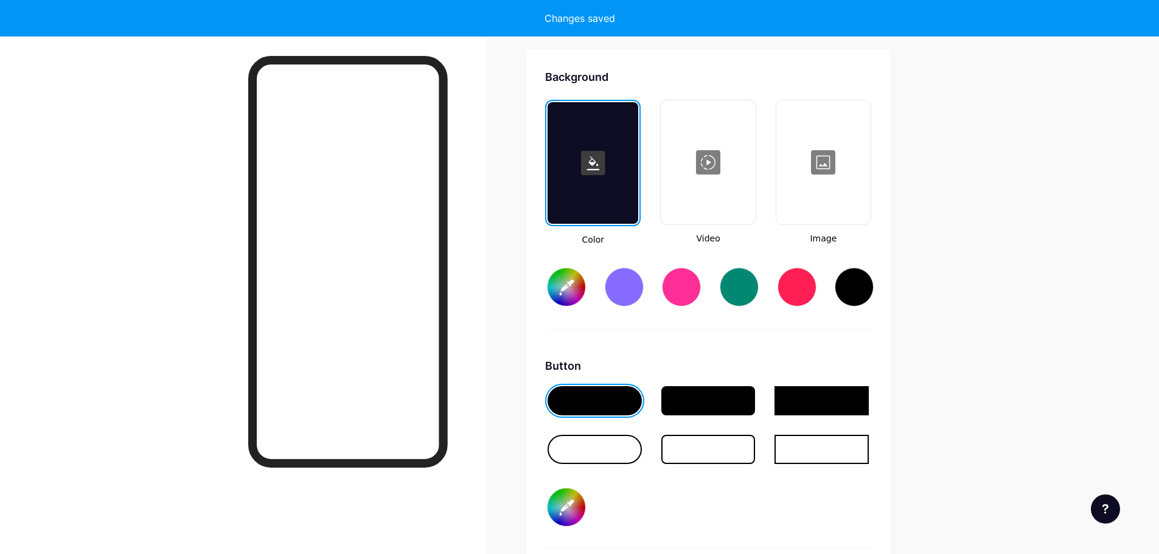
type input "#ffffff"
type input "#000000"
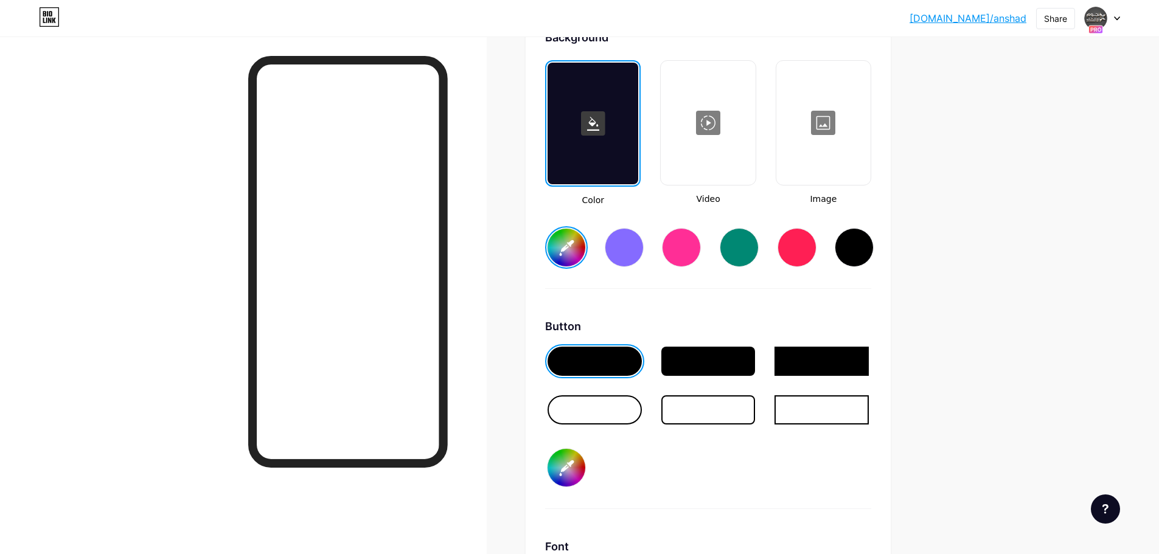
scroll to position [1675, 0]
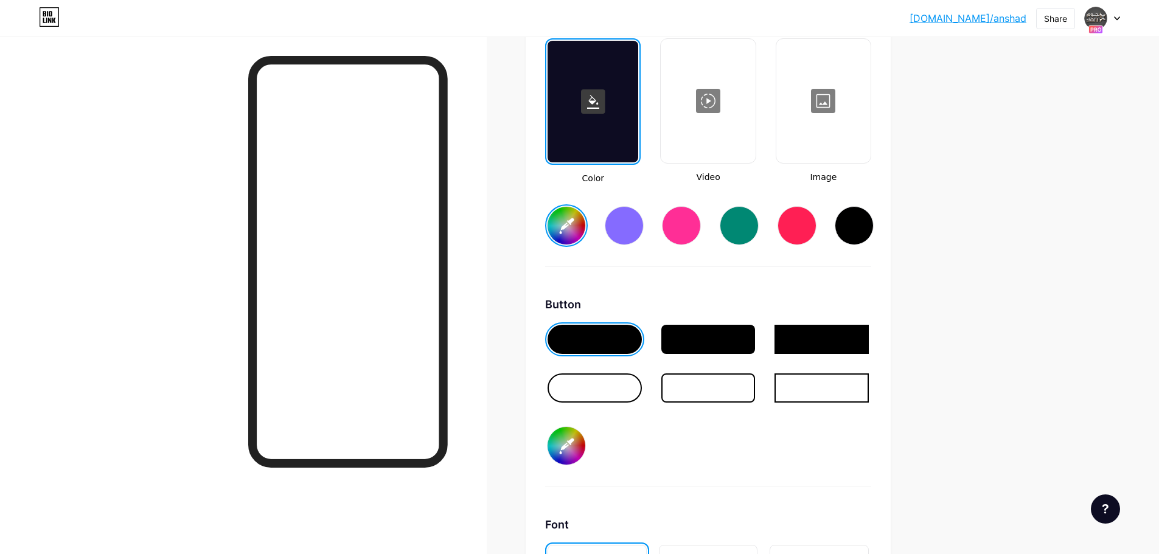
click at [823, 109] on div at bounding box center [823, 101] width 92 height 122
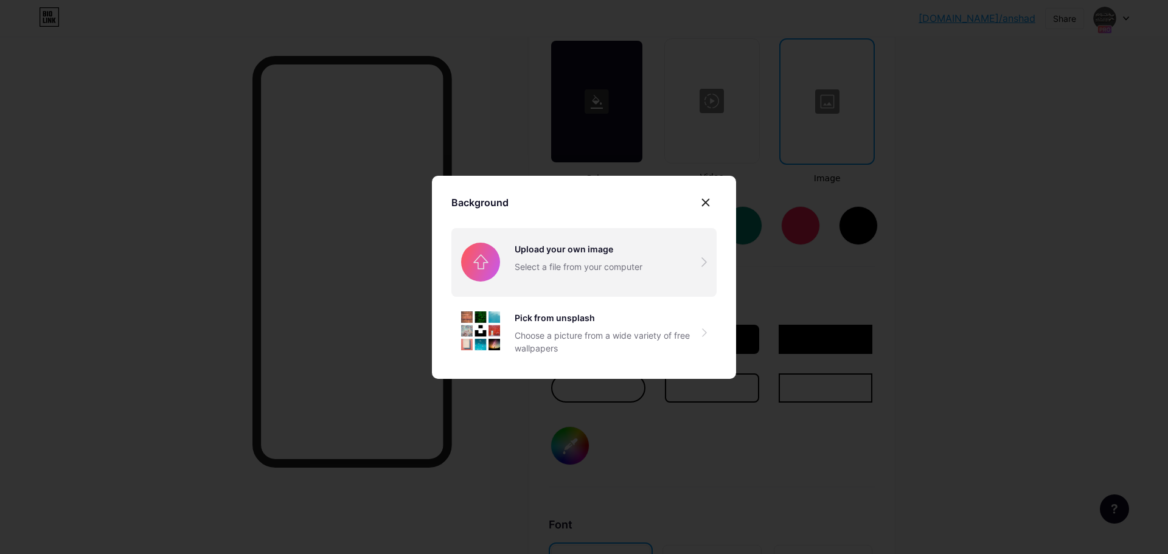
click at [632, 260] on input "file" at bounding box center [583, 262] width 265 height 68
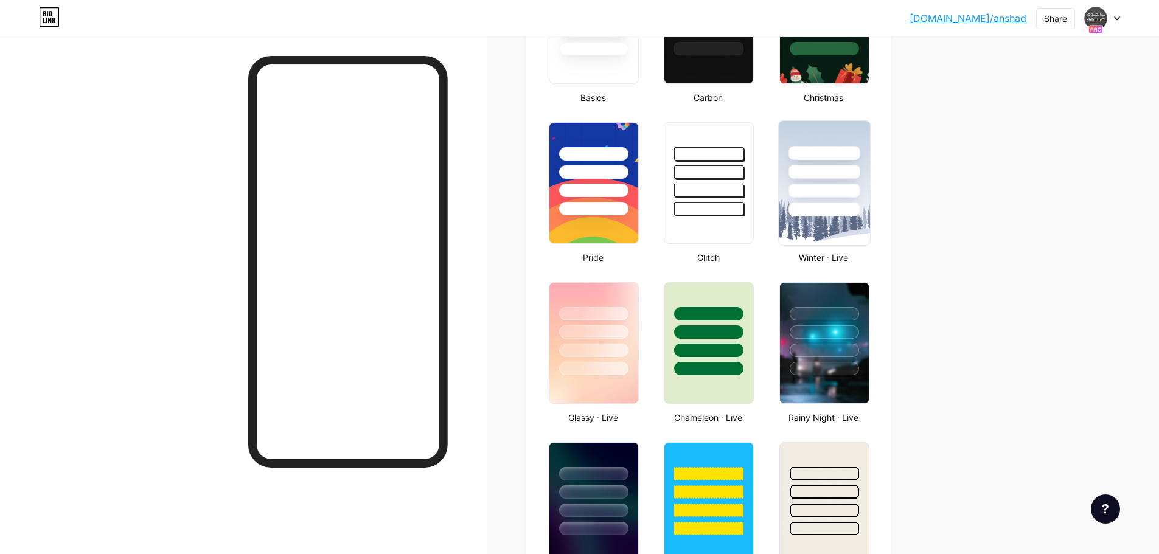
scroll to position [398, 0]
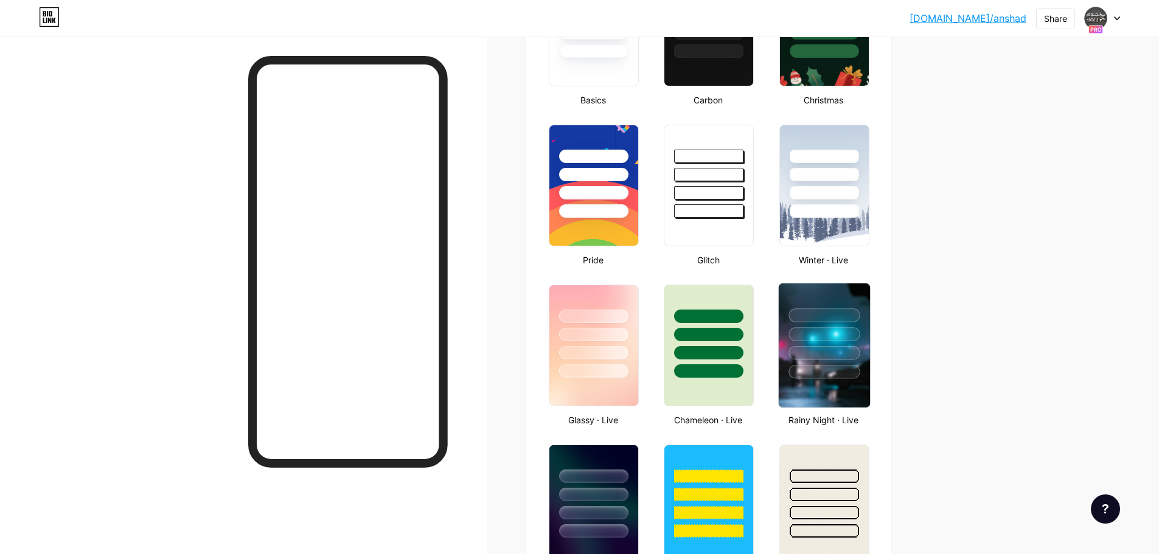
click at [837, 314] on div at bounding box center [823, 315] width 71 height 14
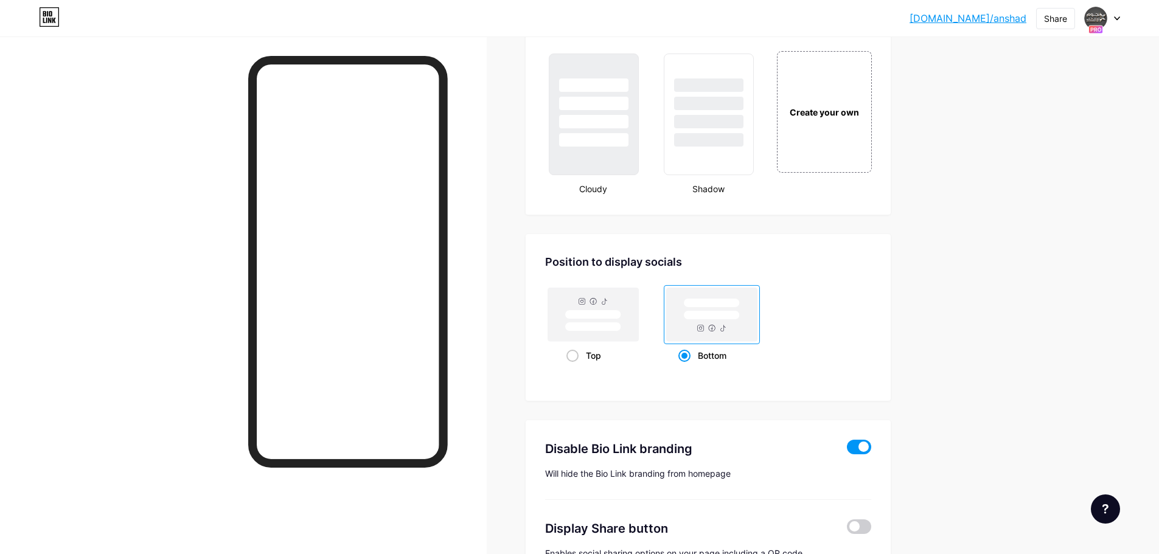
scroll to position [1432, 0]
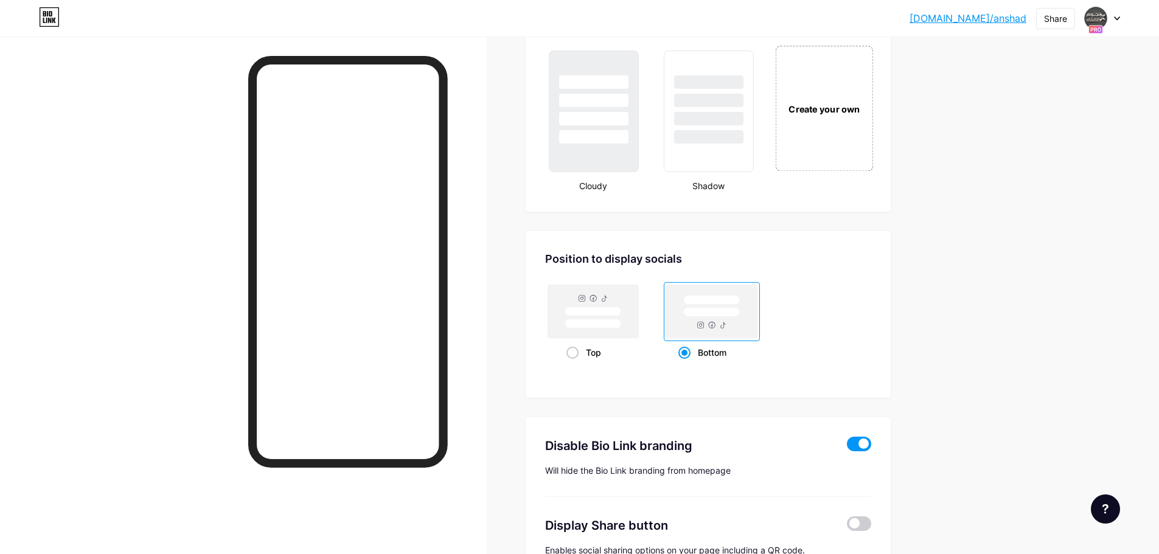
click at [832, 152] on div "Create your own" at bounding box center [824, 108] width 98 height 125
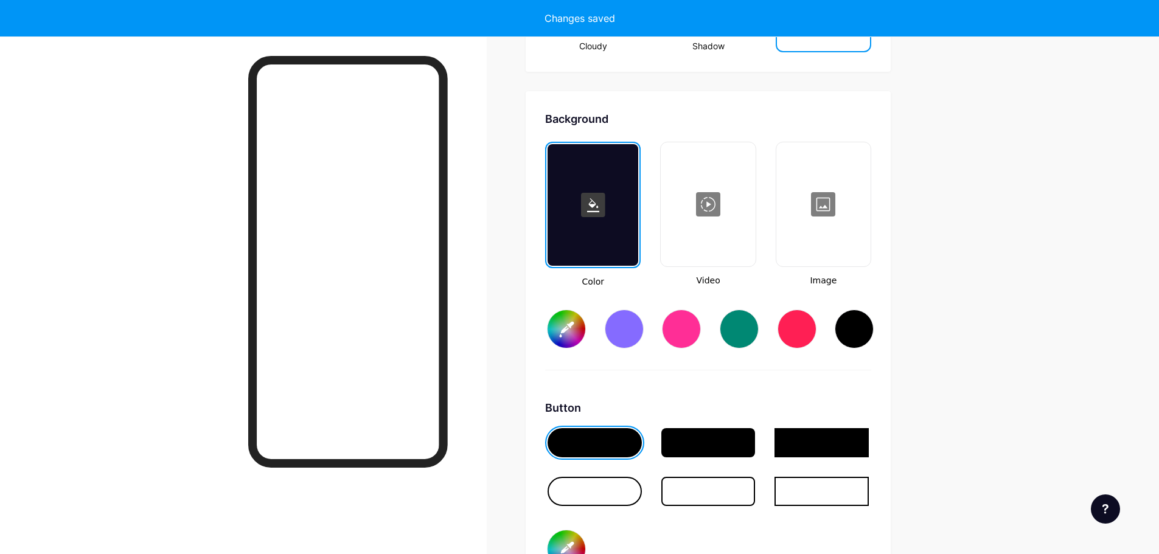
scroll to position [1615, 0]
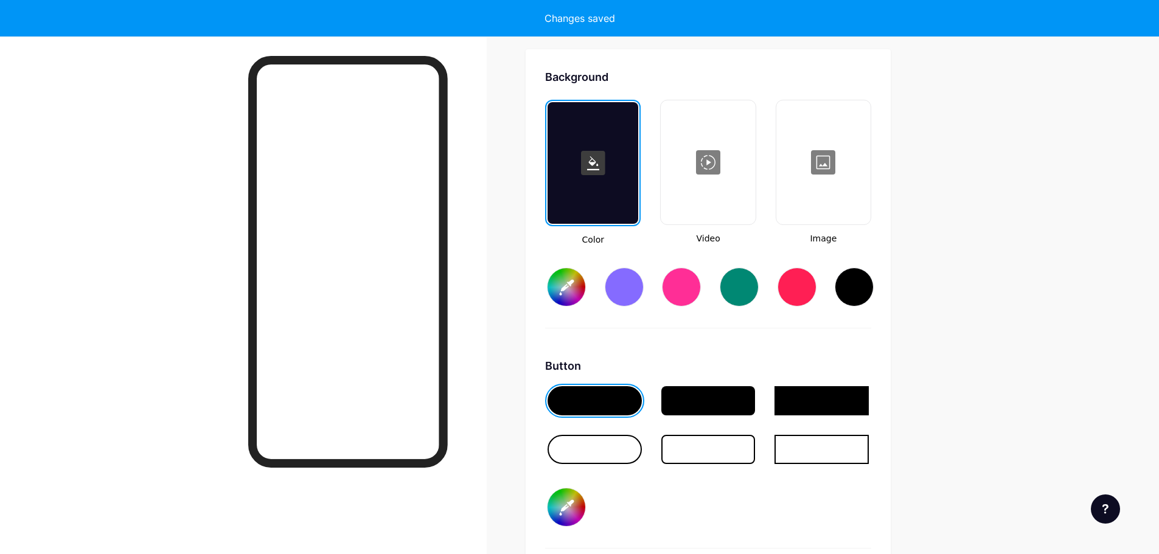
type input "#ffffff"
type input "#000000"
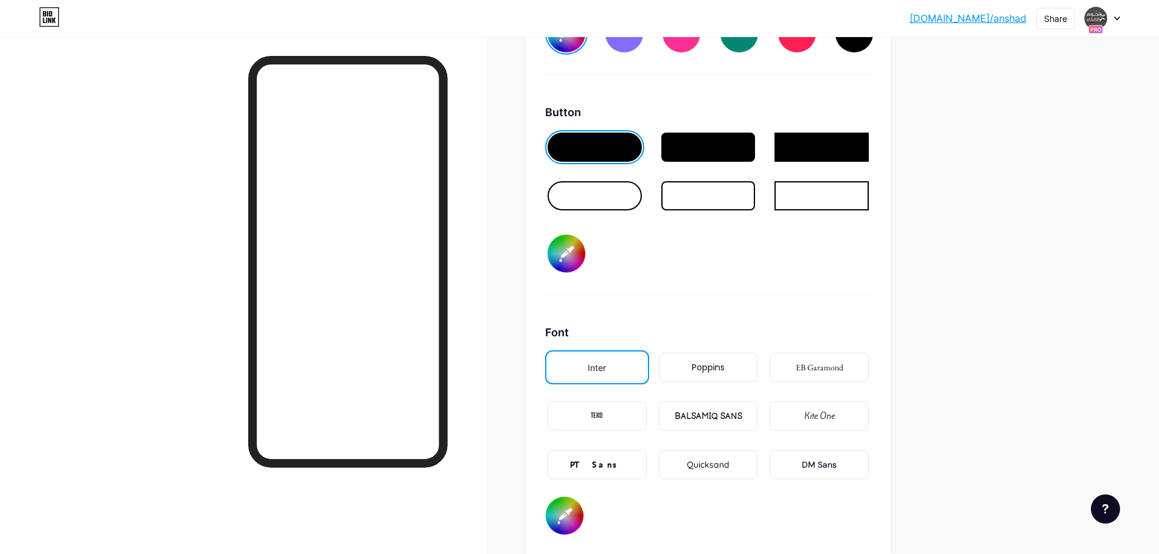
scroll to position [1919, 0]
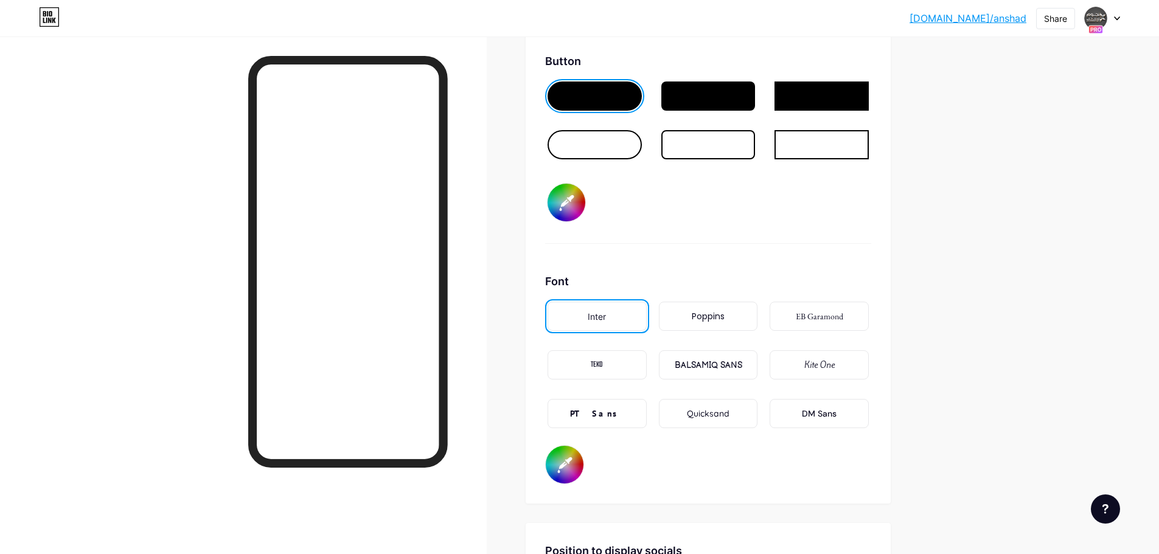
click at [612, 420] on div "PT Sans" at bounding box center [596, 413] width 99 height 29
click at [691, 361] on div "BALSAMIQ SANS" at bounding box center [708, 365] width 68 height 13
click at [581, 206] on input "#000000" at bounding box center [566, 203] width 38 height 38
type input "#ffffff"
type input "#4b4b4b"
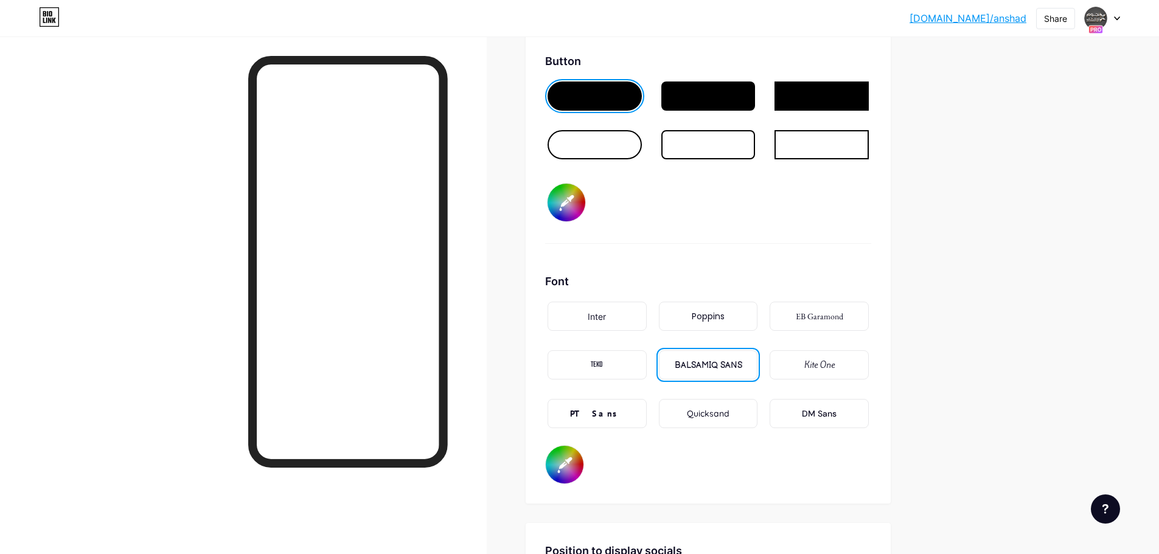
type input "#ffffff"
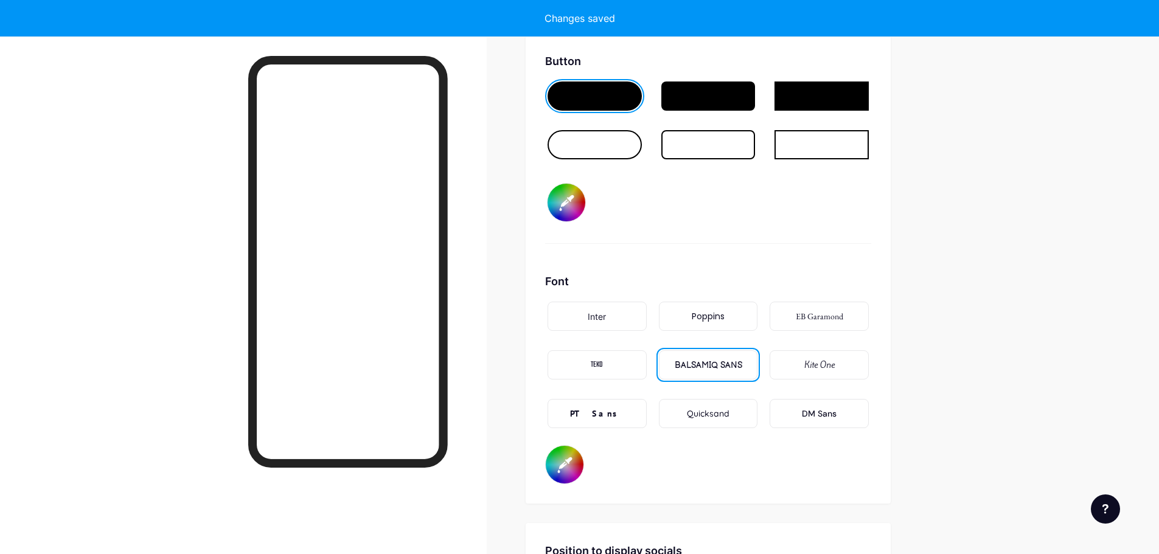
type input "#4b4b4b"
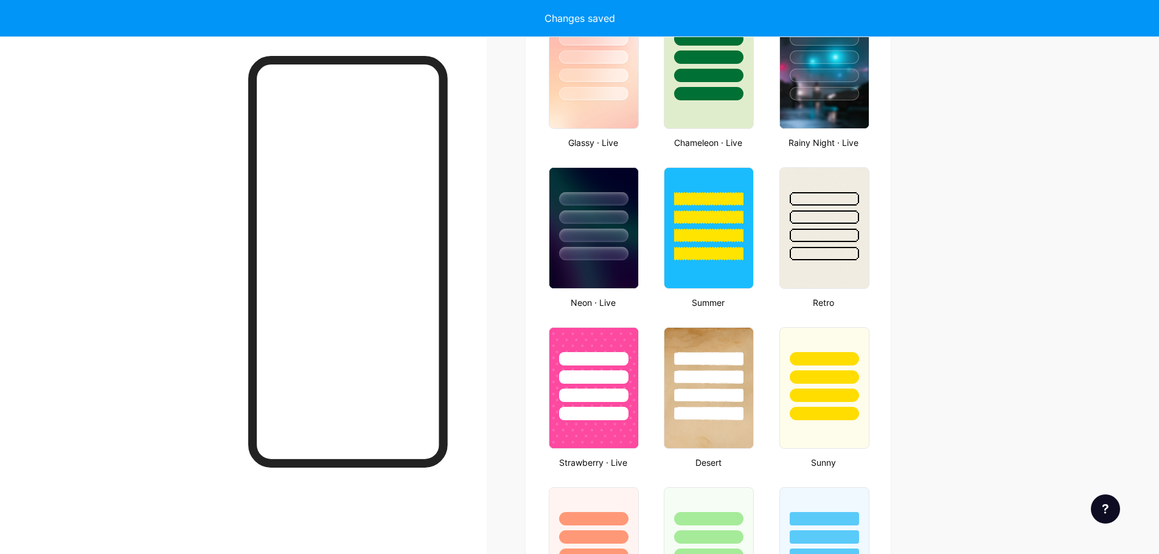
scroll to position [581, 0]
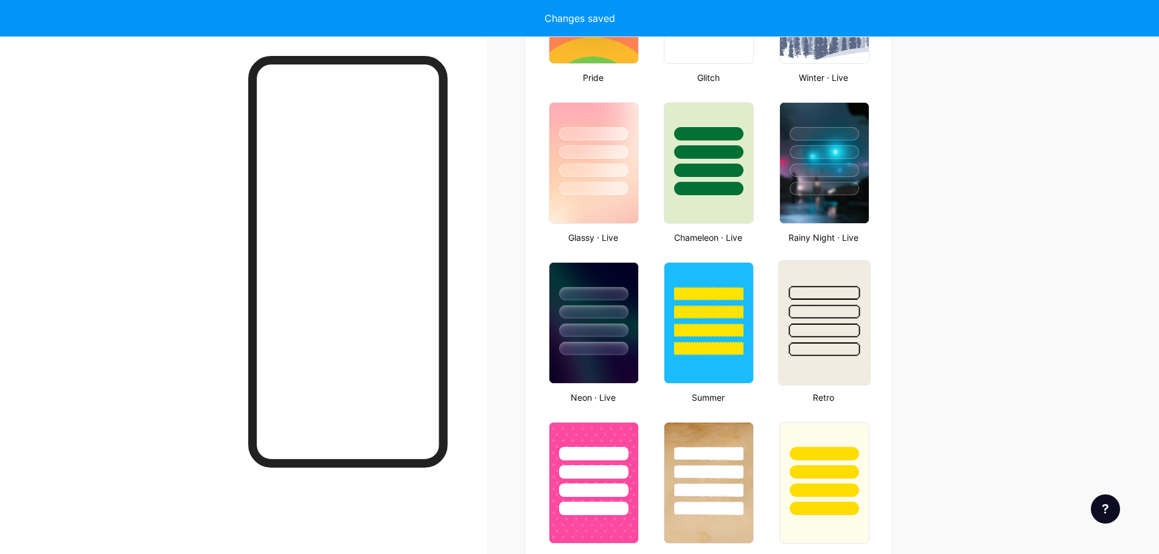
type input "#ffffff"
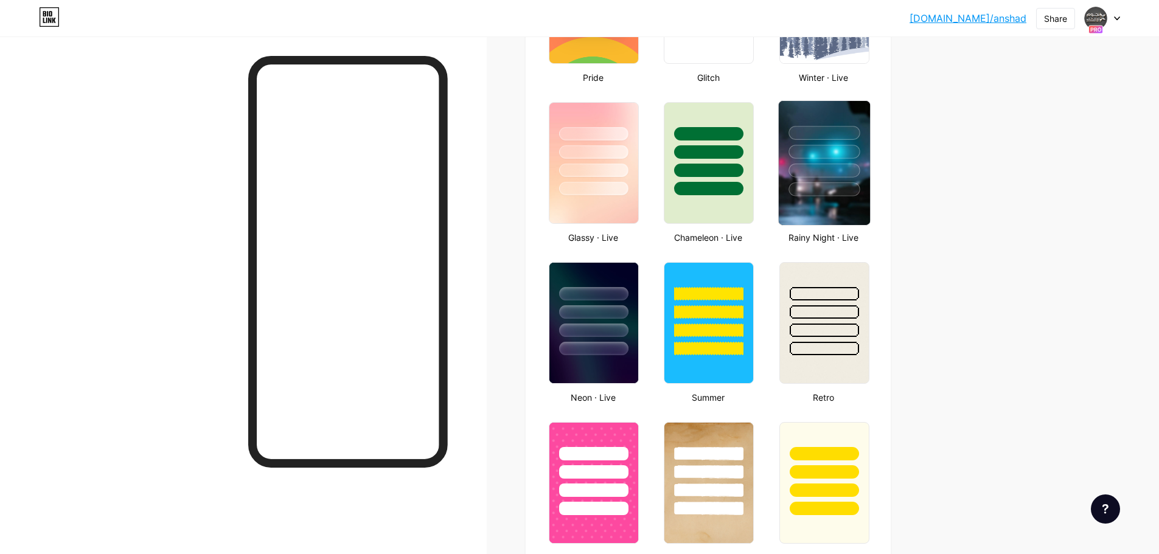
click at [827, 185] on div at bounding box center [823, 189] width 71 height 14
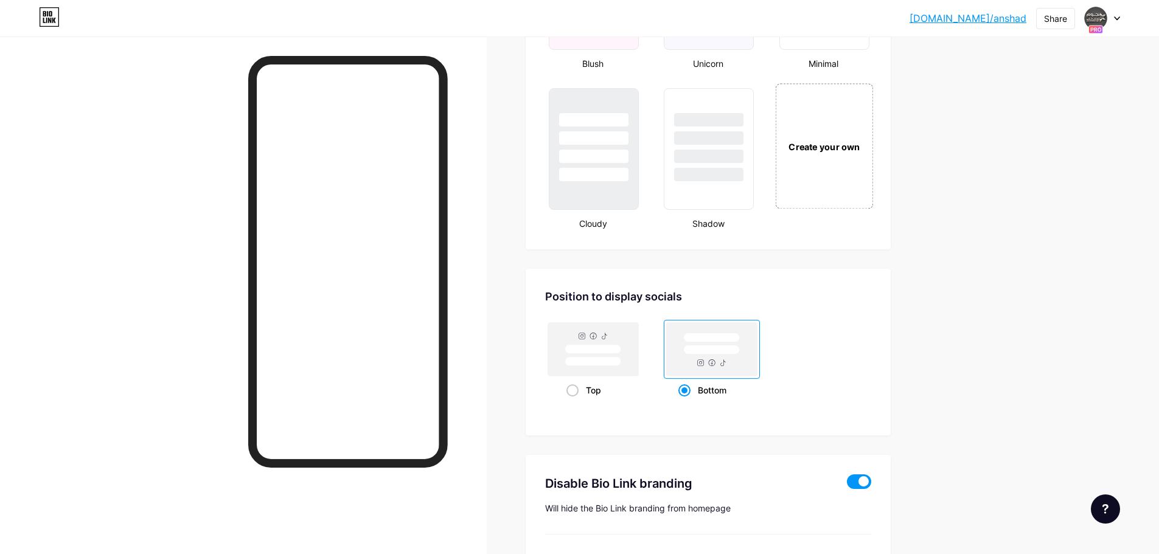
scroll to position [1394, 0]
click at [840, 189] on div "Create your own" at bounding box center [824, 146] width 98 height 125
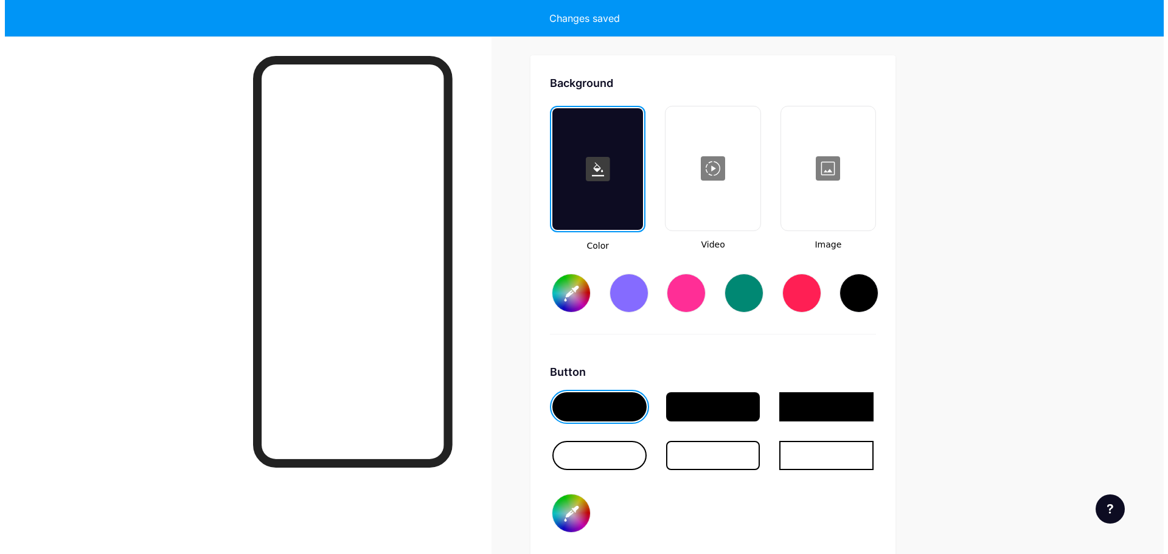
scroll to position [1615, 0]
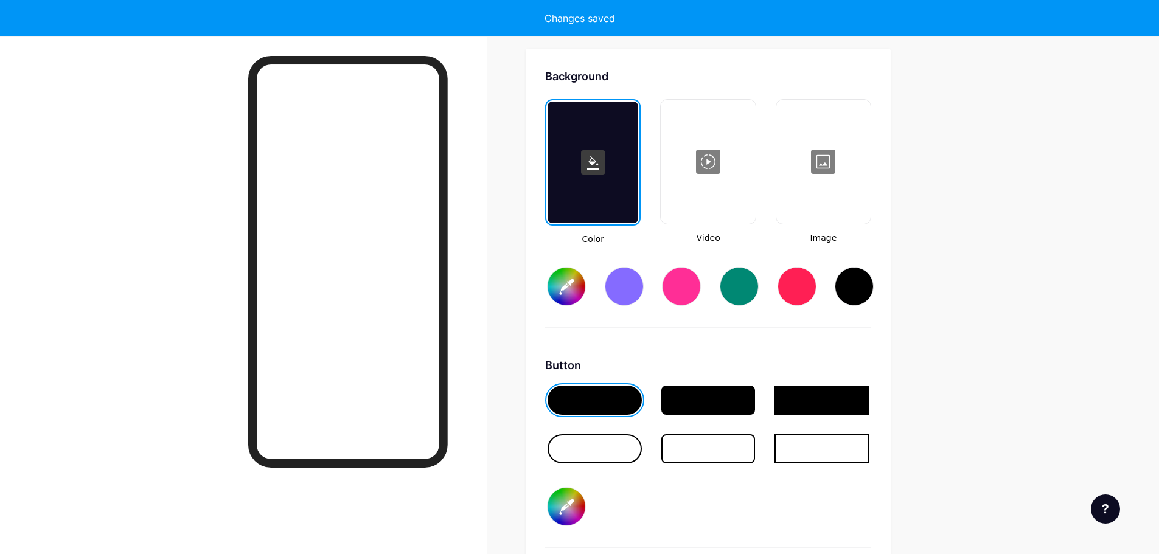
type input "#ffffff"
type input "#000000"
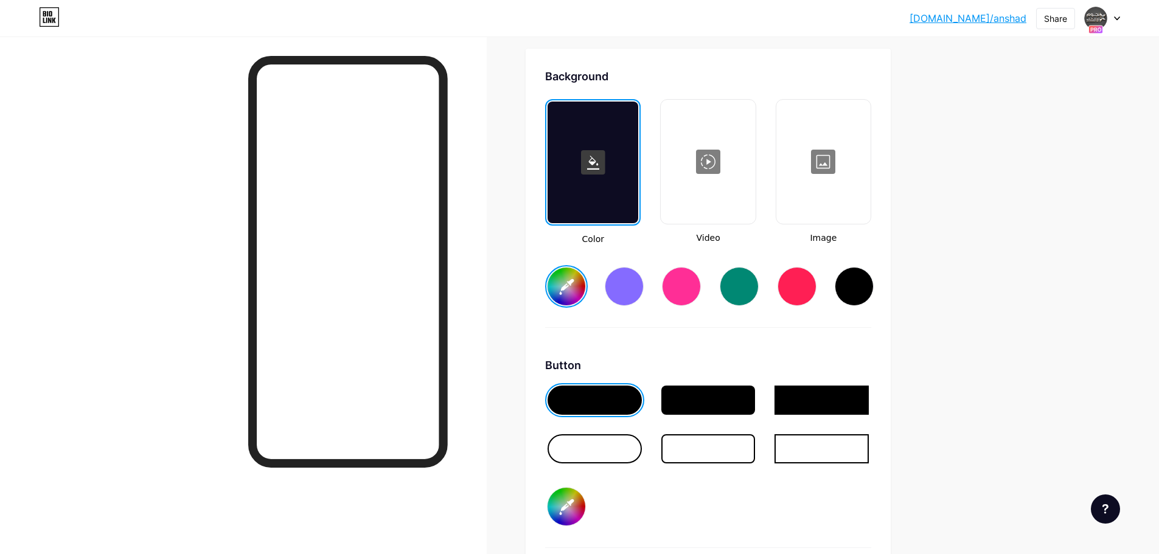
click at [726, 181] on div at bounding box center [708, 162] width 92 height 122
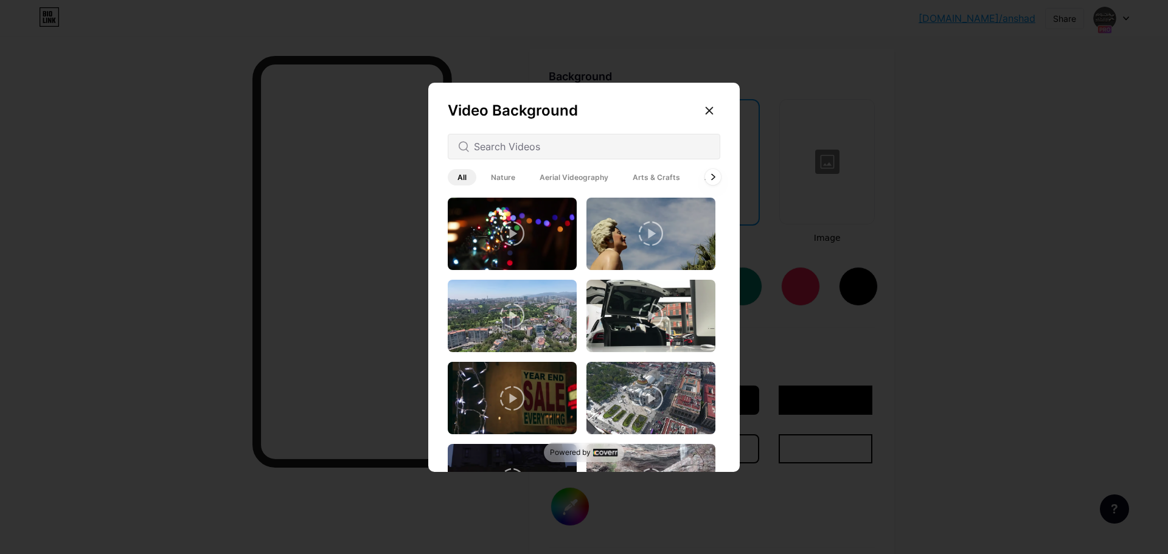
click at [708, 177] on div at bounding box center [713, 177] width 16 height 16
click at [515, 177] on span "Aerial Videography" at bounding box center [513, 177] width 88 height 16
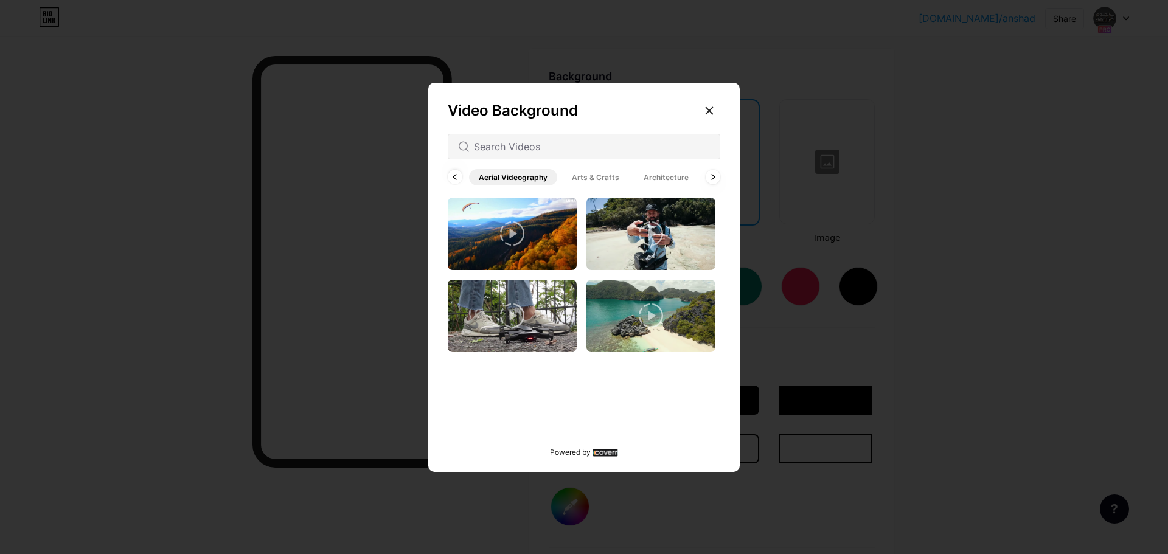
click at [599, 178] on span "Arts & Crafts" at bounding box center [595, 177] width 67 height 16
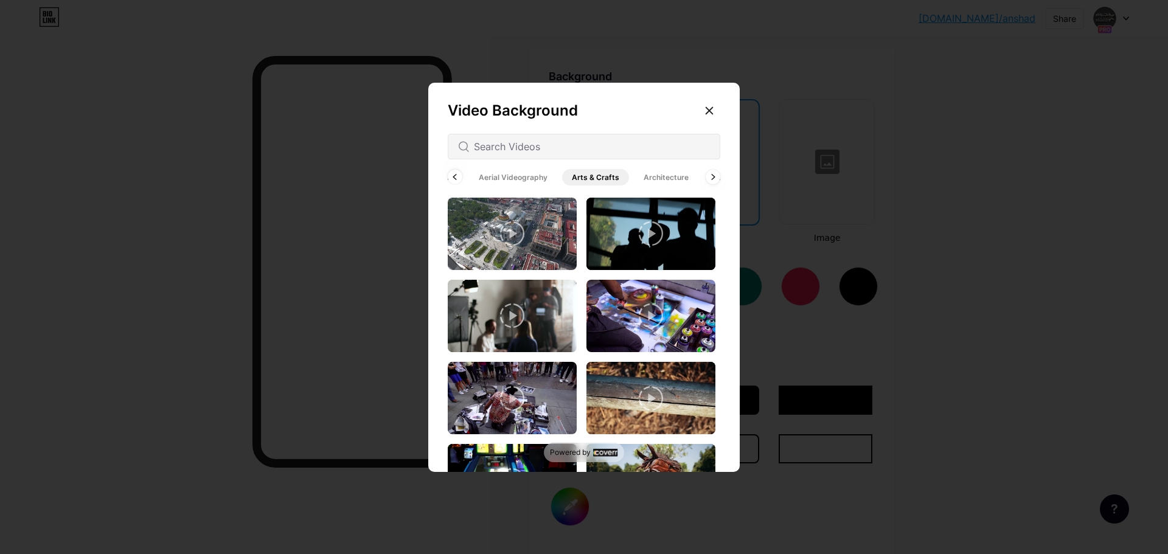
click at [649, 173] on span "Architecture" at bounding box center [666, 177] width 64 height 16
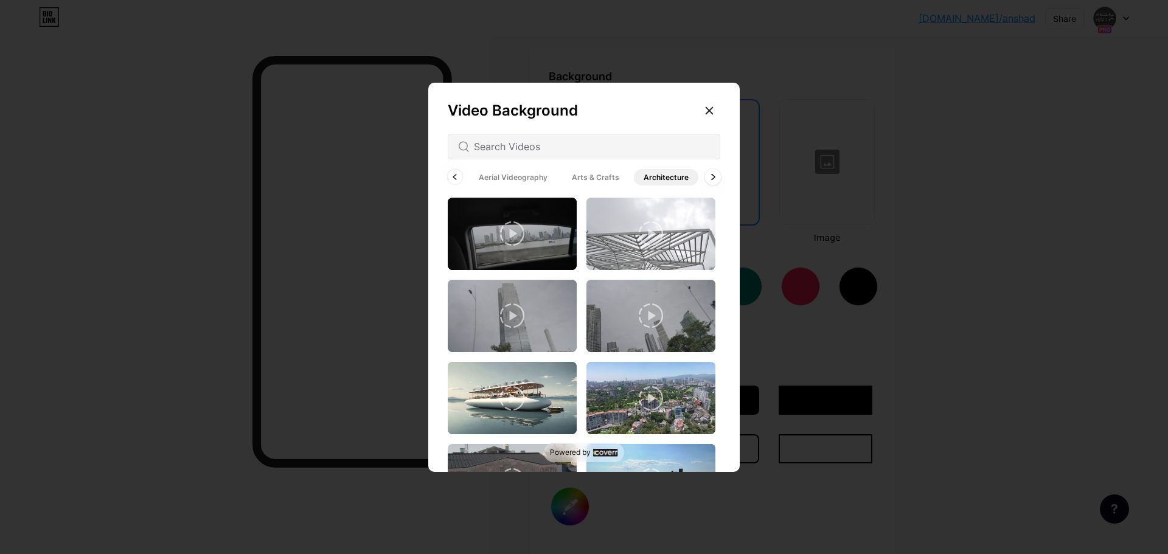
click at [713, 179] on icon at bounding box center [712, 177] width 5 height 7
click at [713, 178] on icon at bounding box center [712, 176] width 3 height 5
click at [713, 178] on div "All Nature Aerial Videography Arts & Crafts Architecture Backgrounds Animated" at bounding box center [584, 177] width 272 height 21
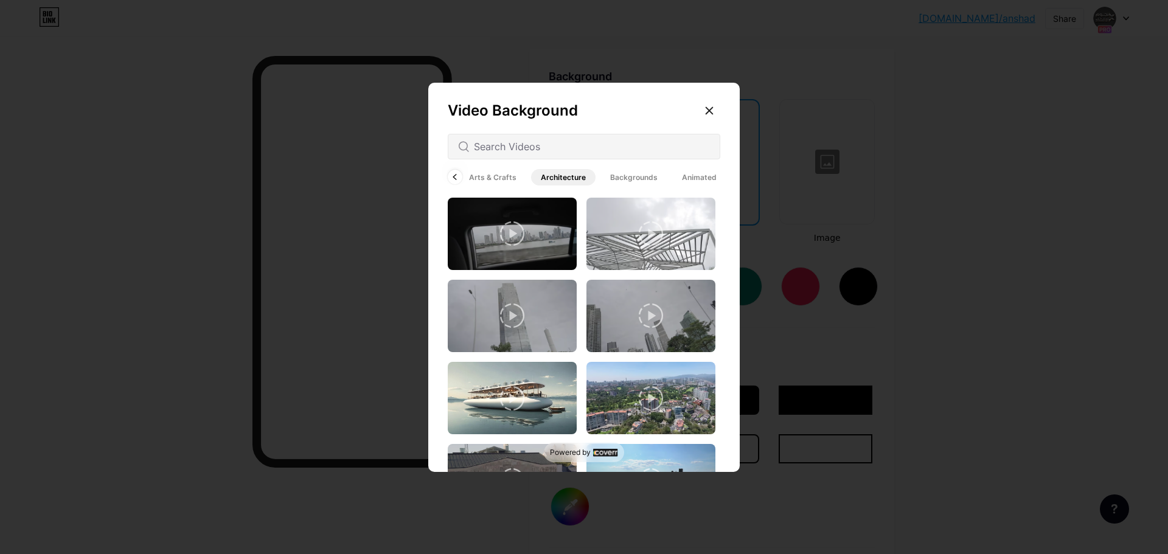
click at [704, 179] on span "Animated" at bounding box center [699, 177] width 54 height 16
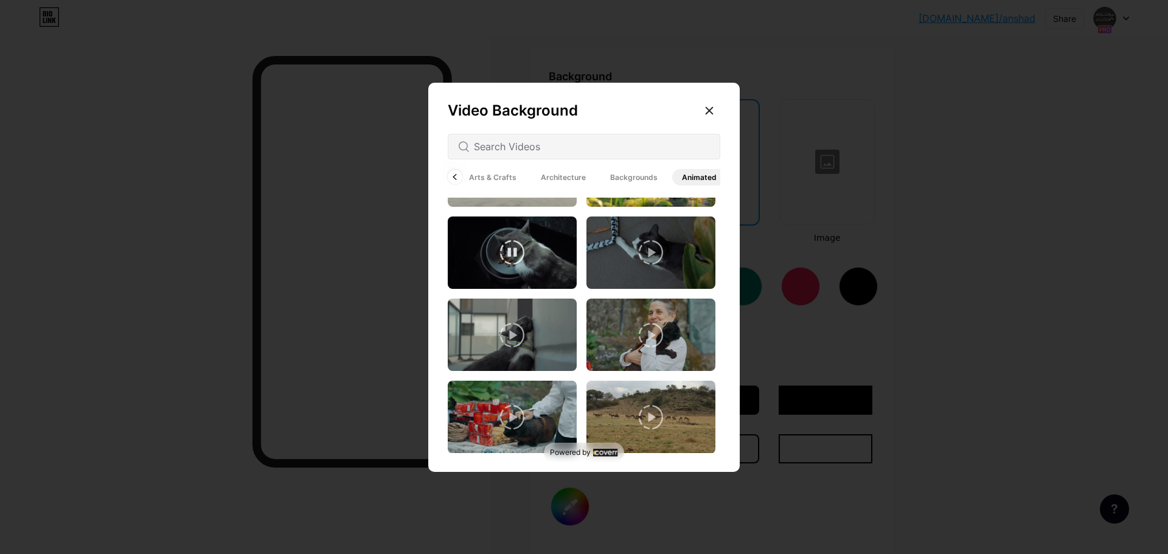
scroll to position [973, 0]
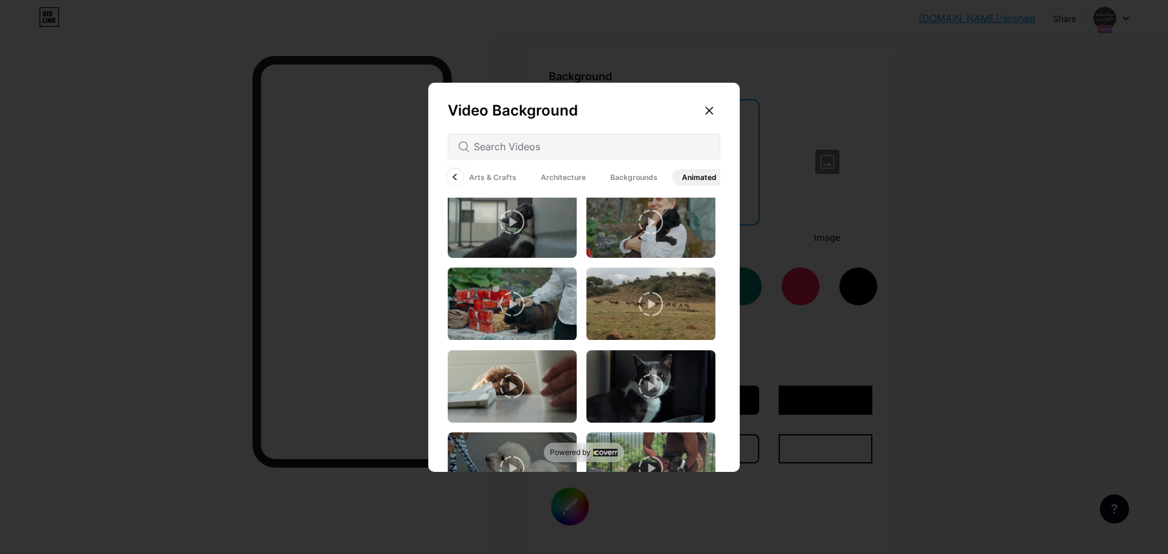
click at [460, 181] on div at bounding box center [455, 177] width 16 height 16
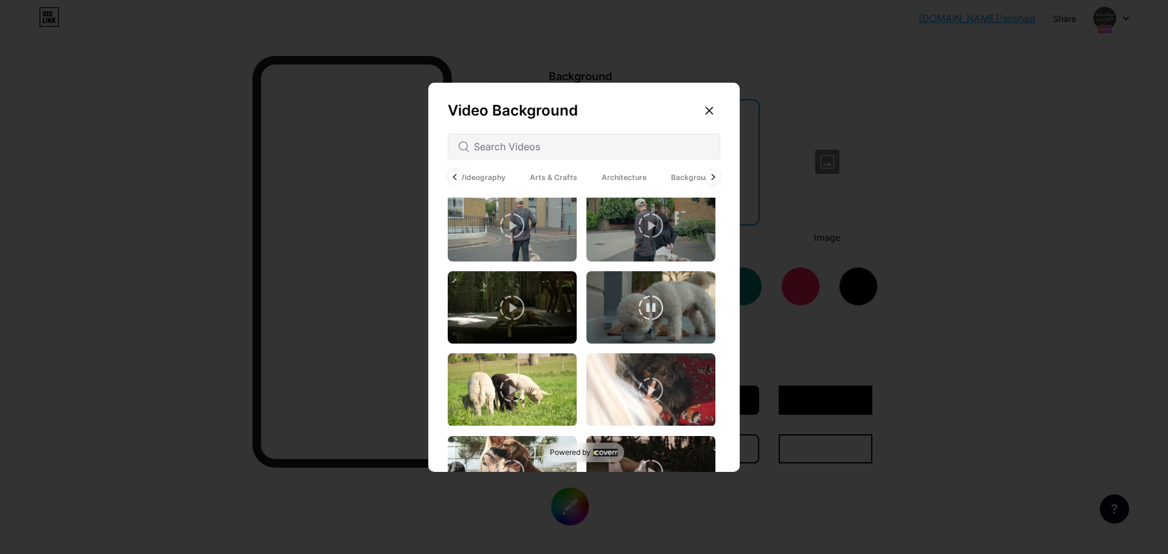
scroll to position [1975, 0]
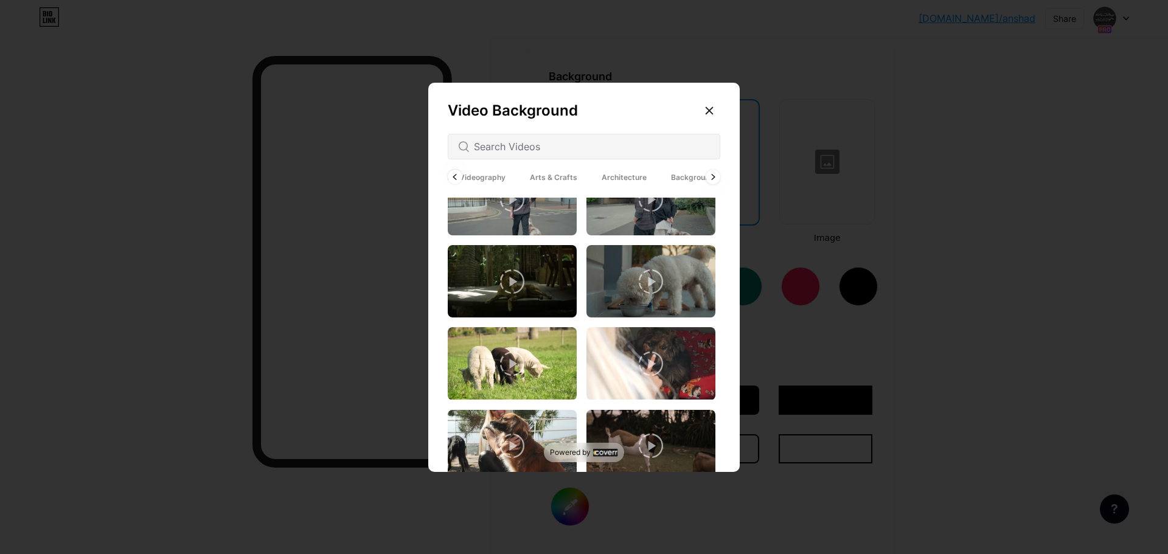
click at [494, 176] on span "Aerial Videography" at bounding box center [471, 177] width 88 height 16
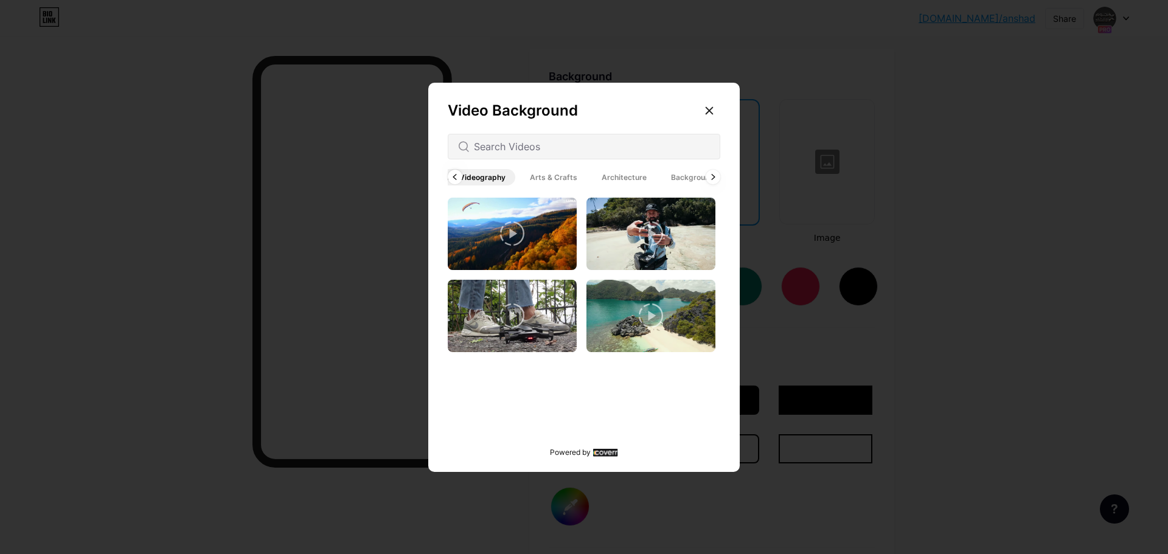
click at [556, 181] on span "Arts & Crafts" at bounding box center [553, 177] width 67 height 16
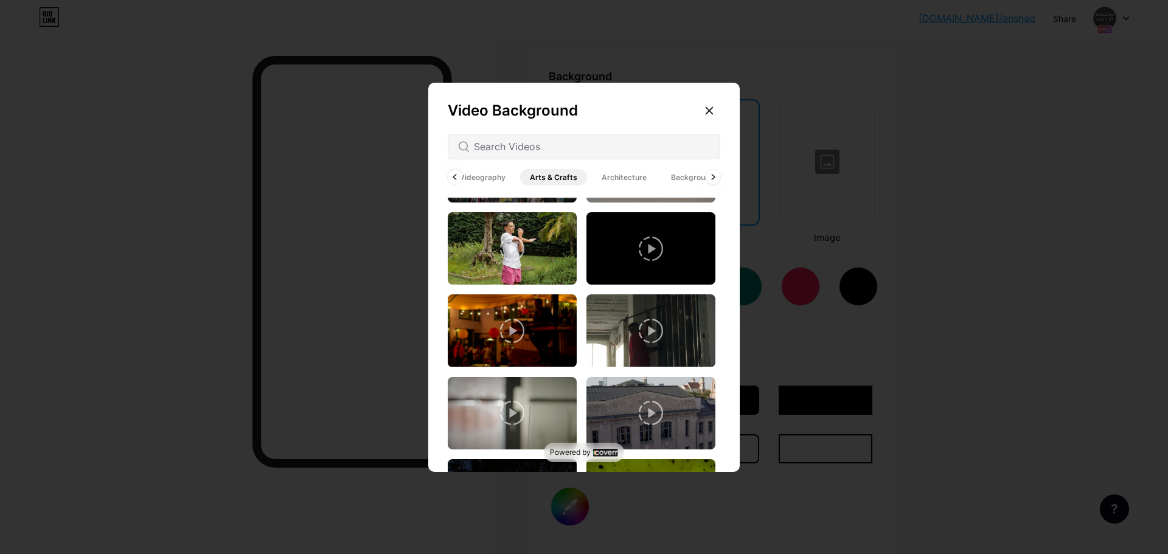
scroll to position [2308, 0]
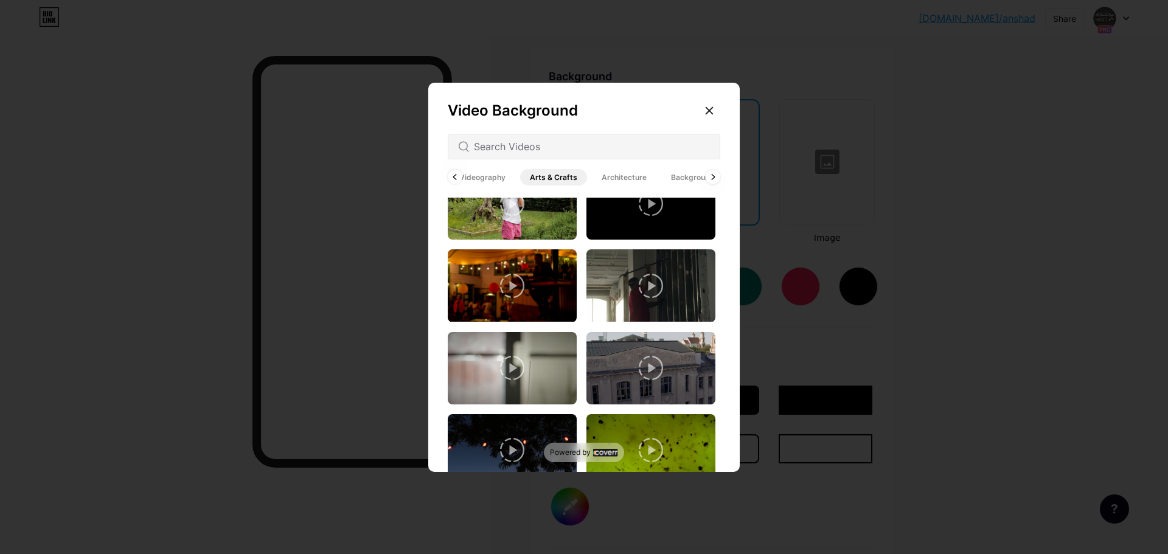
click at [632, 174] on span "Architecture" at bounding box center [624, 177] width 64 height 16
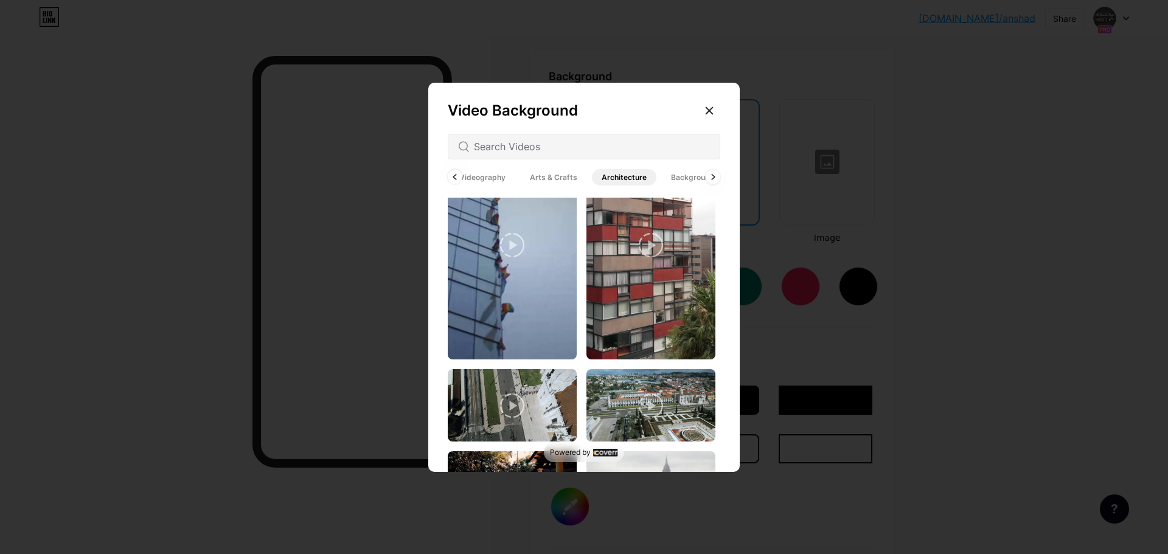
scroll to position [1918, 0]
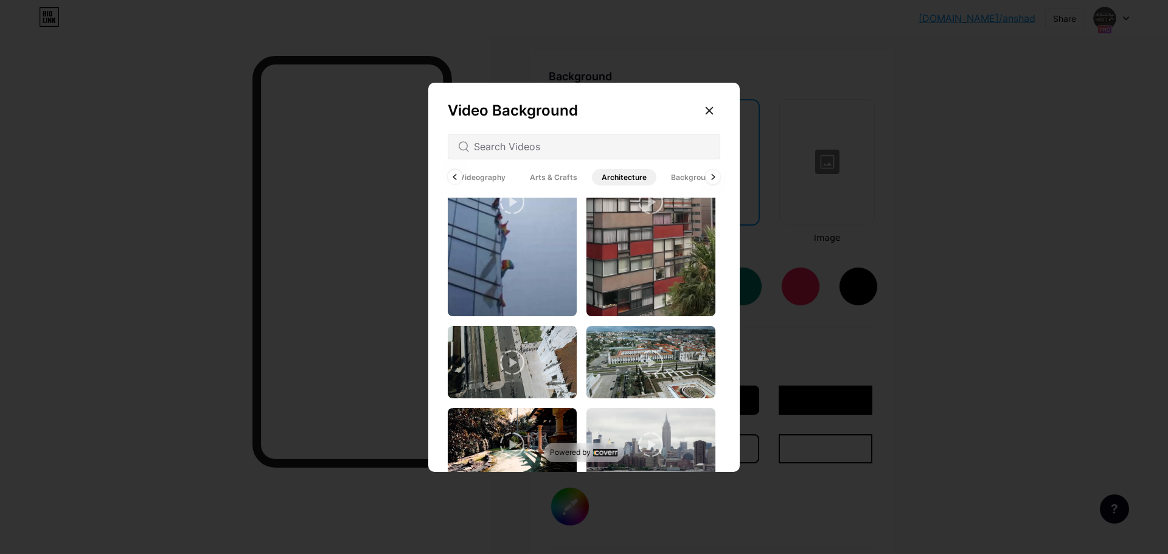
click at [690, 176] on span "Backgrounds" at bounding box center [694, 177] width 67 height 16
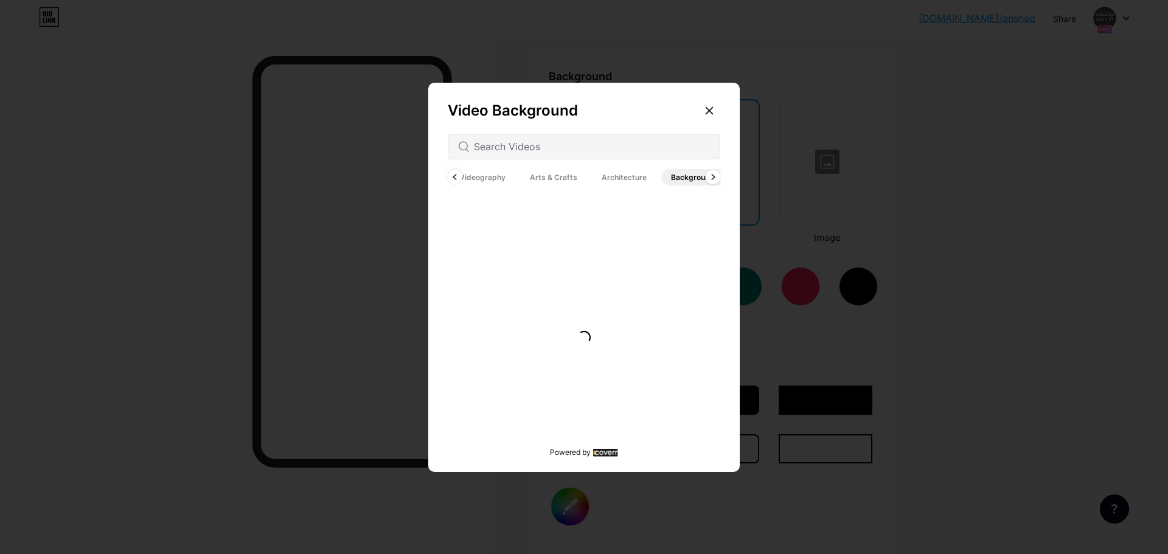
scroll to position [0, 0]
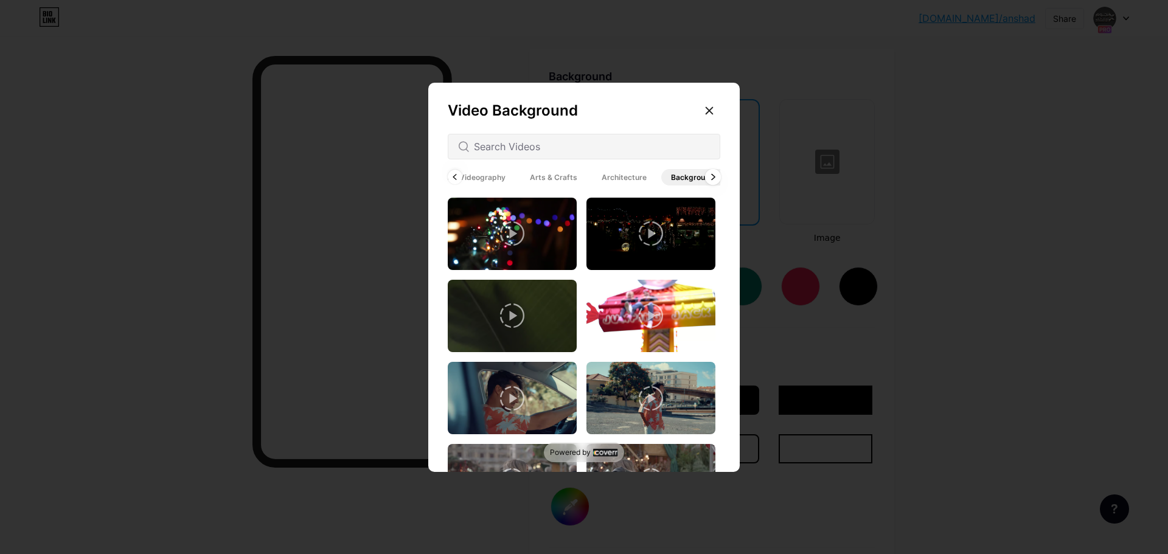
click at [710, 175] on div at bounding box center [713, 177] width 16 height 16
click at [692, 176] on span "Animated" at bounding box center [699, 177] width 54 height 16
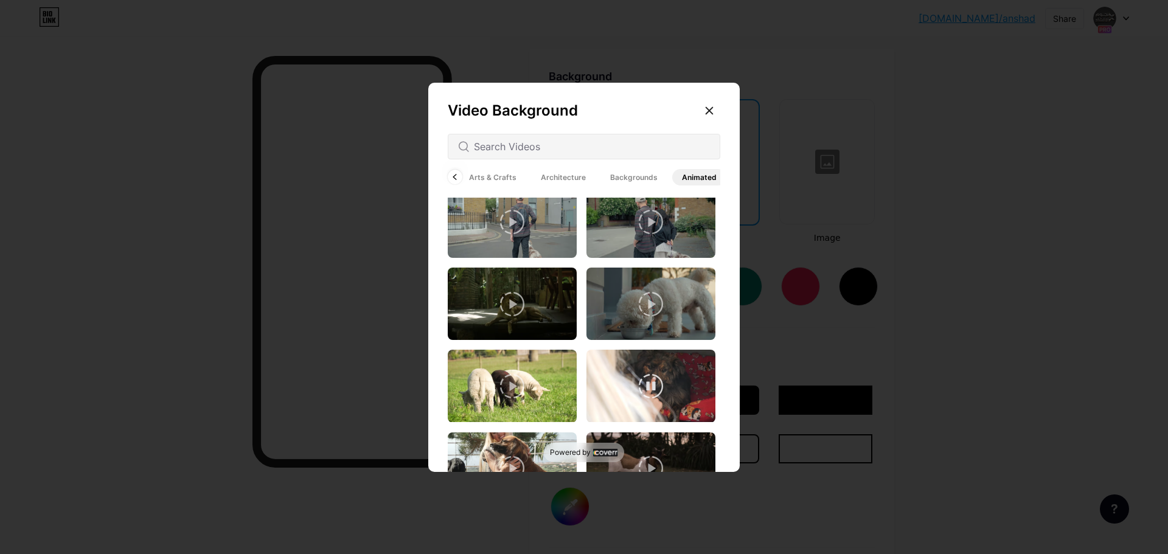
scroll to position [1975, 0]
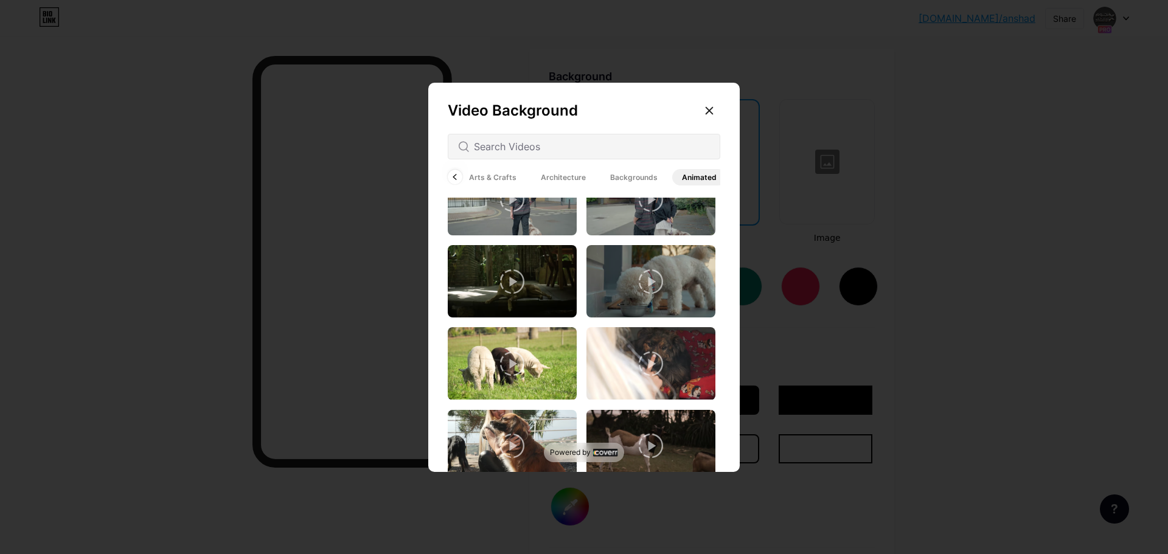
click at [603, 450] on rect at bounding box center [605, 452] width 24 height 8
click at [541, 152] on input "text" at bounding box center [592, 146] width 236 height 15
click at [708, 106] on icon at bounding box center [709, 111] width 10 height 10
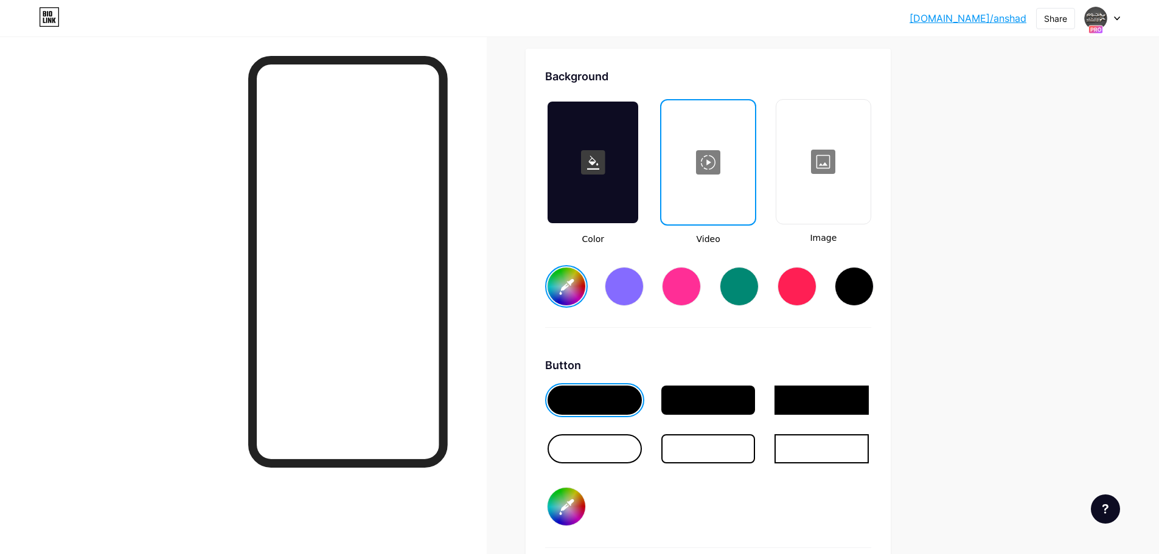
click at [836, 182] on div at bounding box center [823, 162] width 92 height 122
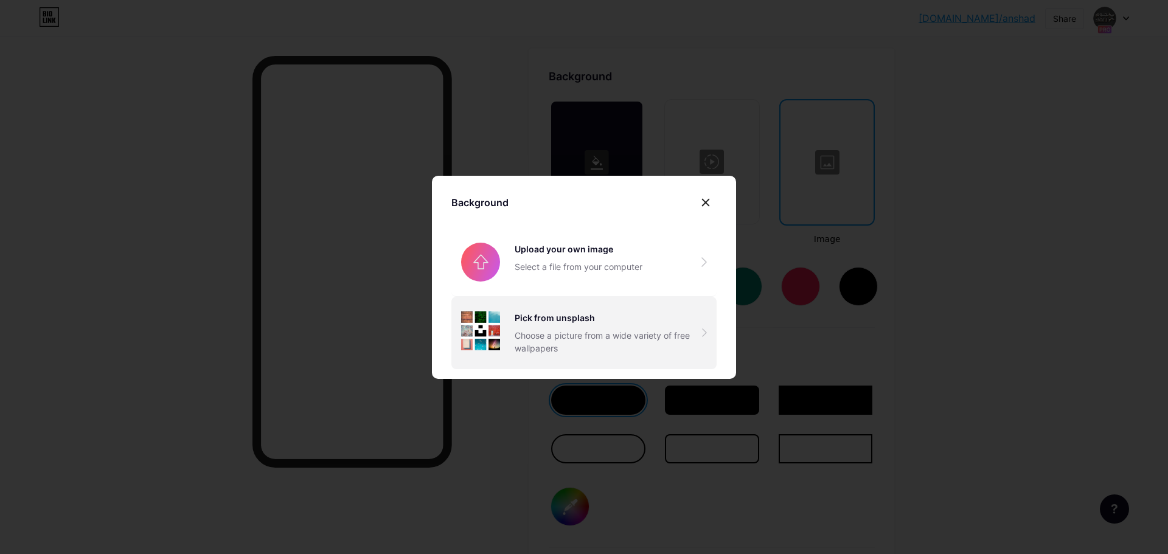
click at [551, 331] on div "Choose a picture from a wide variety of free wallpapers" at bounding box center [608, 342] width 187 height 26
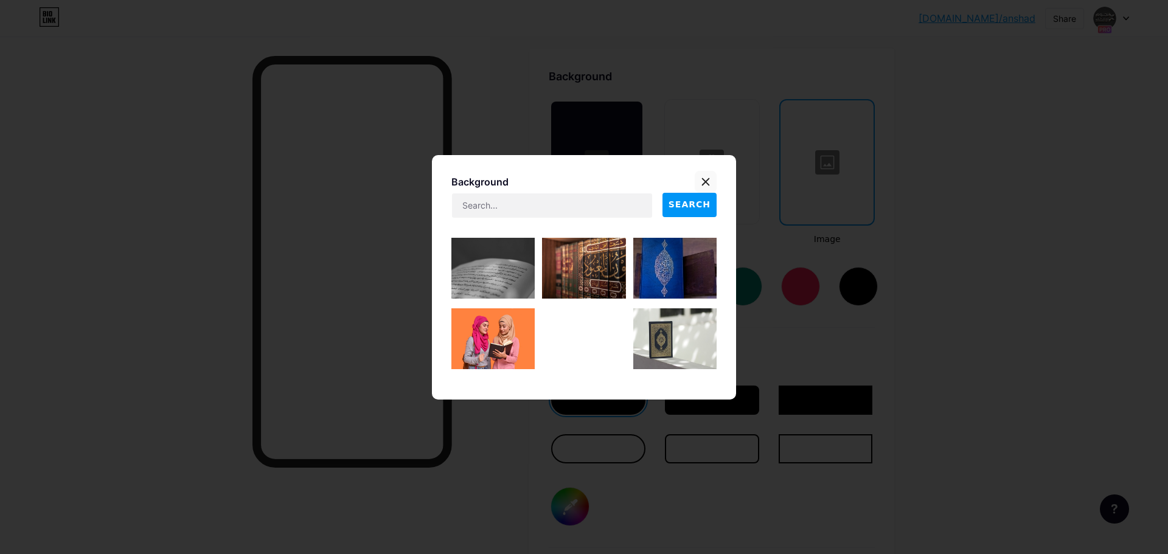
click at [704, 181] on icon at bounding box center [706, 182] width 10 height 10
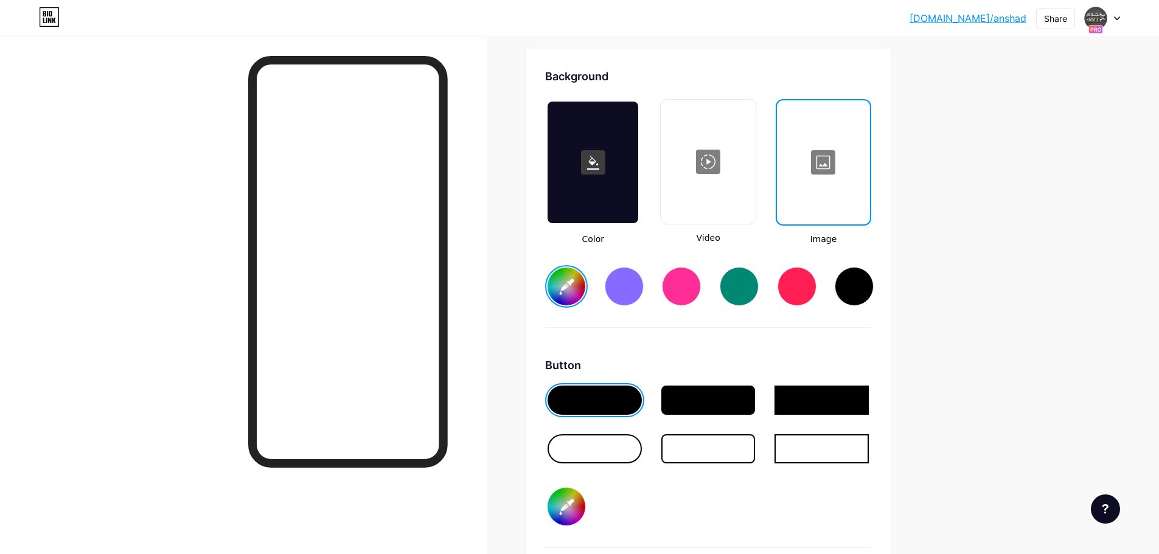
click at [725, 216] on div at bounding box center [708, 162] width 92 height 122
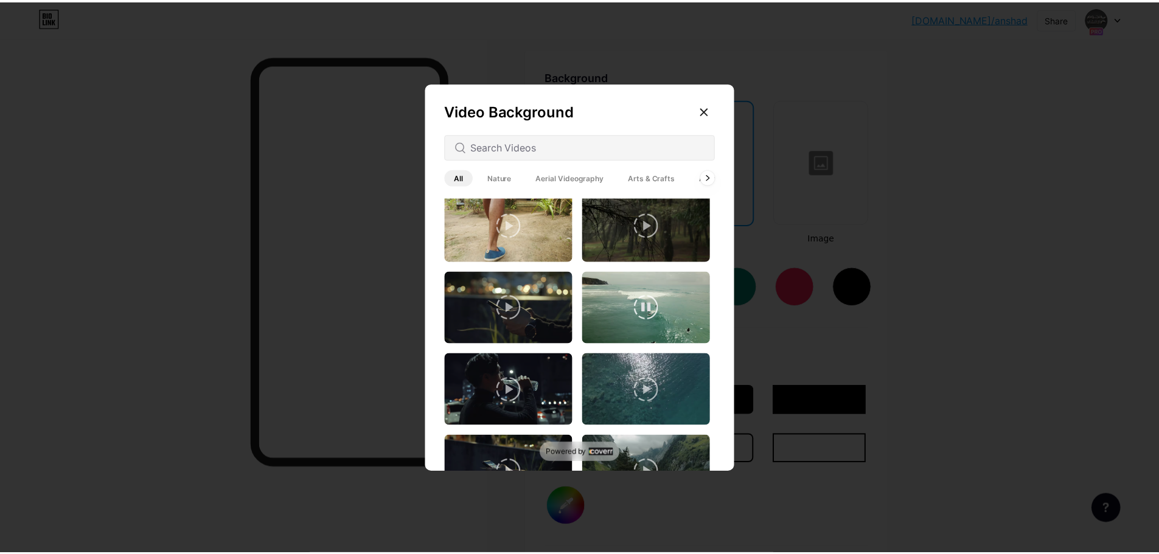
scroll to position [1756, 0]
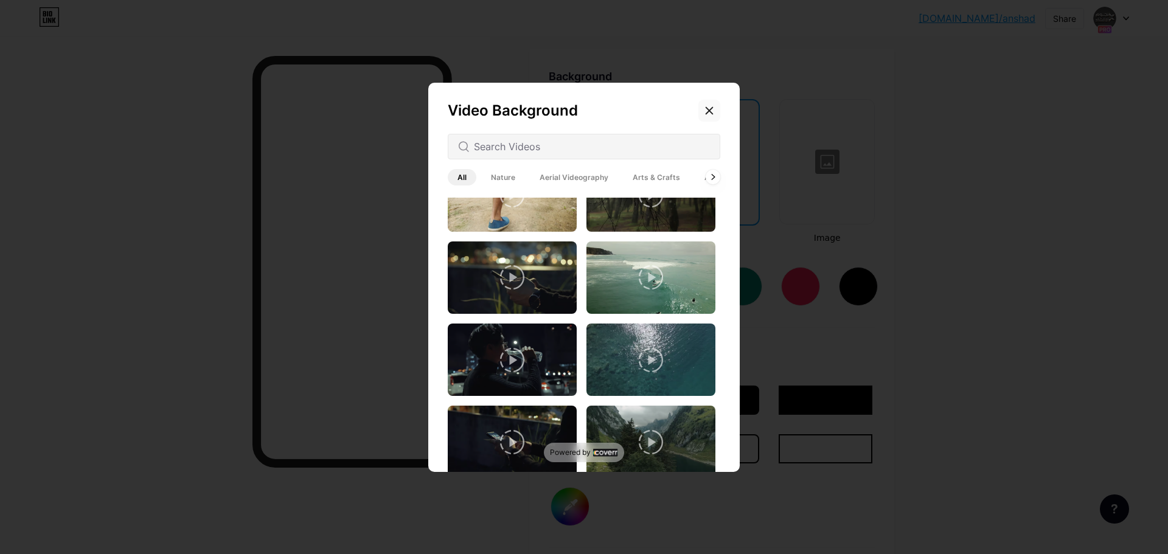
click at [711, 111] on icon at bounding box center [709, 111] width 10 height 10
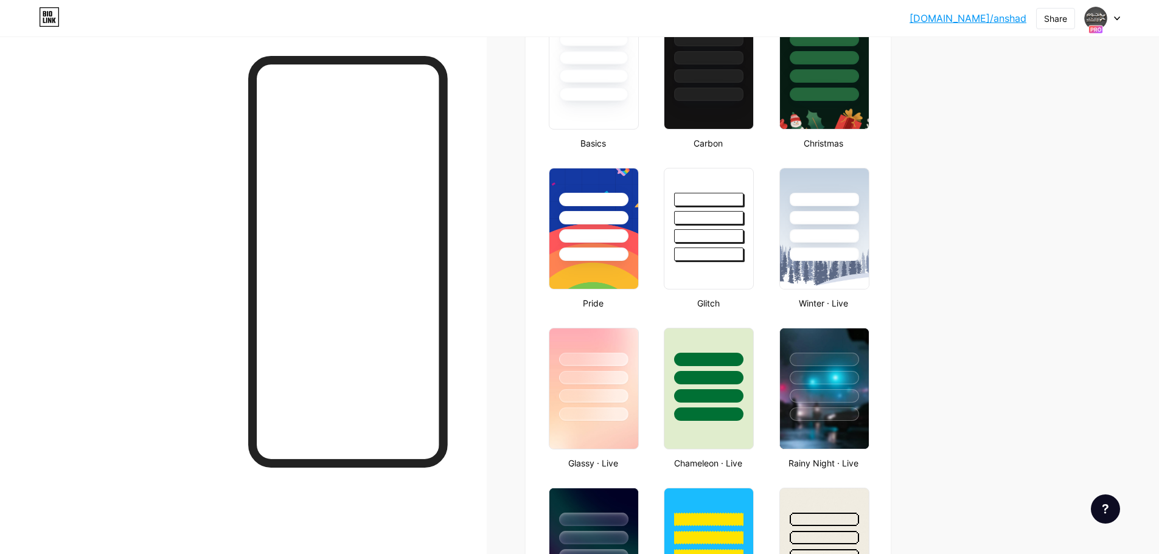
scroll to position [470, 0]
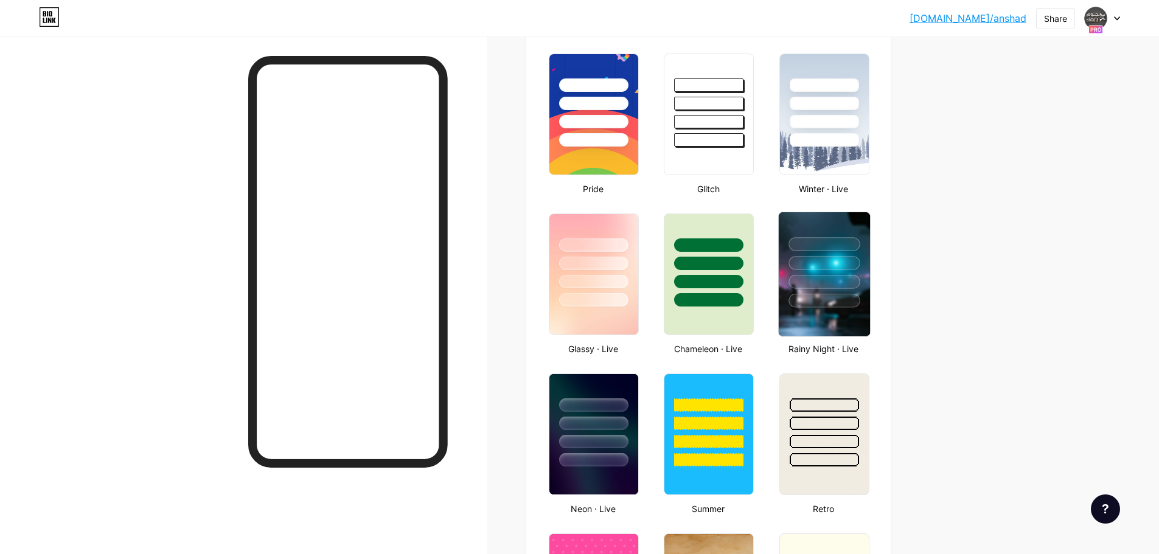
click at [829, 304] on div at bounding box center [823, 301] width 71 height 14
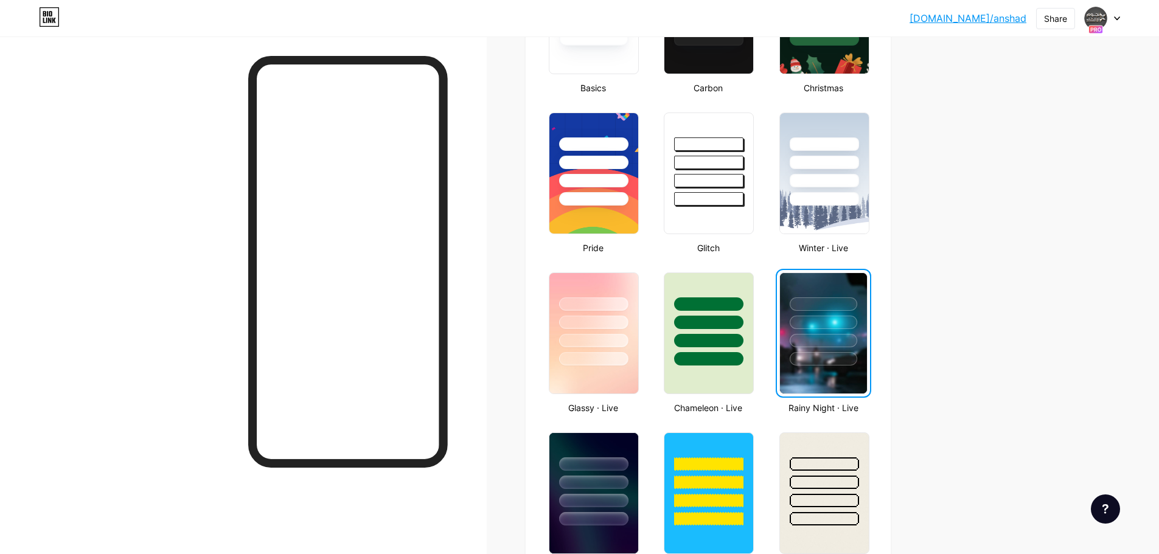
scroll to position [591, 0]
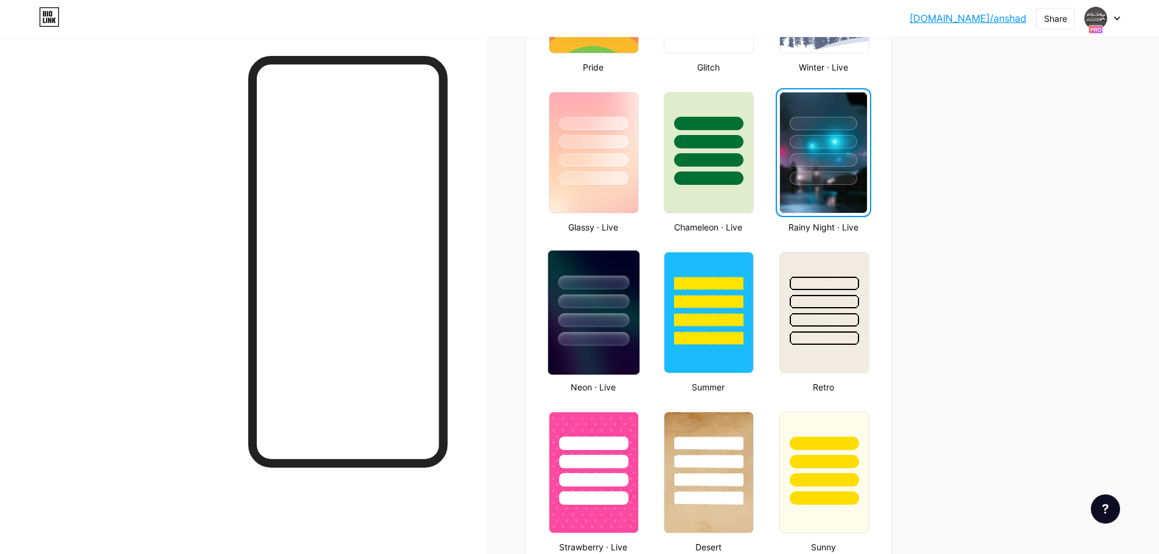
click at [617, 311] on div at bounding box center [593, 298] width 91 height 95
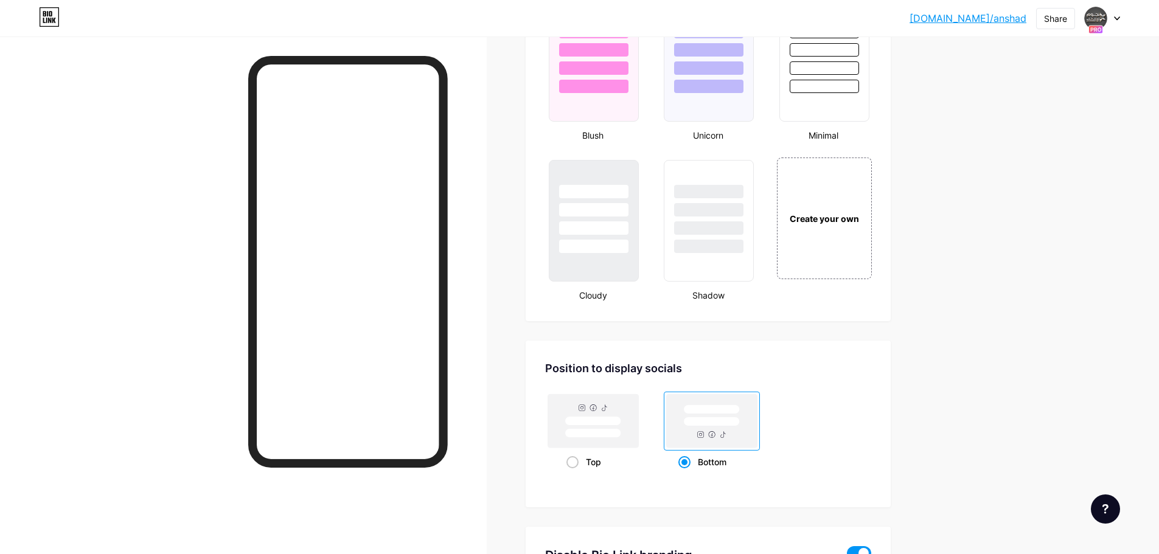
scroll to position [1399, 0]
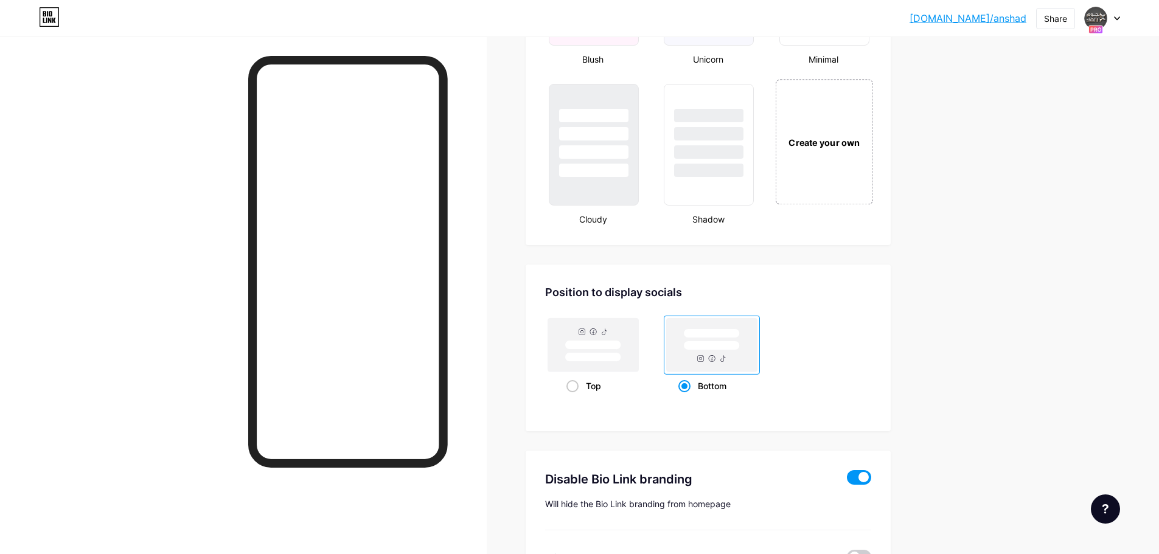
click at [815, 168] on div "Create your own" at bounding box center [824, 141] width 98 height 125
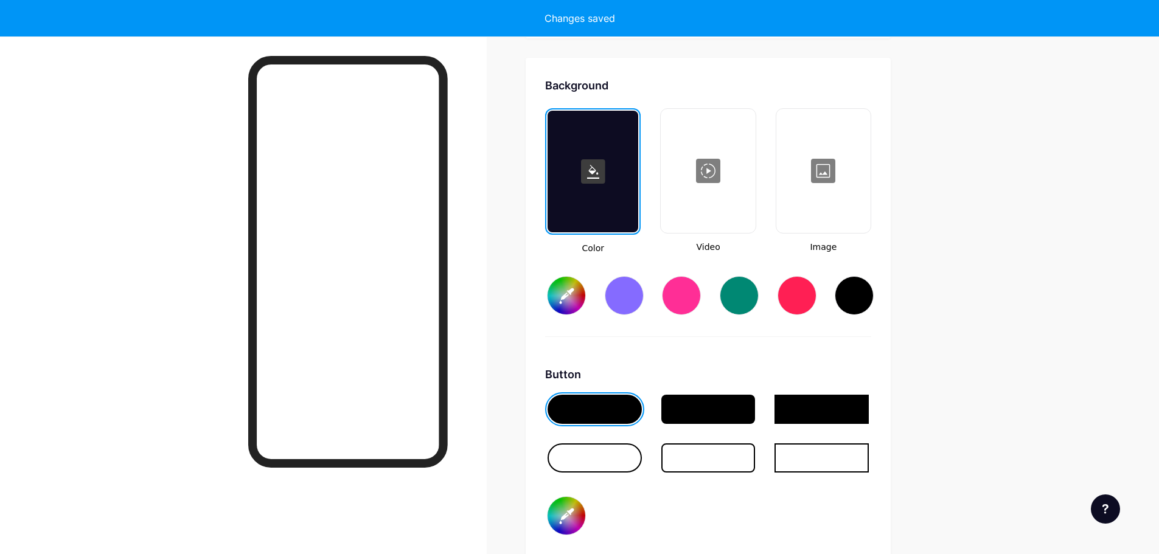
scroll to position [1615, 0]
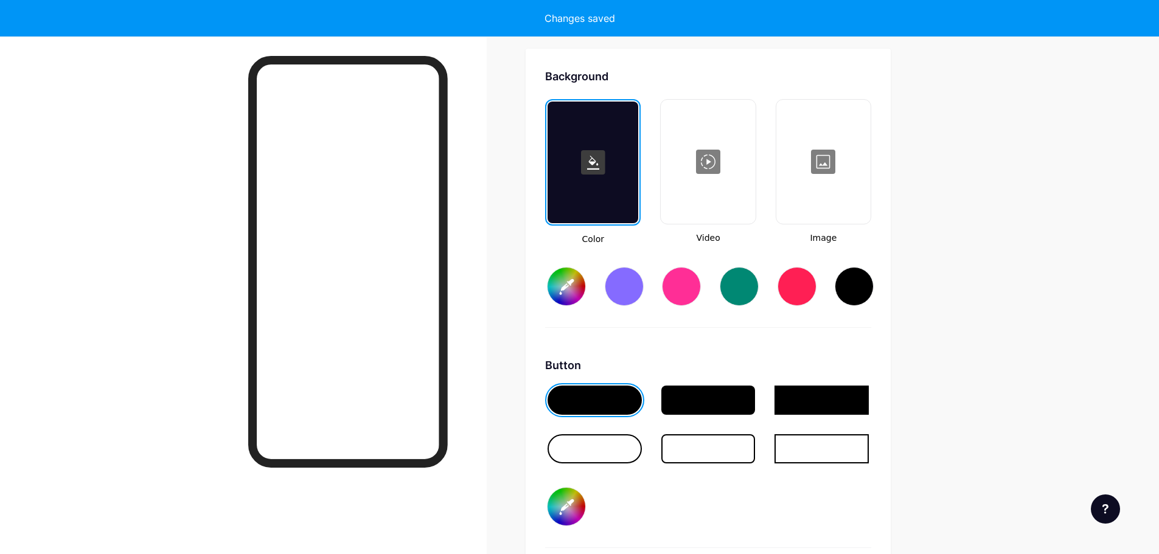
type input "#ffffff"
type input "#000000"
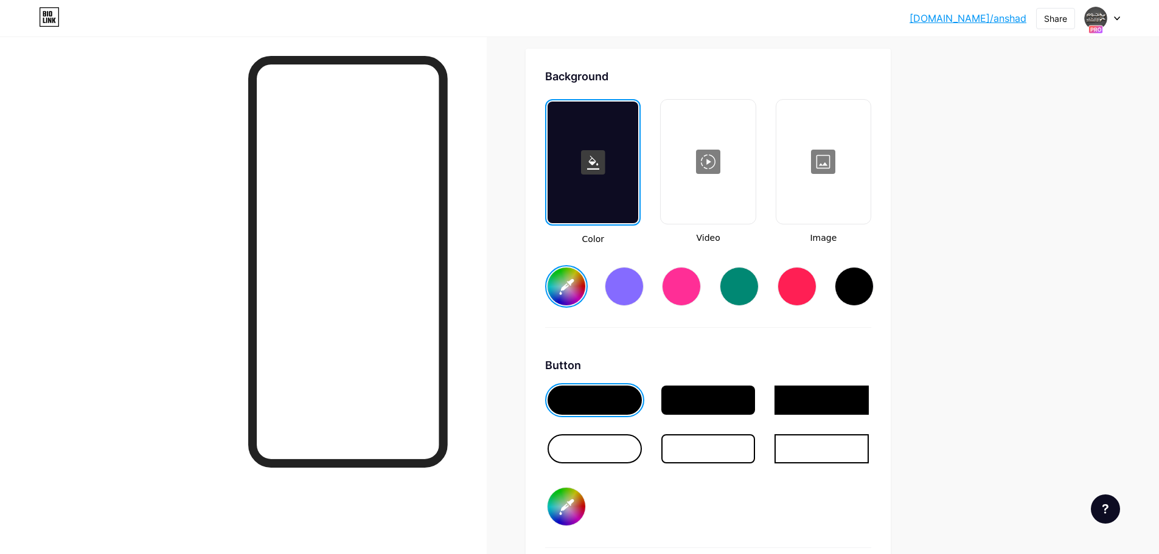
click at [841, 212] on div at bounding box center [823, 162] width 92 height 122
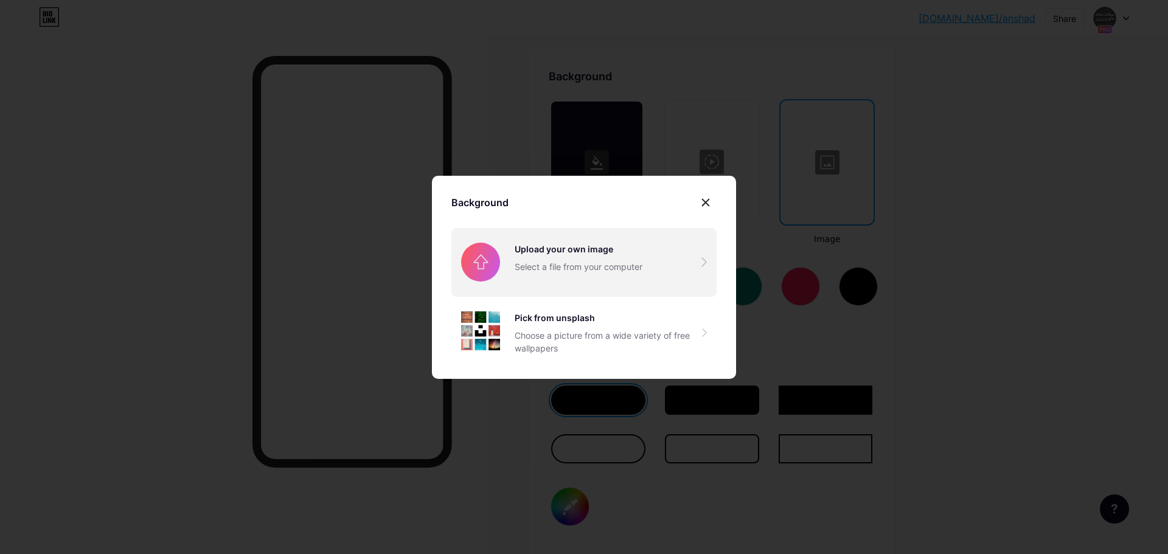
click at [609, 277] on input "file" at bounding box center [583, 262] width 265 height 68
type input "C:\fakepath\0_Military_War_1080x1920.mp4"
click at [688, 248] on input "file" at bounding box center [583, 262] width 265 height 68
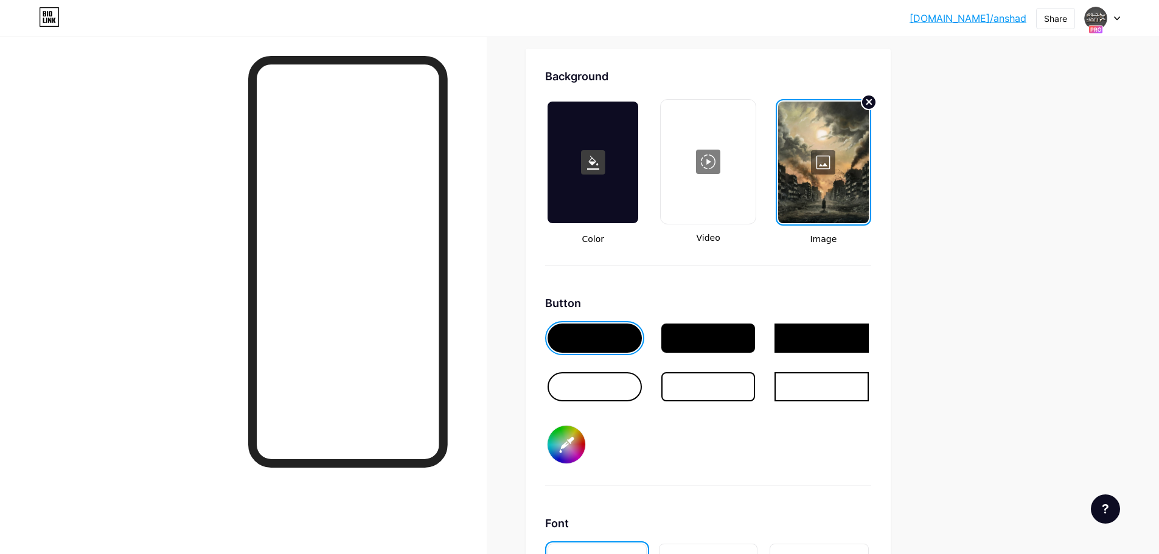
click at [870, 102] on circle at bounding box center [868, 102] width 15 height 15
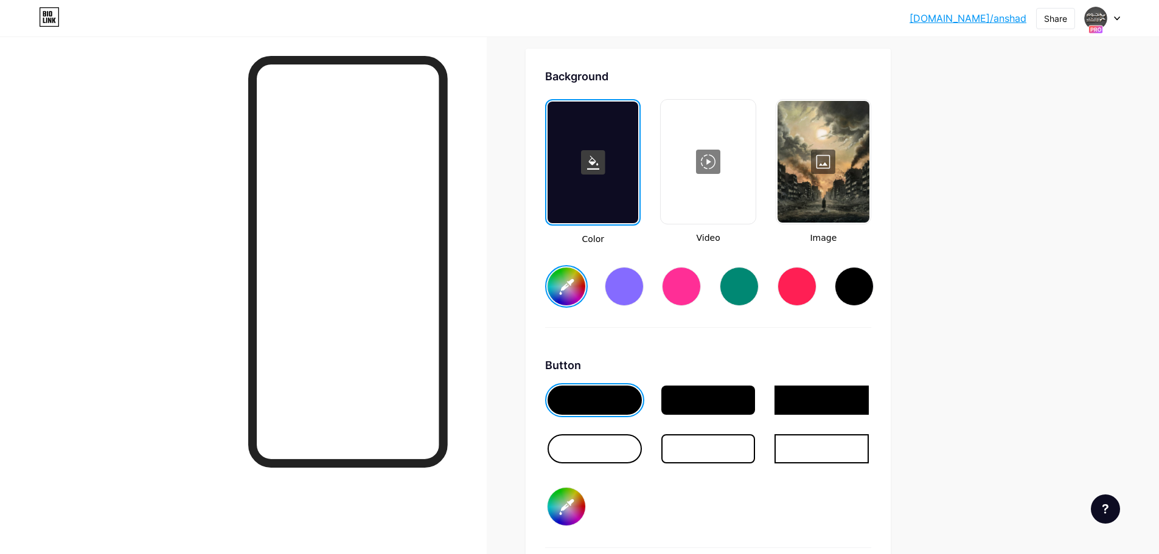
click at [827, 172] on div at bounding box center [823, 162] width 92 height 122
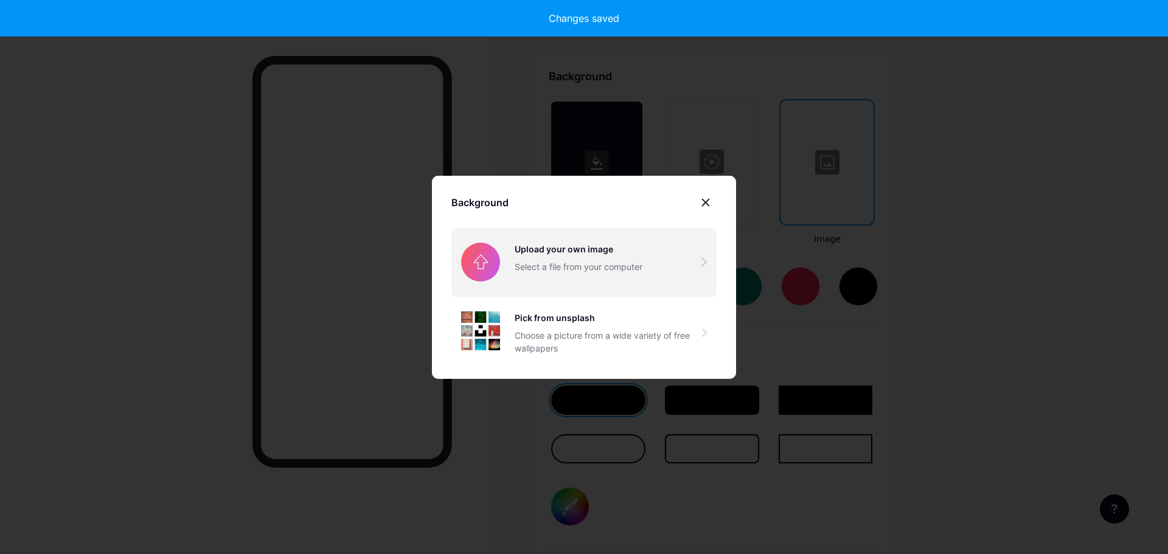
type input "#ffffff"
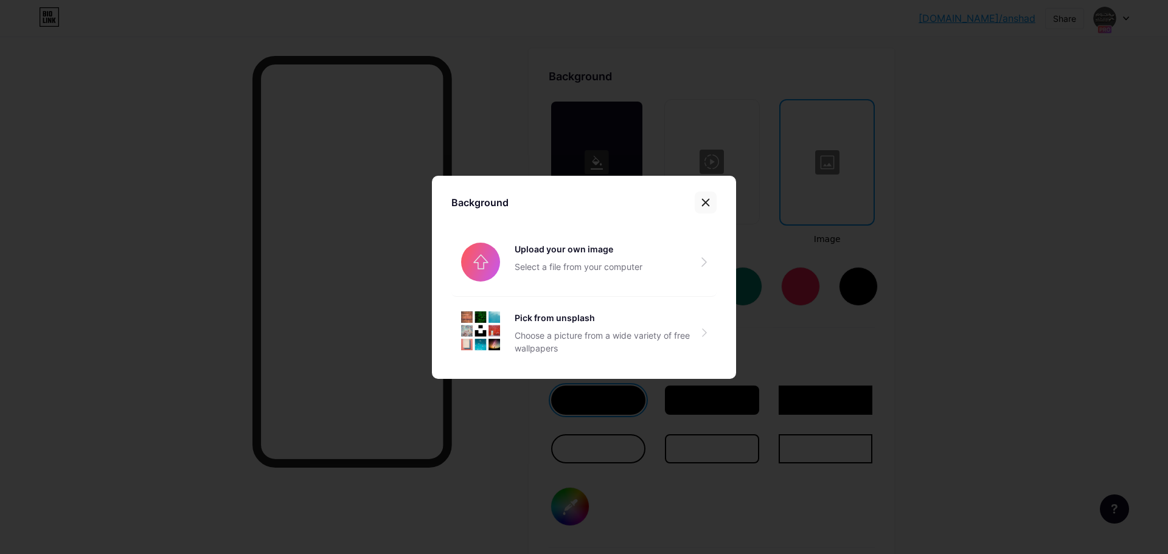
click at [712, 203] on div at bounding box center [706, 203] width 22 height 22
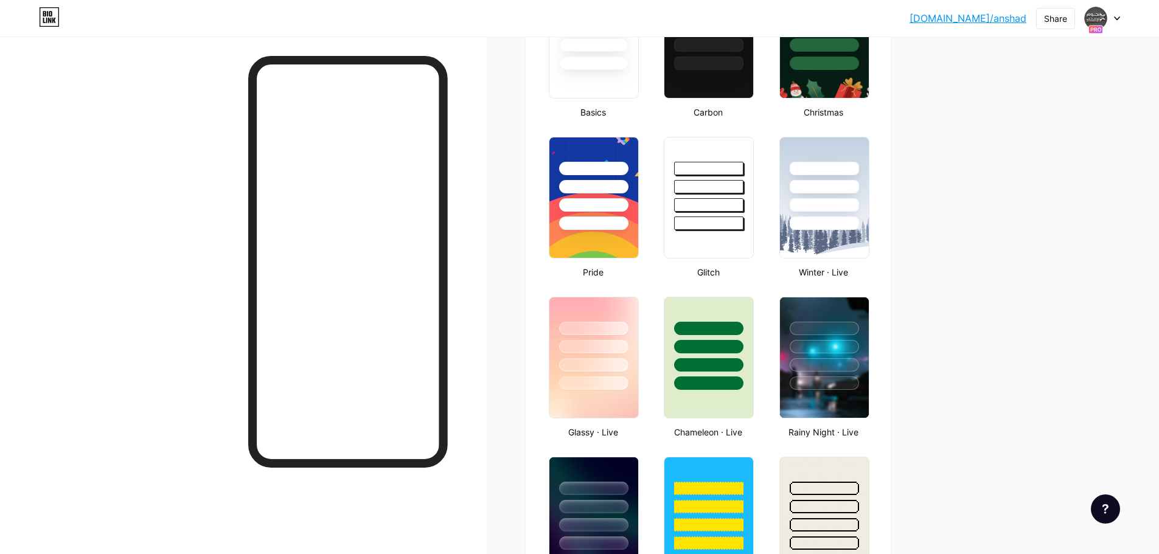
scroll to position [398, 0]
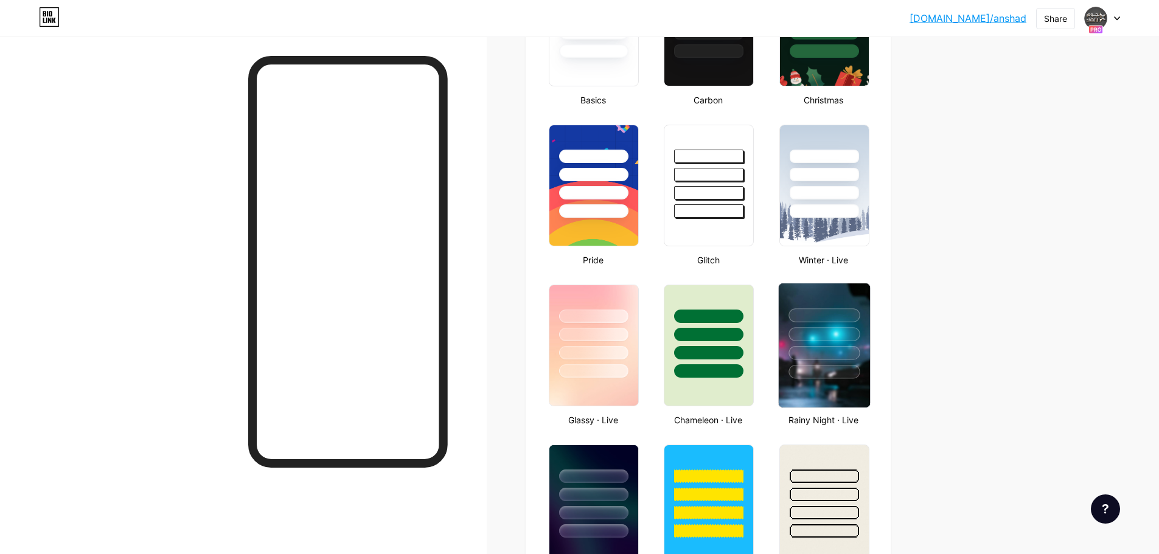
click at [809, 314] on div at bounding box center [823, 315] width 71 height 14
click at [822, 221] on img at bounding box center [823, 185] width 91 height 124
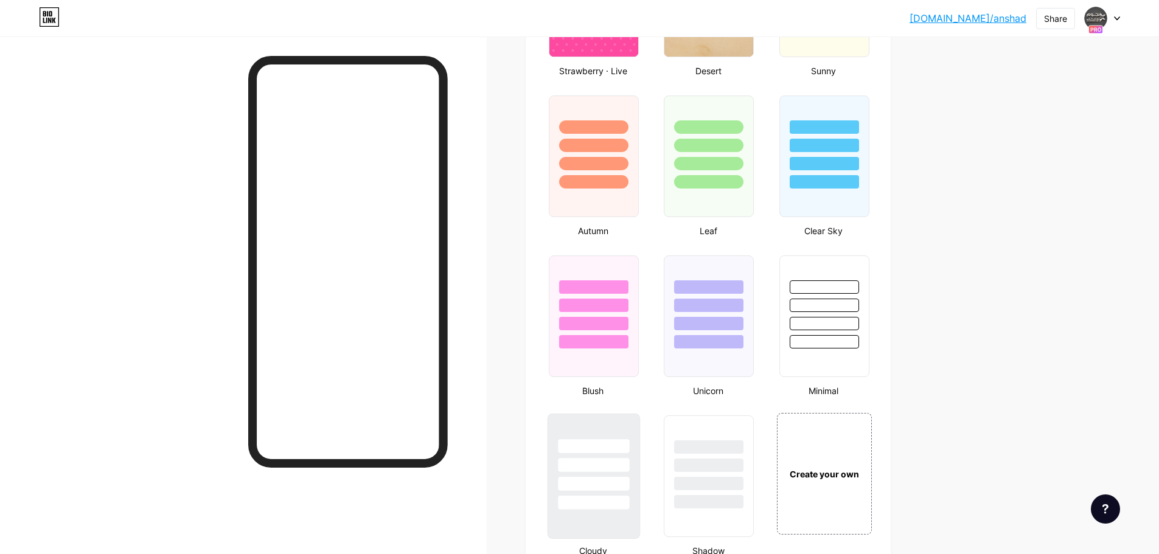
scroll to position [1311, 0]
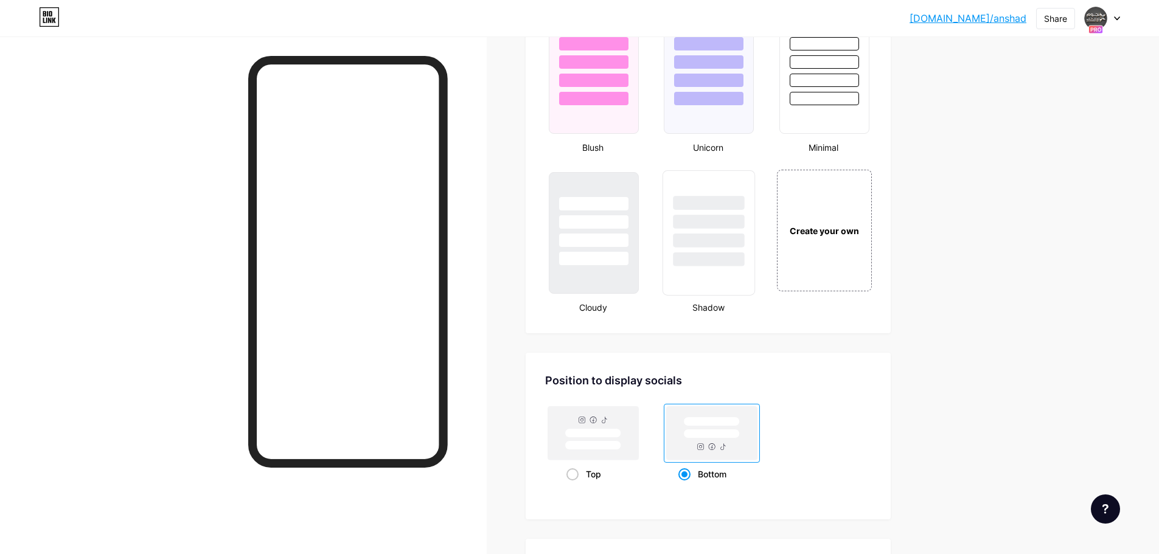
click at [716, 255] on div at bounding box center [708, 259] width 71 height 14
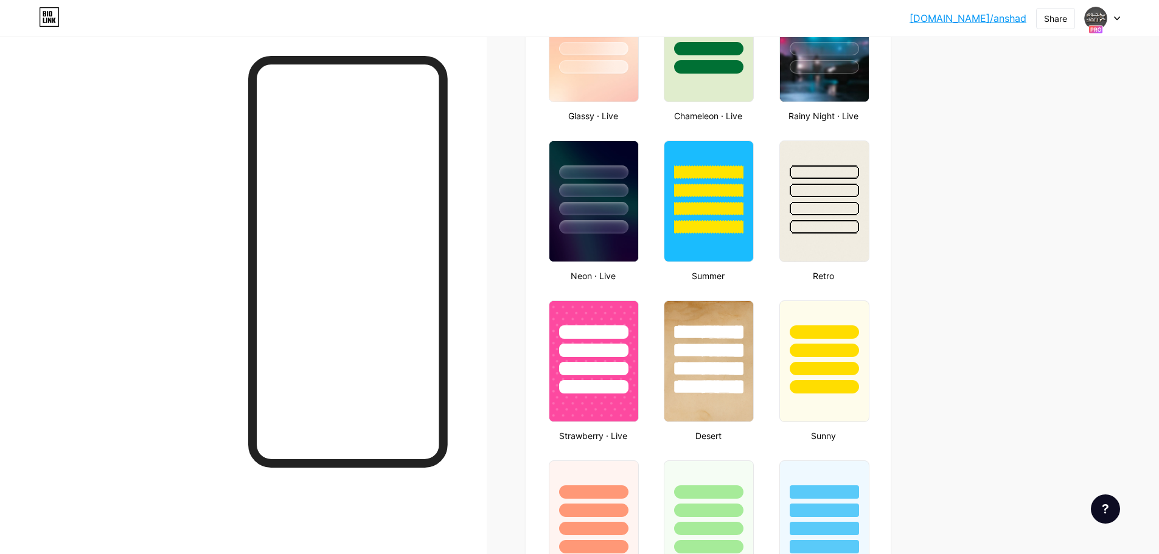
scroll to position [459, 0]
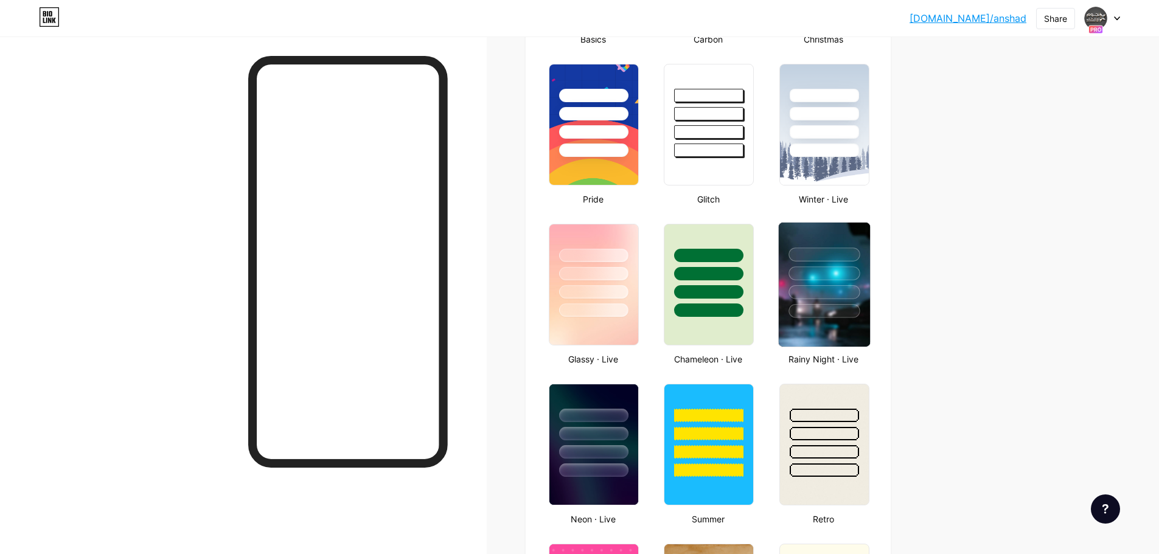
click at [806, 284] on div at bounding box center [823, 270] width 91 height 95
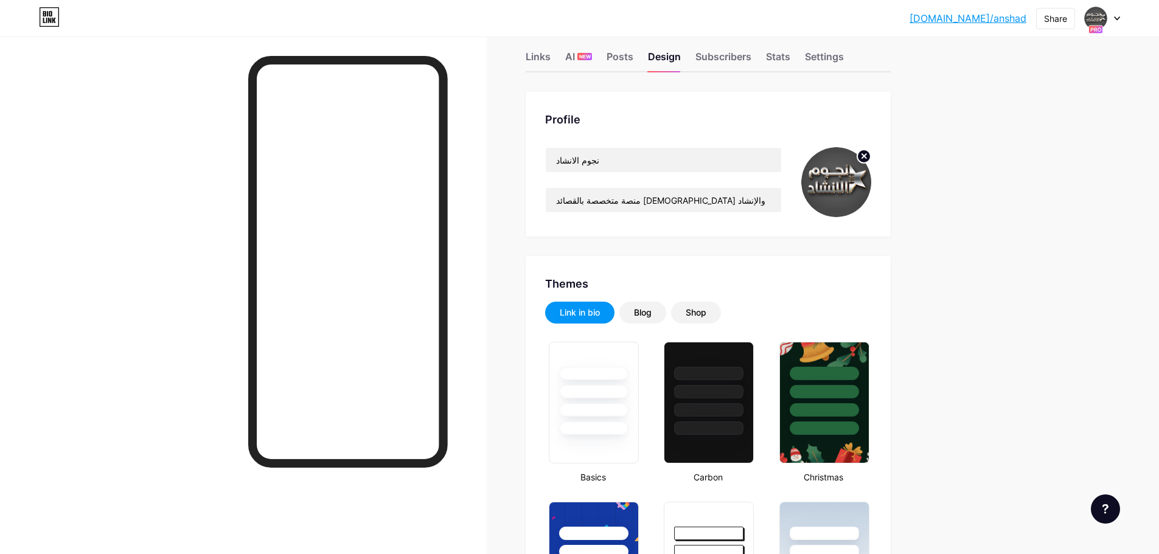
scroll to position [0, 0]
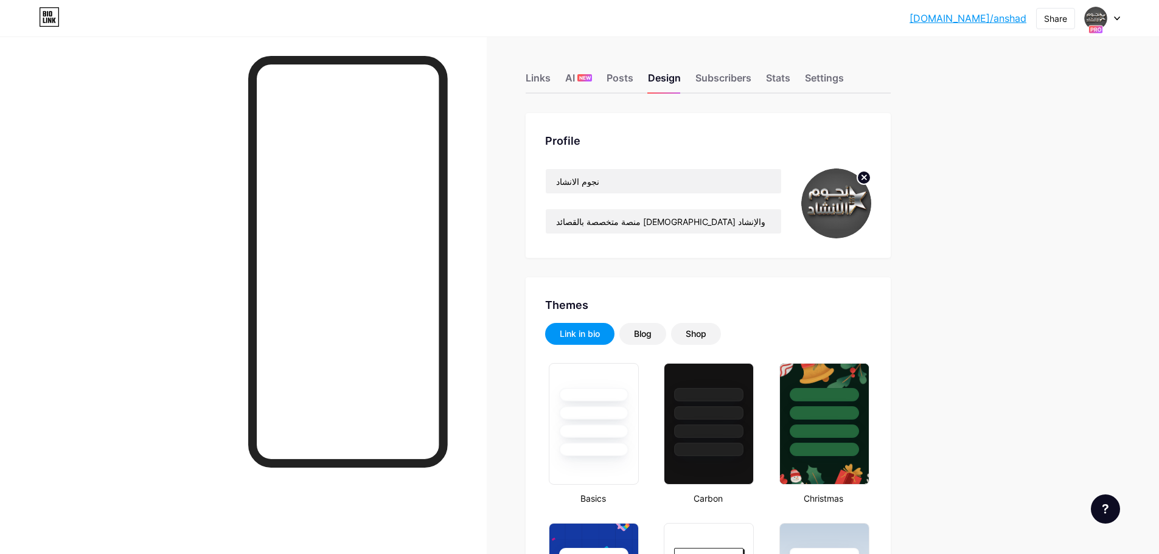
click at [1007, 20] on link "[DOMAIN_NAME]/anshad" at bounding box center [967, 18] width 117 height 15
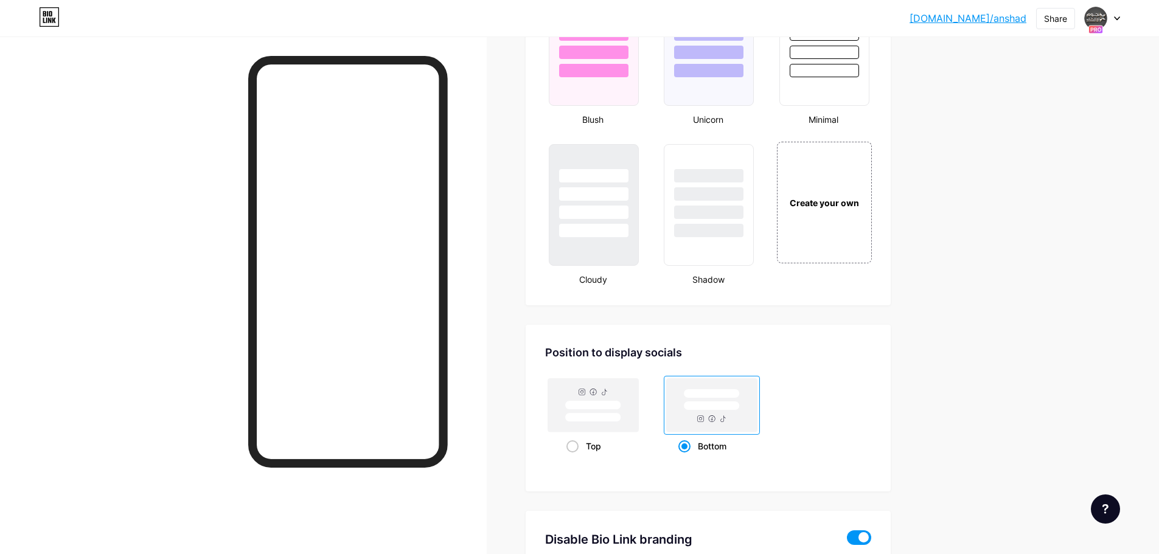
scroll to position [1516, 0]
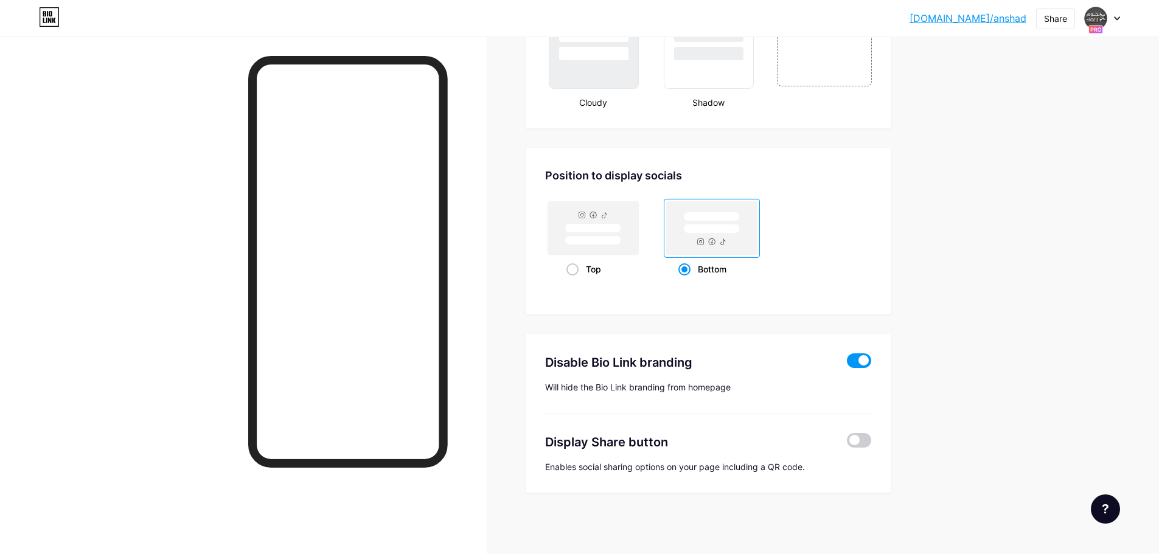
click at [867, 366] on span at bounding box center [859, 360] width 24 height 15
click at [847, 364] on input "checkbox" at bounding box center [847, 364] width 0 height 0
click at [864, 362] on span at bounding box center [859, 360] width 24 height 15
click at [847, 364] on input "checkbox" at bounding box center [847, 364] width 0 height 0
click at [576, 271] on span at bounding box center [572, 269] width 12 height 12
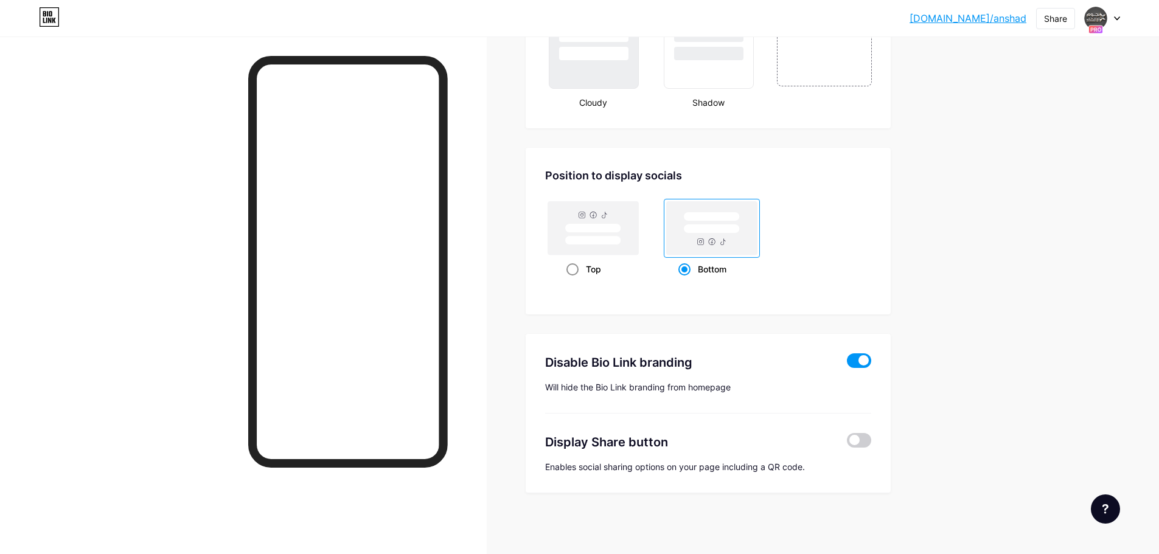
click at [574, 280] on input "Top" at bounding box center [570, 284] width 8 height 8
radio input "true"
click at [685, 269] on span at bounding box center [684, 269] width 12 height 12
click at [685, 280] on input "Bottom" at bounding box center [682, 284] width 8 height 8
radio input "true"
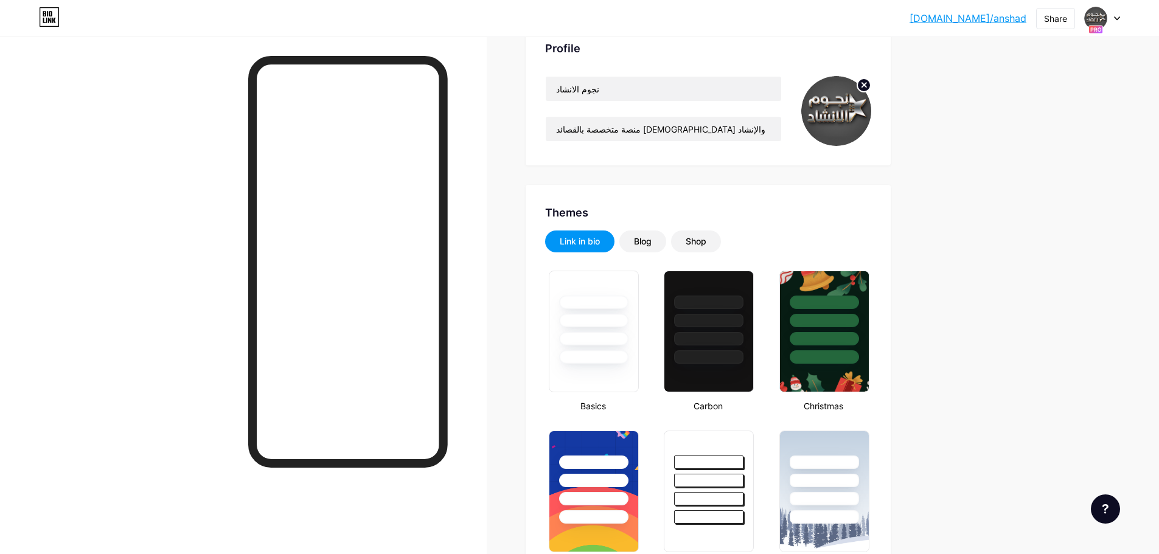
scroll to position [0, 0]
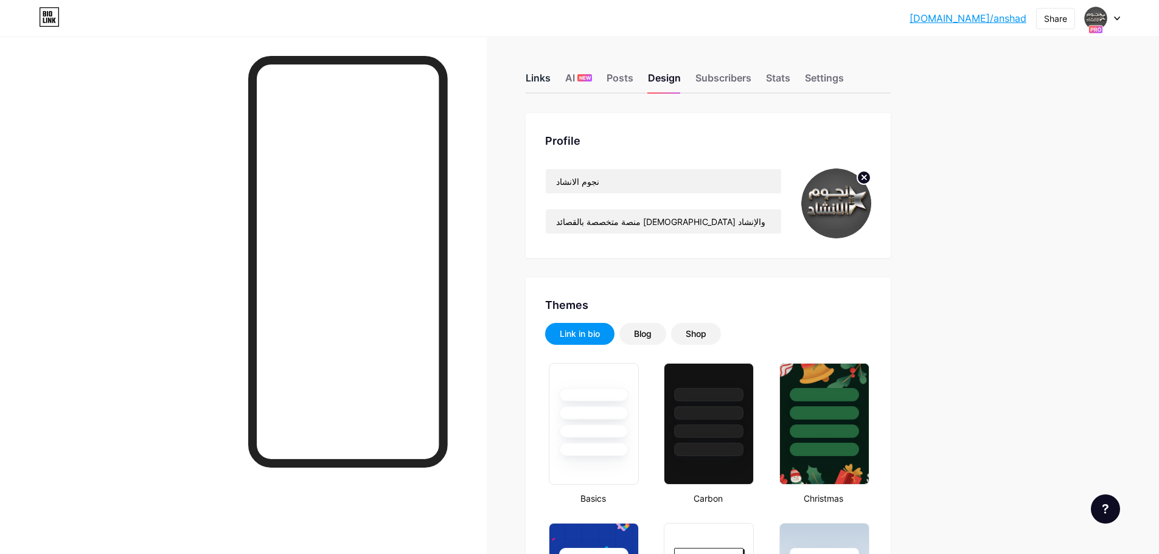
click at [541, 81] on div "Links" at bounding box center [537, 82] width 25 height 22
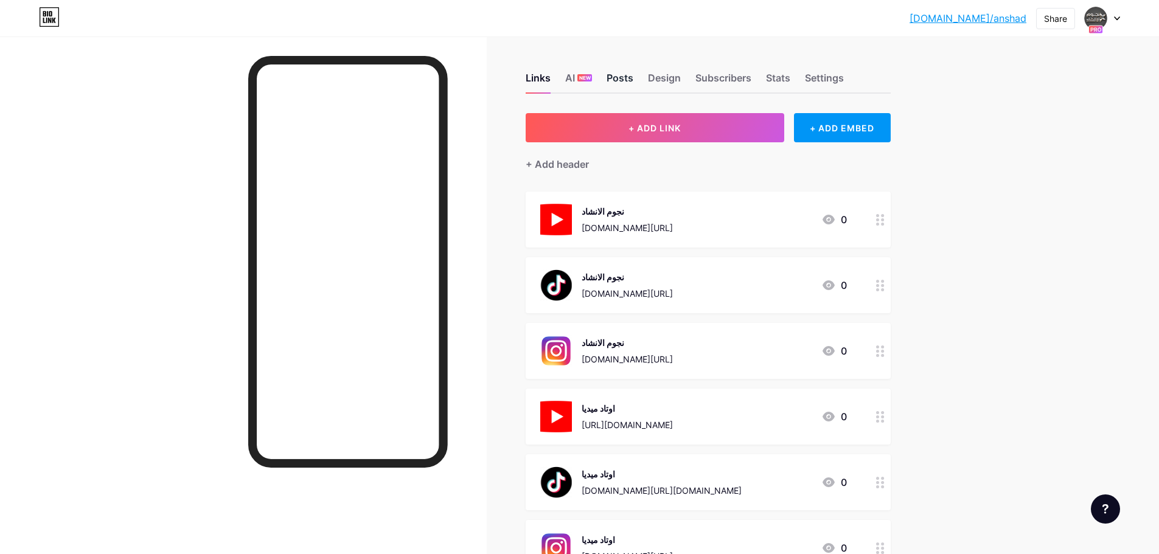
click at [628, 80] on div "Posts" at bounding box center [619, 82] width 27 height 22
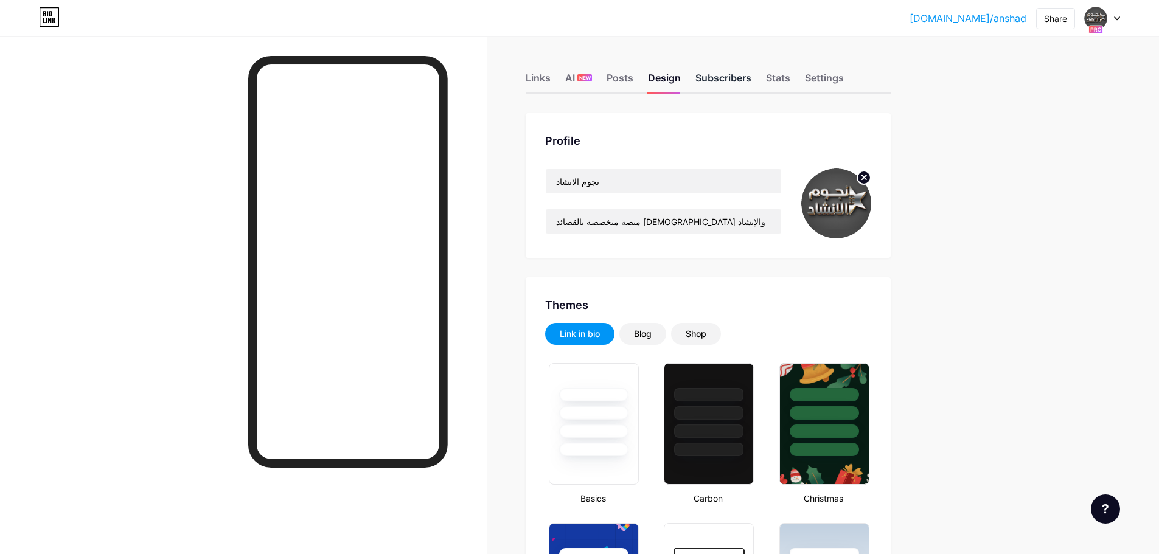
click at [731, 77] on div "Subscribers" at bounding box center [723, 82] width 56 height 22
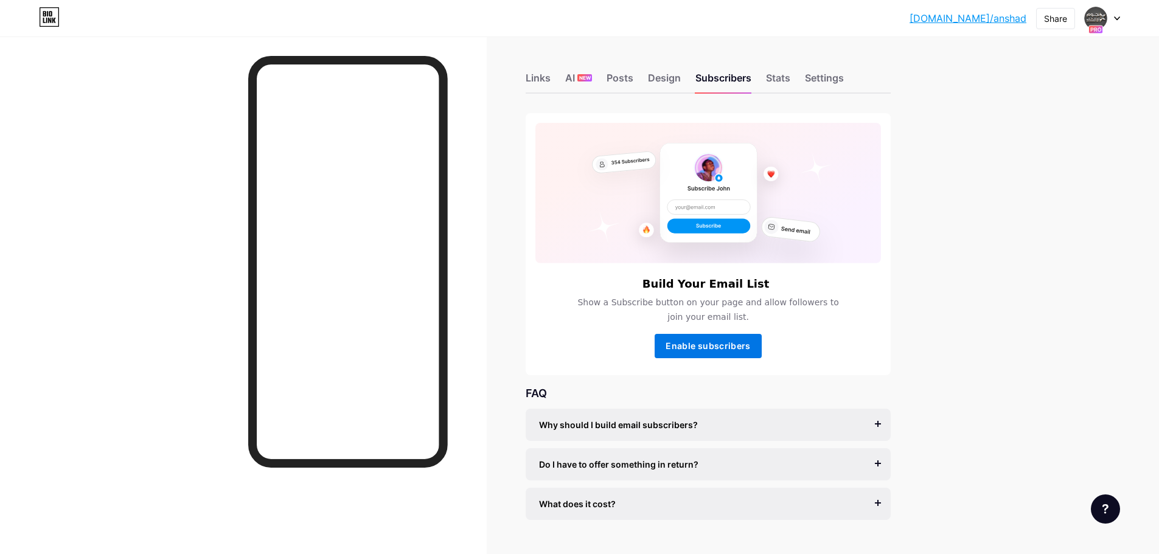
click at [710, 344] on span "Enable subscribers" at bounding box center [707, 346] width 85 height 10
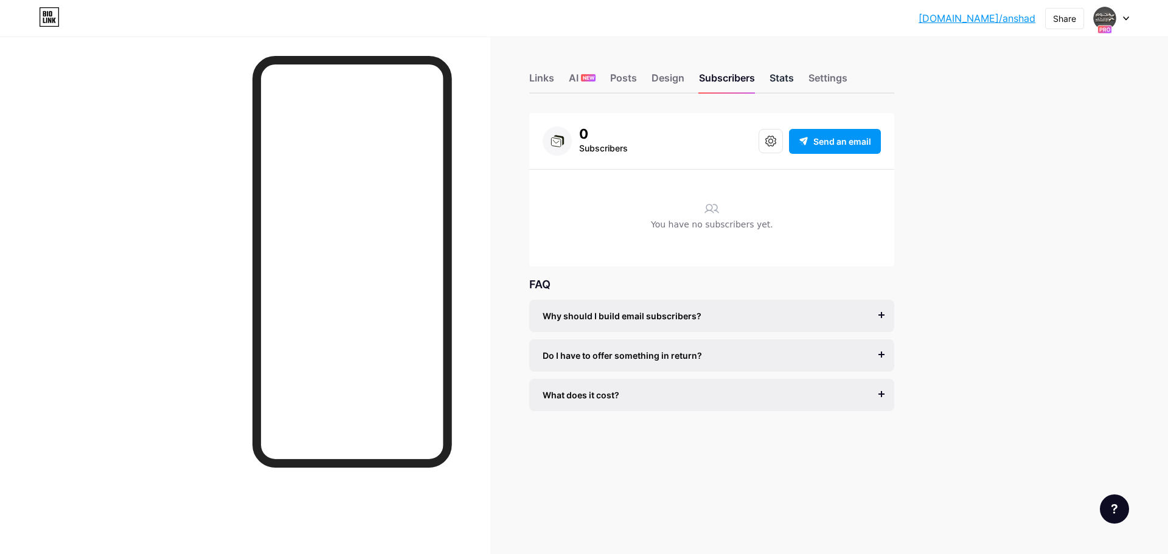
click at [786, 75] on div "Stats" at bounding box center [781, 82] width 24 height 22
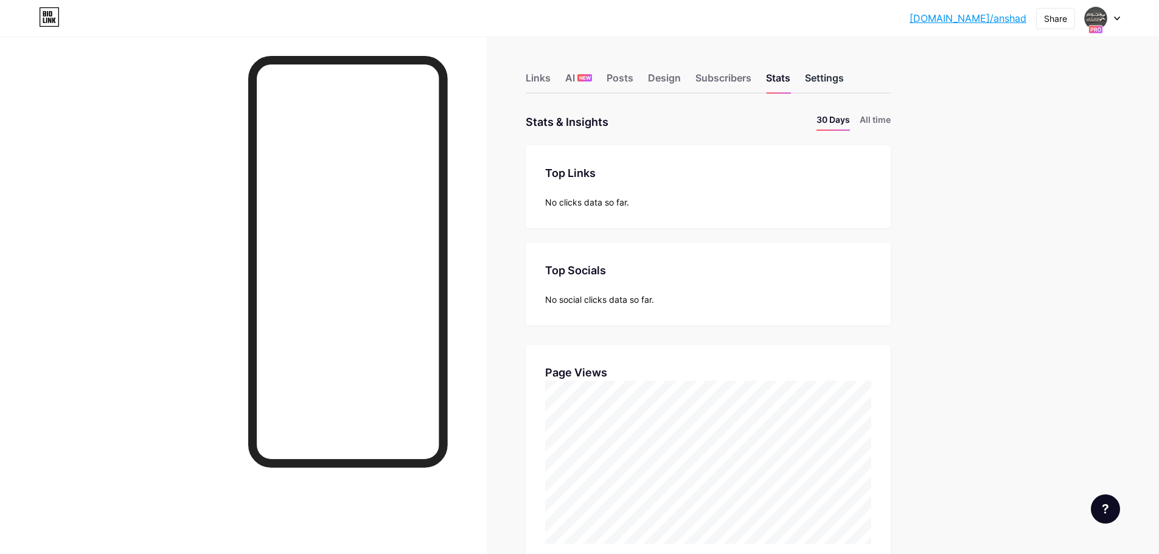
click at [832, 77] on div "Settings" at bounding box center [824, 82] width 39 height 22
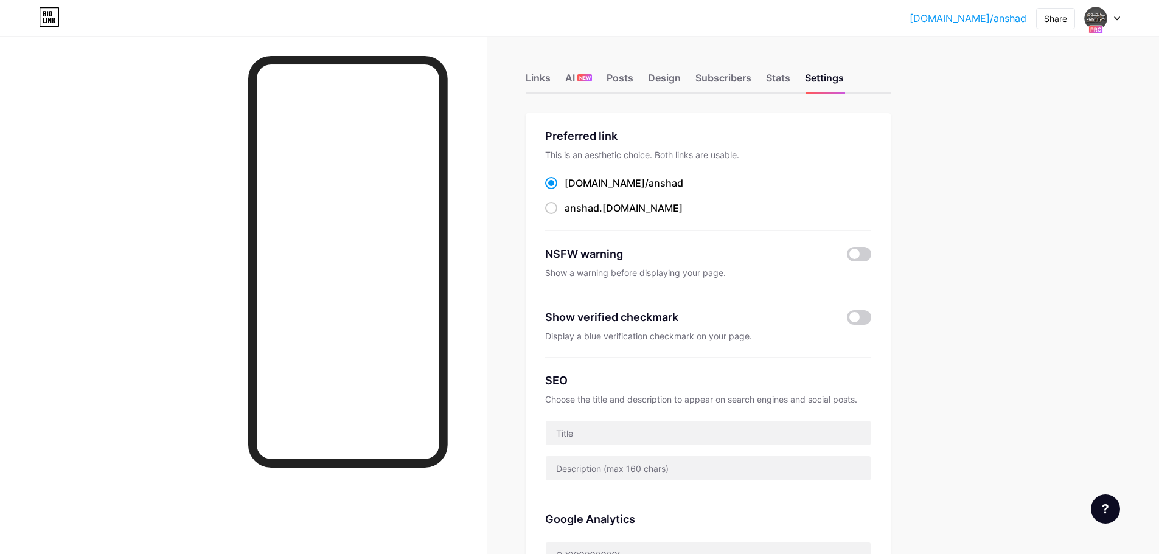
click at [557, 184] on span at bounding box center [551, 183] width 12 height 12
click at [564, 190] on input "bio.link/ anshad" at bounding box center [568, 194] width 8 height 8
click at [556, 212] on span at bounding box center [551, 208] width 12 height 12
click at [564, 215] on input "anshad .bio.link" at bounding box center [568, 219] width 8 height 8
radio input "true"
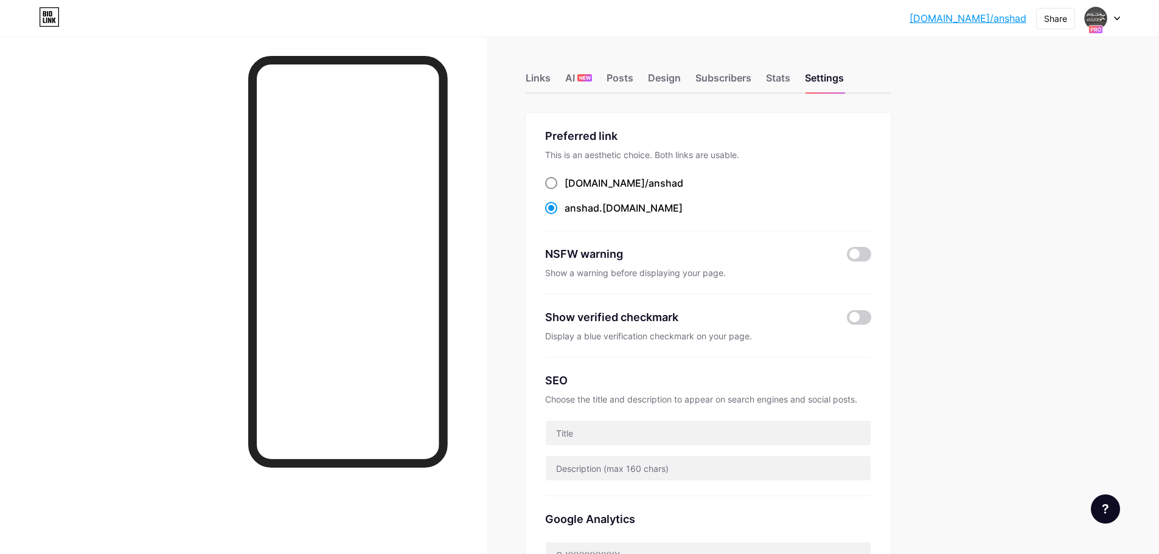
click at [553, 183] on span at bounding box center [551, 183] width 12 height 12
click at [564, 190] on input "bio.link/ anshad" at bounding box center [568, 194] width 8 height 8
radio input "true"
click at [977, 261] on div "bio.link/anshad... bio.link/anshad Share Switch accounts نجوم الانشاد bio.link/…" at bounding box center [579, 534] width 1159 height 1069
click at [44, 23] on icon at bounding box center [44, 20] width 2 height 5
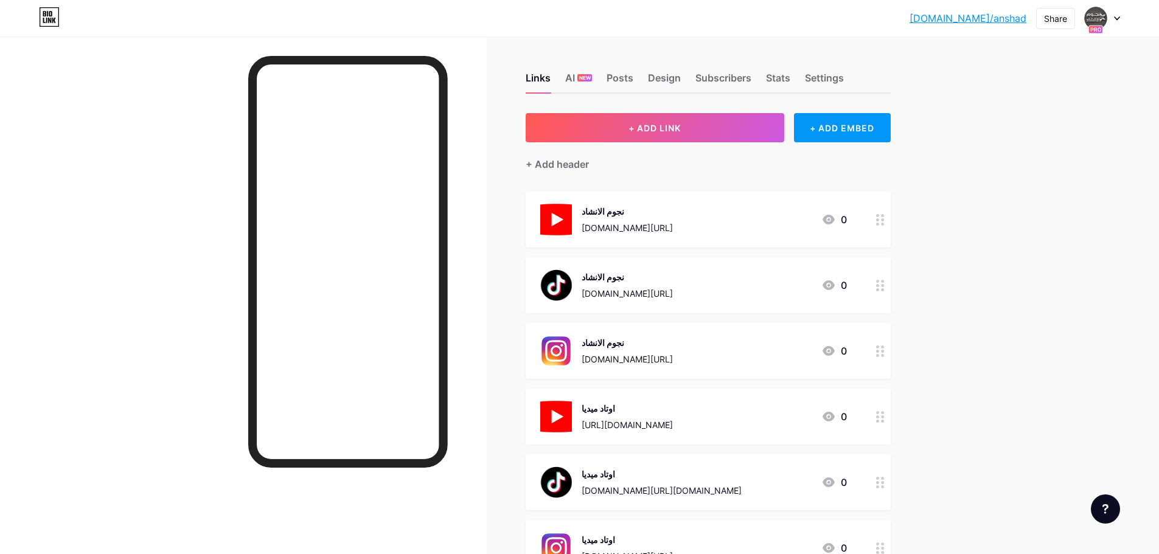
click at [637, 287] on div "www.tiktok.com/.alanshad?is_from_webapp=1&sender_device=pc" at bounding box center [626, 293] width 91 height 13
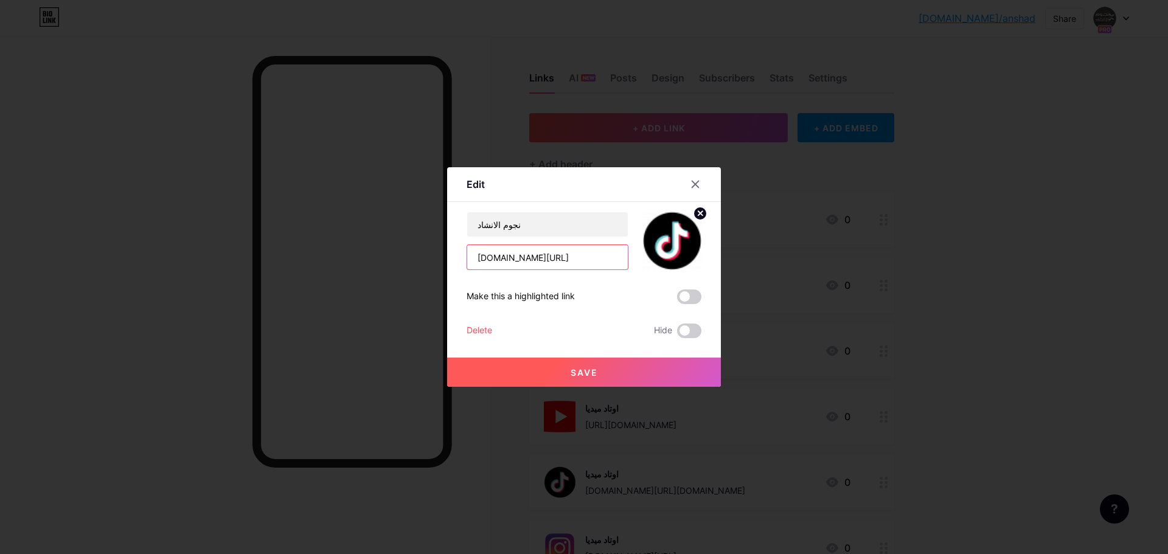
click at [560, 257] on input "www.tiktok.com/.alanshad?is_from_webapp=1&sender_device=pc" at bounding box center [547, 257] width 161 height 24
paste input "@.alanshad"
type input "www.tiktok.com/@.alanshad"
click at [570, 370] on span "Save" at bounding box center [583, 372] width 27 height 10
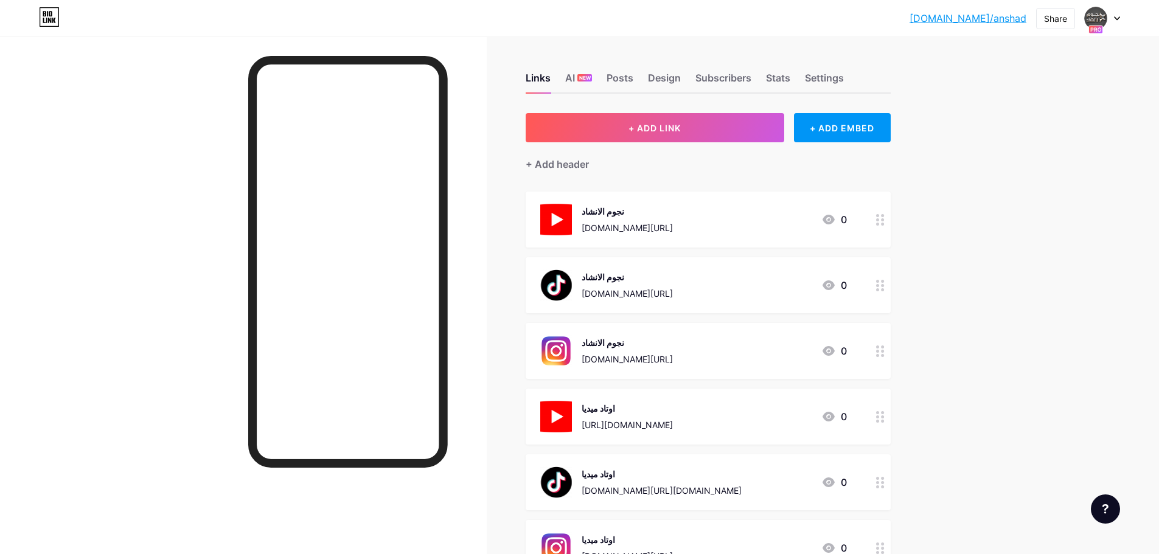
click at [638, 354] on div "www.instagram.com/nujum_alainshad?utm_source=ig_web_button_share_sheet&igsh=ZDN…" at bounding box center [626, 359] width 91 height 13
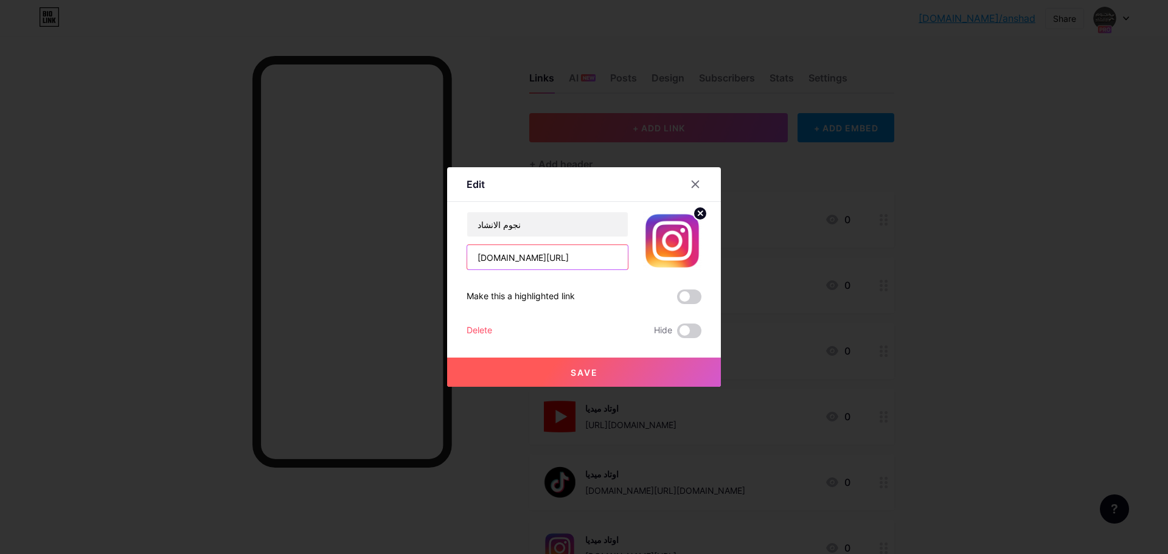
click at [574, 266] on input "www.instagram.com/nujum_alainshad?utm_source=ig_web_button_share_sheet&igsh=ZDN…" at bounding box center [547, 257] width 161 height 24
drag, startPoint x: 558, startPoint y: 258, endPoint x: 743, endPoint y: 261, distance: 184.9
click at [743, 261] on div "Edit Content YouTube Play YouTube video without leaving your page. ADD Vimeo Pl…" at bounding box center [584, 277] width 1168 height 554
click at [563, 251] on input "www.instagram.com/nujum_alainshad?utm_source=ig_web_button_share_sheet&igsh=ZDN…" at bounding box center [547, 257] width 161 height 24
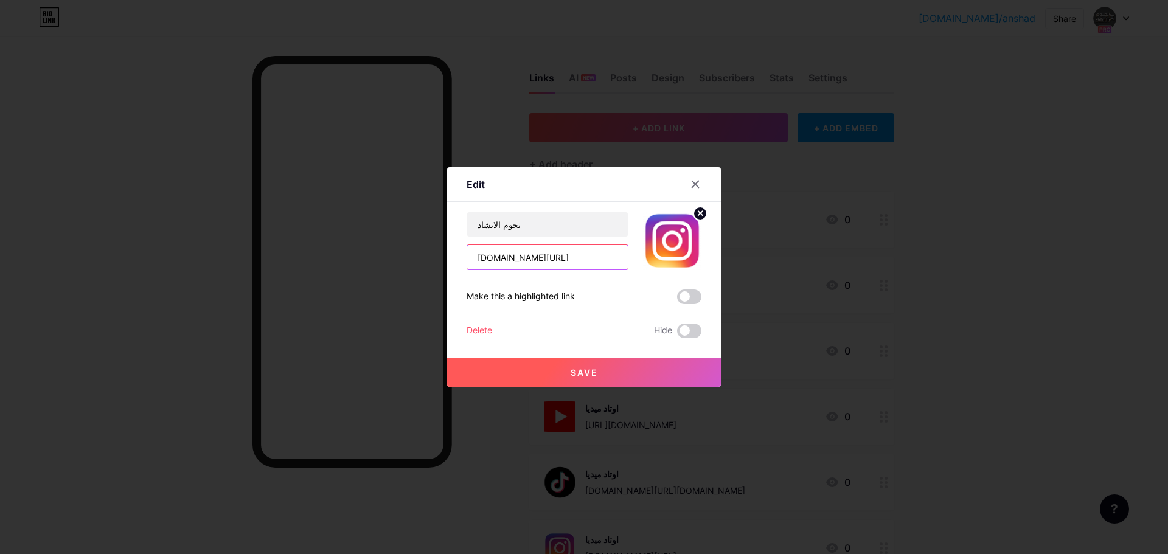
drag, startPoint x: 490, startPoint y: 264, endPoint x: 564, endPoint y: 255, distance: 74.2
click at [564, 255] on input "www.instagram.com/nujum_alainshad?utm_source=ig_web_button_share_sheet&igsh=ZDN…" at bounding box center [547, 257] width 161 height 24
click at [527, 258] on input "[DOMAIN_NAME][URL]" at bounding box center [547, 257] width 161 height 24
click at [544, 259] on input "[DOMAIN_NAME][URL]" at bounding box center [547, 257] width 161 height 24
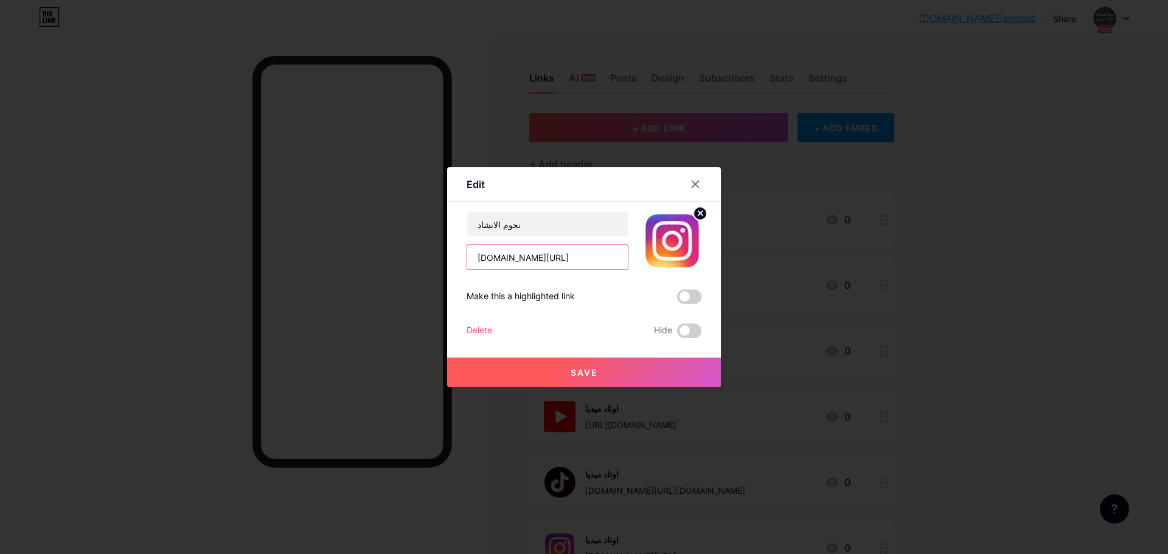
click at [544, 259] on input "[DOMAIN_NAME][URL]" at bounding box center [547, 257] width 161 height 24
click at [693, 180] on icon at bounding box center [695, 184] width 10 height 10
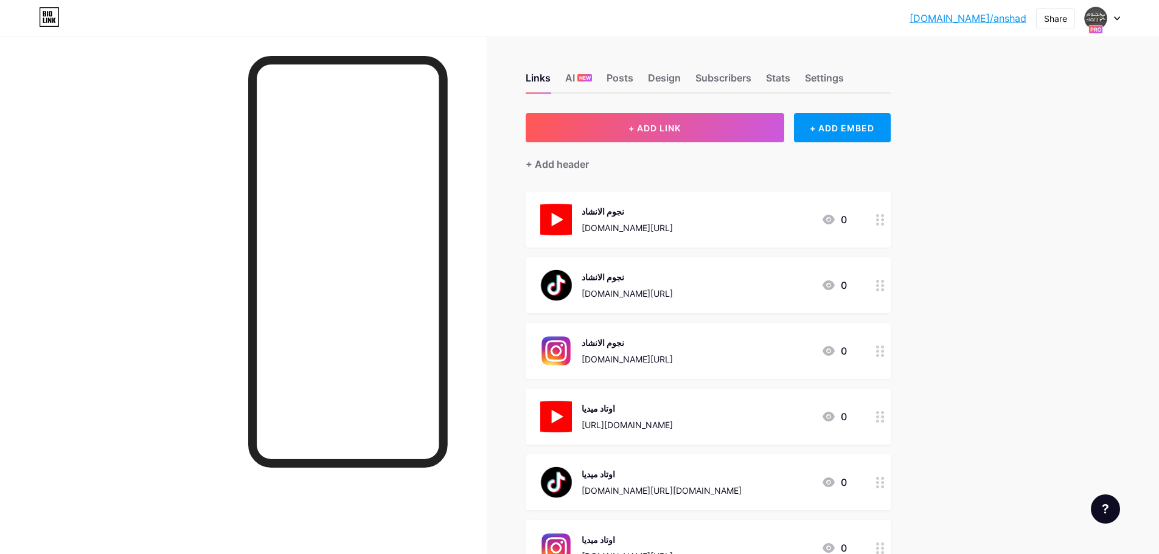
click at [632, 341] on div "نجوم الانشاد" at bounding box center [626, 342] width 91 height 13
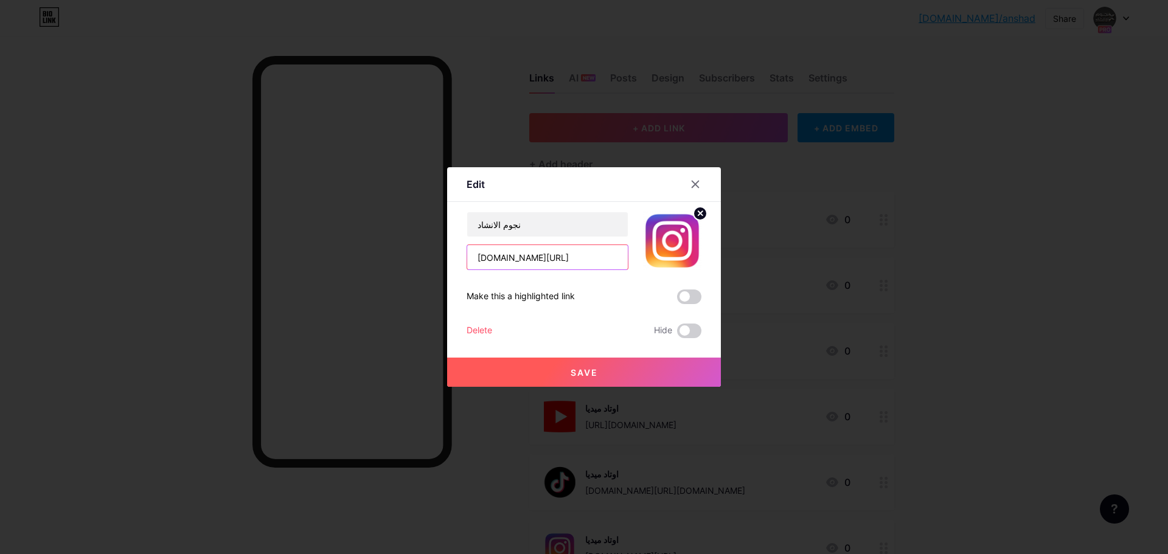
click at [586, 264] on input "[DOMAIN_NAME][URL]" at bounding box center [547, 257] width 161 height 24
paste input "text"
type input "www.instagram.com/nujum_alainshad"
click at [591, 373] on span "Save" at bounding box center [583, 372] width 27 height 10
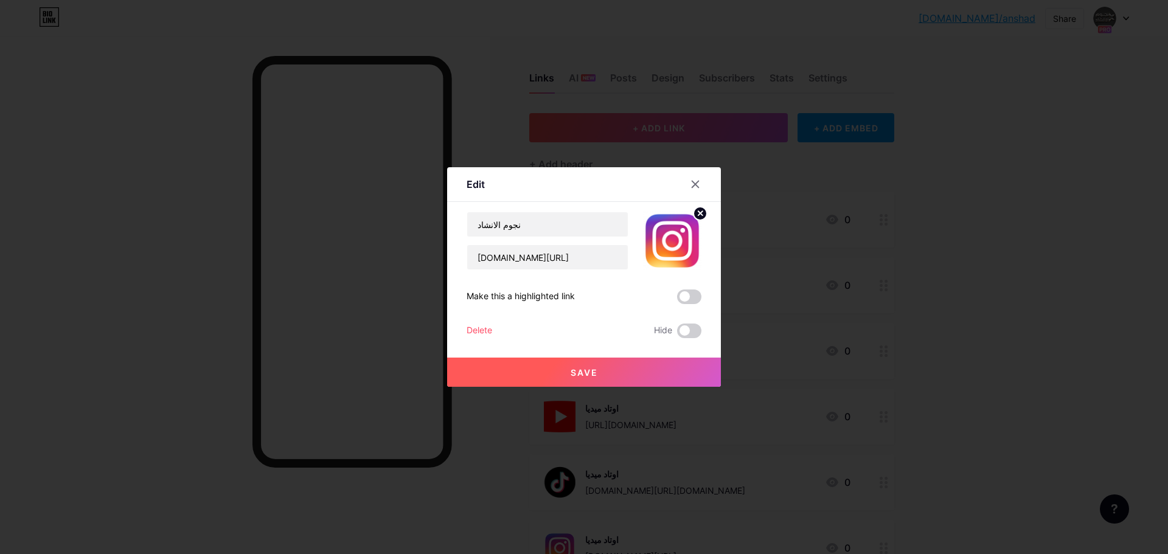
scroll to position [0, 0]
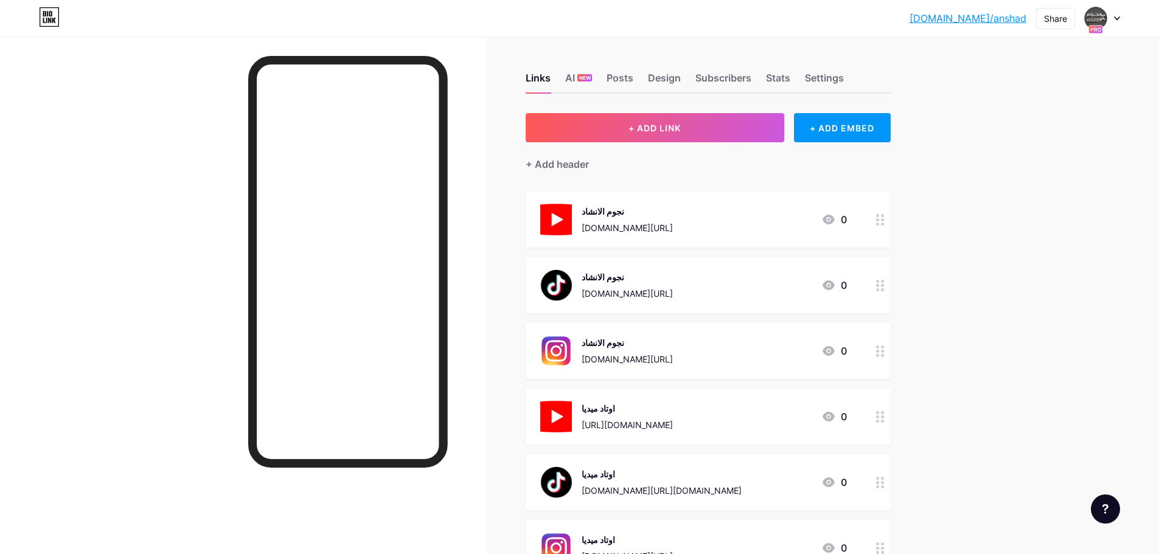
click at [654, 416] on div "اوتاد ميديا https://www.youtube.com/@%D8%A7%D9%88%D8%AA%D8%A7%D8%AF%D9%85%D9%8A…" at bounding box center [626, 417] width 91 height 32
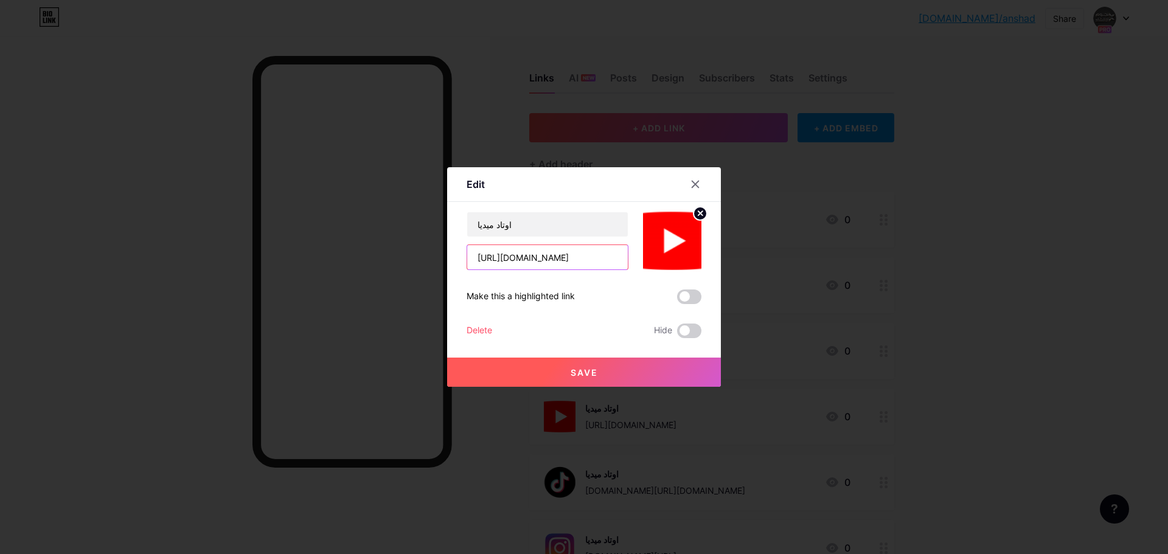
click at [553, 258] on input "[URL][DOMAIN_NAME]" at bounding box center [547, 257] width 161 height 24
click at [518, 255] on input "text" at bounding box center [547, 257] width 161 height 24
paste input "https://www.youtube.com/@alnjoom2"
drag, startPoint x: 494, startPoint y: 258, endPoint x: 414, endPoint y: 258, distance: 80.3
click at [414, 258] on div "Edit Content YouTube Play YouTube video without leaving your page. ADD Vimeo Pl…" at bounding box center [584, 277] width 1168 height 554
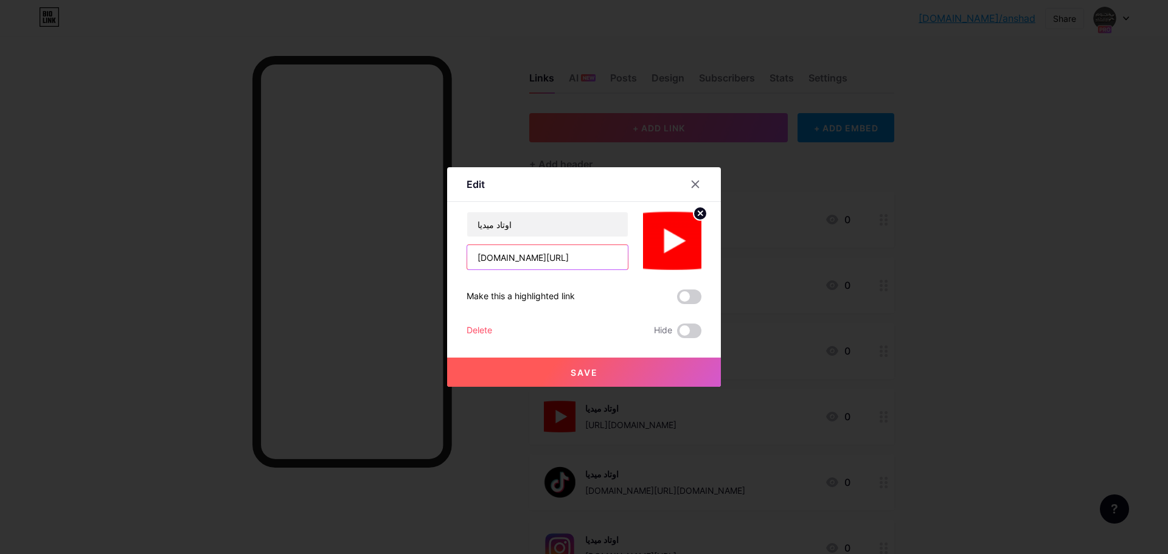
type input "[DOMAIN_NAME][URL]"
click at [591, 371] on span "Save" at bounding box center [583, 372] width 27 height 10
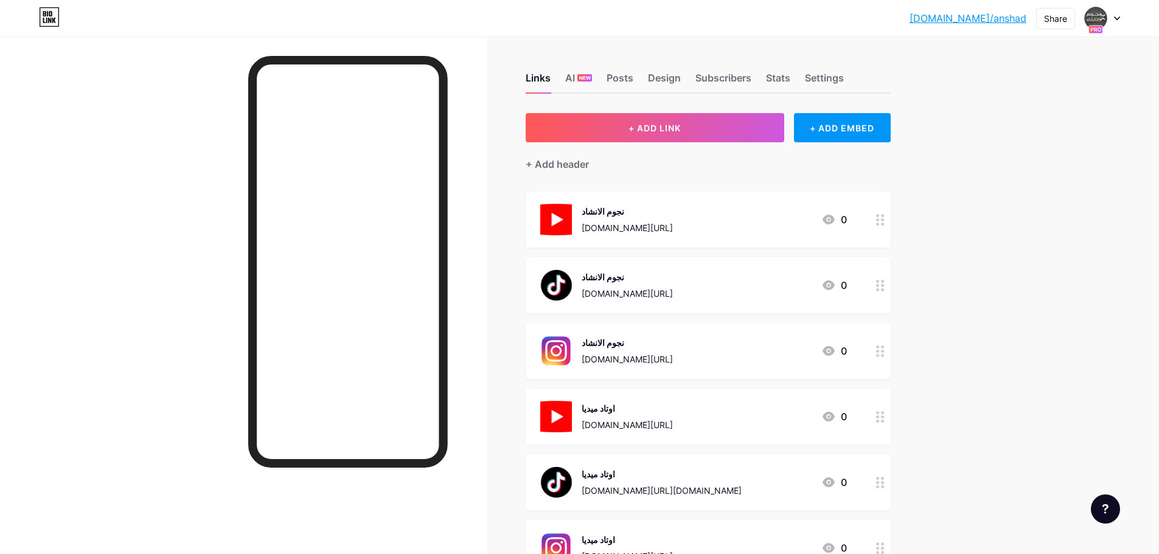
click at [989, 20] on link "[DOMAIN_NAME]/anshad" at bounding box center [967, 18] width 117 height 15
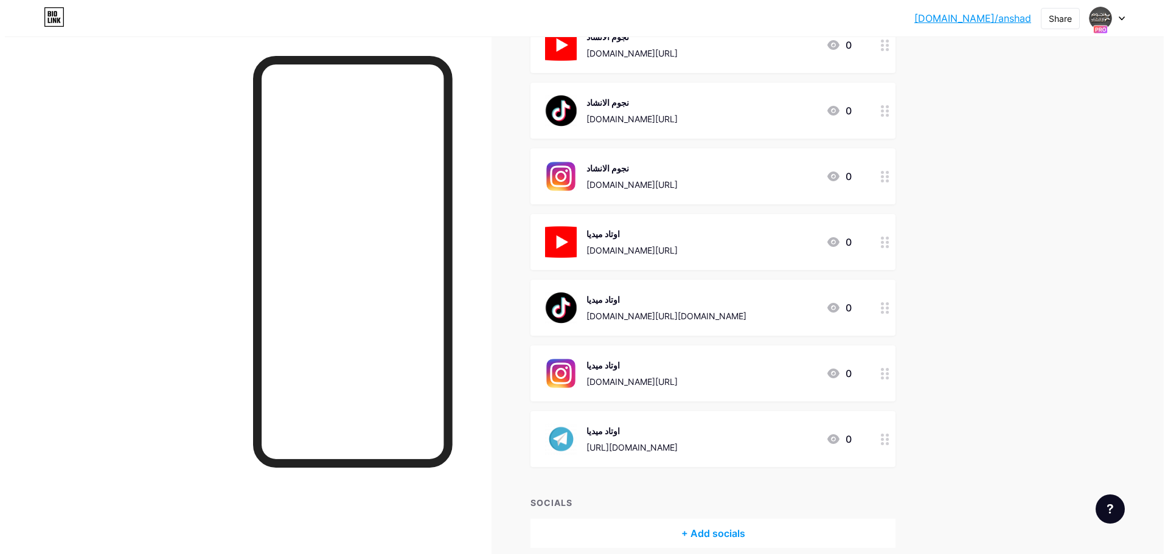
scroll to position [229, 0]
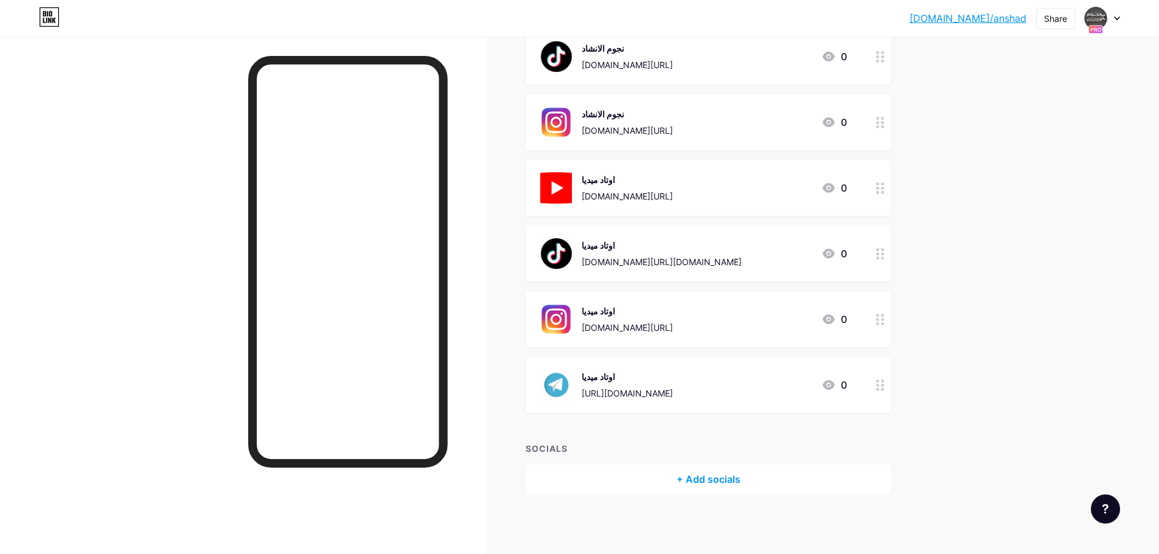
click at [671, 259] on div "[DOMAIN_NAME][URL][DOMAIN_NAME]" at bounding box center [661, 261] width 160 height 13
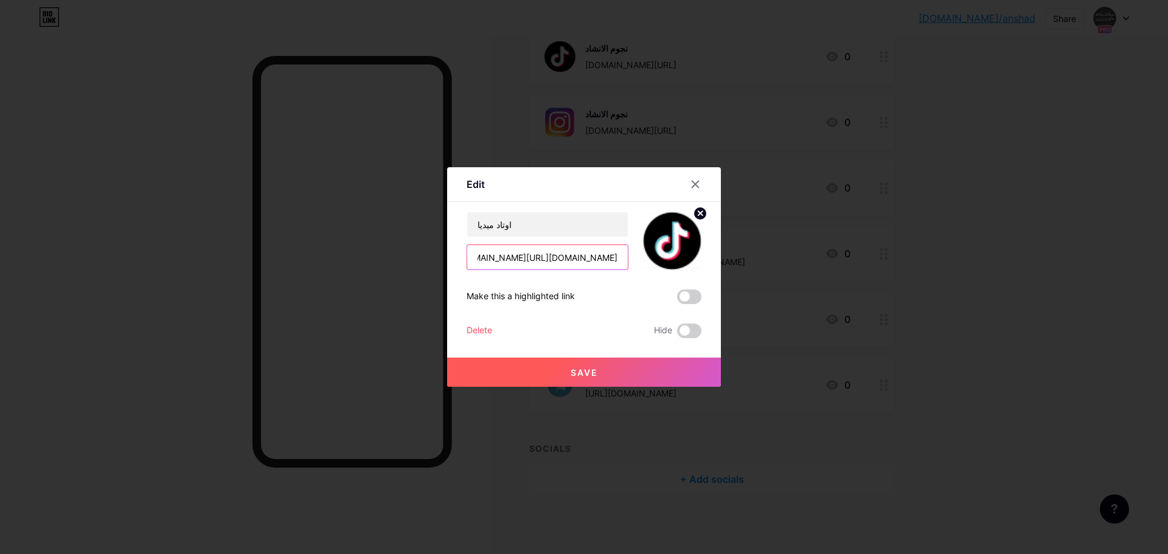
scroll to position [0, 103]
drag, startPoint x: 608, startPoint y: 260, endPoint x: 690, endPoint y: 260, distance: 81.5
click at [690, 260] on div "اوتاد ميديا www.tiktok.com/@.awtad.media?_t=ZS-8zJvUBrmULA&_r=1" at bounding box center [583, 241] width 235 height 58
type input "www.tiktok.com/@.awtad.media"
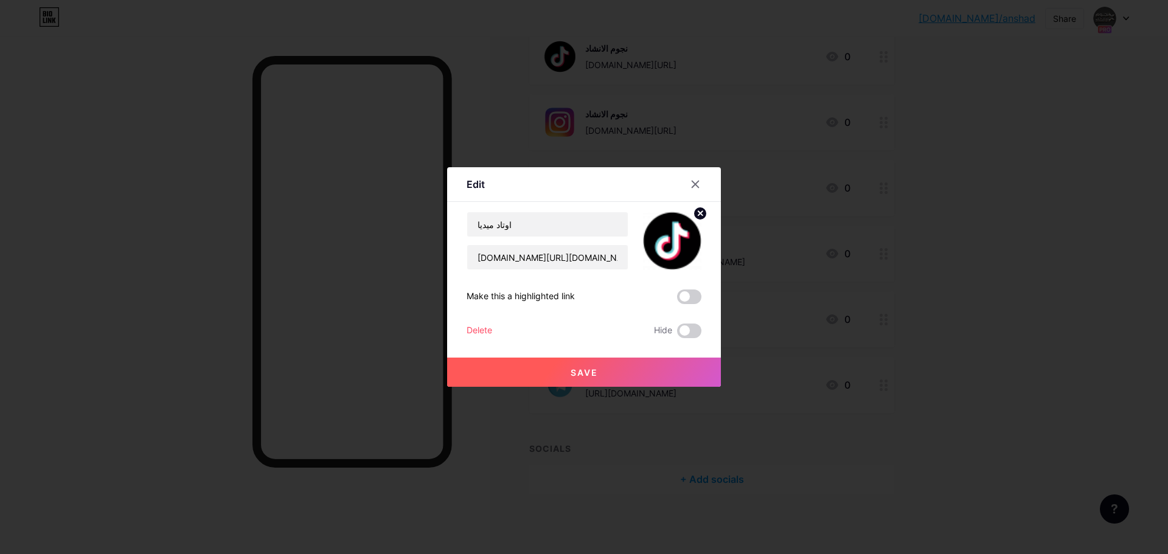
click at [569, 373] on button "Save" at bounding box center [584, 372] width 274 height 29
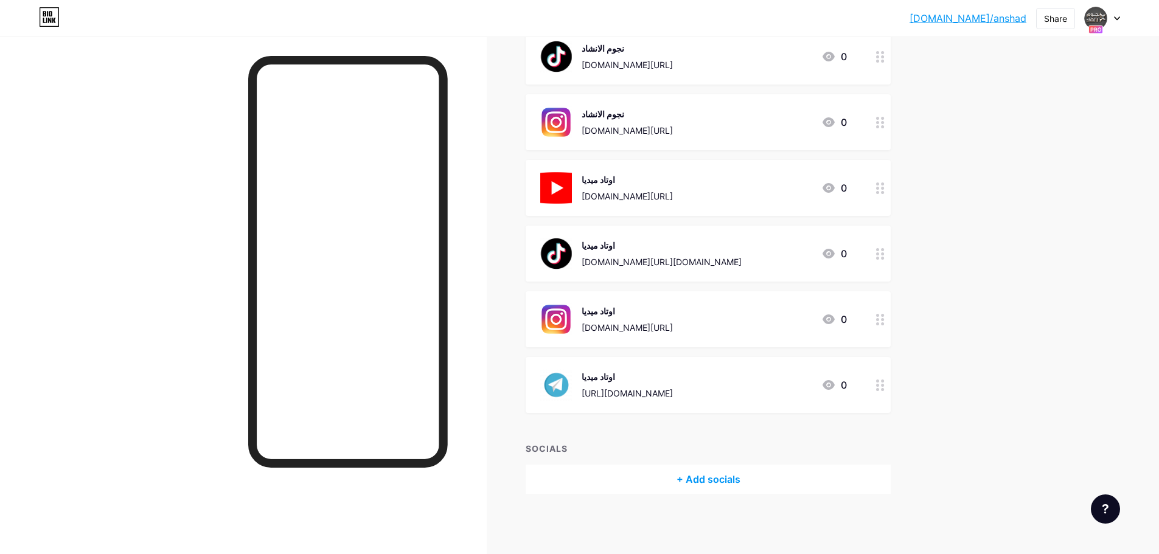
click at [673, 328] on div "[DOMAIN_NAME][URL]" at bounding box center [626, 327] width 91 height 13
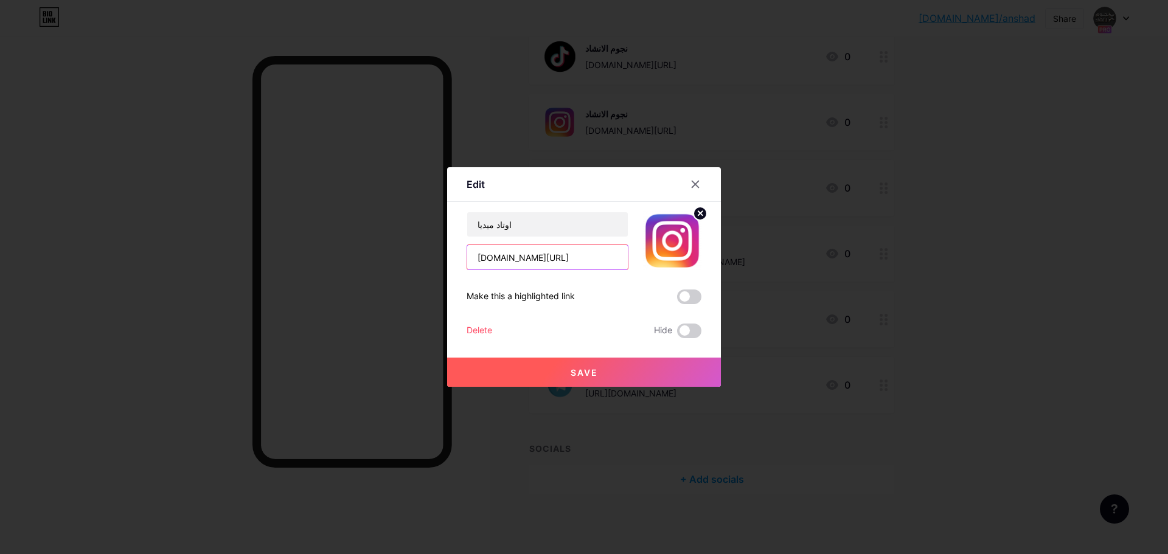
click at [584, 259] on input "[DOMAIN_NAME][URL]" at bounding box center [547, 257] width 161 height 24
drag, startPoint x: 593, startPoint y: 258, endPoint x: 647, endPoint y: 257, distance: 54.1
click at [688, 259] on div "اوتاد ميديا www.instagram.com/reel/DOMSKPdjLTr/?igsh=MWR5Mmc0YXhybDB6Ng%3D%3D" at bounding box center [583, 241] width 235 height 58
click at [567, 255] on input "[DOMAIN_NAME][URL]" at bounding box center [547, 257] width 161 height 24
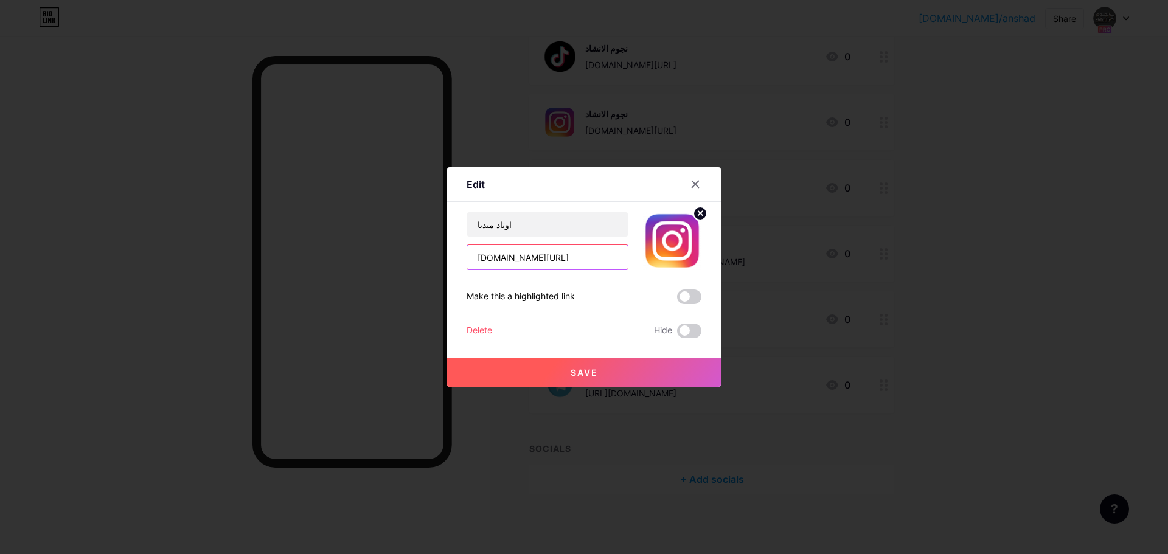
scroll to position [0, 92]
drag, startPoint x: 616, startPoint y: 258, endPoint x: 544, endPoint y: 263, distance: 72.5
click at [544, 263] on input "[DOMAIN_NAME][URL]" at bounding box center [547, 257] width 161 height 24
type input "www.instagram.com/reel/DOMSKPdjLTr"
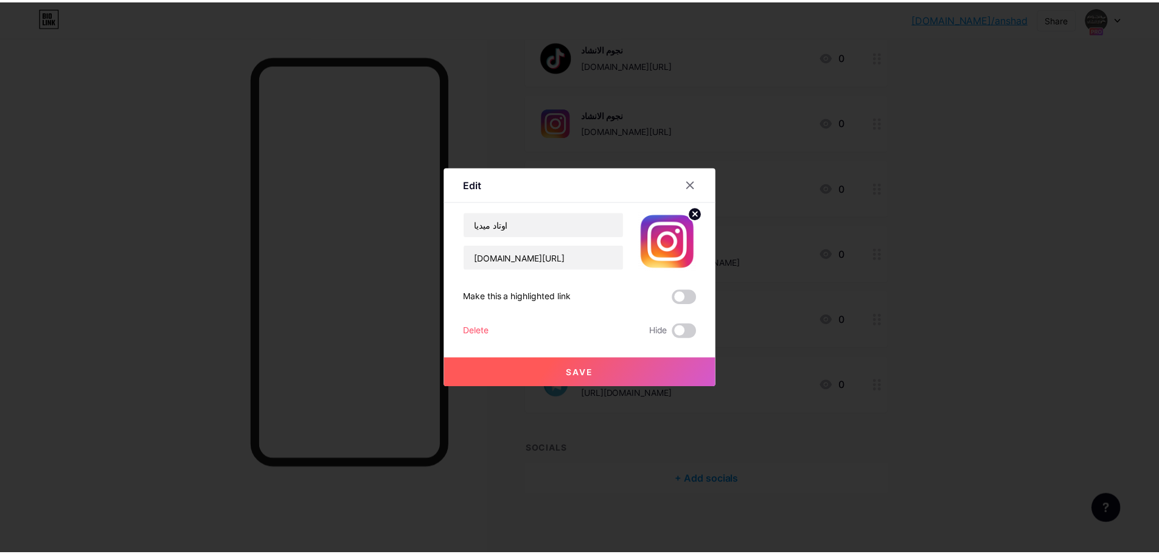
scroll to position [0, 0]
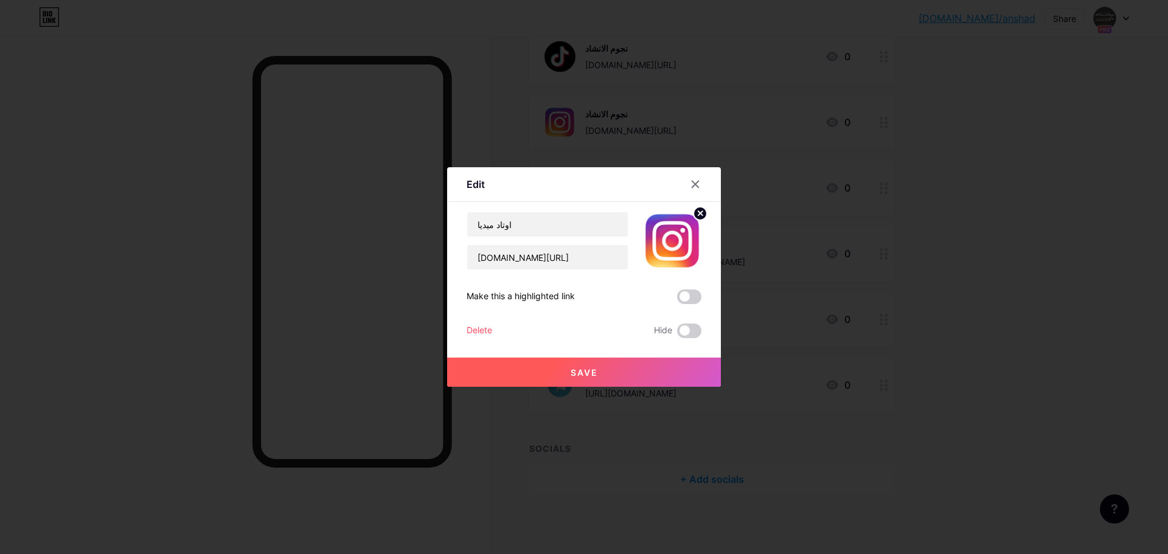
click at [576, 369] on span "Save" at bounding box center [583, 372] width 27 height 10
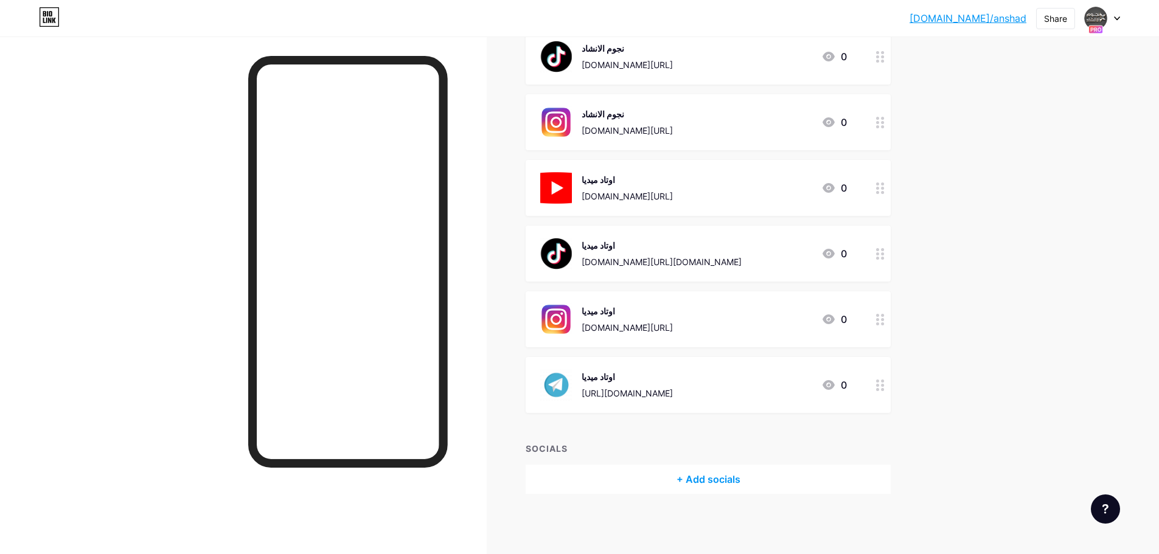
click at [965, 20] on link "[DOMAIN_NAME]/anshad" at bounding box center [967, 18] width 117 height 15
click at [1027, 229] on div "bio.link/anshad... bio.link/anshad Share Switch accounts نجوم الانشاد bio.link/…" at bounding box center [579, 162] width 1159 height 783
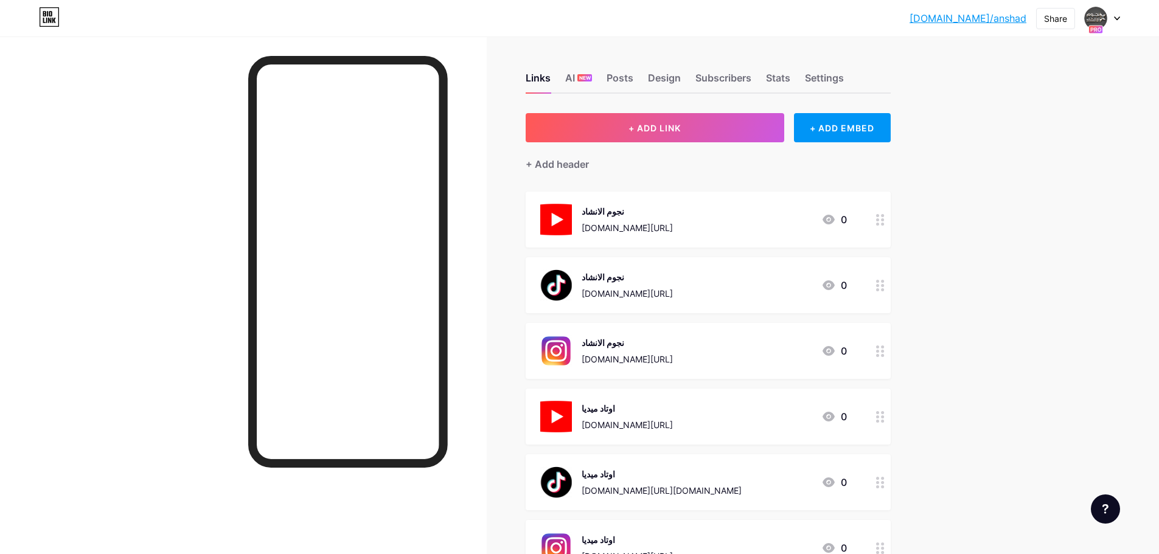
click at [1089, 148] on div "bio.link/anshad... bio.link/anshad Share Switch accounts نجوم الانشاد bio.link/…" at bounding box center [579, 391] width 1159 height 783
click at [678, 77] on div "Design" at bounding box center [664, 82] width 33 height 22
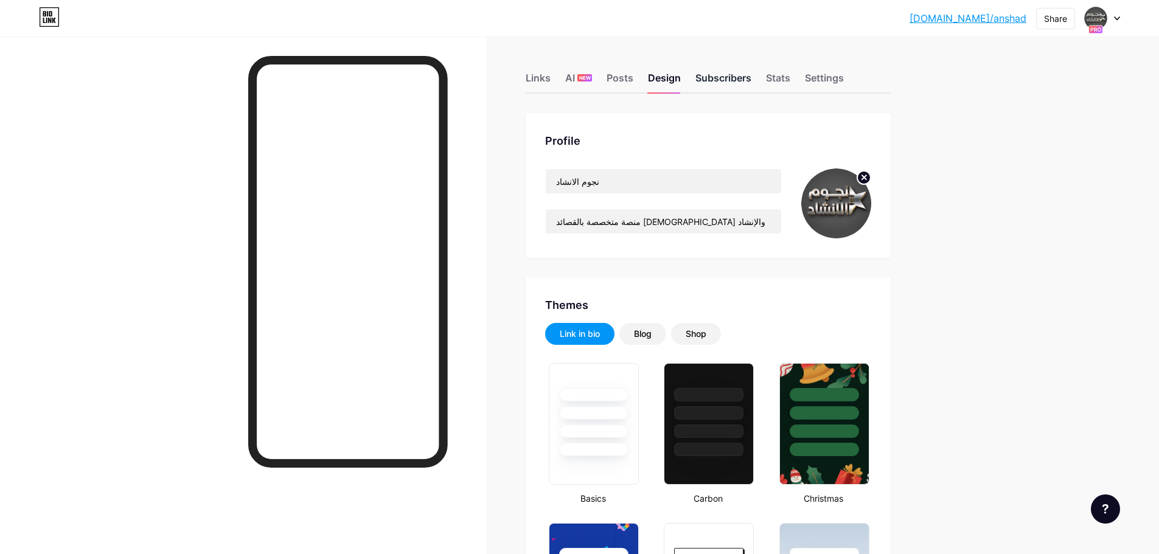
click at [748, 78] on div "Subscribers" at bounding box center [723, 82] width 56 height 22
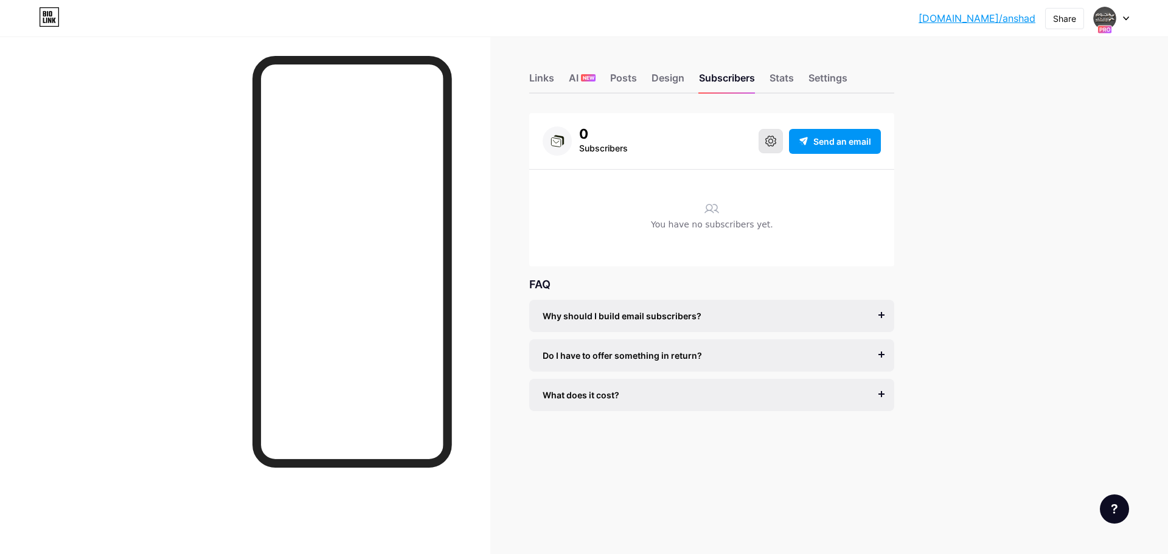
click at [764, 140] on button at bounding box center [770, 141] width 24 height 24
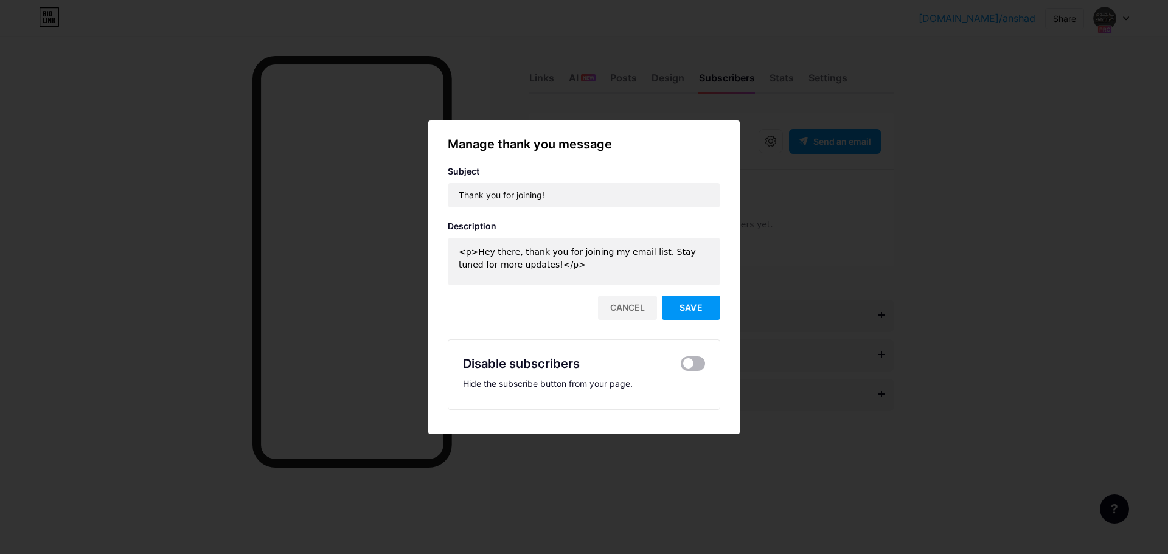
click at [688, 367] on span at bounding box center [693, 363] width 24 height 15
click at [681, 367] on input "checkbox" at bounding box center [681, 367] width 0 height 0
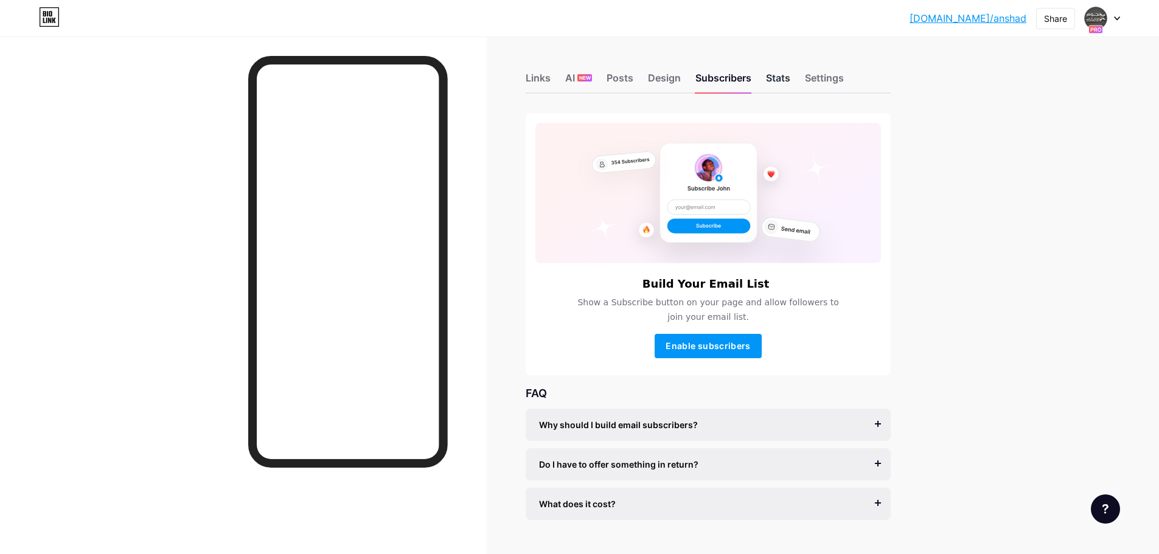
click at [789, 80] on div "Stats" at bounding box center [778, 82] width 24 height 22
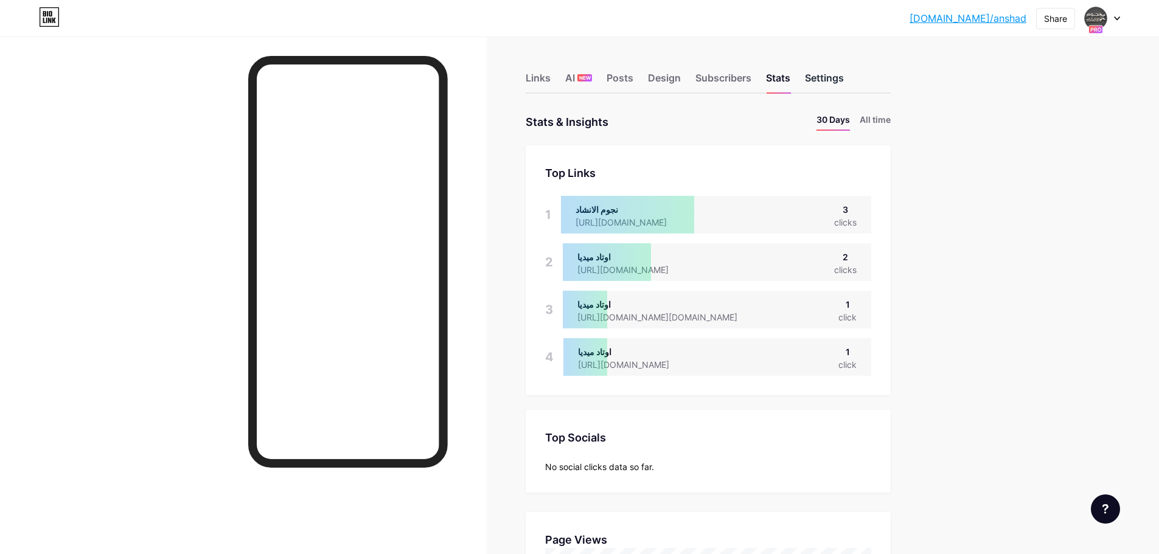
click at [835, 81] on div "Settings" at bounding box center [824, 82] width 39 height 22
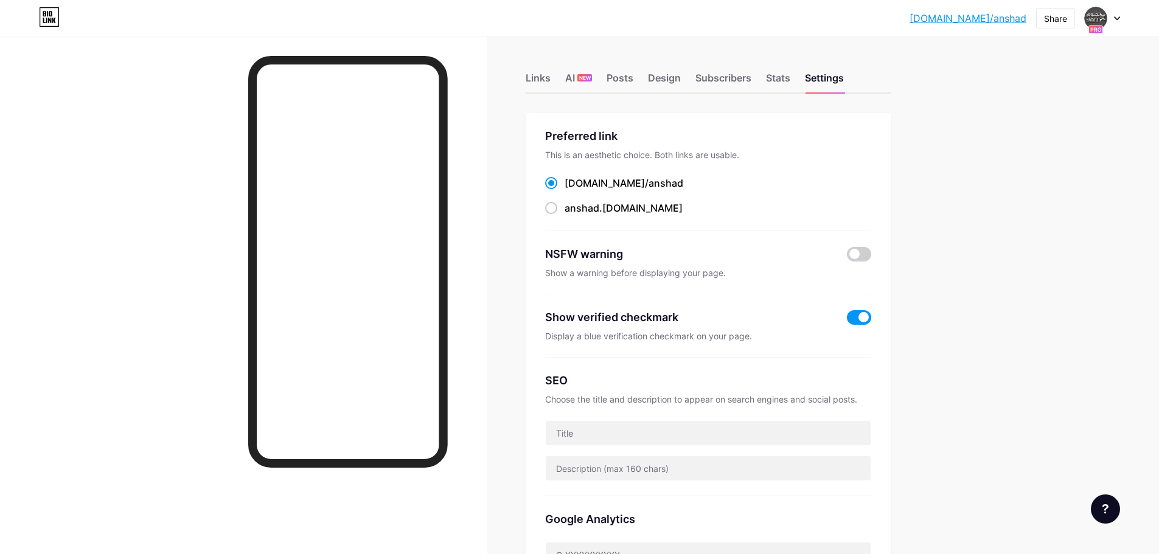
scroll to position [61, 0]
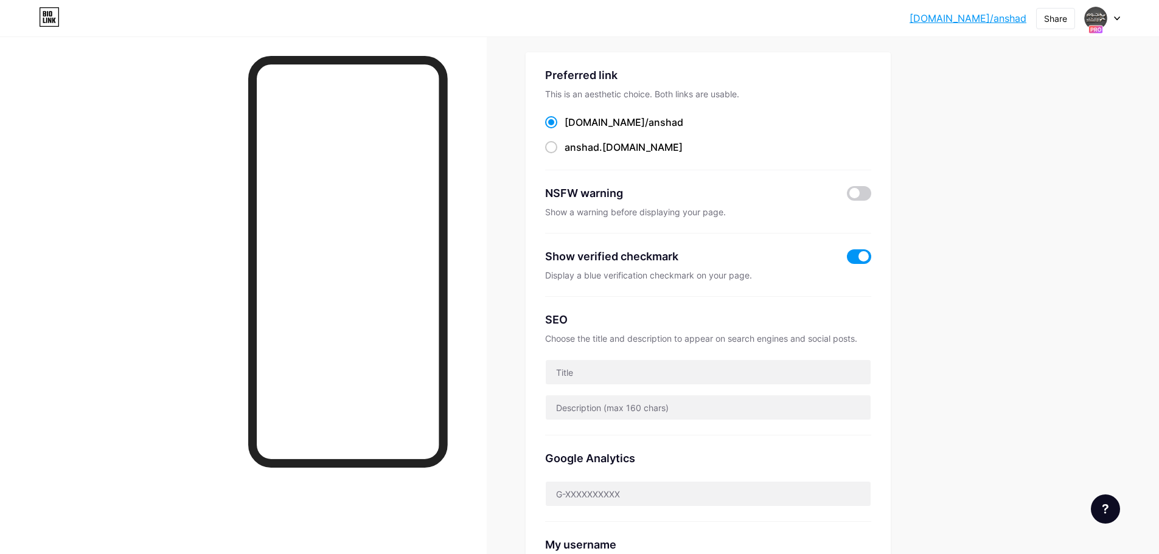
click at [861, 258] on span at bounding box center [859, 256] width 24 height 15
click at [847, 260] on input "checkbox" at bounding box center [847, 260] width 0 height 0
click at [861, 258] on span at bounding box center [859, 256] width 24 height 15
click at [847, 260] on input "checkbox" at bounding box center [847, 260] width 0 height 0
click at [861, 258] on span at bounding box center [859, 256] width 24 height 15
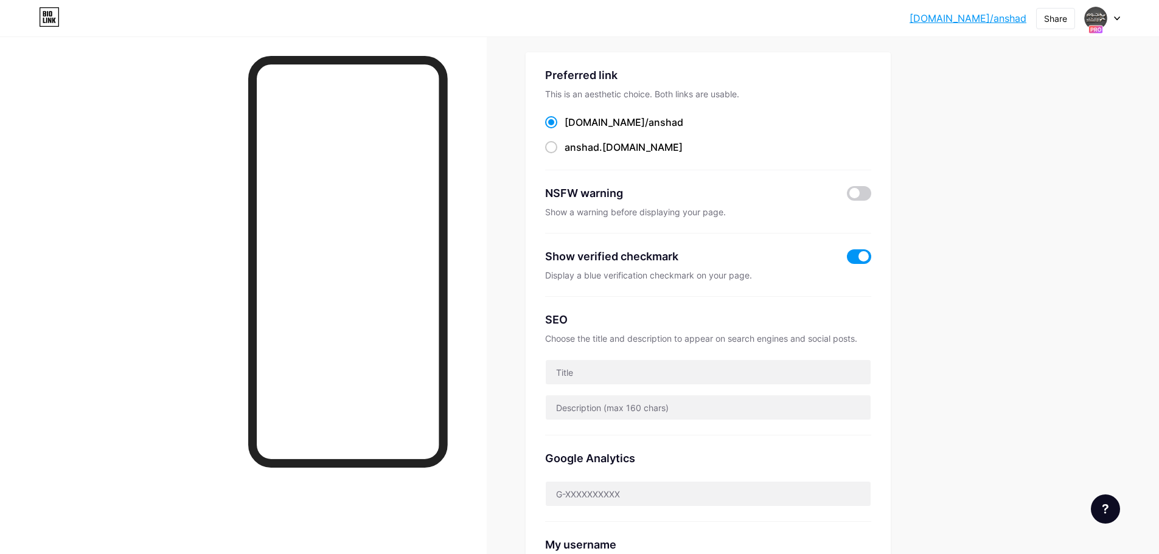
click at [847, 260] on input "checkbox" at bounding box center [847, 260] width 0 height 0
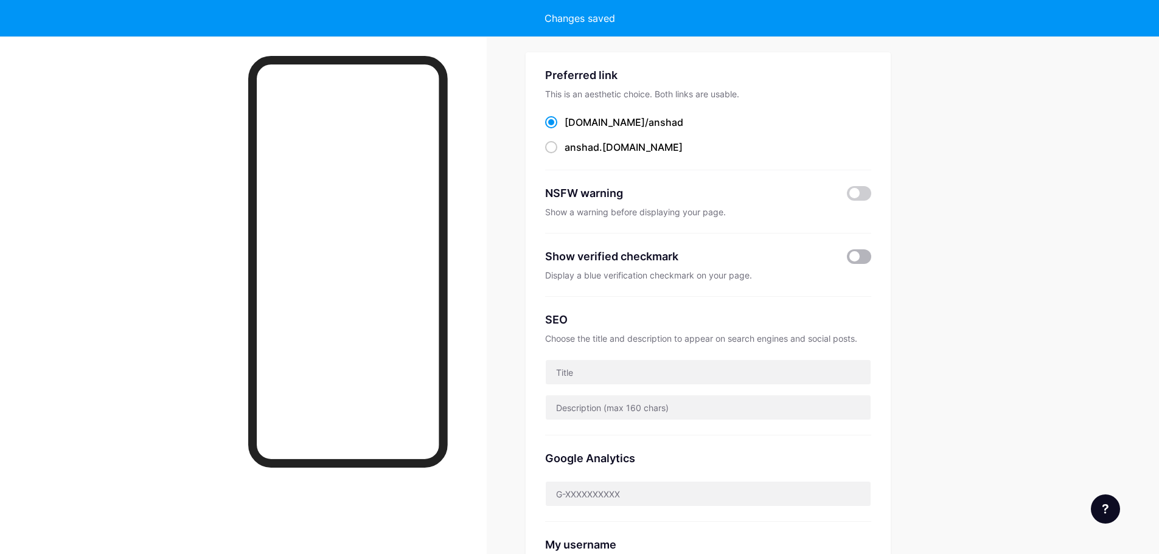
click at [861, 258] on span at bounding box center [859, 256] width 24 height 15
click at [847, 260] on input "checkbox" at bounding box center [847, 260] width 0 height 0
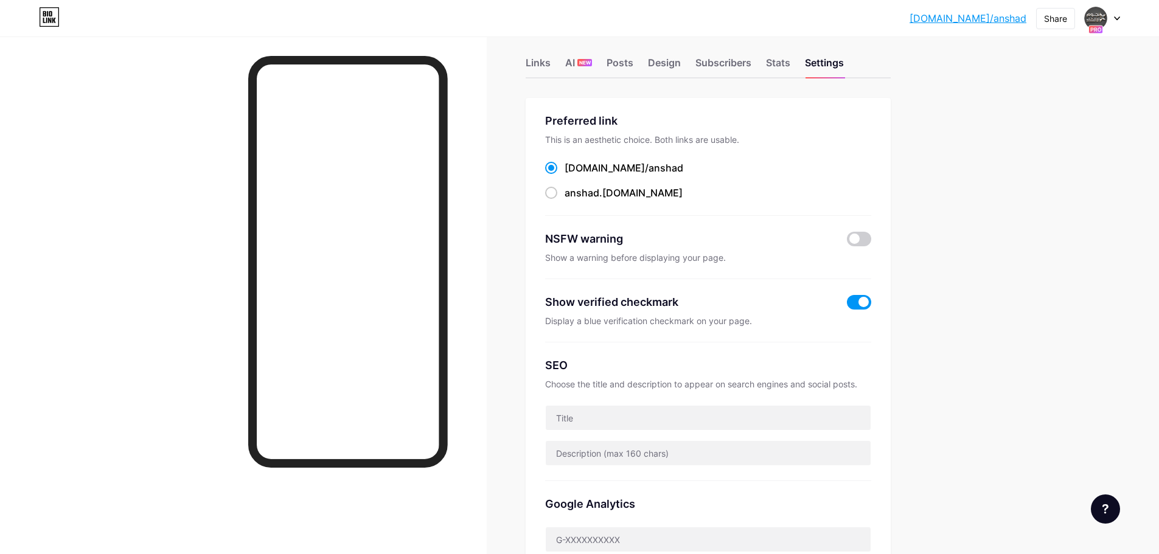
scroll to position [0, 0]
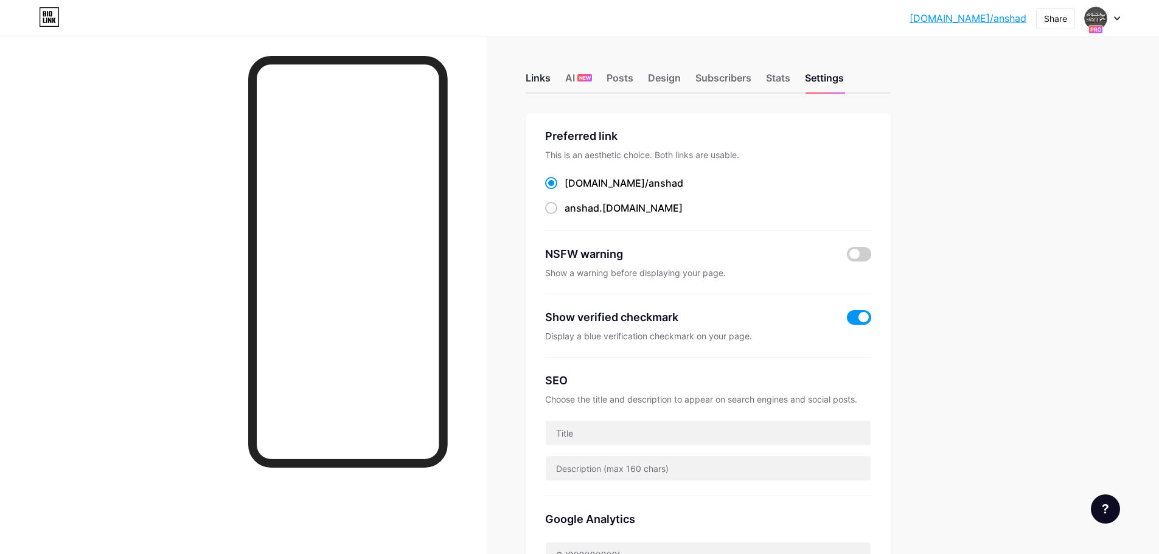
click at [544, 83] on div "Links" at bounding box center [537, 82] width 25 height 22
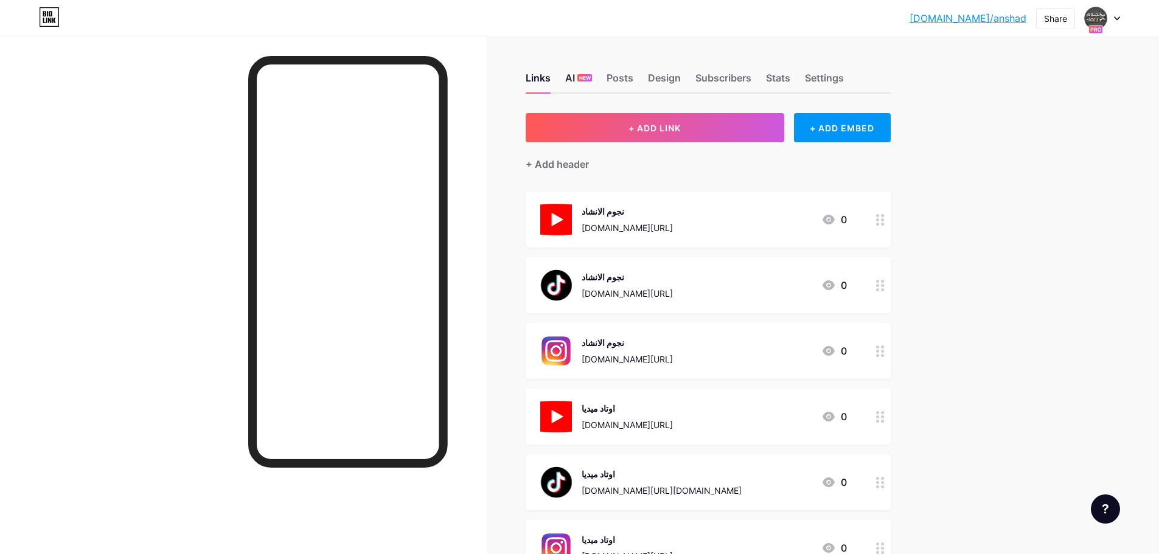
click at [578, 72] on div "AI NEW" at bounding box center [578, 82] width 27 height 22
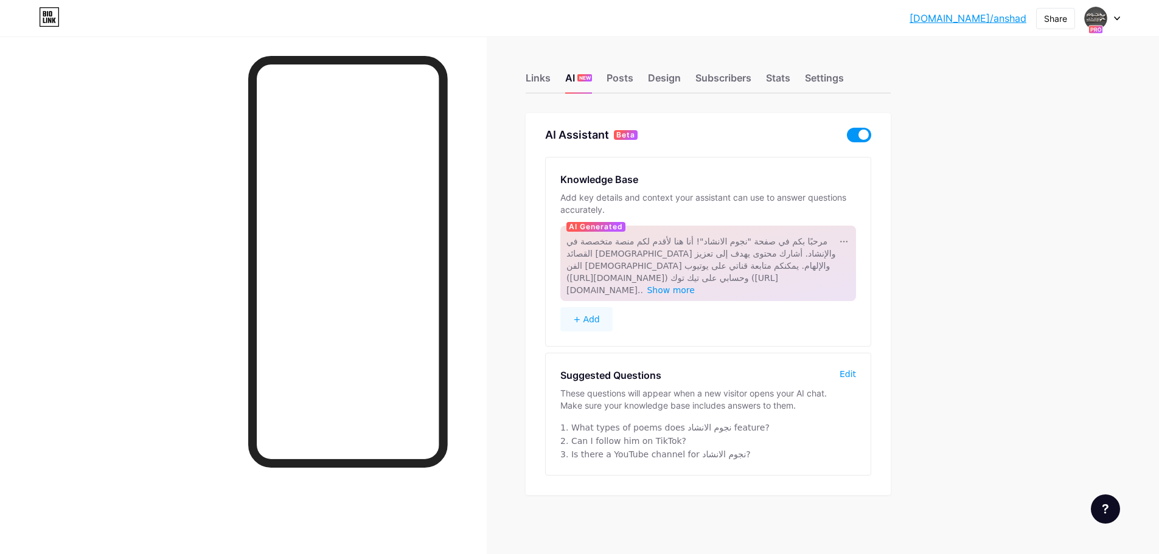
click at [860, 132] on span at bounding box center [859, 135] width 24 height 15
click at [847, 138] on input "checkbox" at bounding box center [847, 138] width 0 height 0
click at [968, 19] on link "[DOMAIN_NAME]/anshad" at bounding box center [967, 18] width 117 height 15
